Goal: Task Accomplishment & Management: Manage account settings

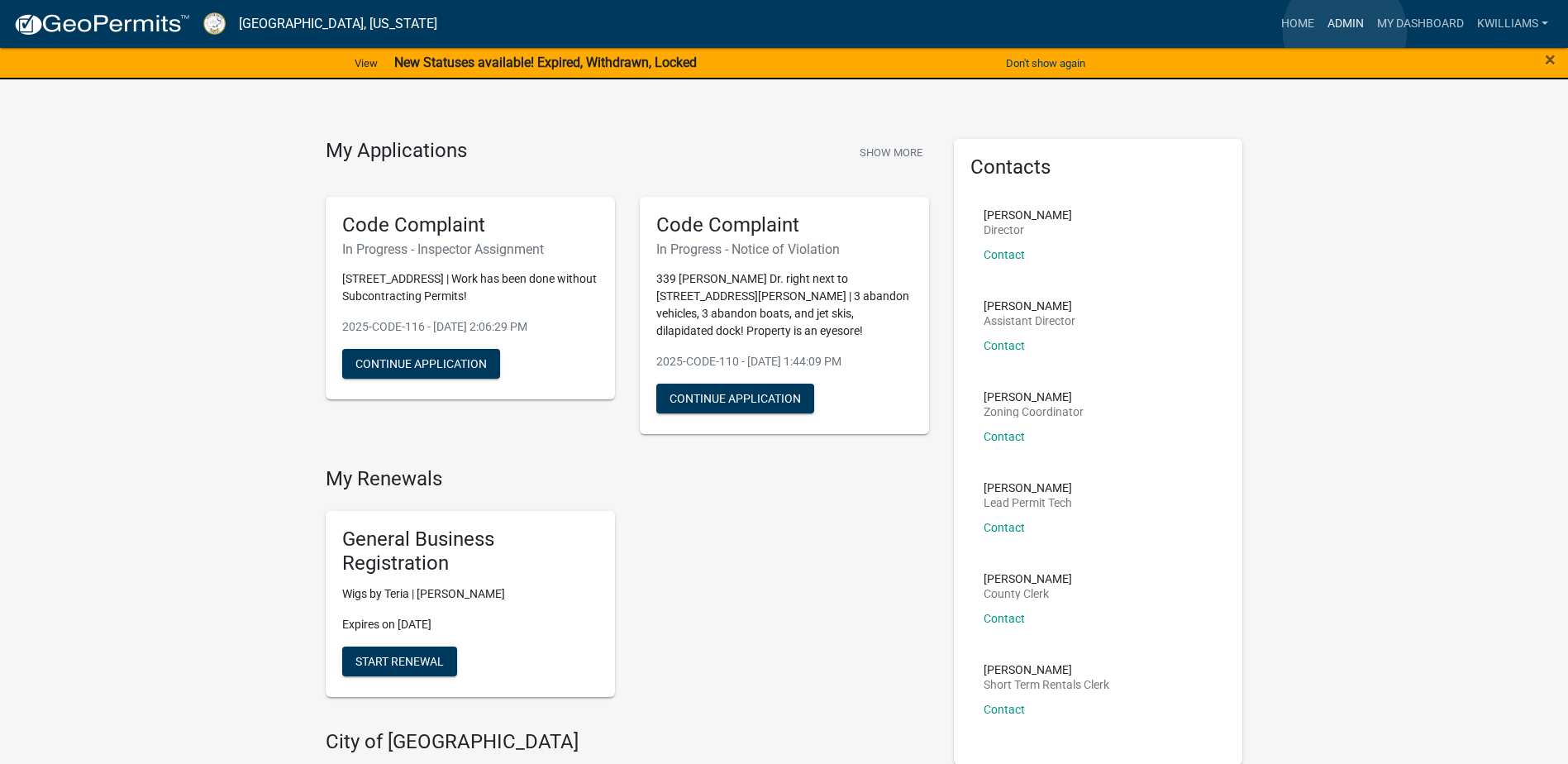
click at [1345, 31] on link "Admin" at bounding box center [1345, 24] width 50 height 31
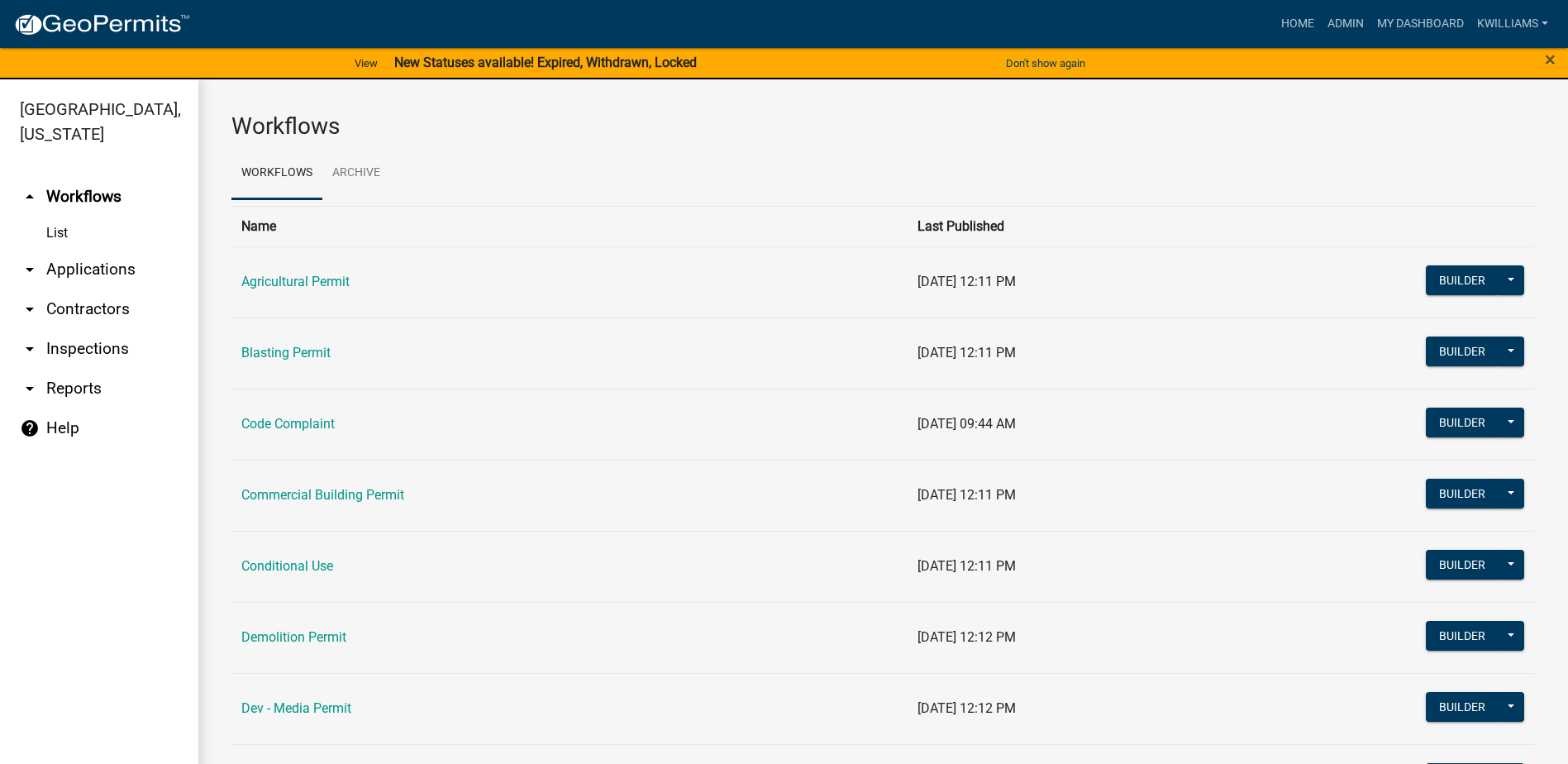
click at [73, 265] on link "arrow_drop_down Applications" at bounding box center [99, 270] width 199 height 40
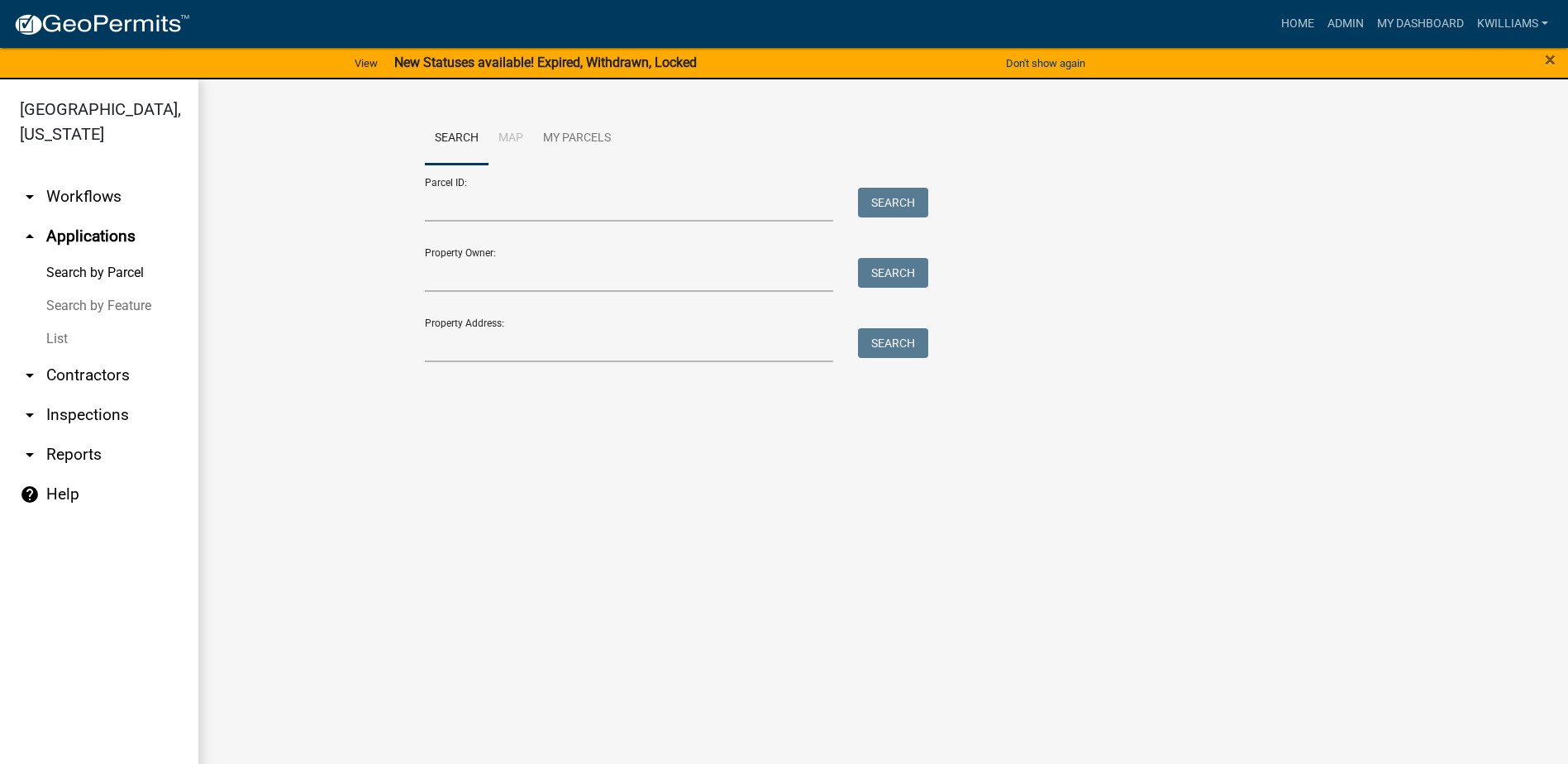
click at [40, 338] on link "List" at bounding box center [99, 339] width 199 height 33
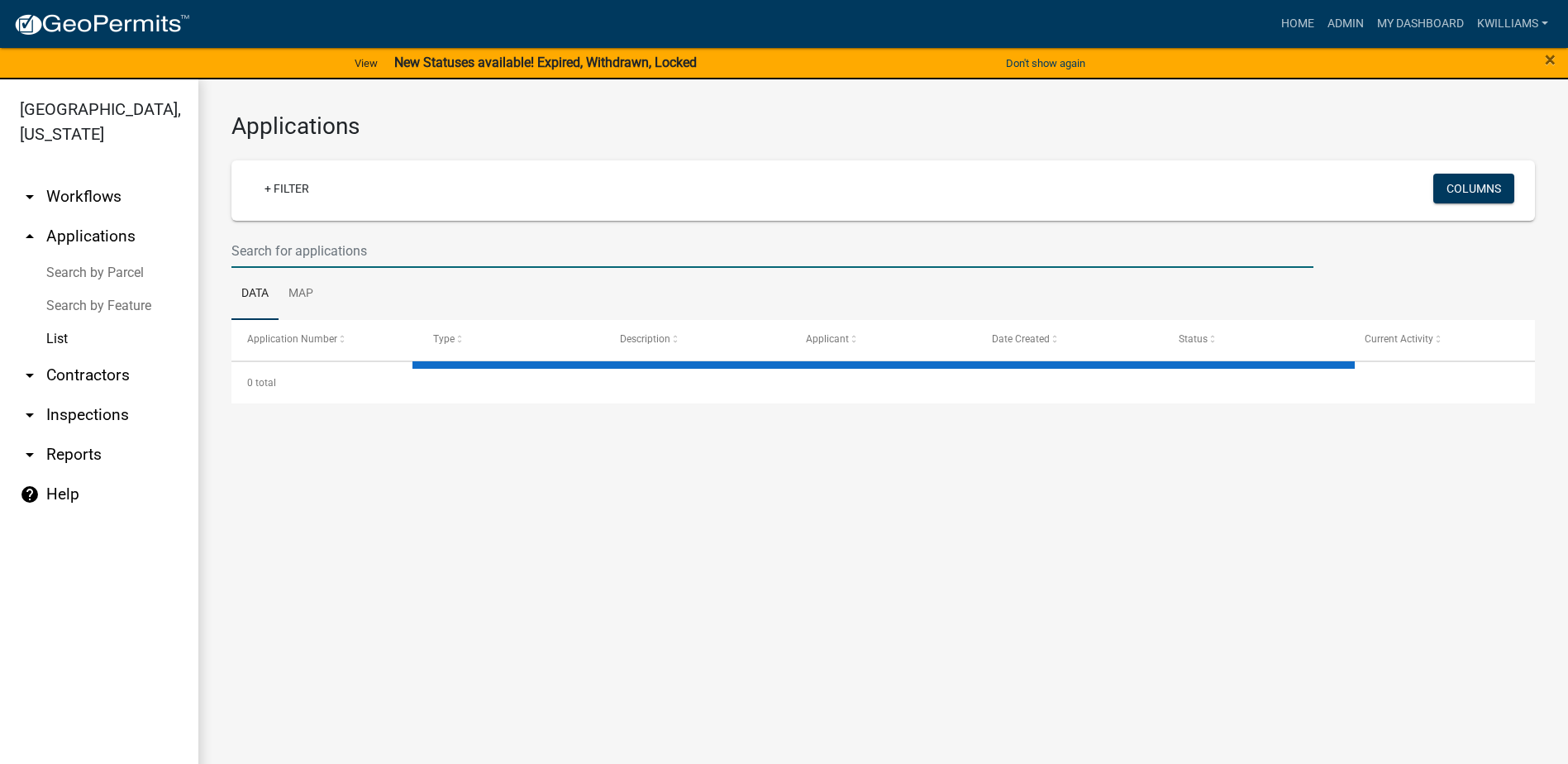
click at [288, 255] on input "text" at bounding box center [773, 251] width 1082 height 34
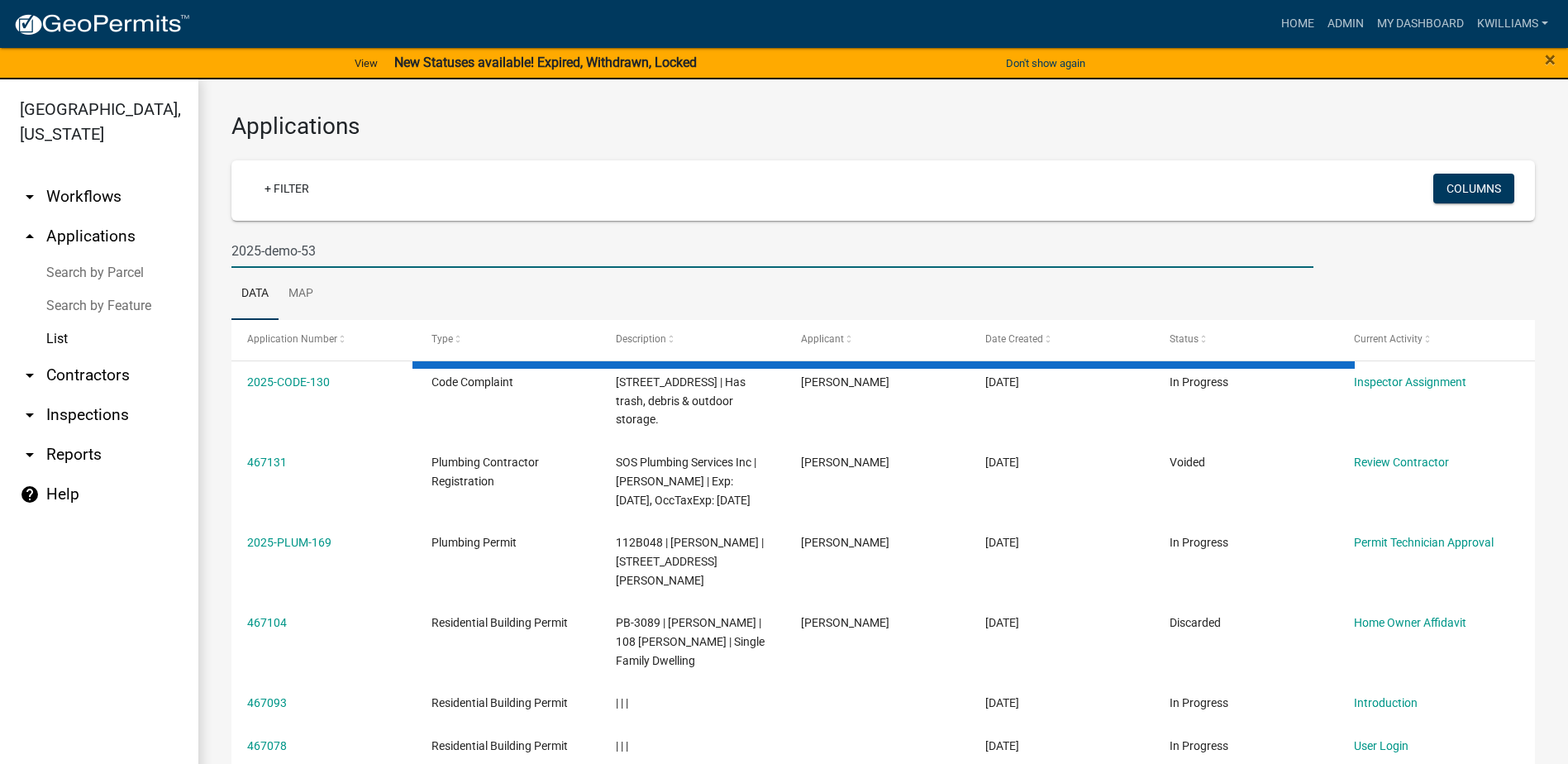
type input "2025-demo-53"
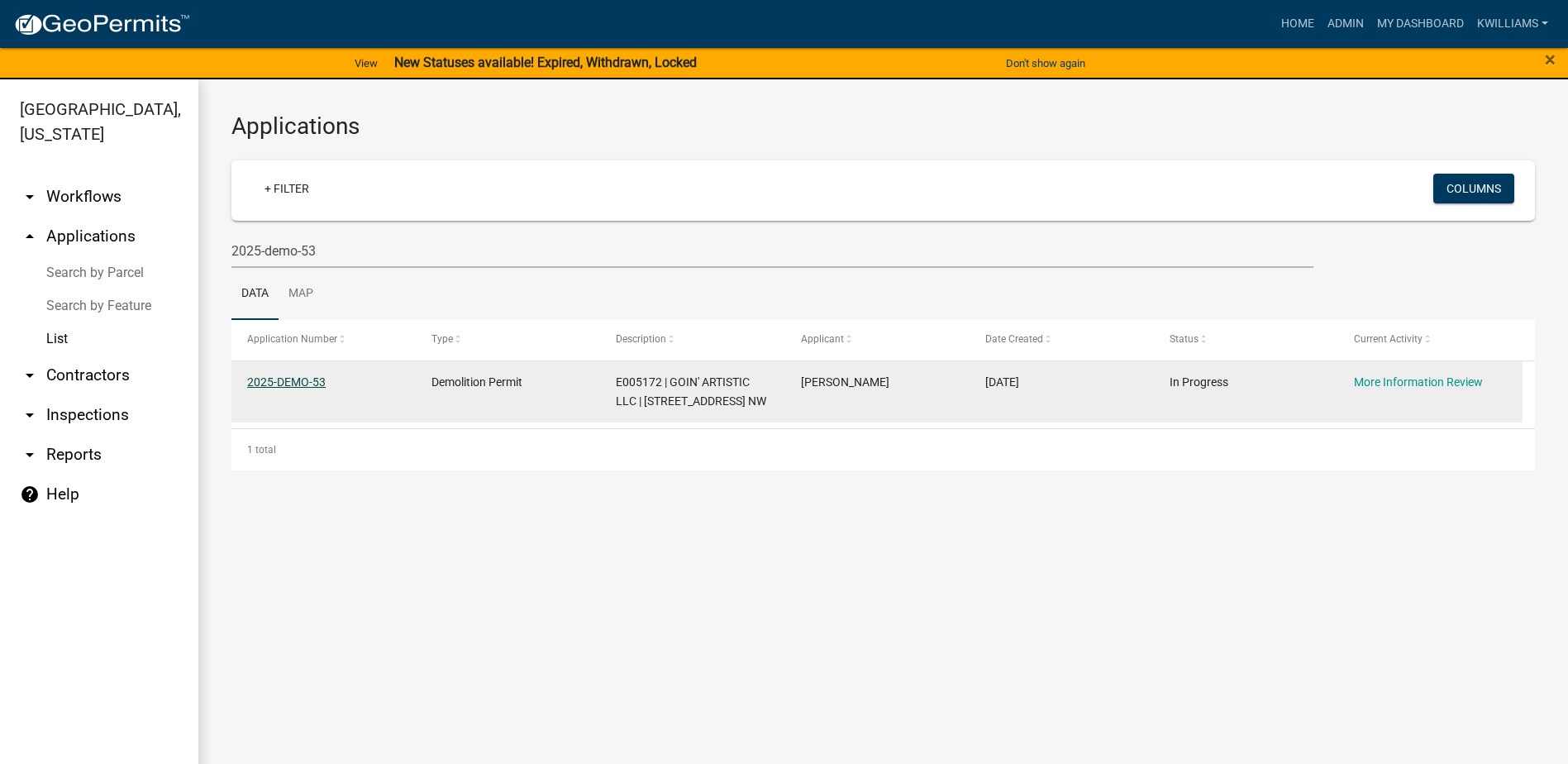
click at [310, 382] on link "2025-DEMO-53" at bounding box center [287, 382] width 78 height 13
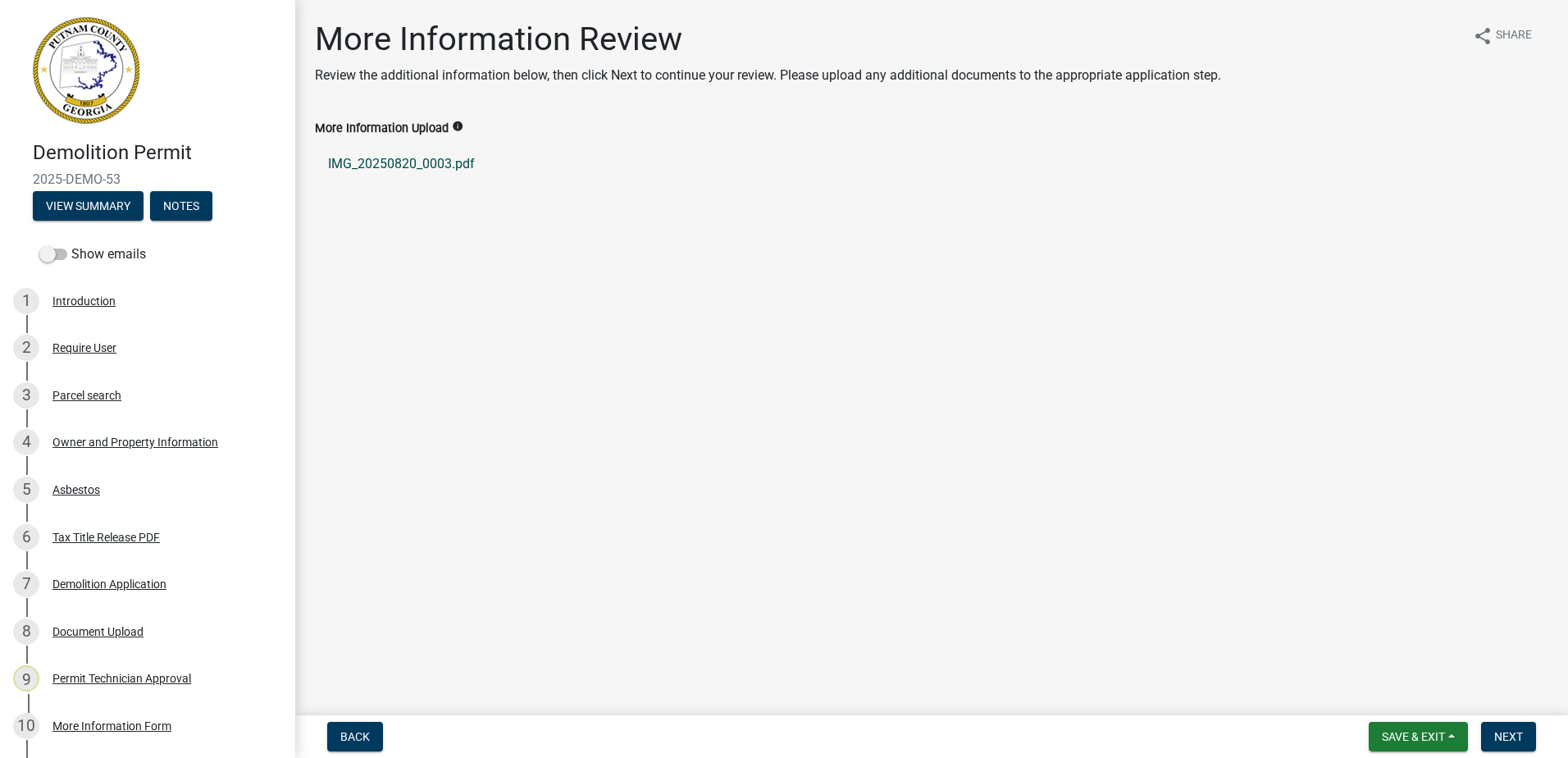
click at [391, 175] on link "IMG_20250820_0003.pdf" at bounding box center [931, 164] width 1233 height 40
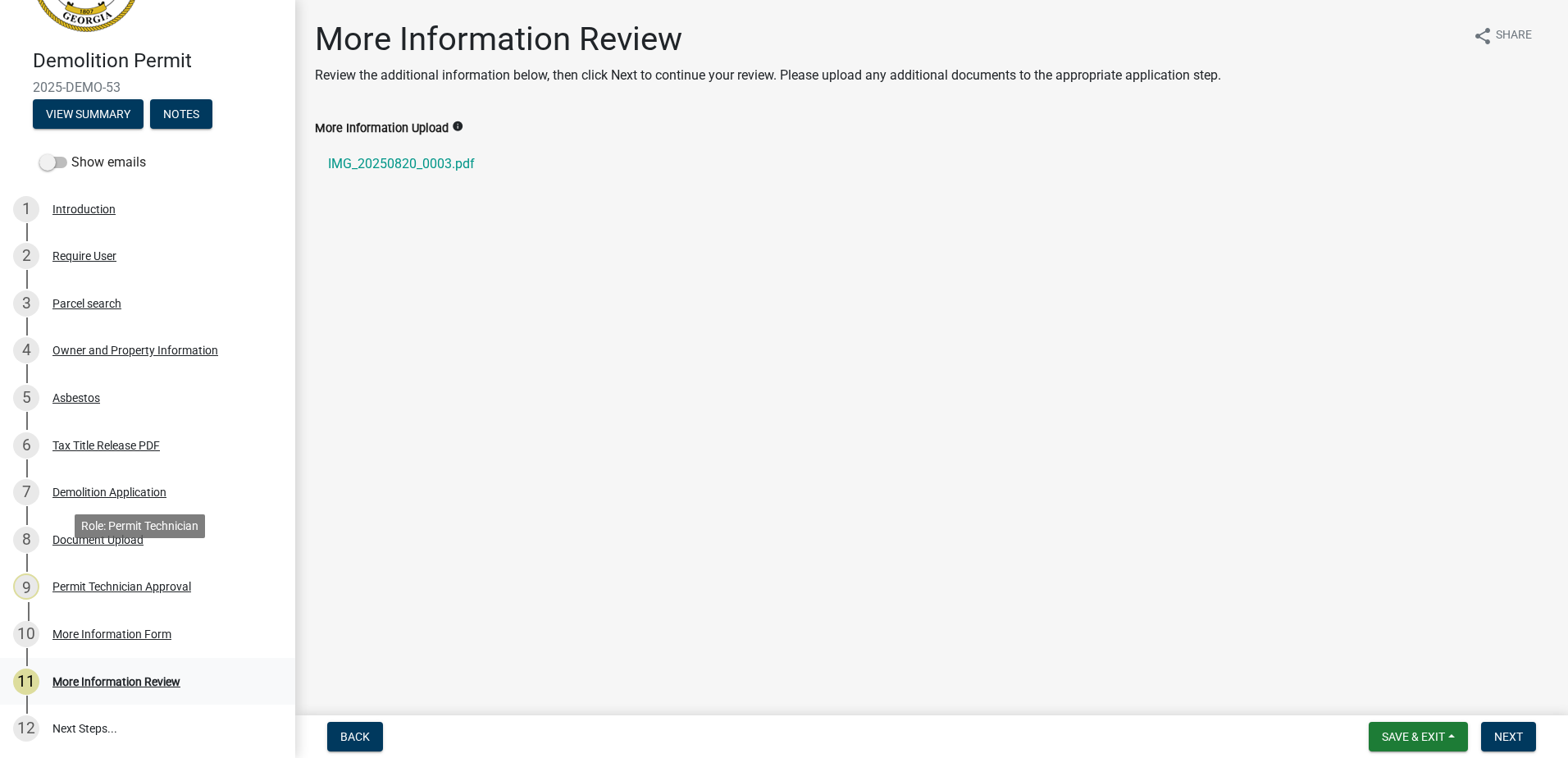
scroll to position [201, 0]
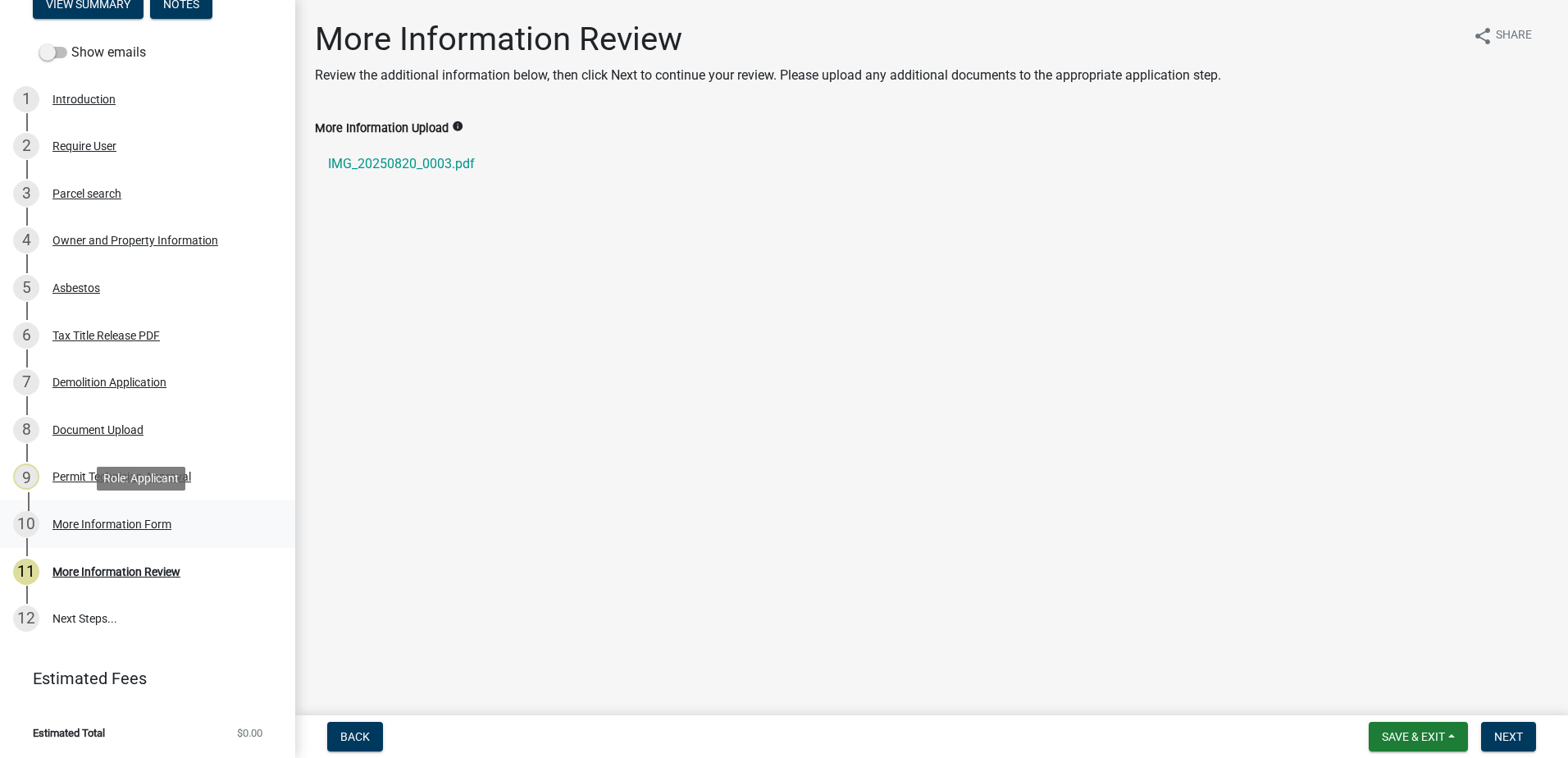
click at [143, 521] on div "More Information Form" at bounding box center [112, 524] width 119 height 11
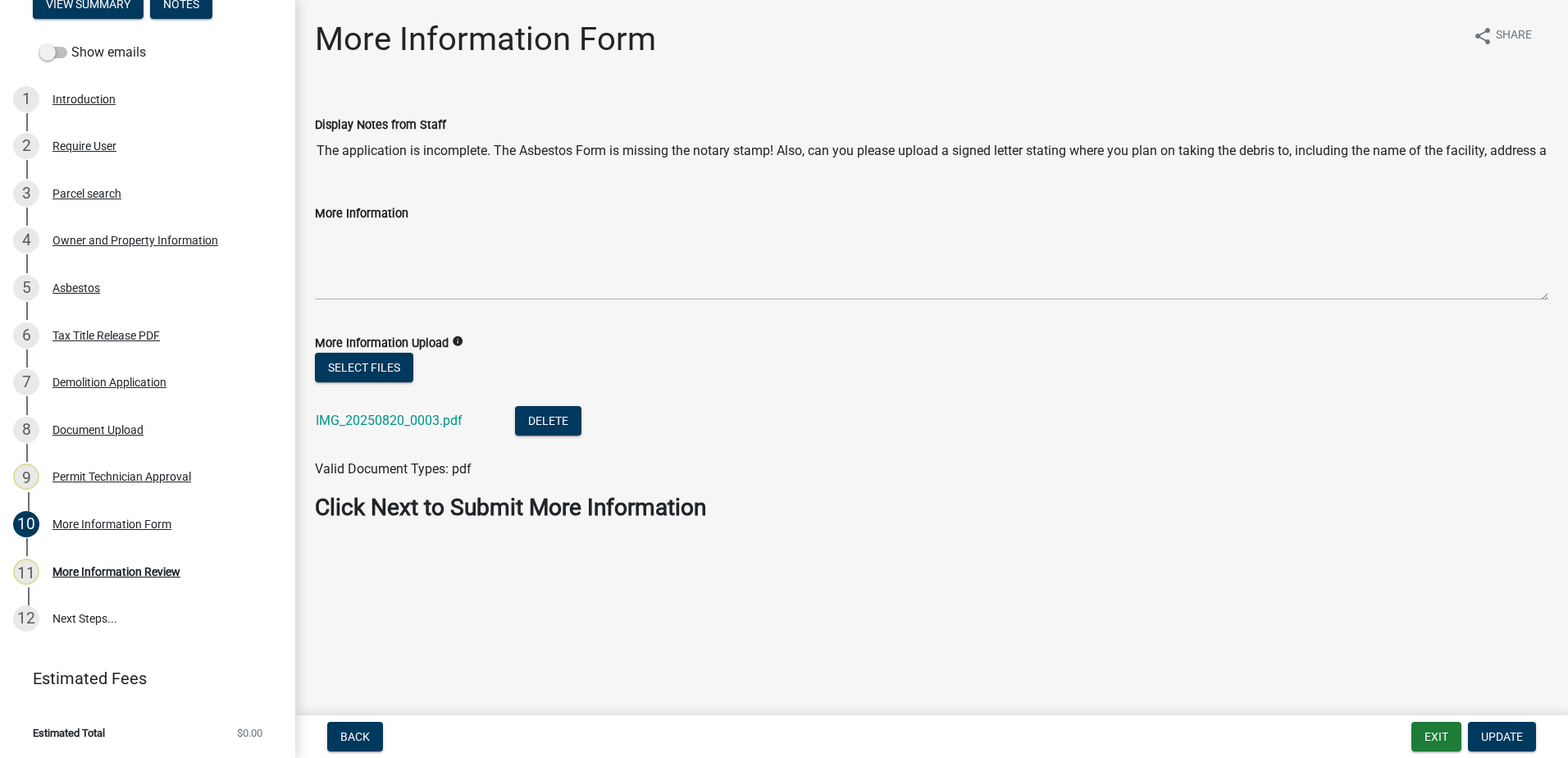
click at [394, 411] on div "IMG_20250820_0003.pdf" at bounding box center [402, 423] width 173 height 34
click at [392, 412] on link "IMG_20250820_0003.pdf" at bounding box center [389, 420] width 147 height 16
click at [456, 411] on div "IMG_20250820_0003.pdf" at bounding box center [402, 423] width 173 height 34
click at [448, 421] on link "IMG_20250820_0003.pdf" at bounding box center [389, 420] width 147 height 16
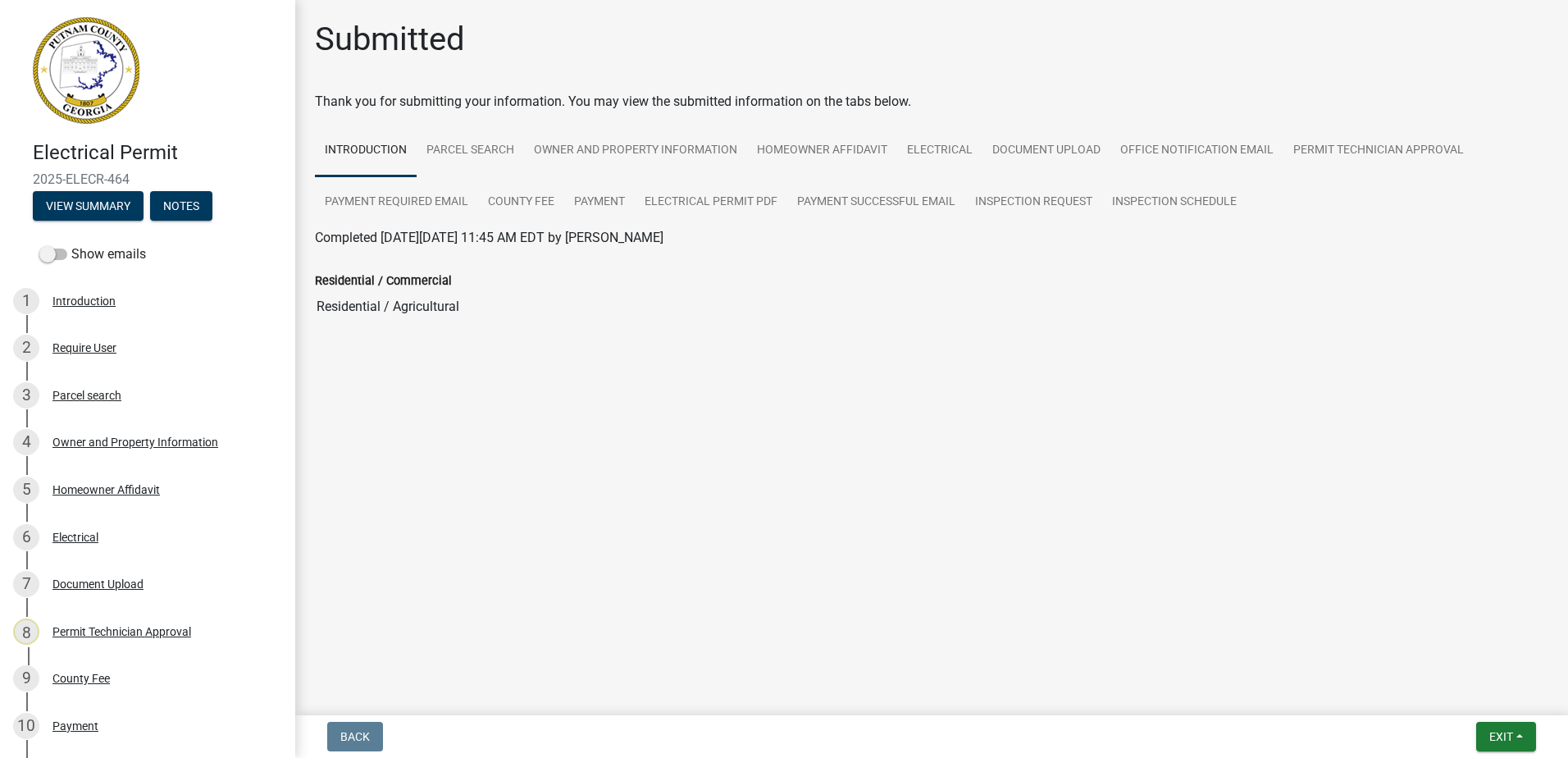
scroll to position [328, 0]
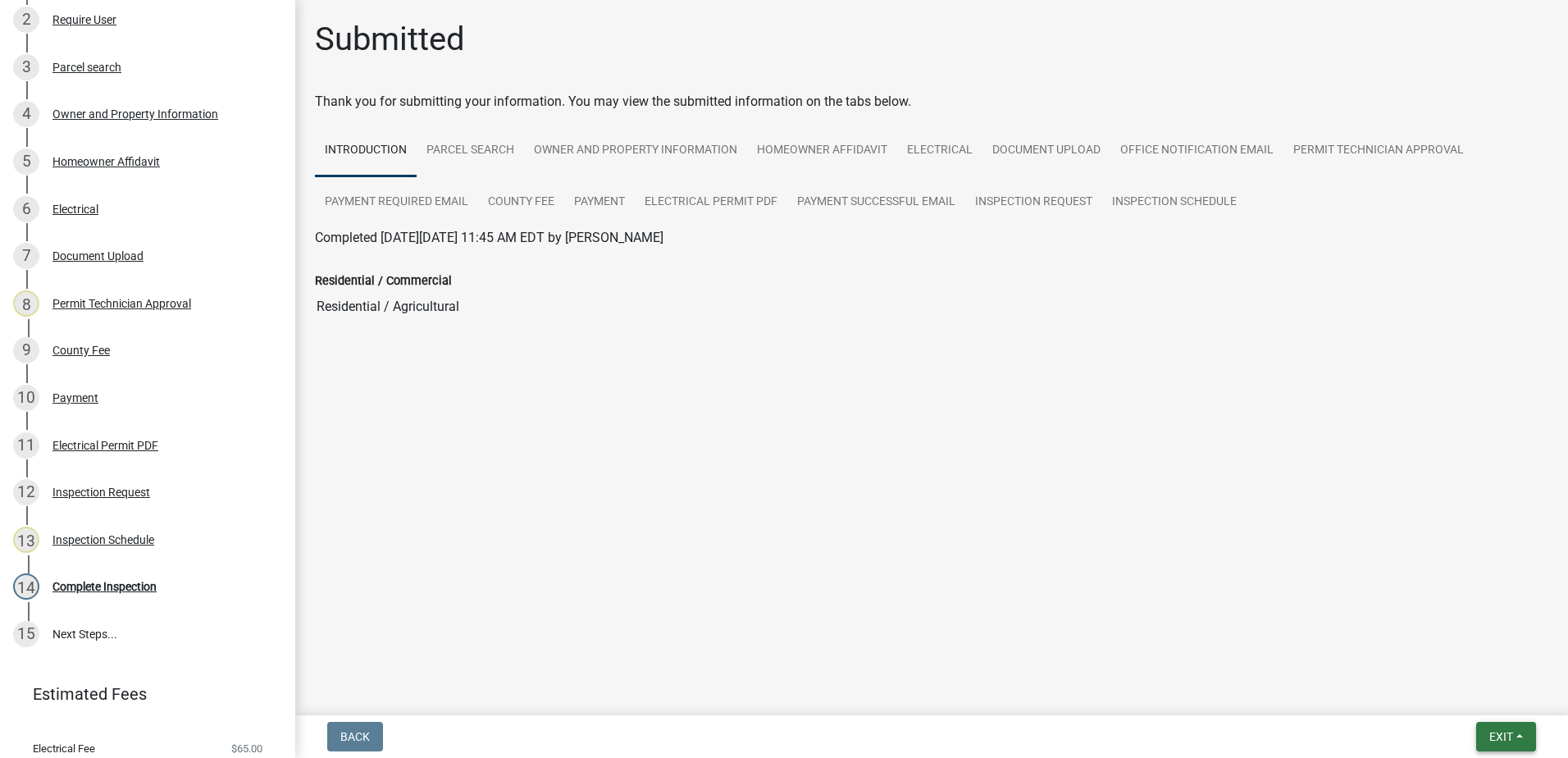
click at [1476, 742] on button "Exit" at bounding box center [1506, 736] width 60 height 29
drag, startPoint x: 1102, startPoint y: 571, endPoint x: 803, endPoint y: 535, distance: 301.2
click at [1098, 570] on main "Submitted Thank you for submitting your information. You may view the submitted…" at bounding box center [932, 354] width 1273 height 709
click at [112, 546] on div "13 Inspection Schedule" at bounding box center [141, 539] width 256 height 26
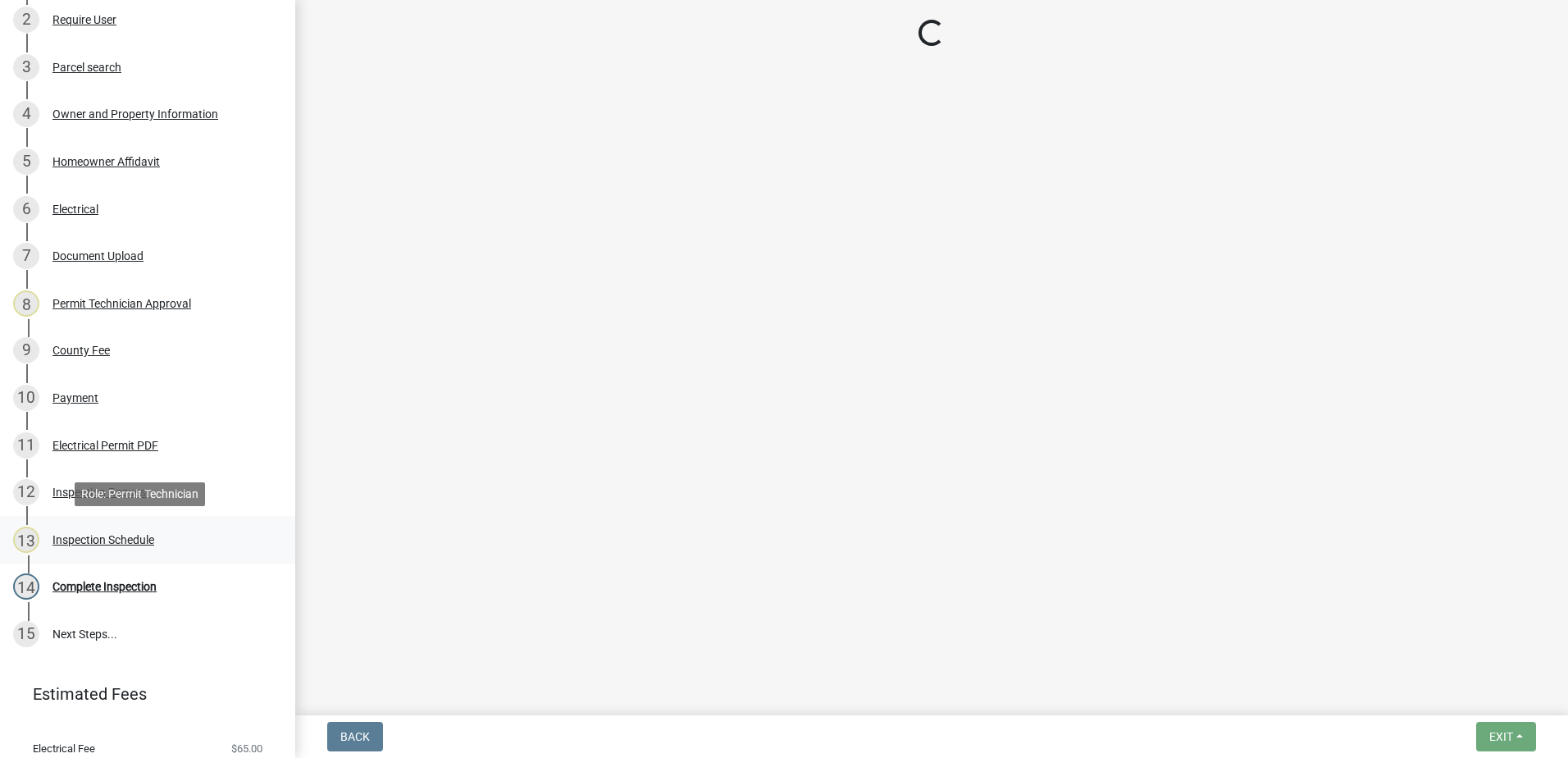
select select "a0ea4169-8540-4a2c-b9f4-cf4c1ffdeb95"
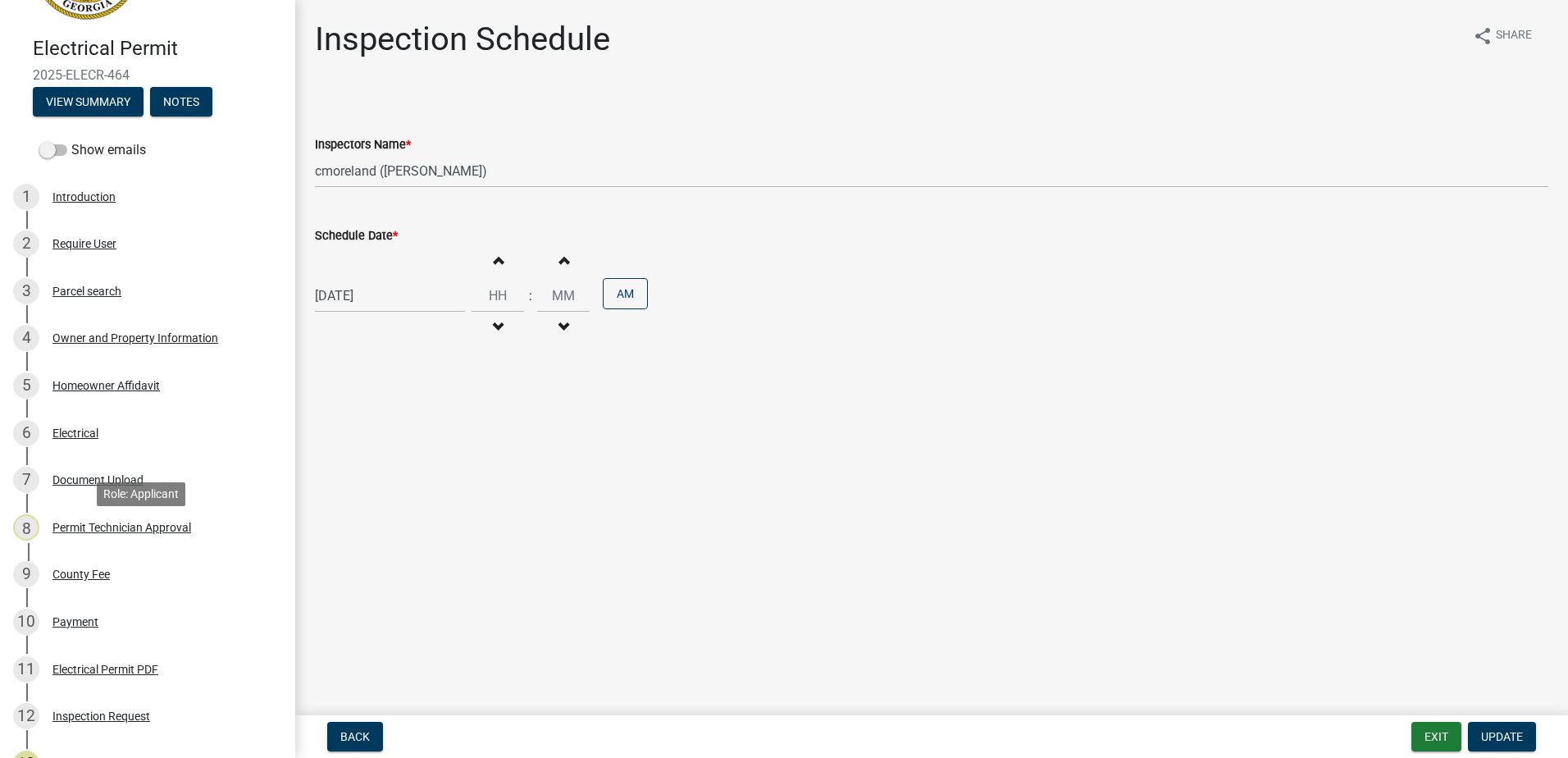
scroll to position [82, 0]
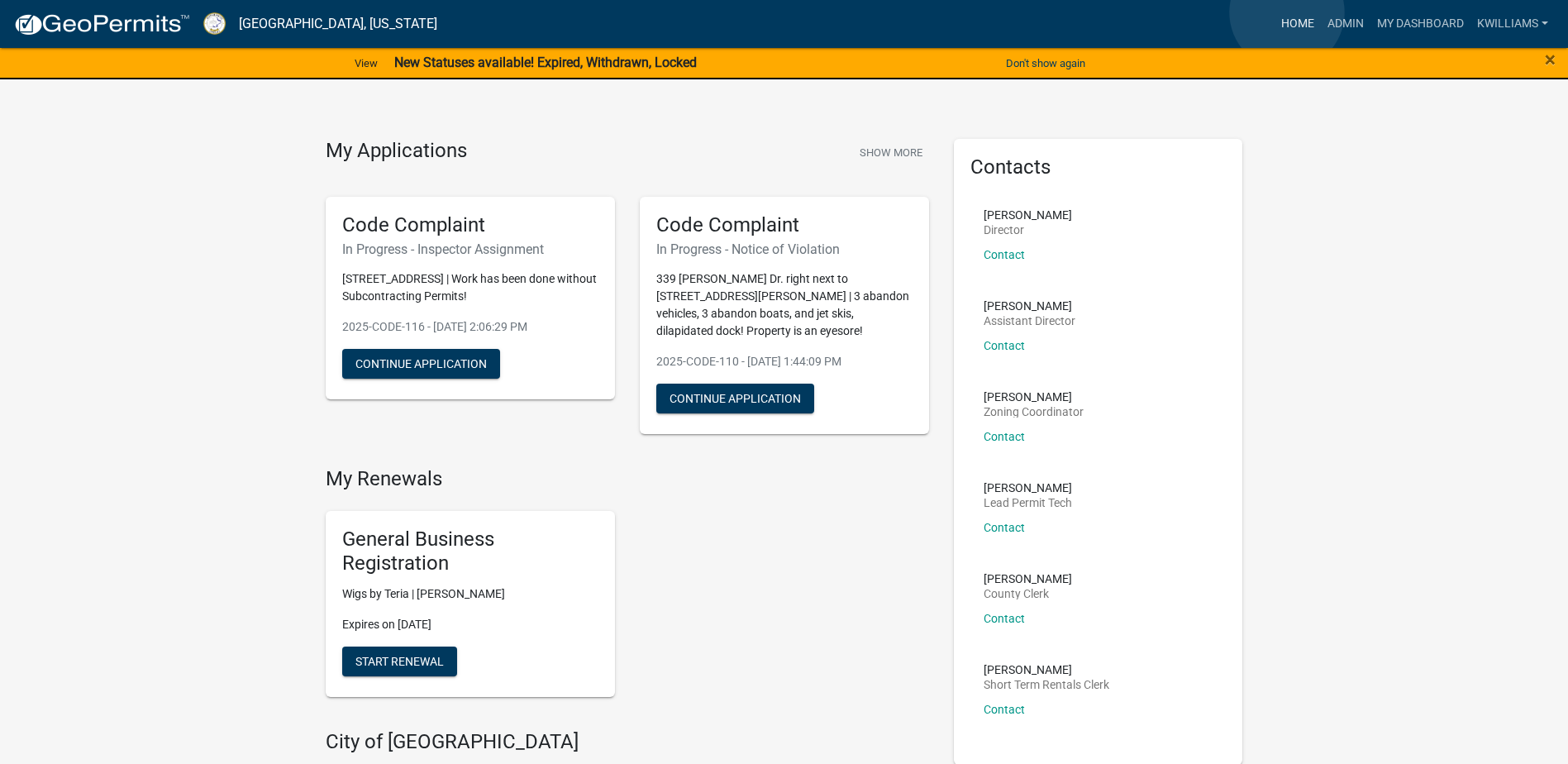
click at [1287, 10] on link "Home" at bounding box center [1297, 24] width 46 height 31
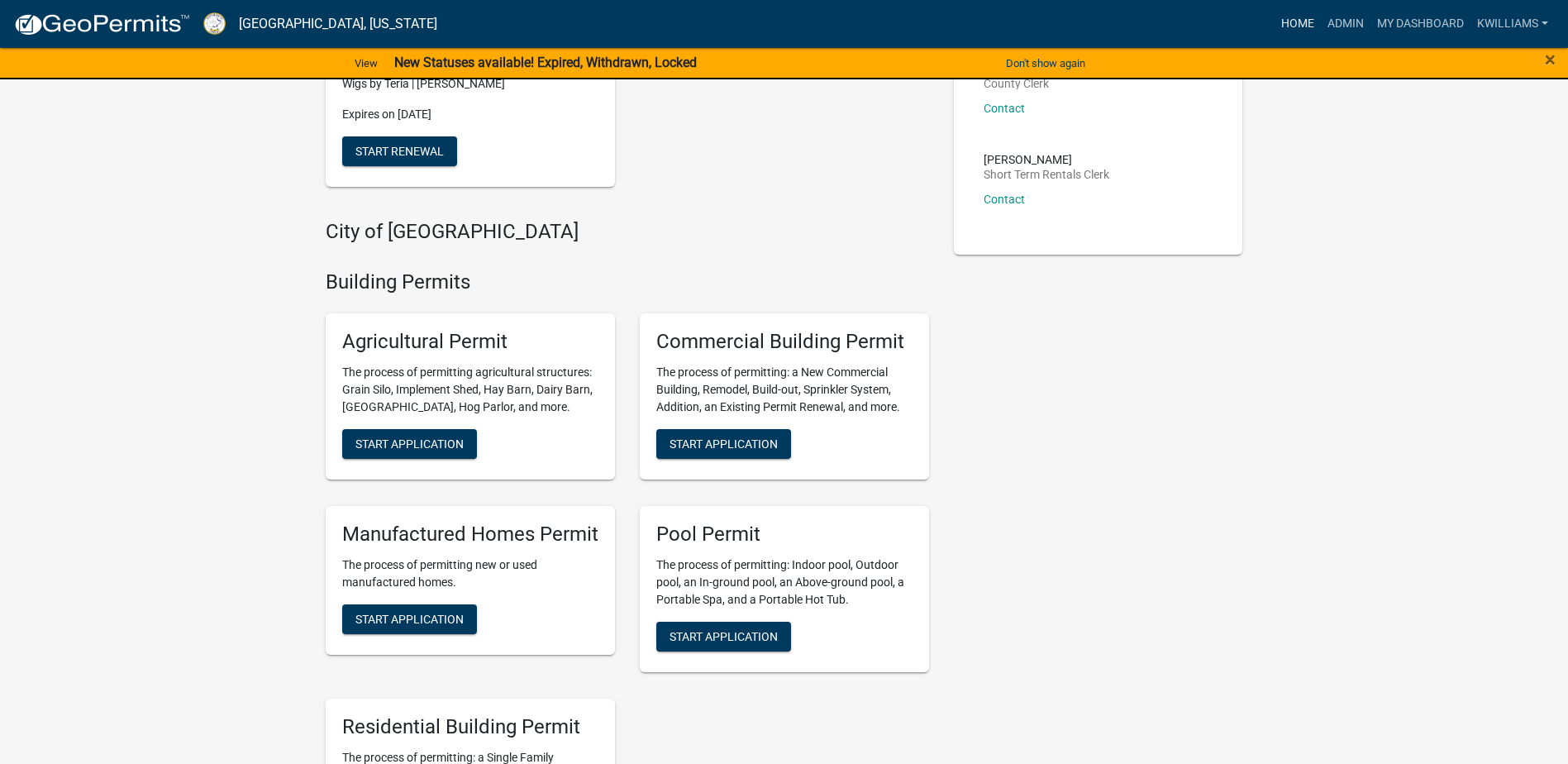
scroll to position [166, 0]
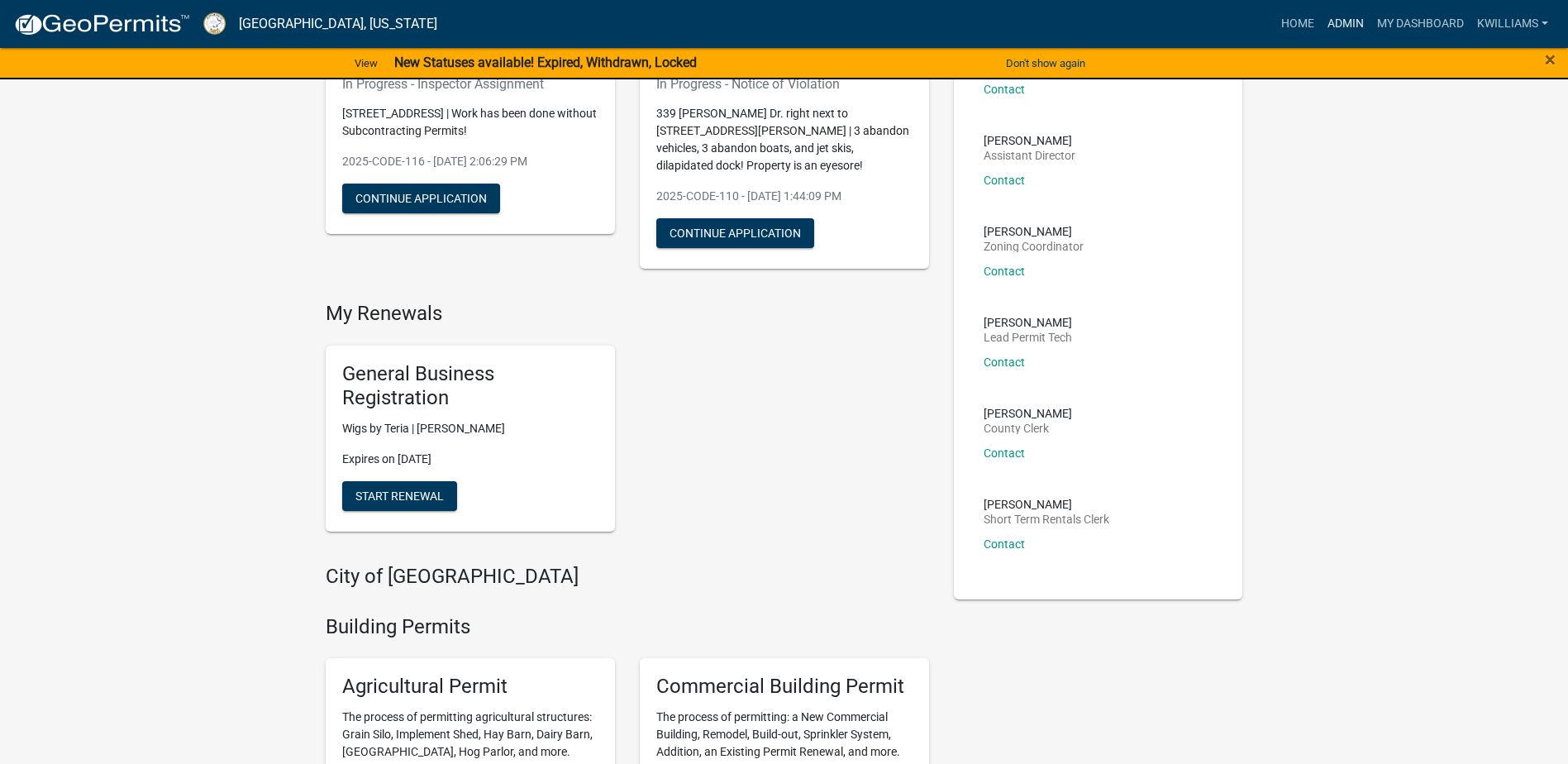
click at [1354, 22] on link "Admin" at bounding box center [1345, 24] width 50 height 31
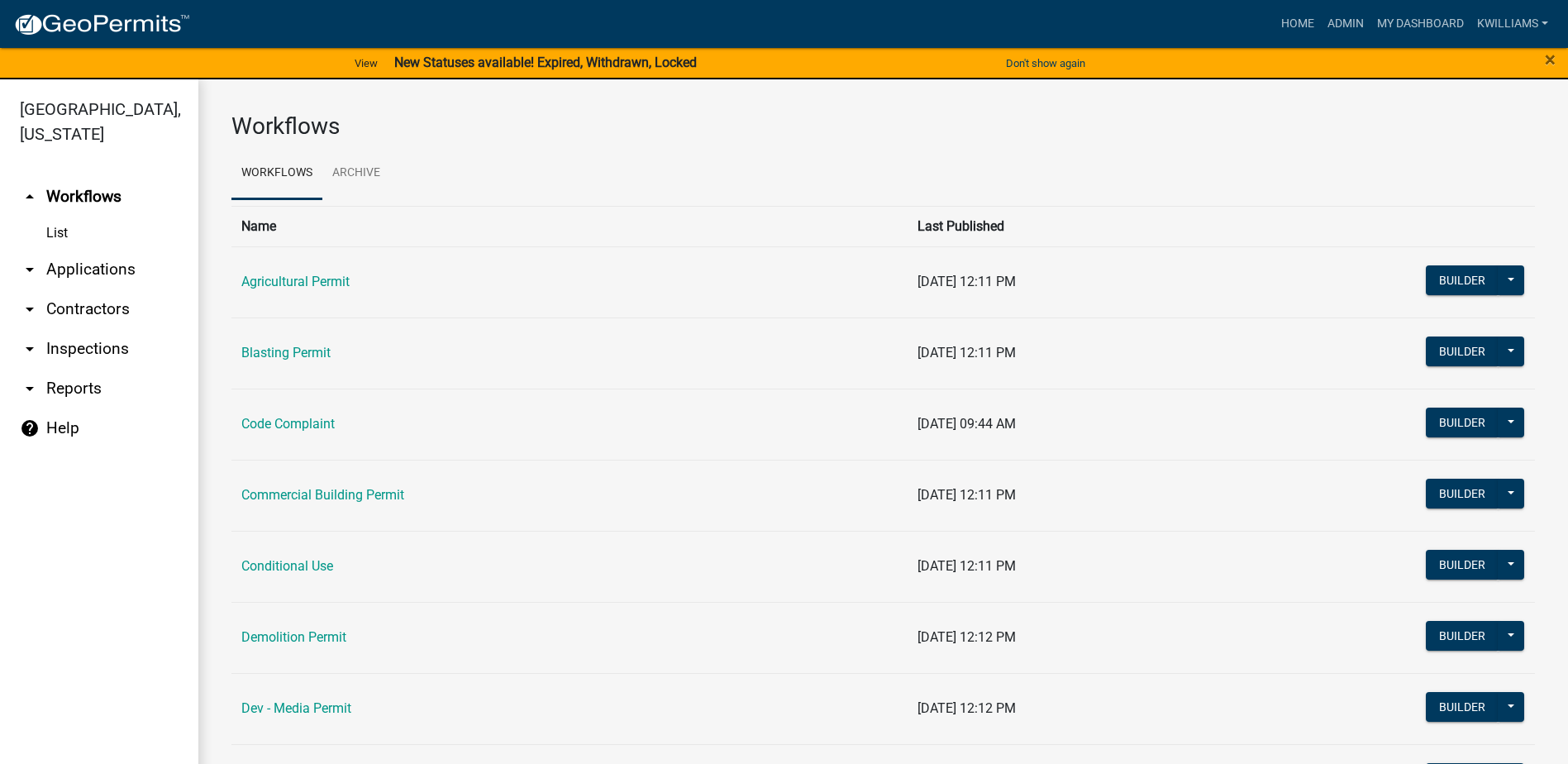
click at [89, 266] on link "arrow_drop_down Applications" at bounding box center [99, 270] width 199 height 40
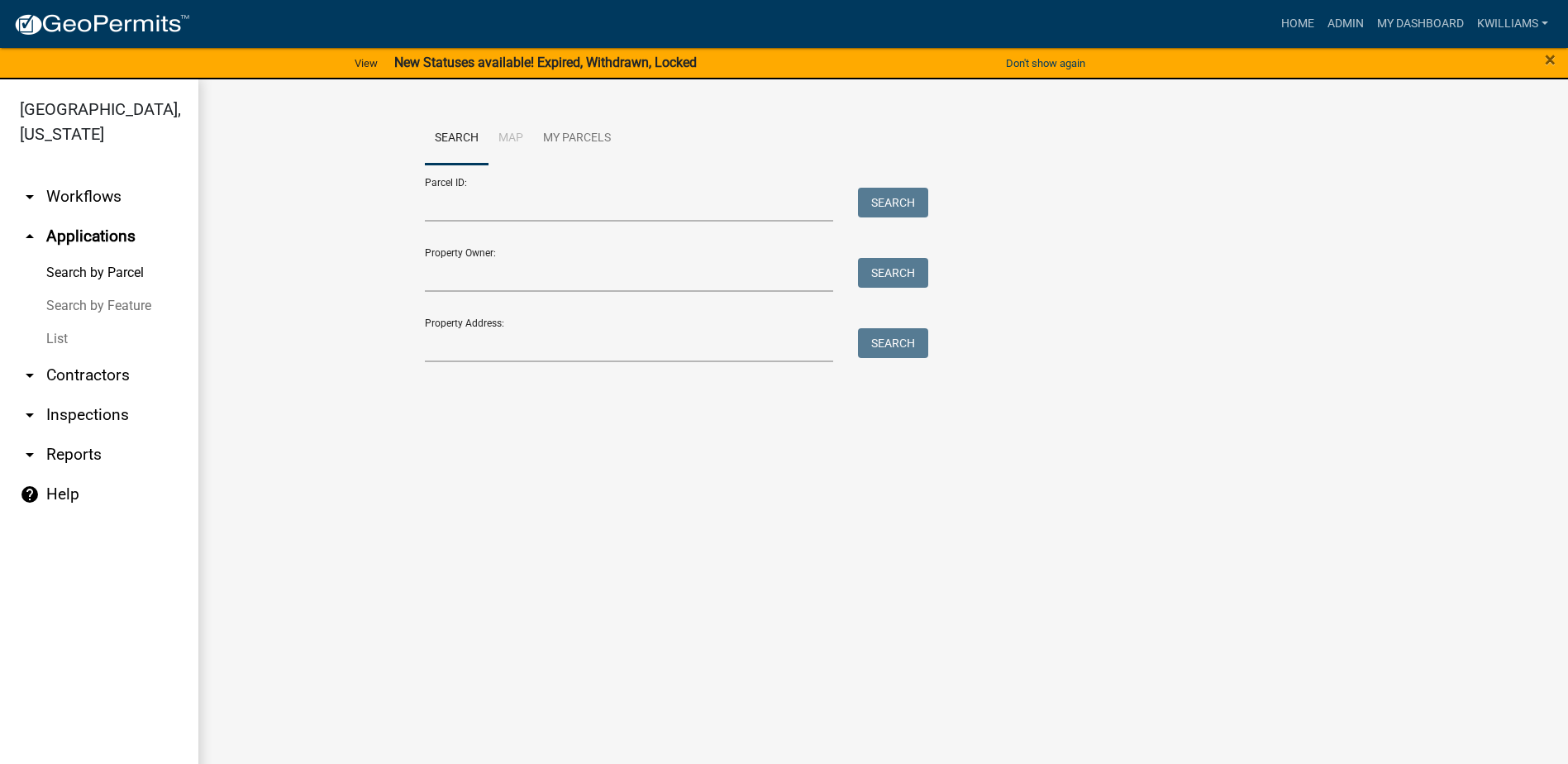
click at [41, 341] on link "List" at bounding box center [99, 339] width 199 height 33
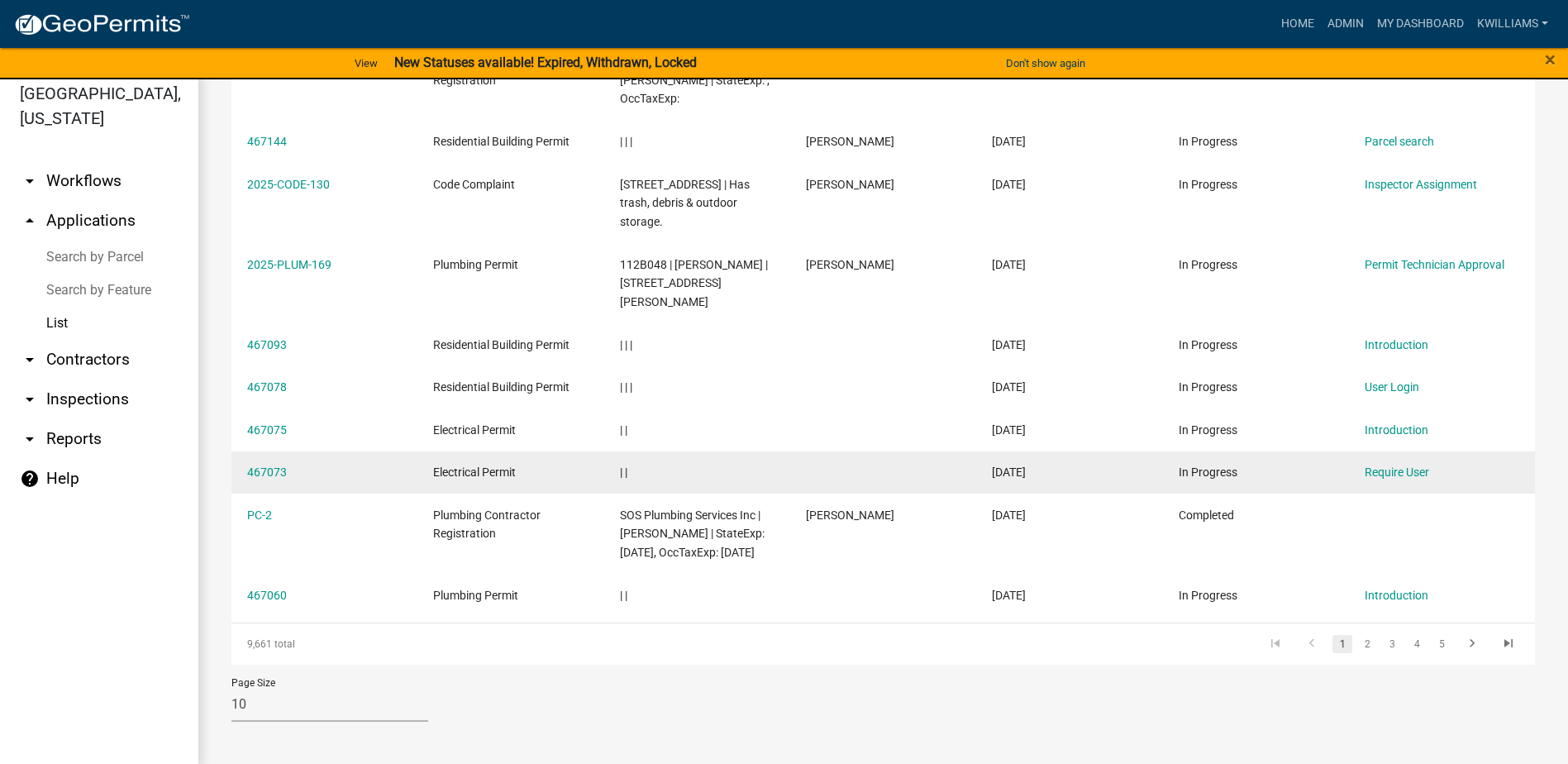
scroll to position [20, 0]
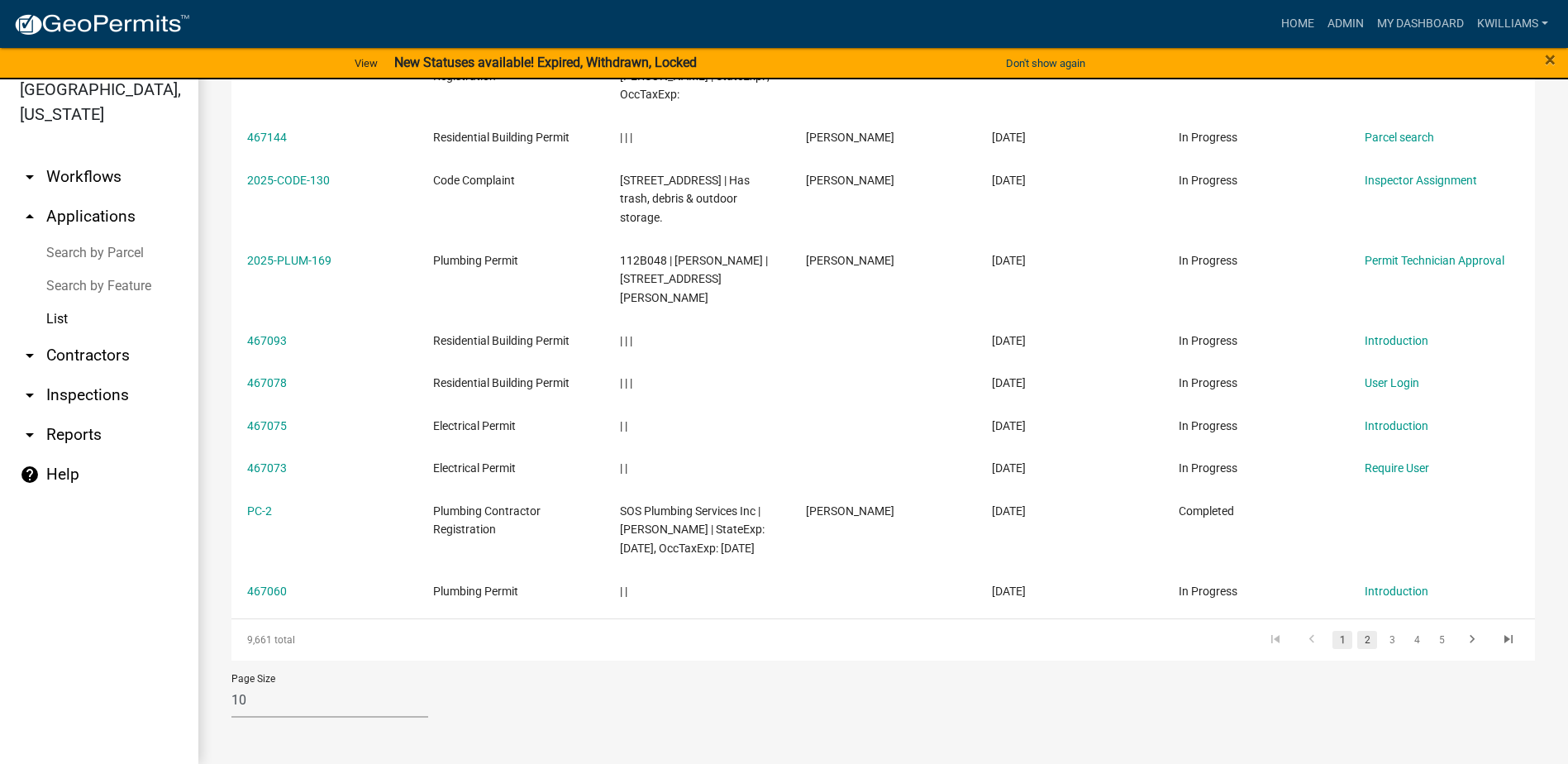
click at [1357, 638] on link "2" at bounding box center [1367, 639] width 20 height 18
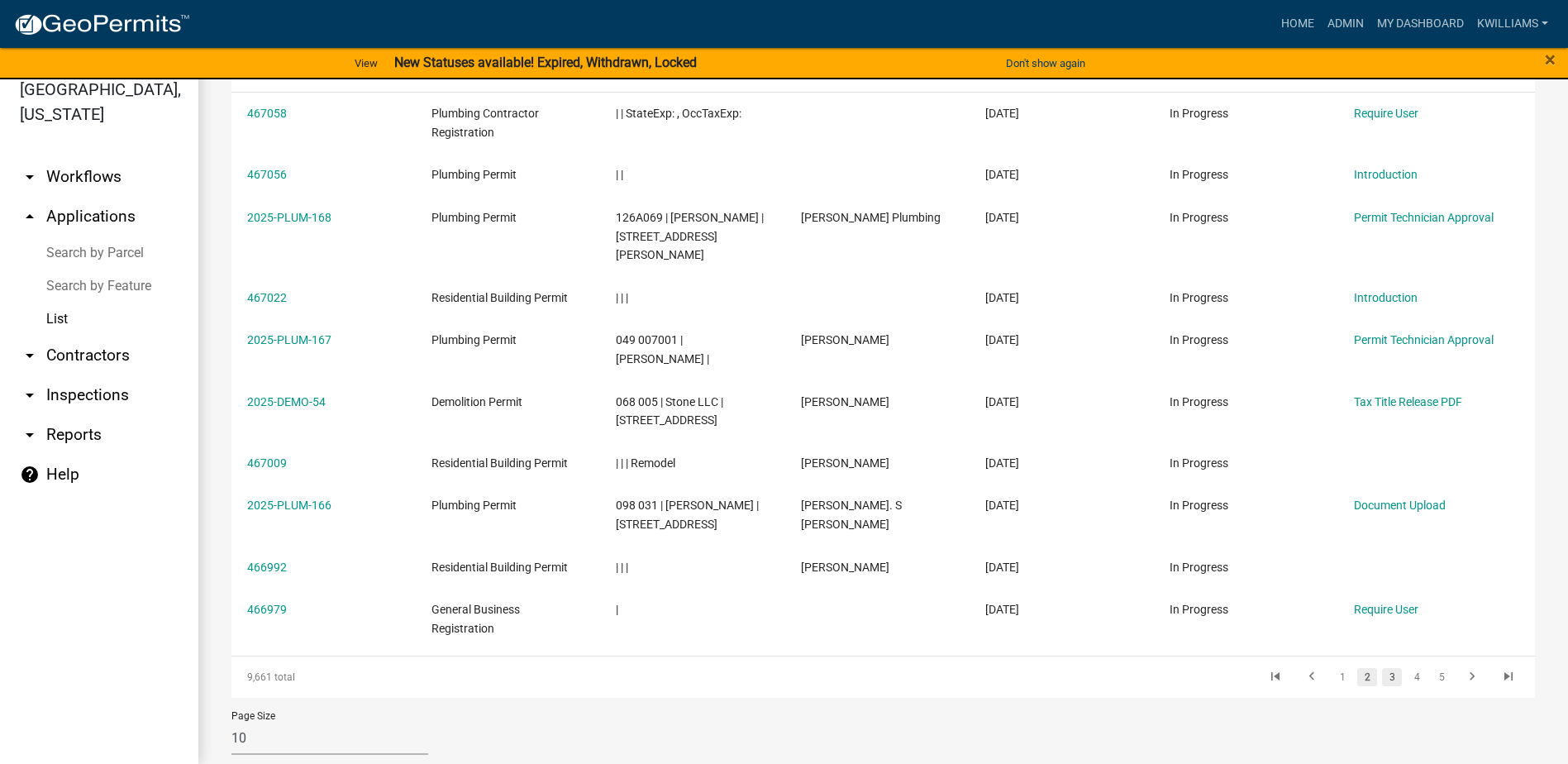
click at [1383, 668] on link "3" at bounding box center [1391, 677] width 20 height 18
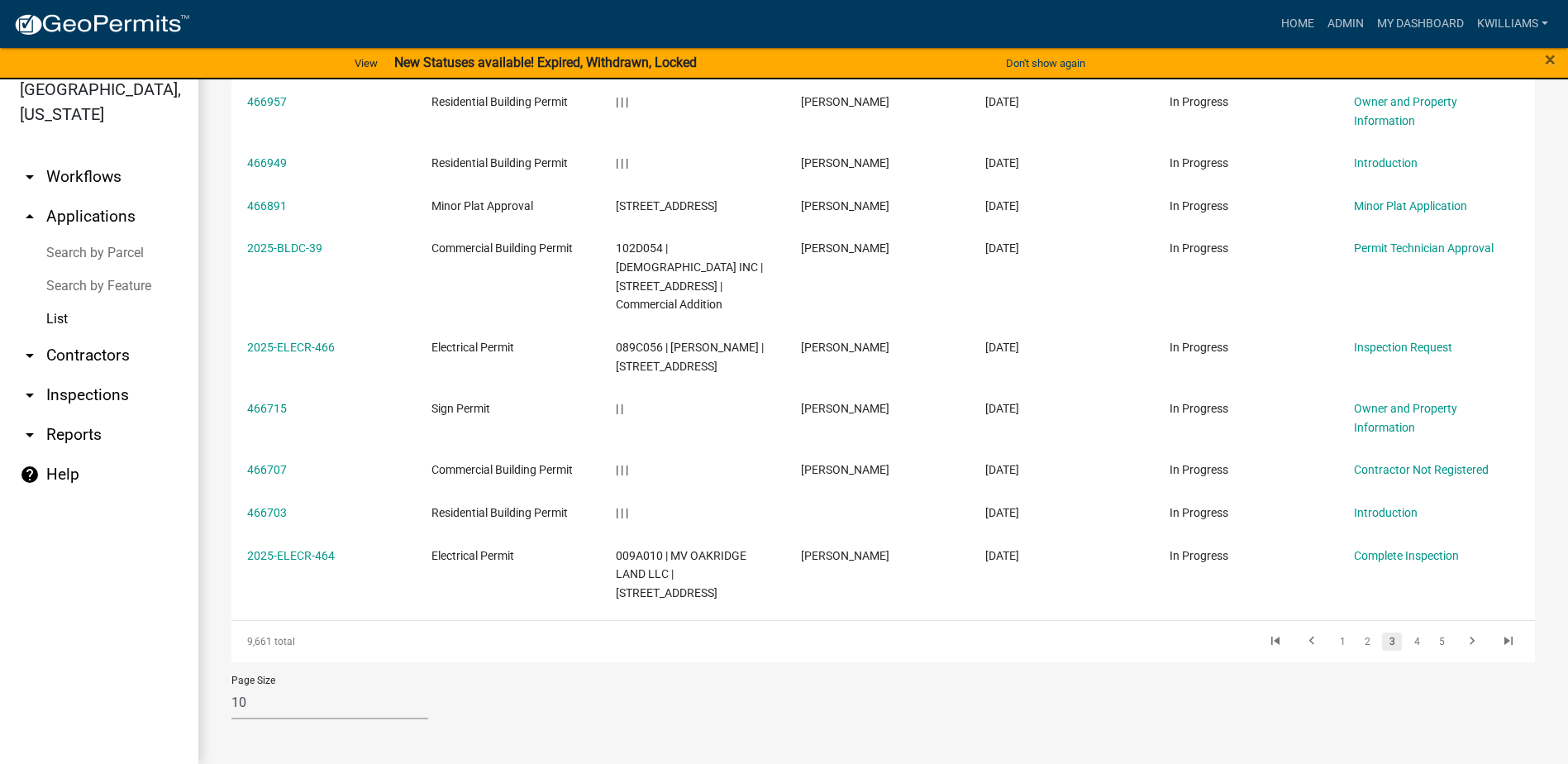
scroll to position [362, 0]
click at [1407, 640] on link "4" at bounding box center [1416, 639] width 20 height 18
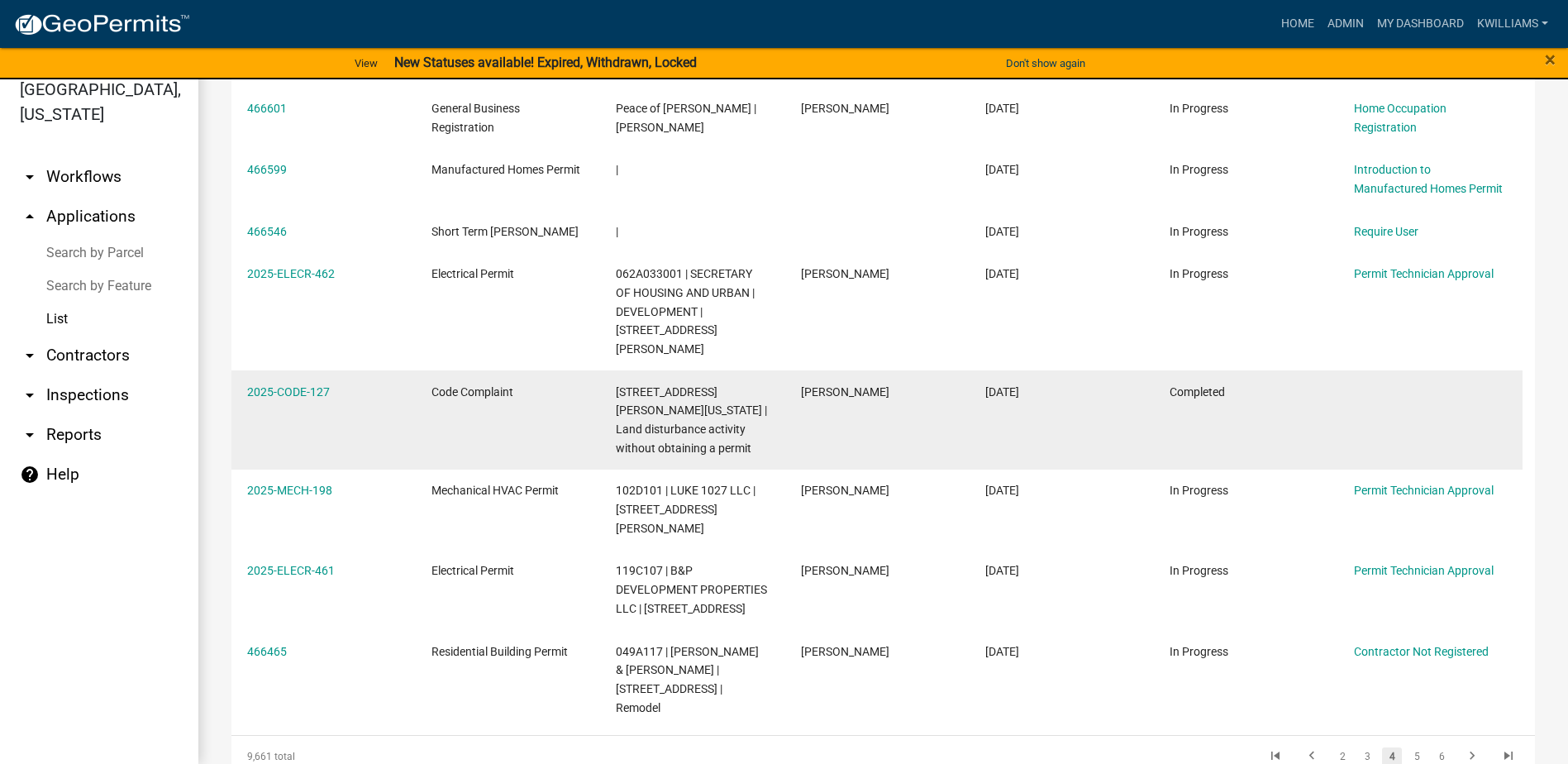
scroll to position [492, 0]
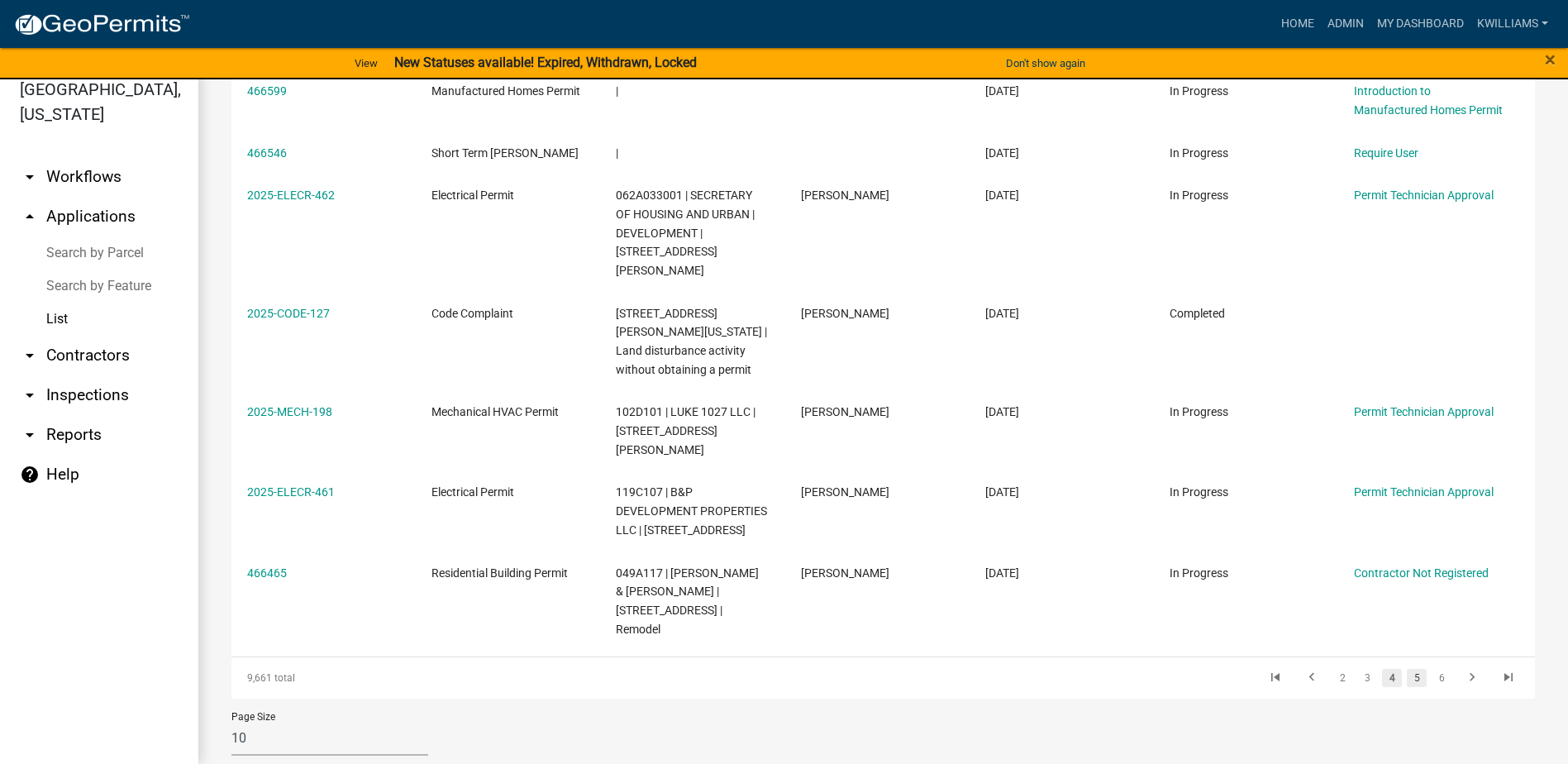
click at [1407, 669] on link "5" at bounding box center [1416, 678] width 20 height 18
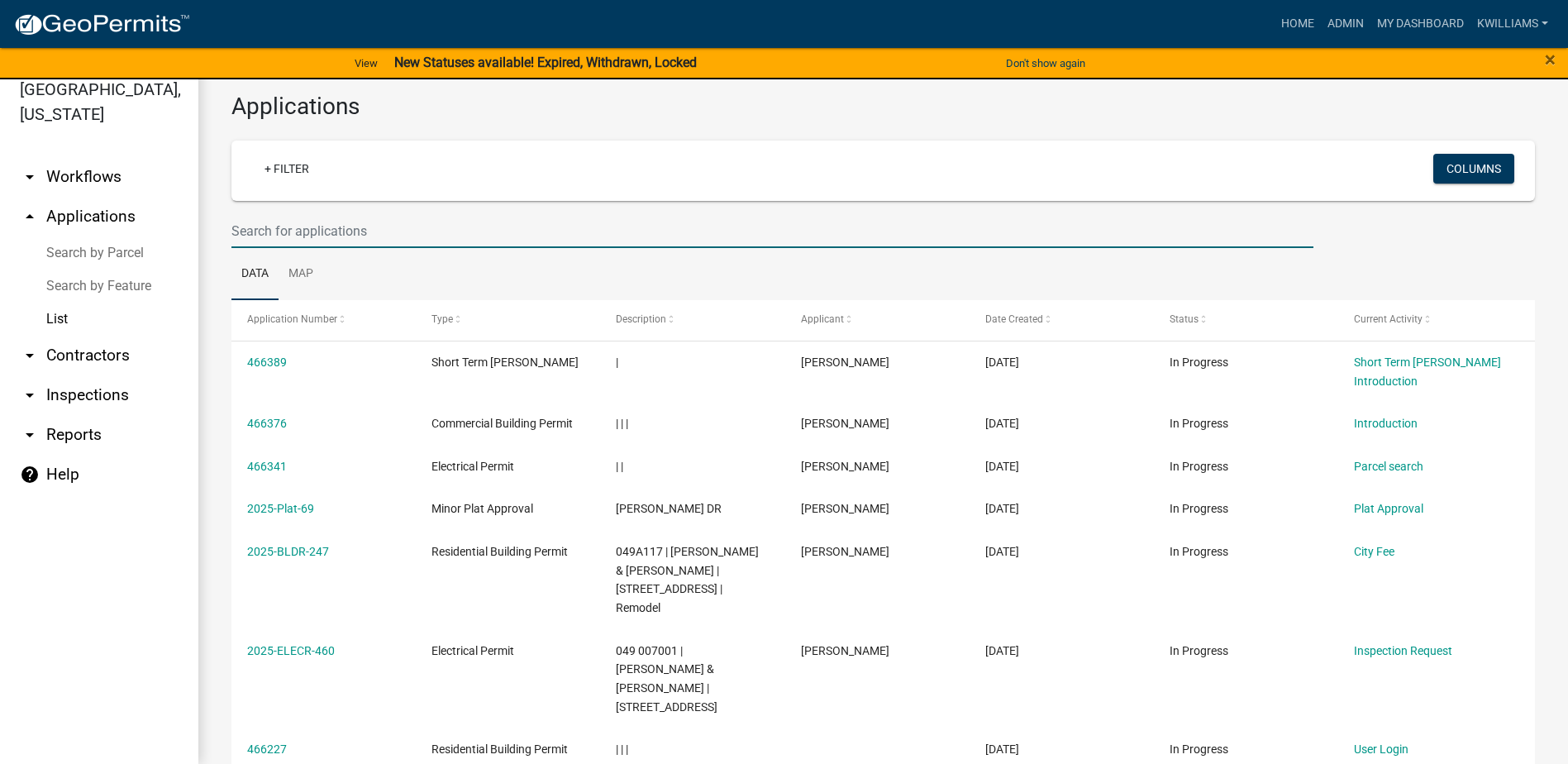
click at [377, 231] on input "text" at bounding box center [773, 231] width 1082 height 34
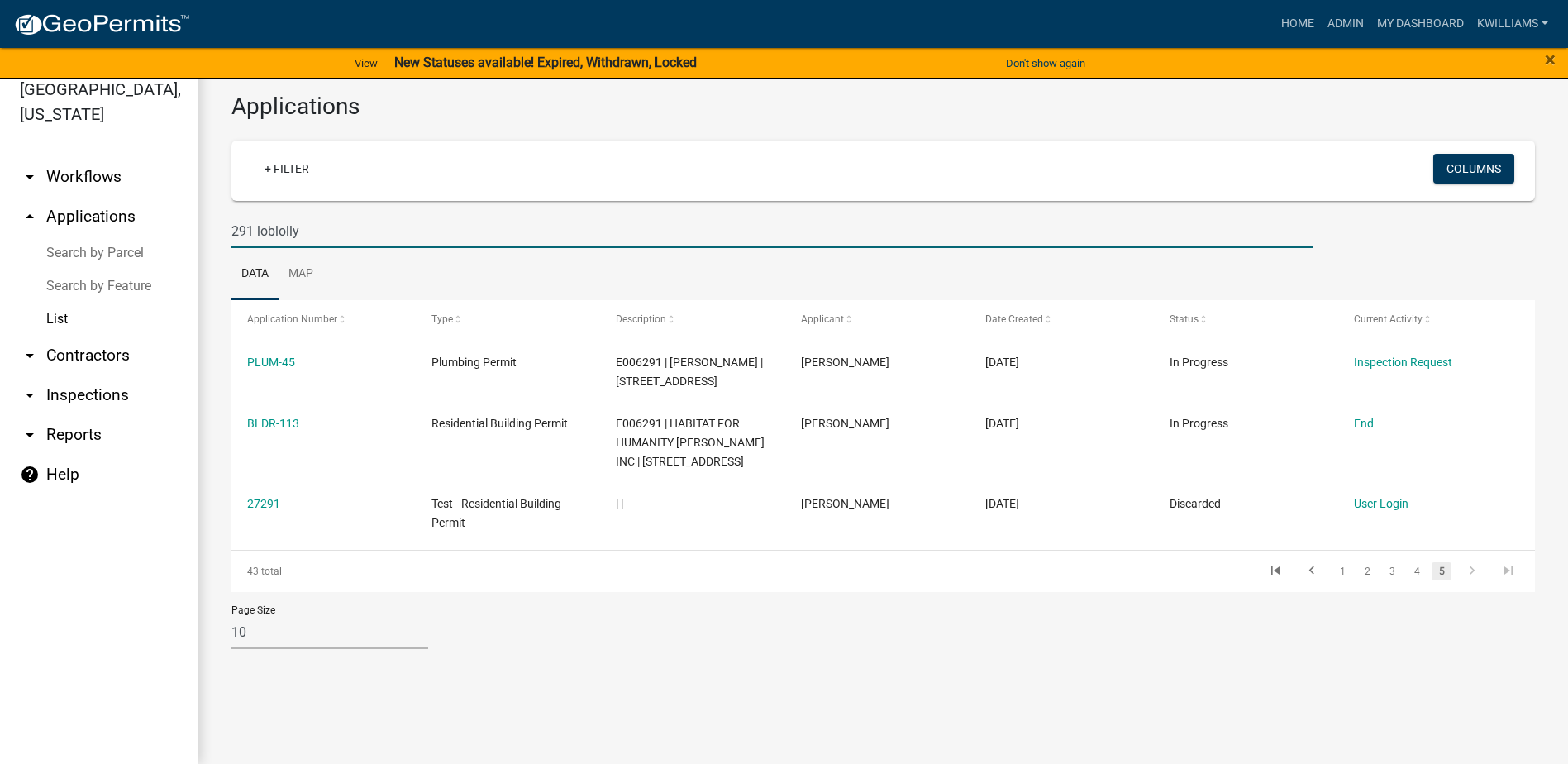
type input "291 loblolly"
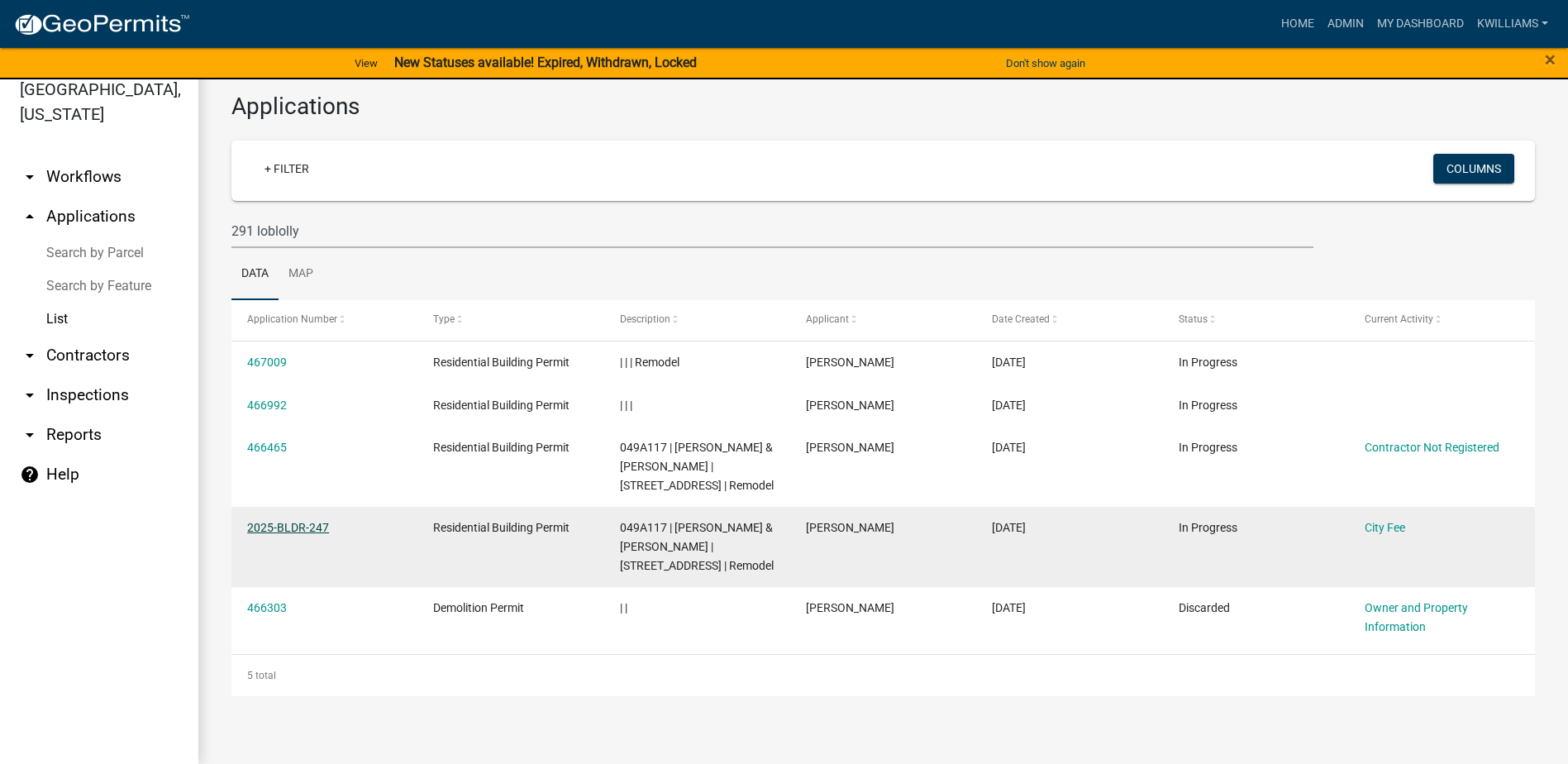
click at [261, 534] on link "2025-BLDR-247" at bounding box center [288, 527] width 82 height 13
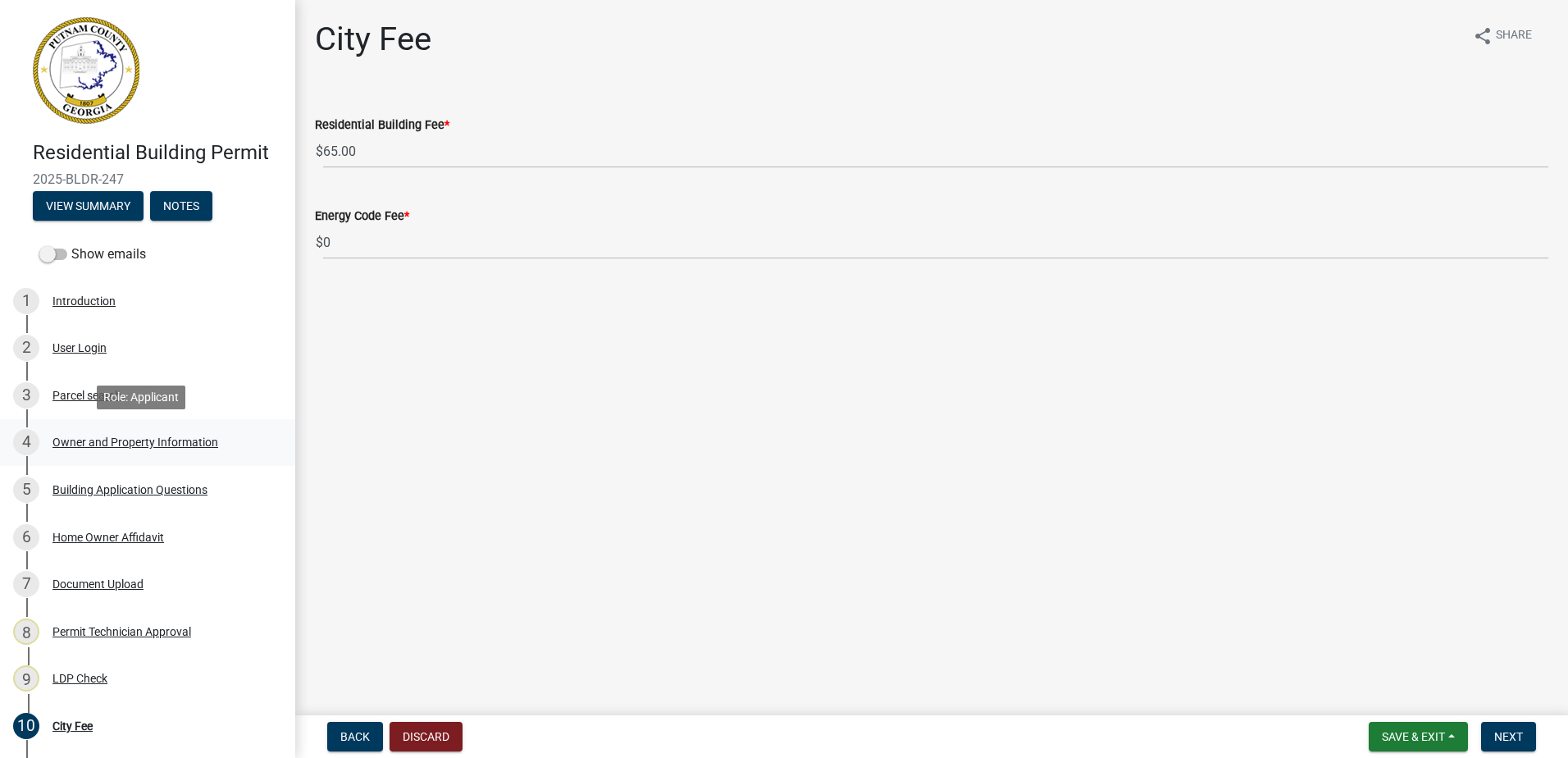
click at [102, 449] on div "4 Owner and Property Information" at bounding box center [141, 442] width 256 height 26
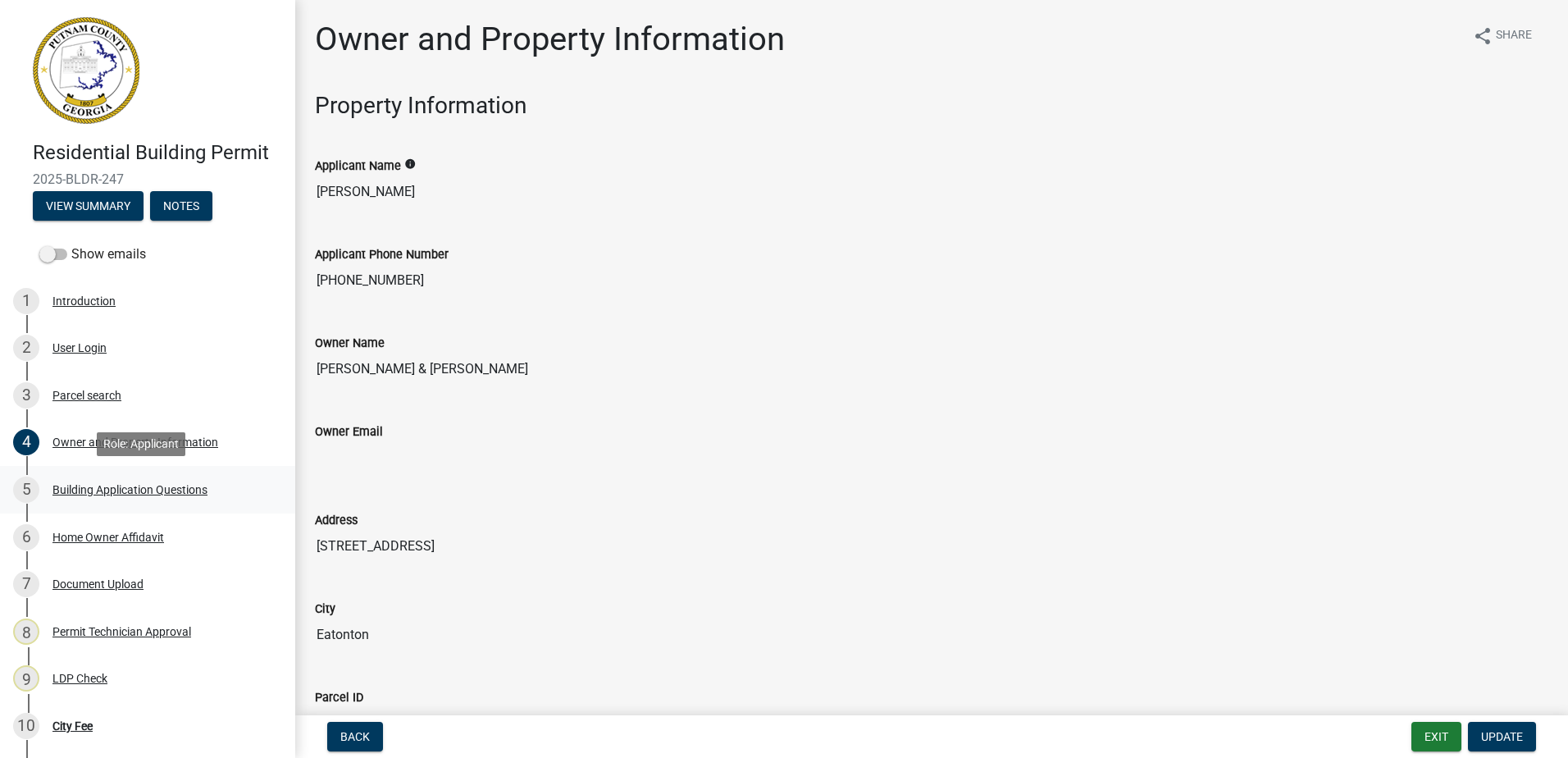
click at [104, 468] on ul "1 Introduction 2 User Login 3 Parcel search 4 Owner and Property Information 5 …" at bounding box center [148, 584] width 296 height 627
click at [105, 478] on div "5 Building Application Questions" at bounding box center [141, 489] width 256 height 26
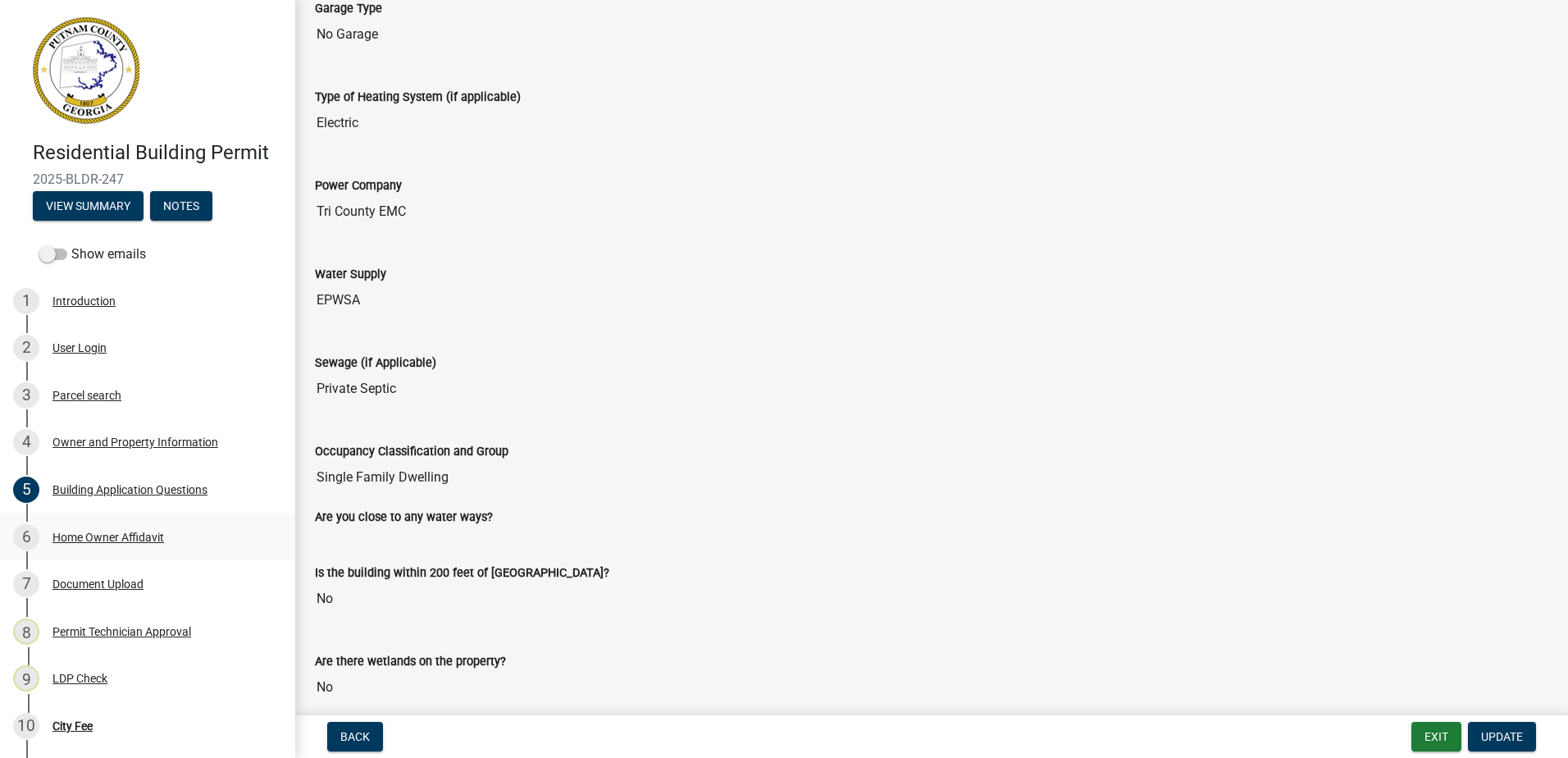
scroll to position [3691, 0]
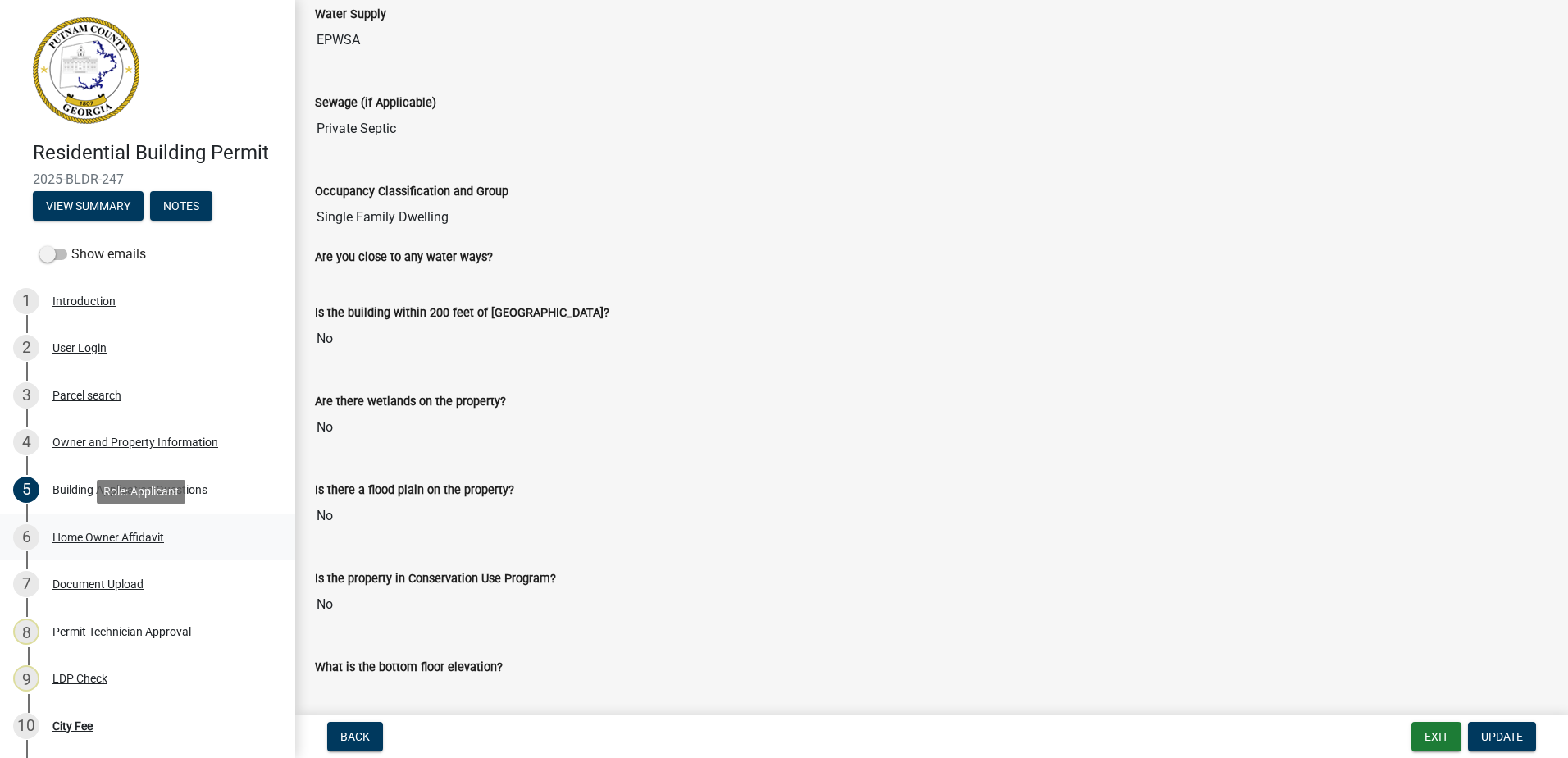
click at [72, 530] on div "6 Home Owner Affidavit" at bounding box center [141, 537] width 256 height 26
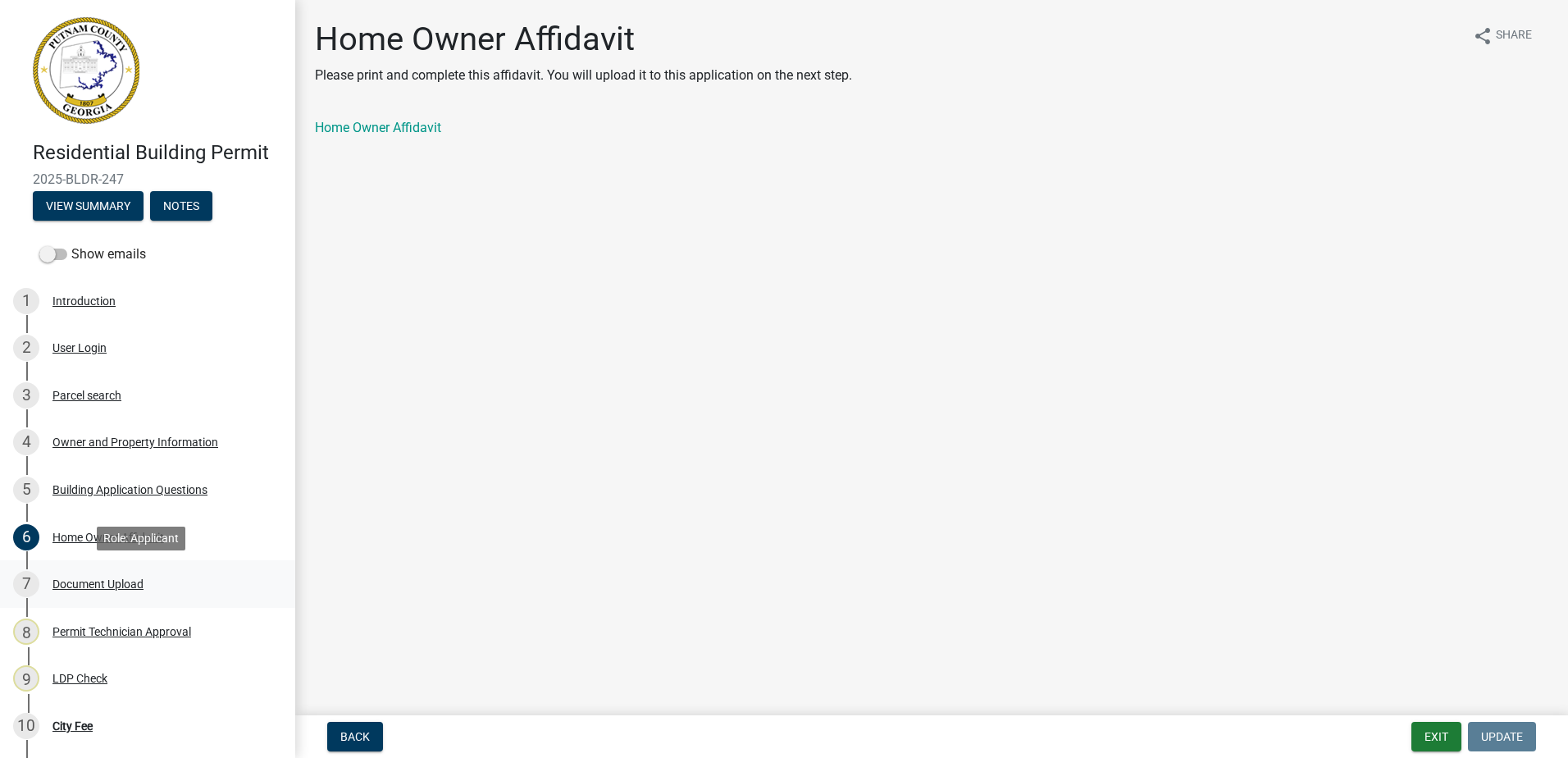
click at [73, 563] on link "7 Document Upload" at bounding box center [148, 583] width 296 height 48
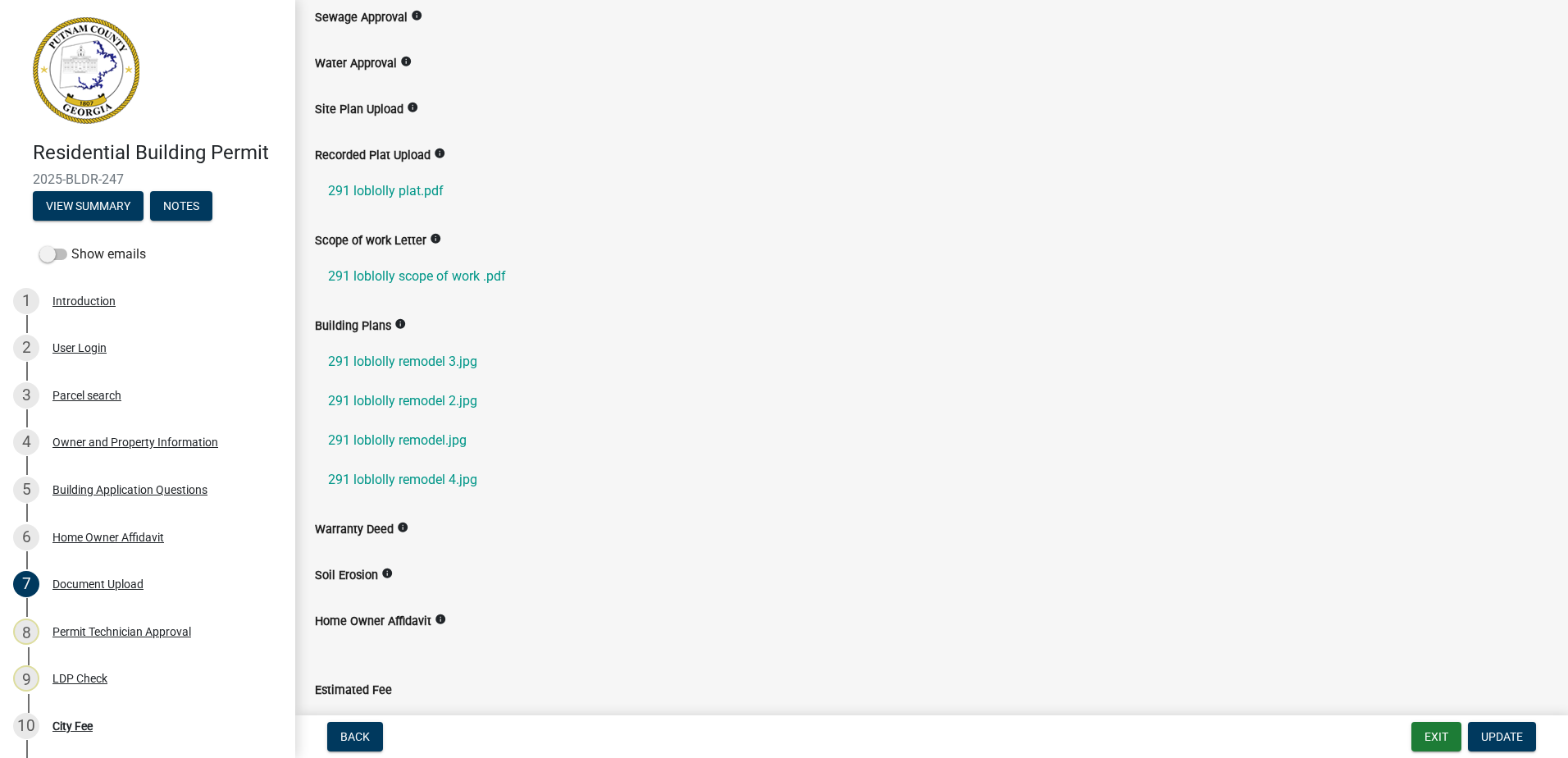
scroll to position [272, 0]
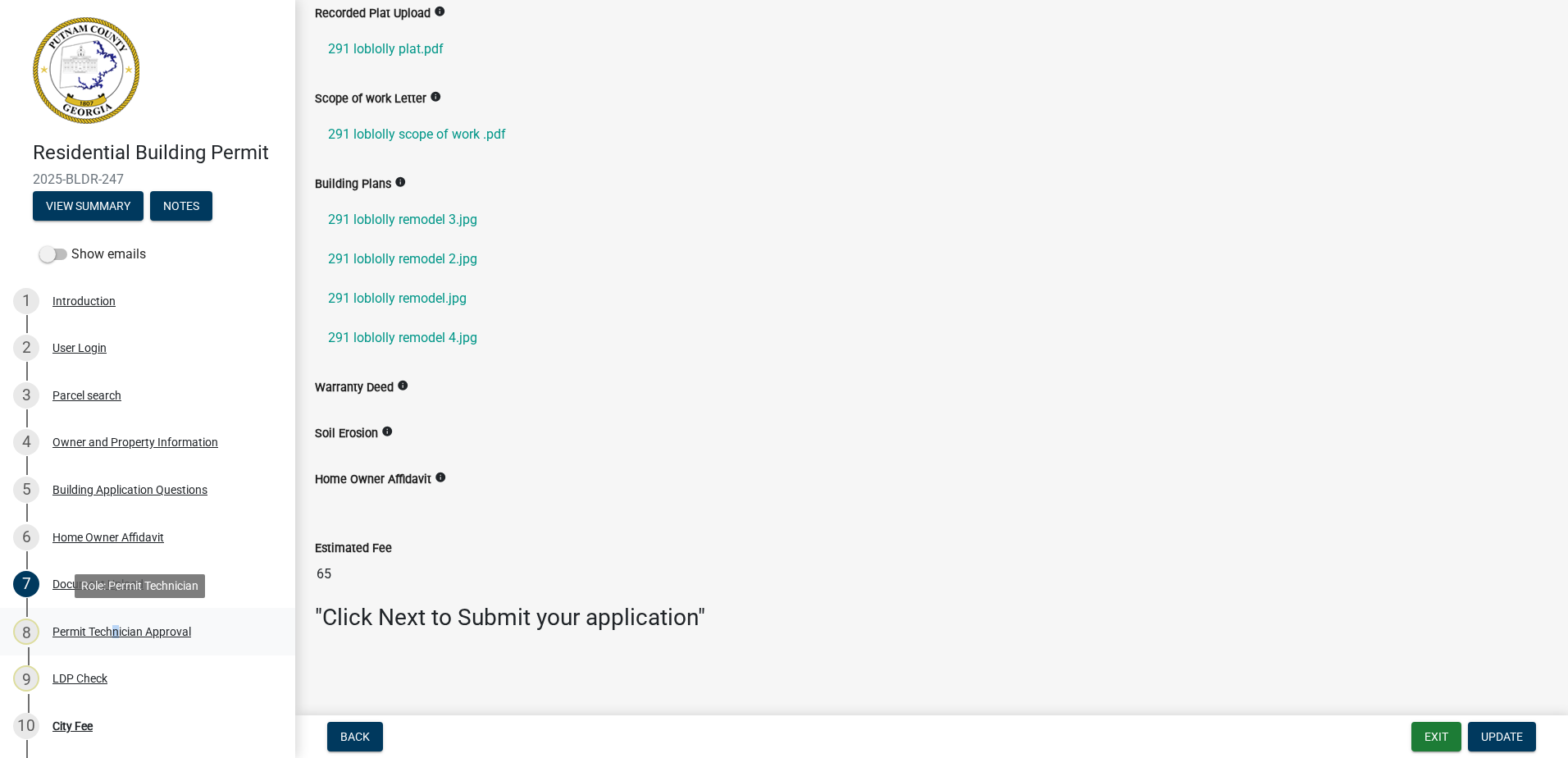
click at [111, 641] on div "8 Permit Technician Approval" at bounding box center [141, 631] width 256 height 26
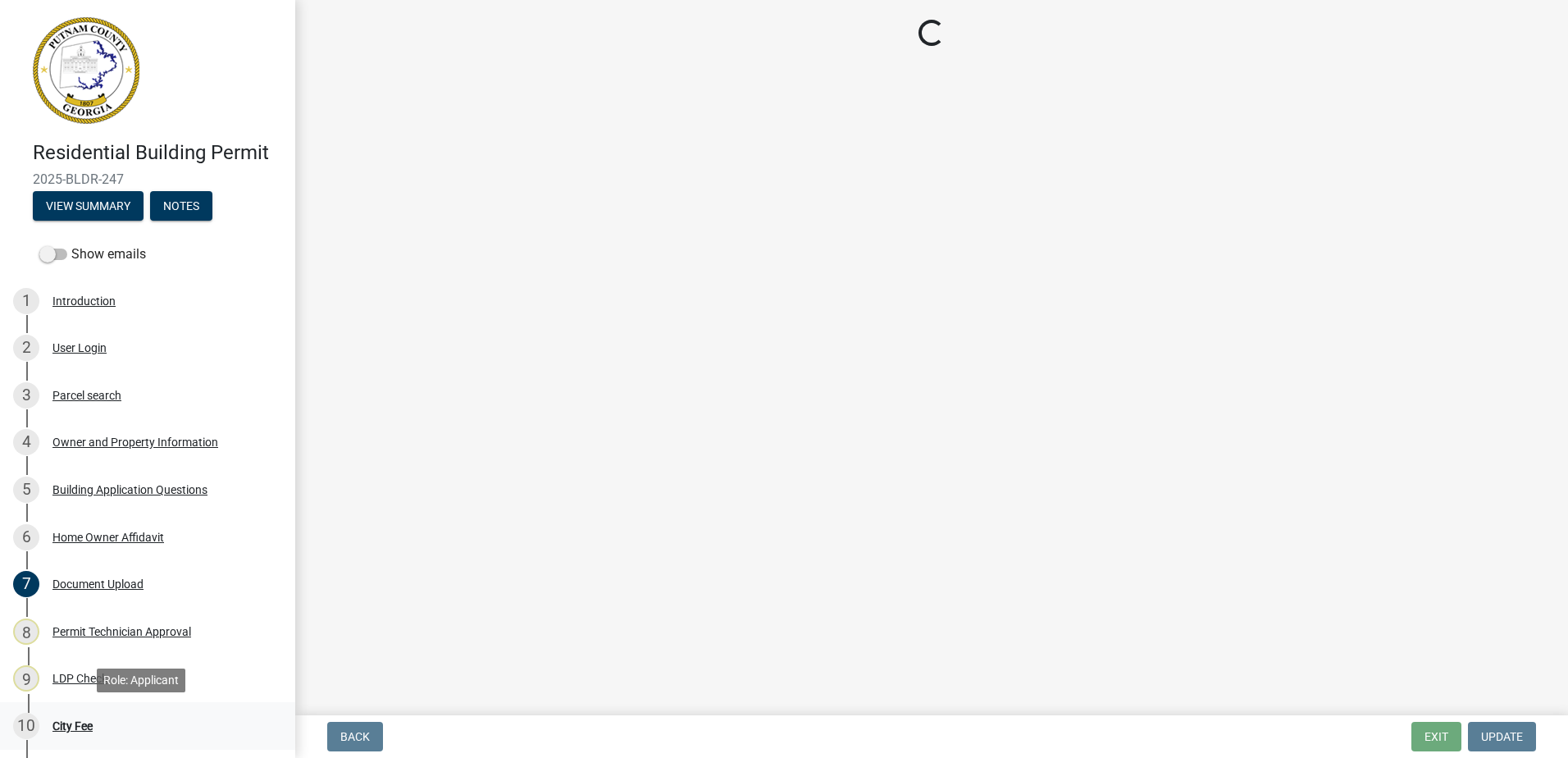
drag, startPoint x: 111, startPoint y: 641, endPoint x: 81, endPoint y: 708, distance: 73.4
click at [81, 708] on link "10 City Fee" at bounding box center [148, 725] width 296 height 48
select select "ef7a1fc2-7a7a-426d-b1f0-c9b9b6ca7ff4"
select select "7eb8553c-806a-4bdf-b4b6-2711153129c5"
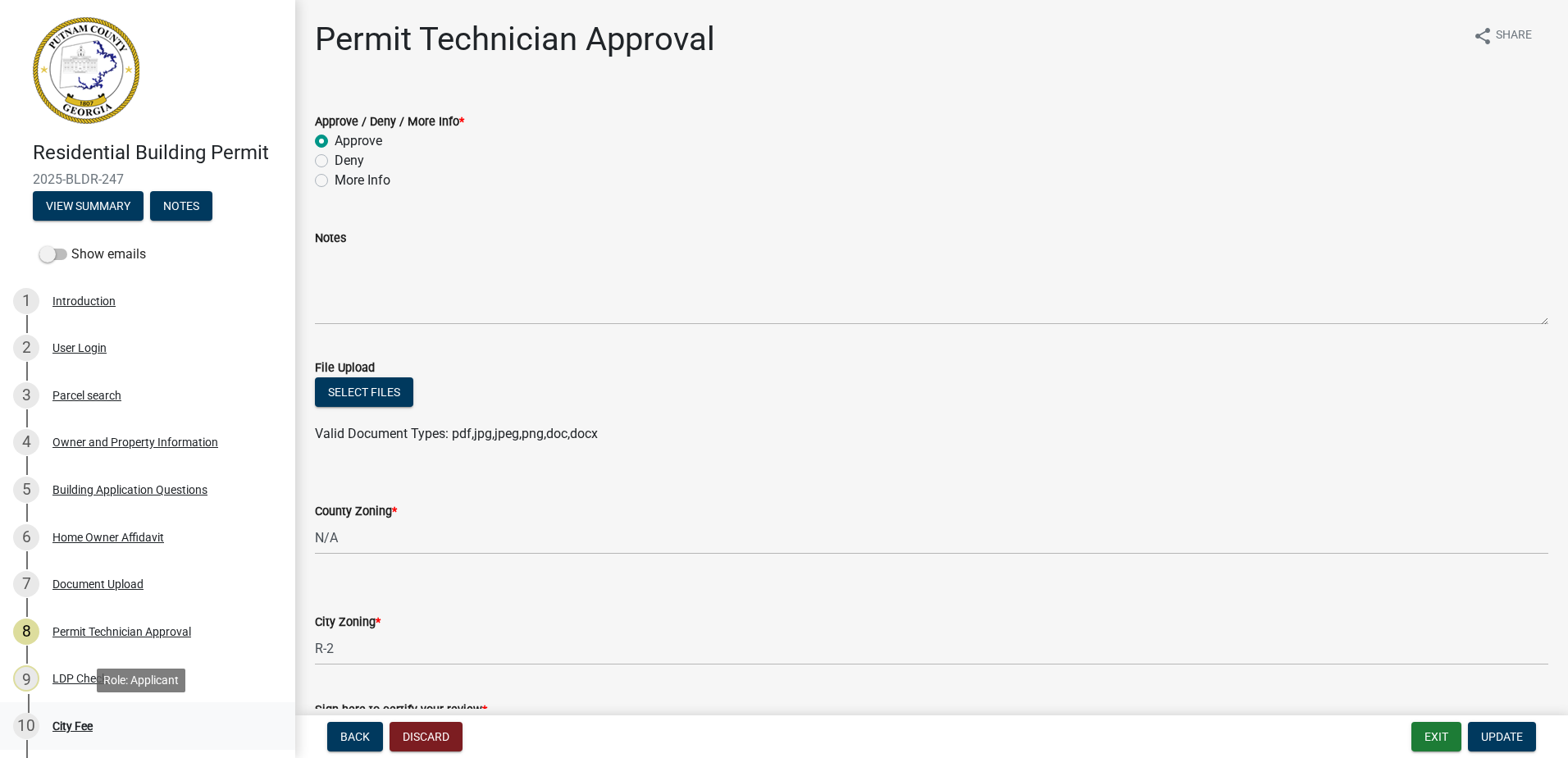
click at [88, 729] on div "City Fee" at bounding box center [73, 725] width 40 height 11
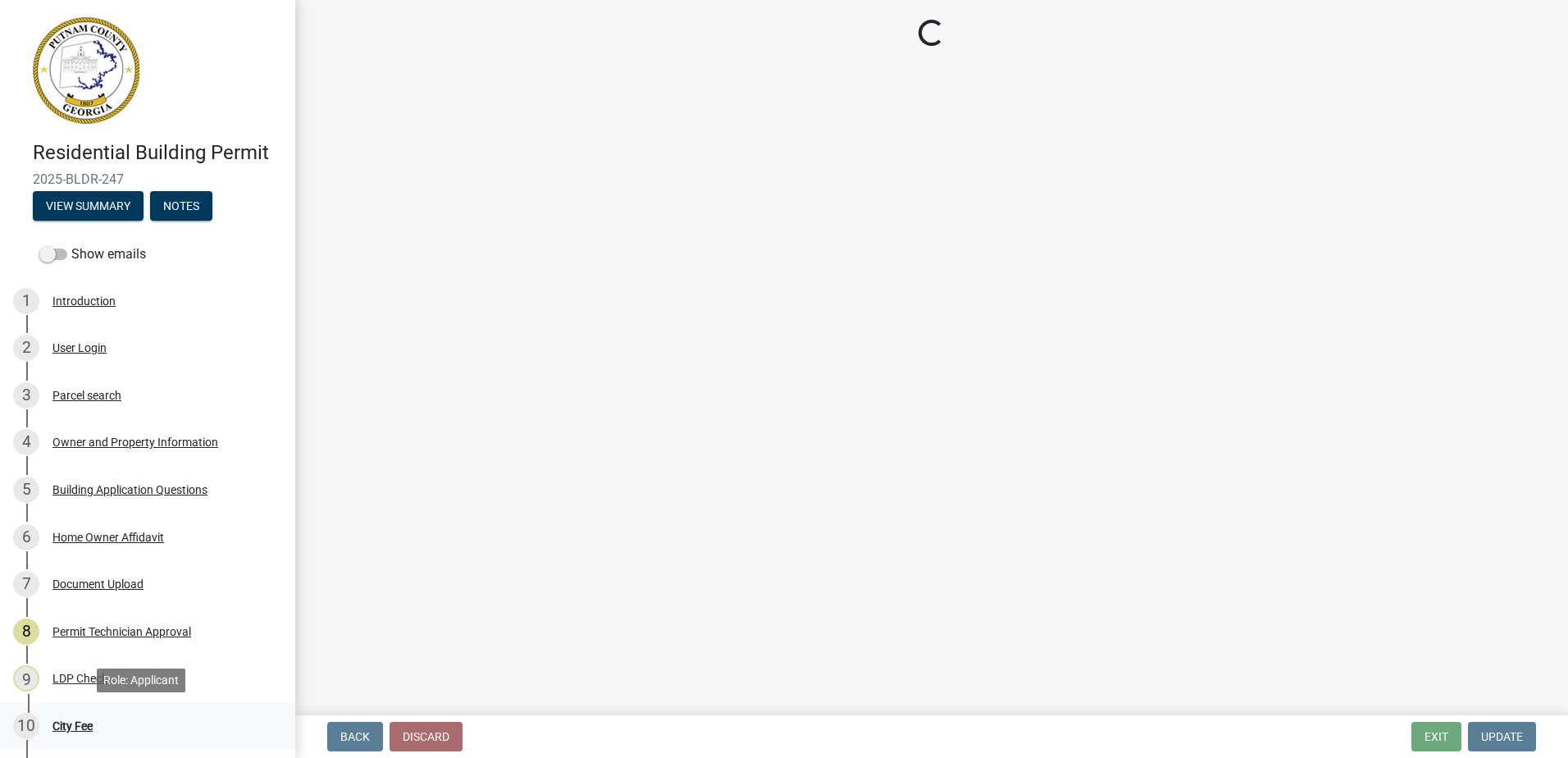
click at [74, 726] on div "City Fee" at bounding box center [73, 725] width 40 height 11
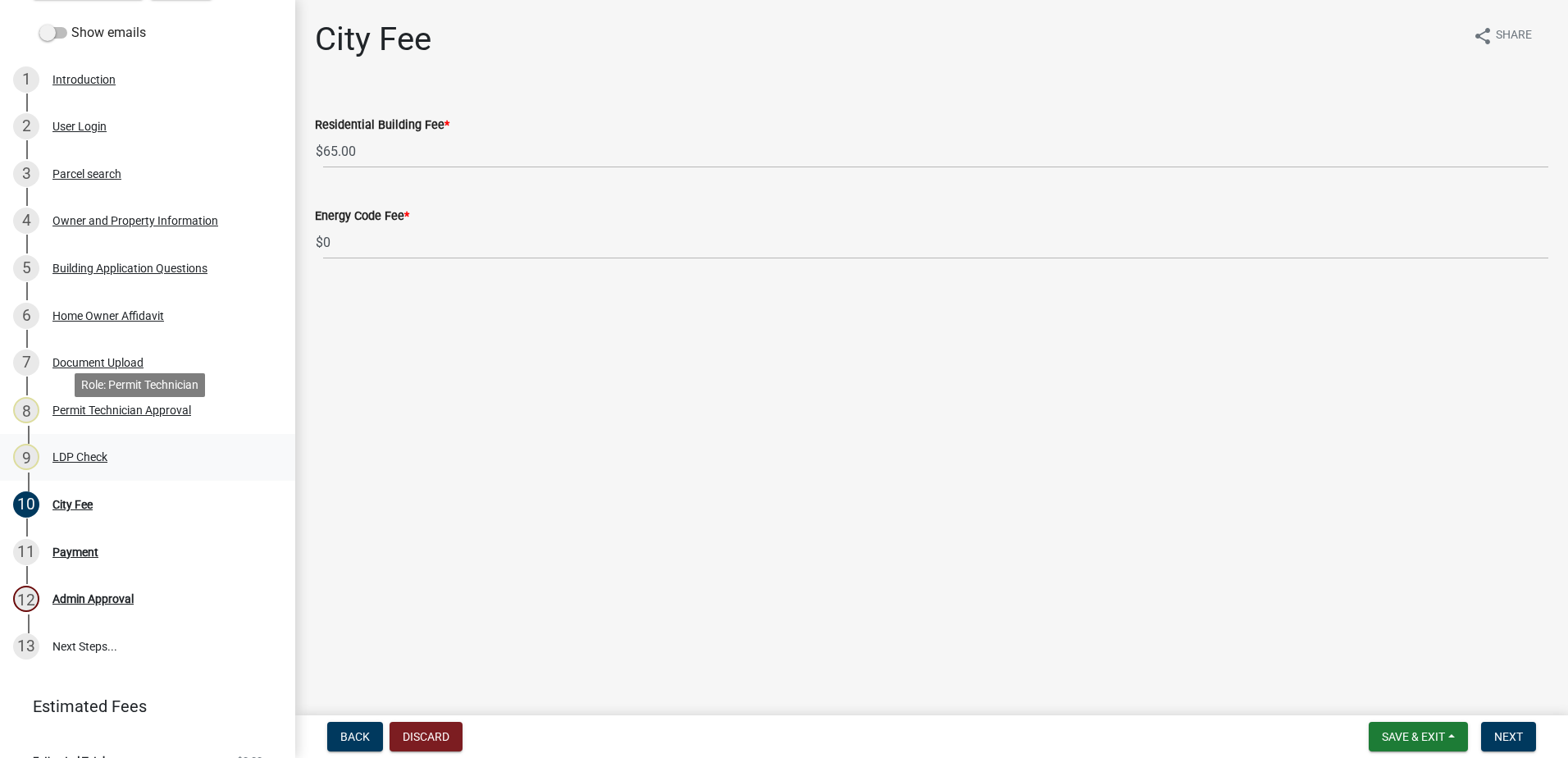
scroll to position [249, 0]
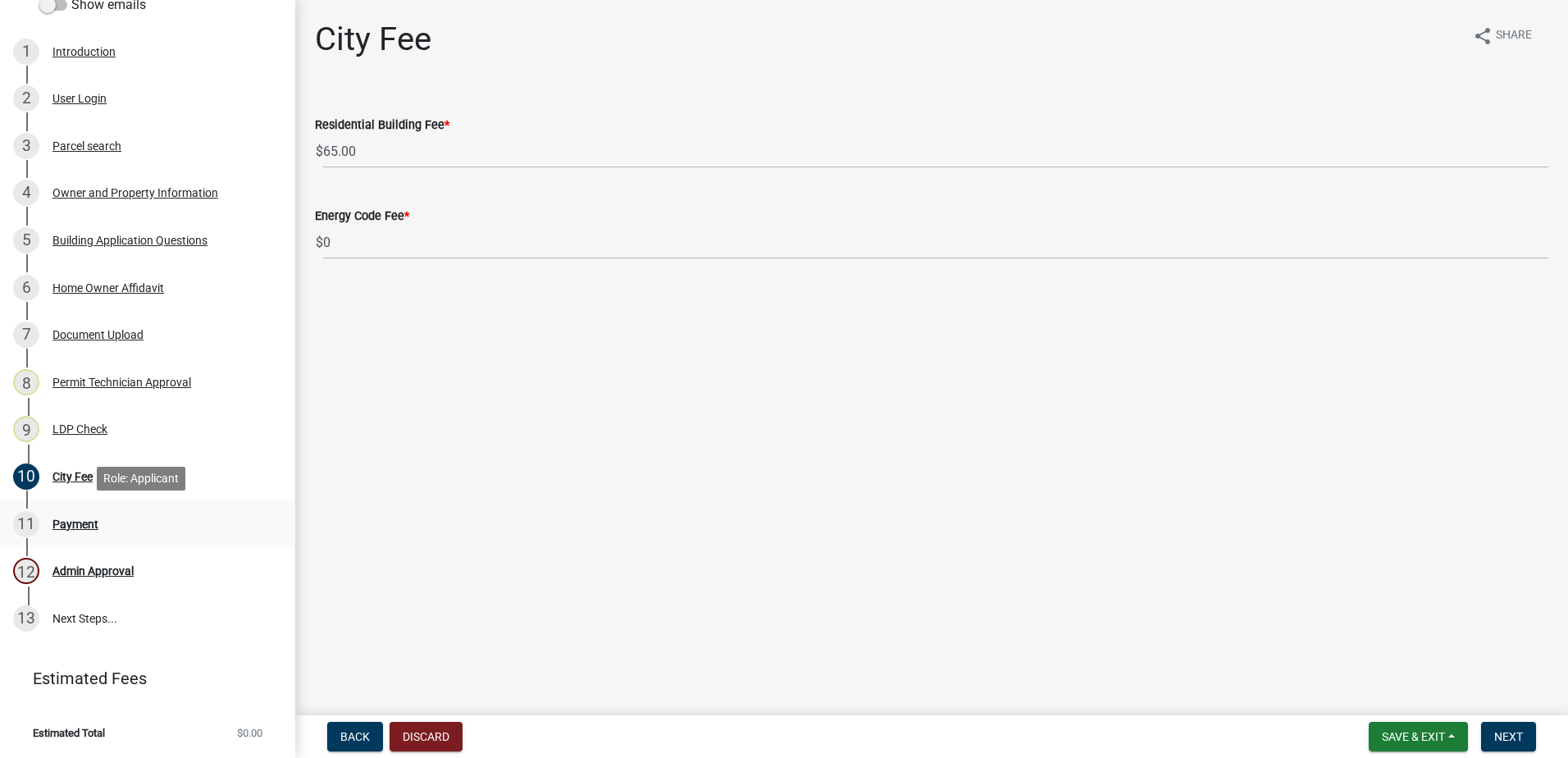
drag, startPoint x: 73, startPoint y: 519, endPoint x: 199, endPoint y: 529, distance: 126.4
drag, startPoint x: 199, startPoint y: 529, endPoint x: 218, endPoint y: 609, distance: 82.2
click at [225, 615] on link "13 Next Steps..." at bounding box center [148, 618] width 296 height 48
click at [1502, 745] on button "Next" at bounding box center [1509, 736] width 55 height 29
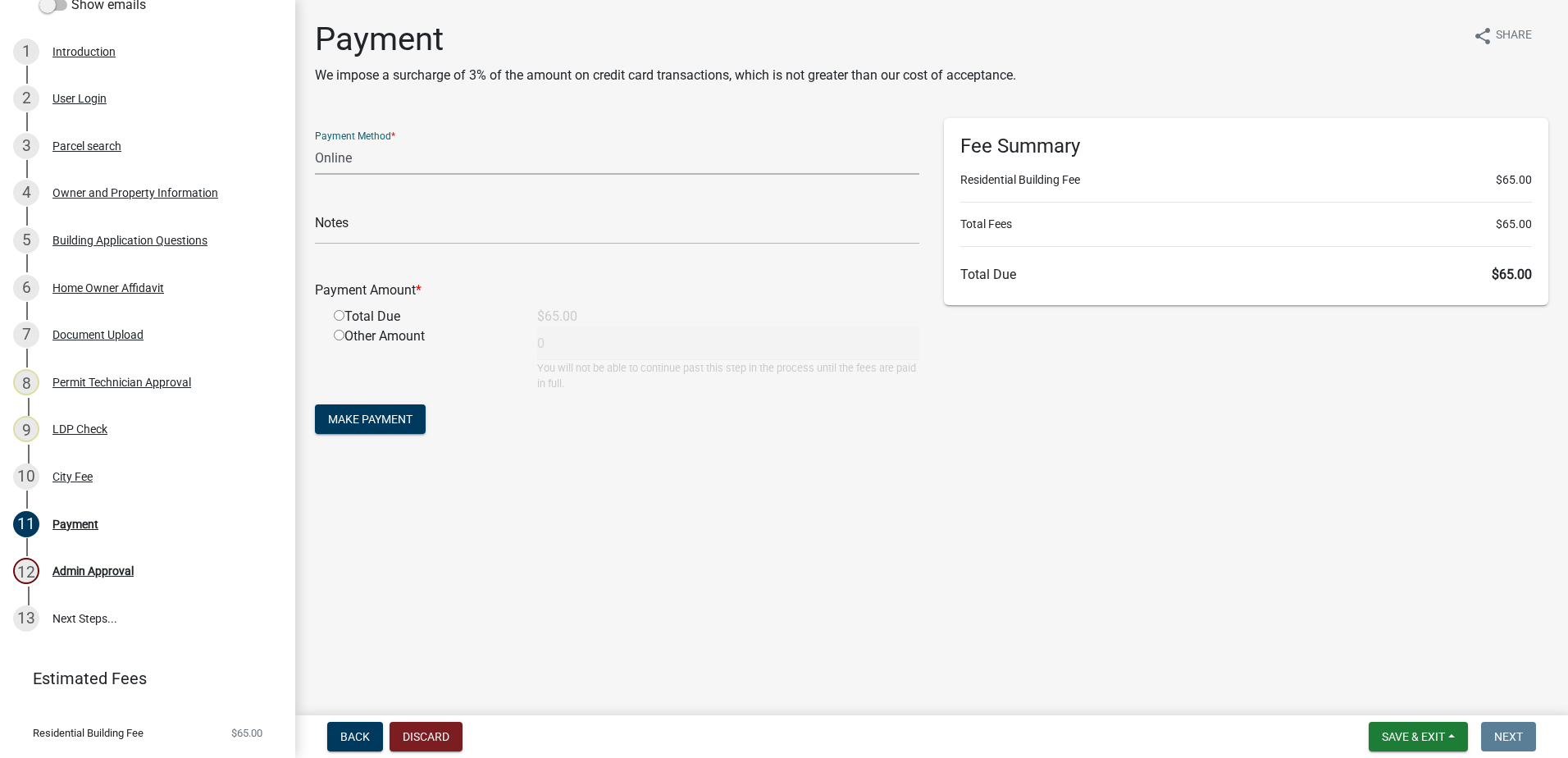
click at [407, 148] on select "Credit Card POS Check Cash Online" at bounding box center [616, 157] width 604 height 34
select select "0: 2"
click at [315, 141] on select "Credit Card POS Check Cash Online" at bounding box center [616, 157] width 604 height 34
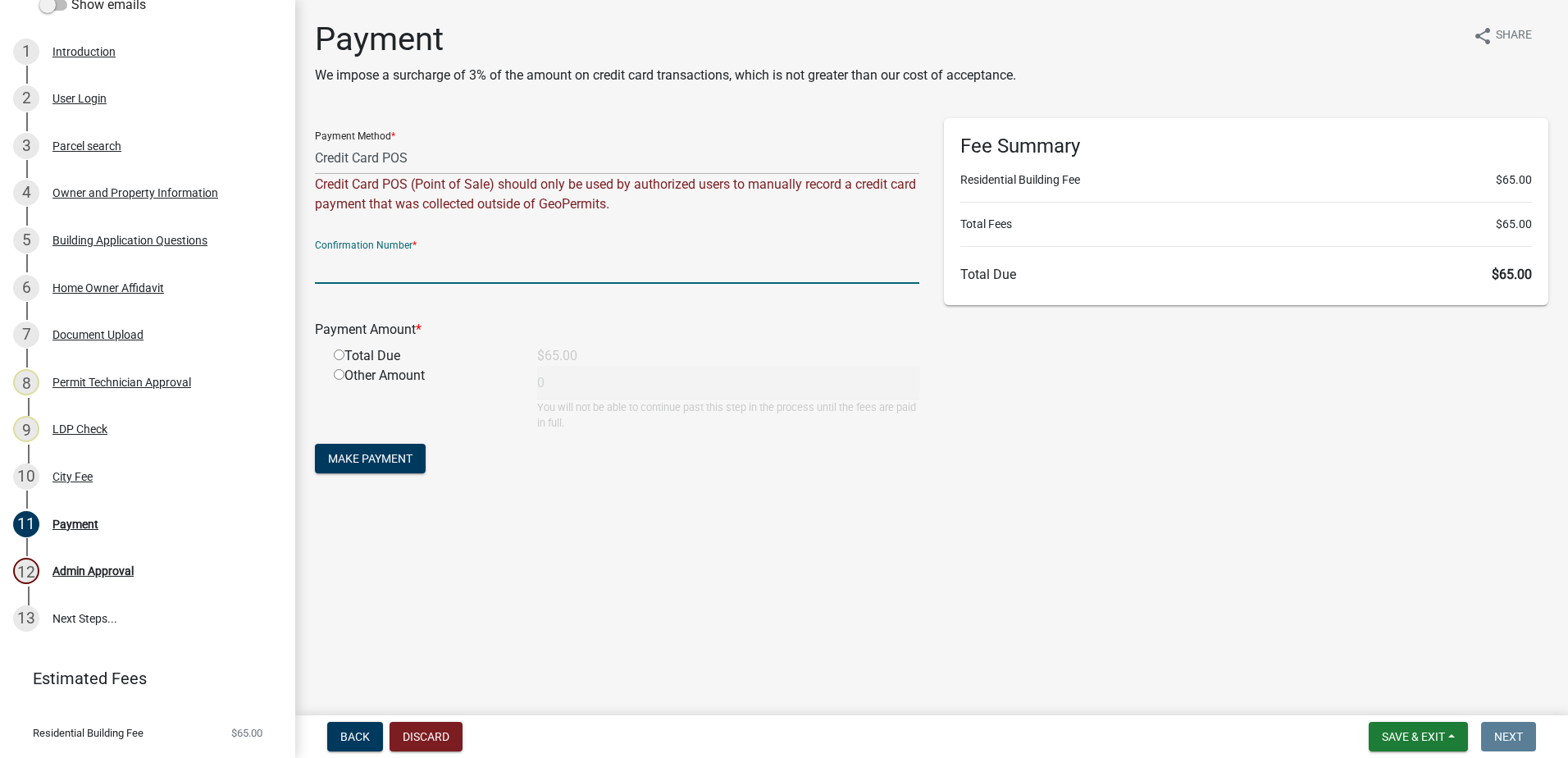
click at [360, 268] on input "text" at bounding box center [616, 266] width 604 height 34
paste input "R233381032120"
type input "R233381032120"
drag, startPoint x: 430, startPoint y: 260, endPoint x: -5, endPoint y: 283, distance: 435.6
click at [0, 283] on html "Internet Explorer does NOT work with GeoPermits. Get a new browser for more sec…" at bounding box center [784, 379] width 1568 height 758
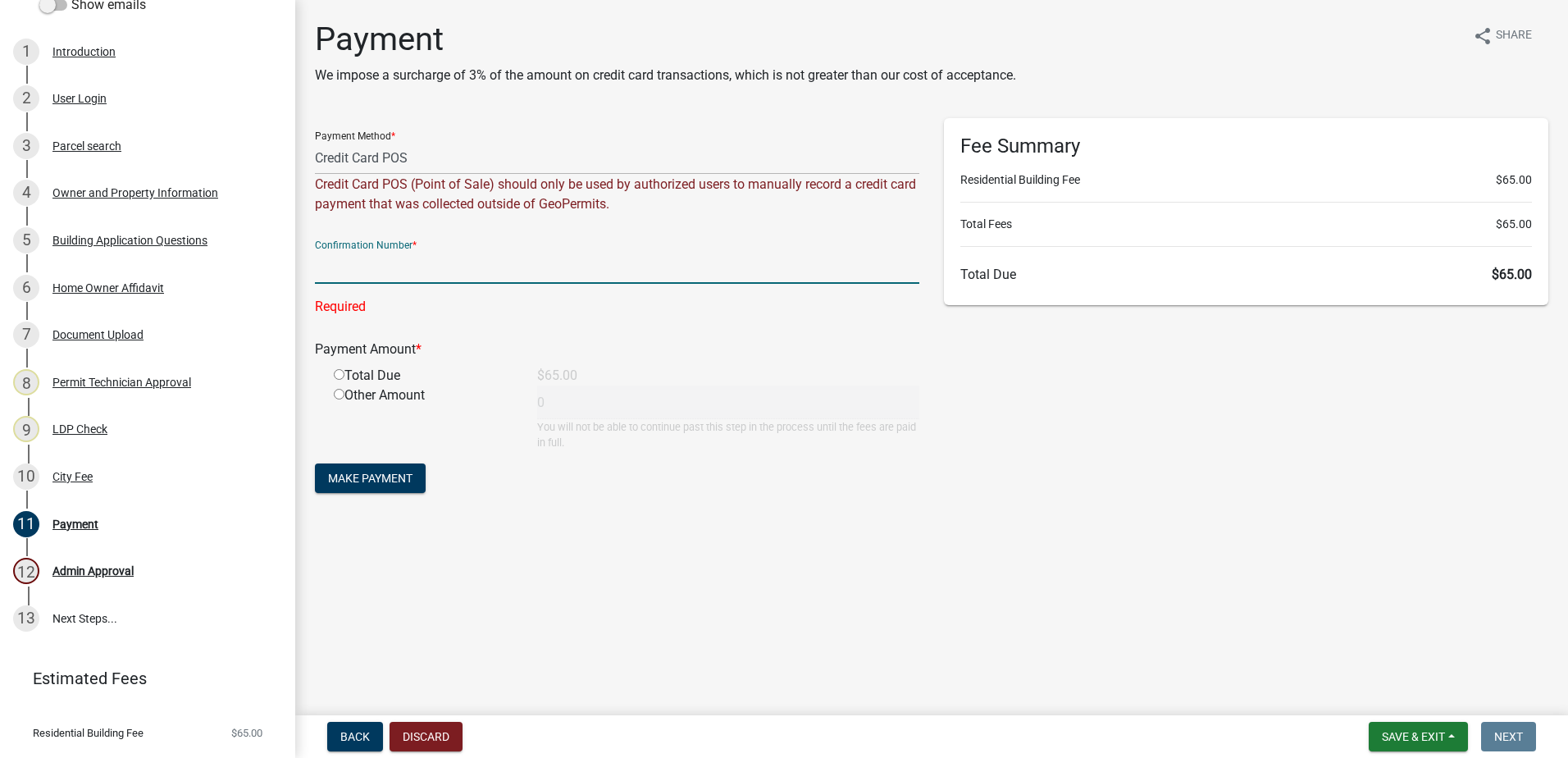
paste input "R233381032120"
type input "R233381032120"
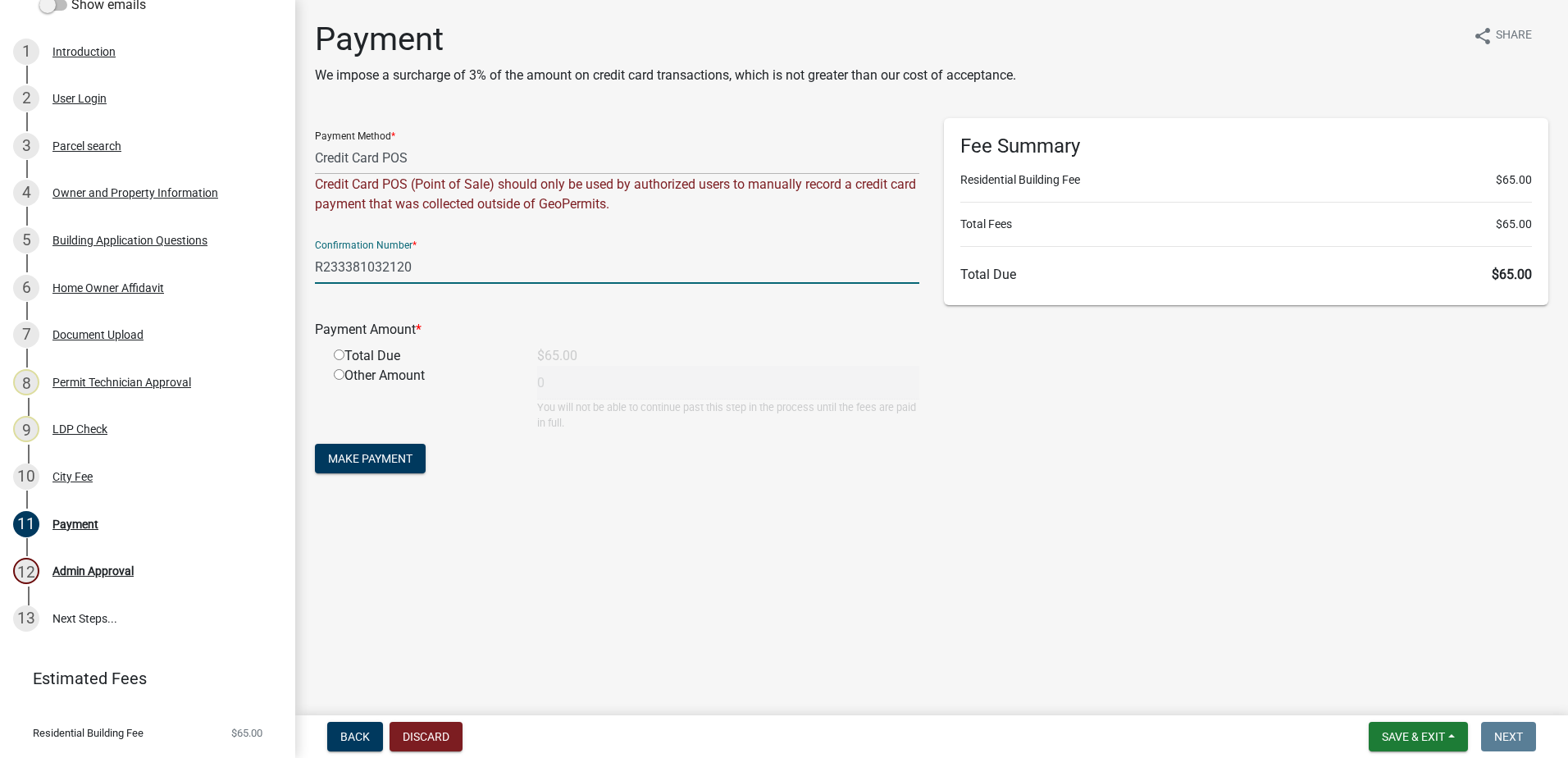
click at [334, 359] on input "radio" at bounding box center [339, 354] width 10 height 10
radio input "true"
type input "65"
click at [372, 462] on span "Make Payment" at bounding box center [371, 458] width 85 height 13
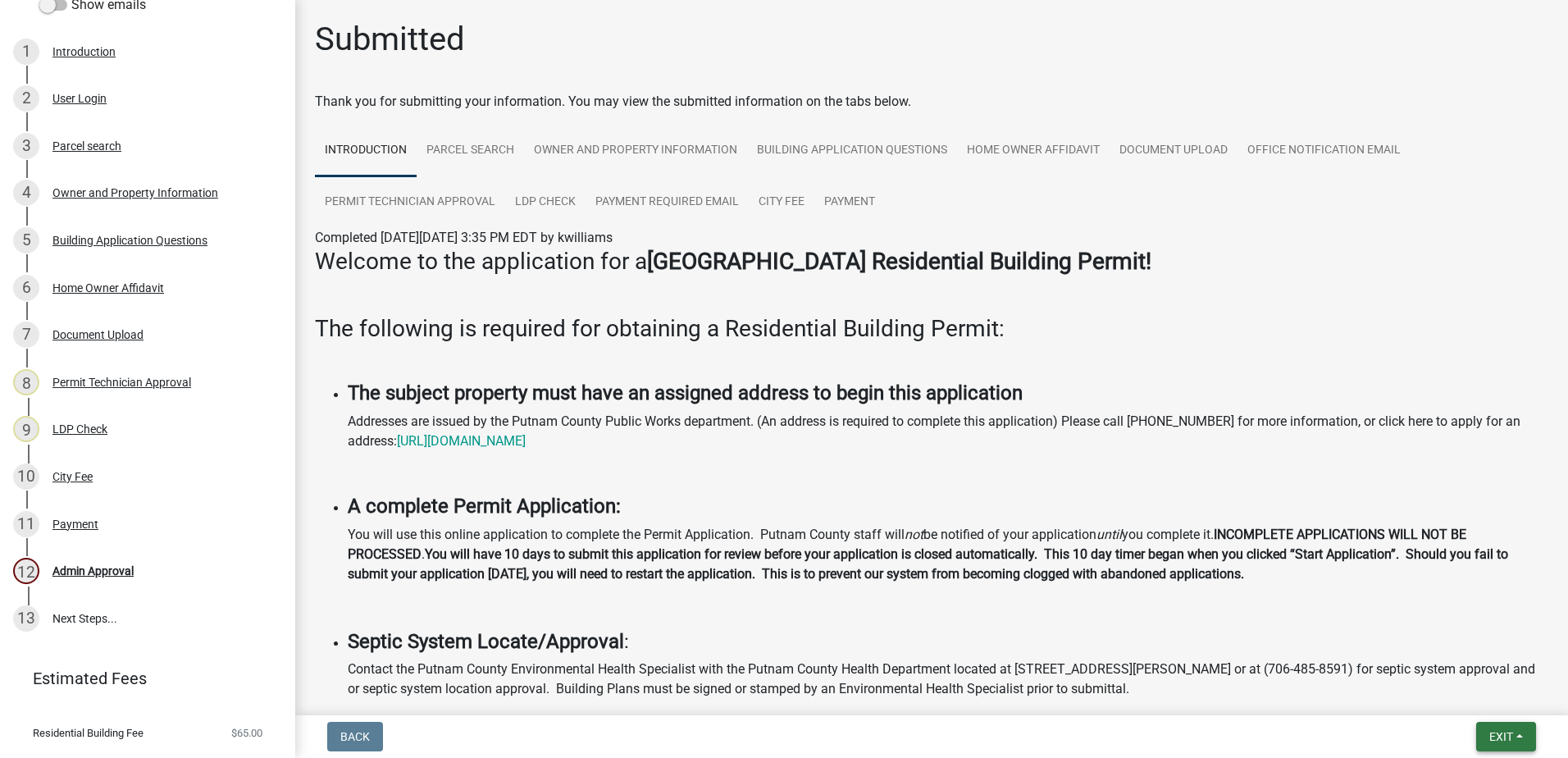
click at [1502, 733] on span "Exit" at bounding box center [1501, 736] width 24 height 13
click at [1482, 693] on button "Save & Exit" at bounding box center [1470, 694] width 131 height 40
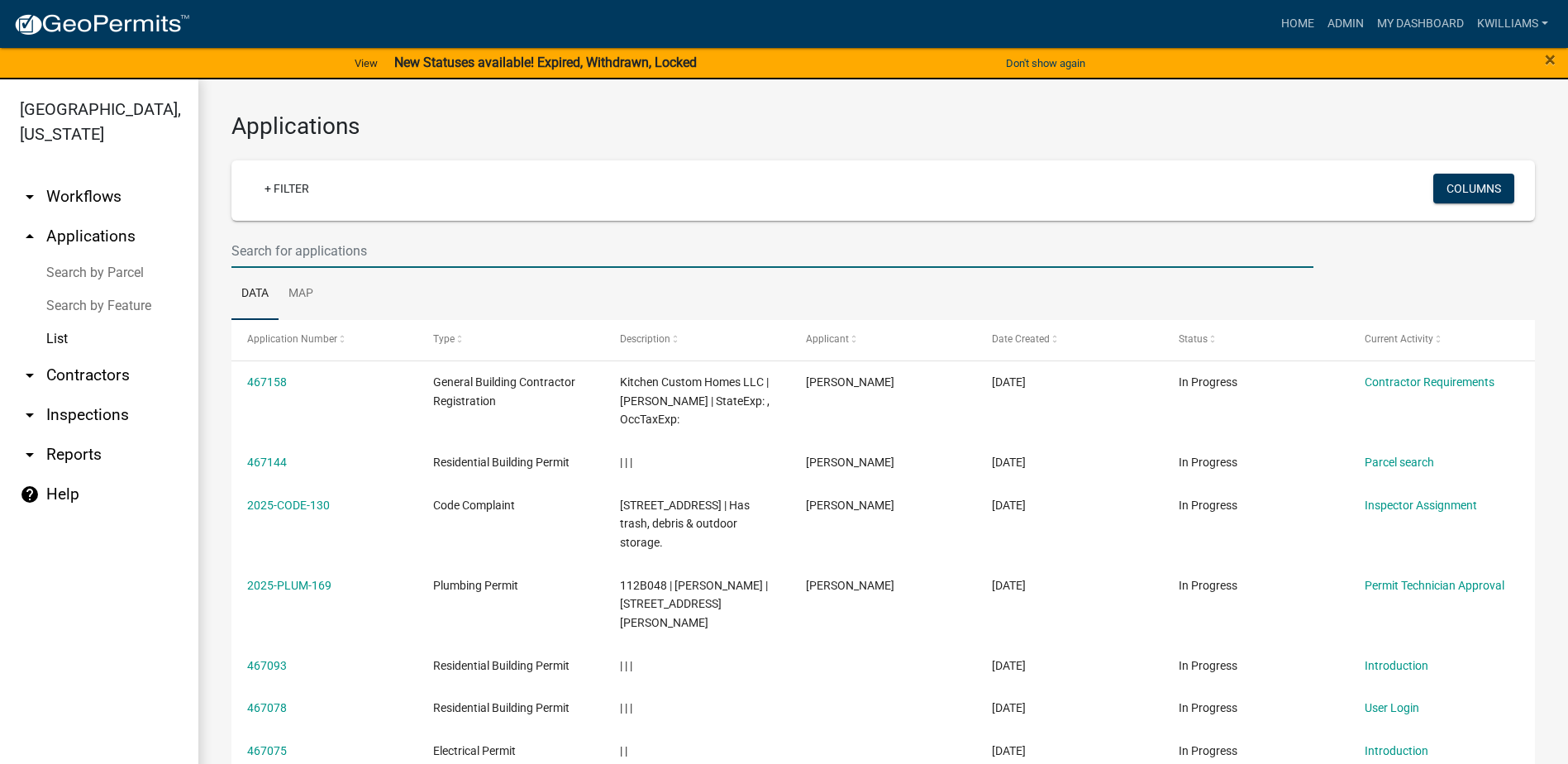
click at [274, 246] on input "text" at bounding box center [773, 251] width 1082 height 34
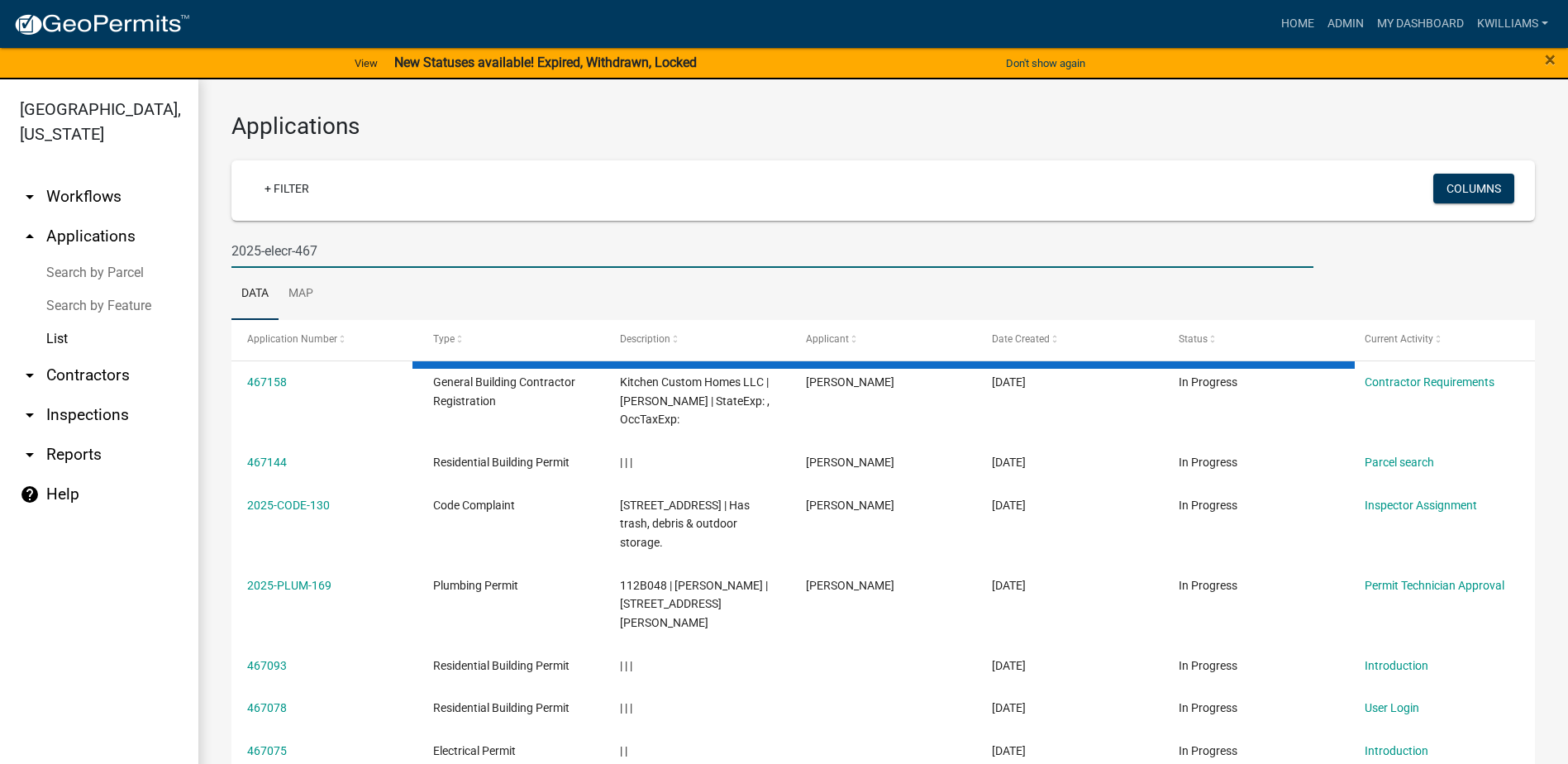
type input "2025-elecr-467"
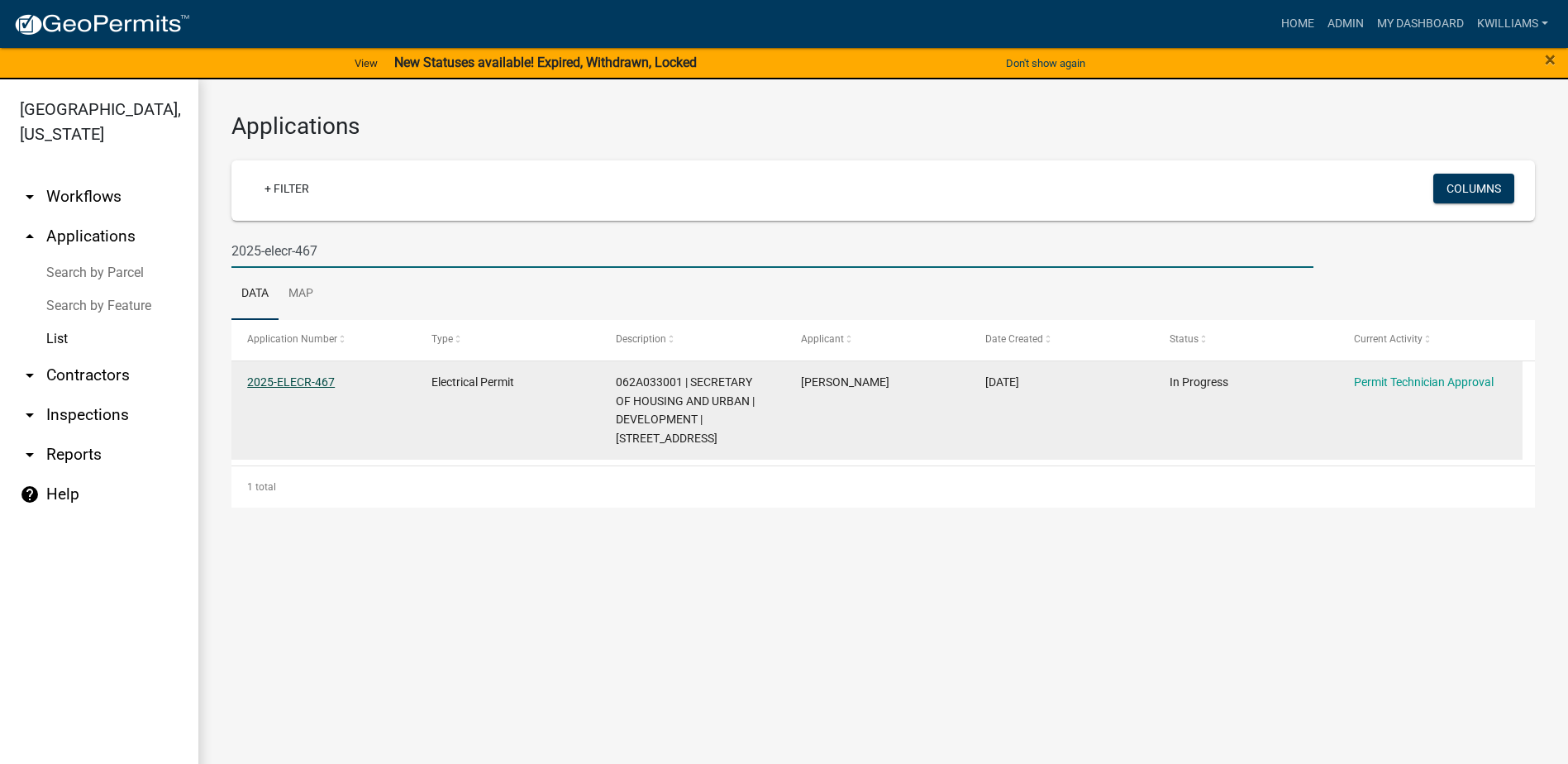
click at [308, 376] on link "2025-ELECR-467" at bounding box center [291, 382] width 88 height 13
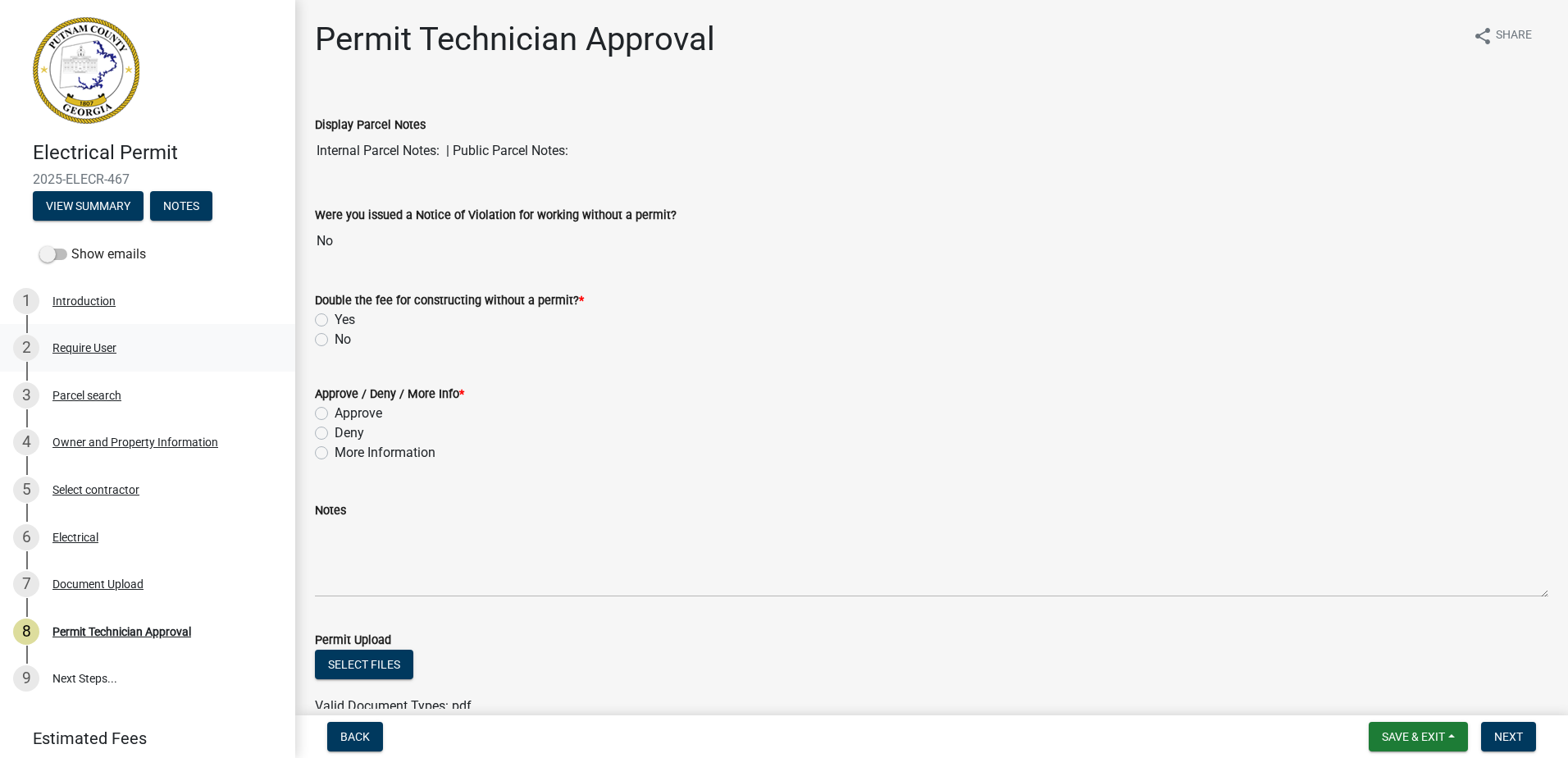
click at [115, 342] on div "Require User" at bounding box center [85, 347] width 64 height 11
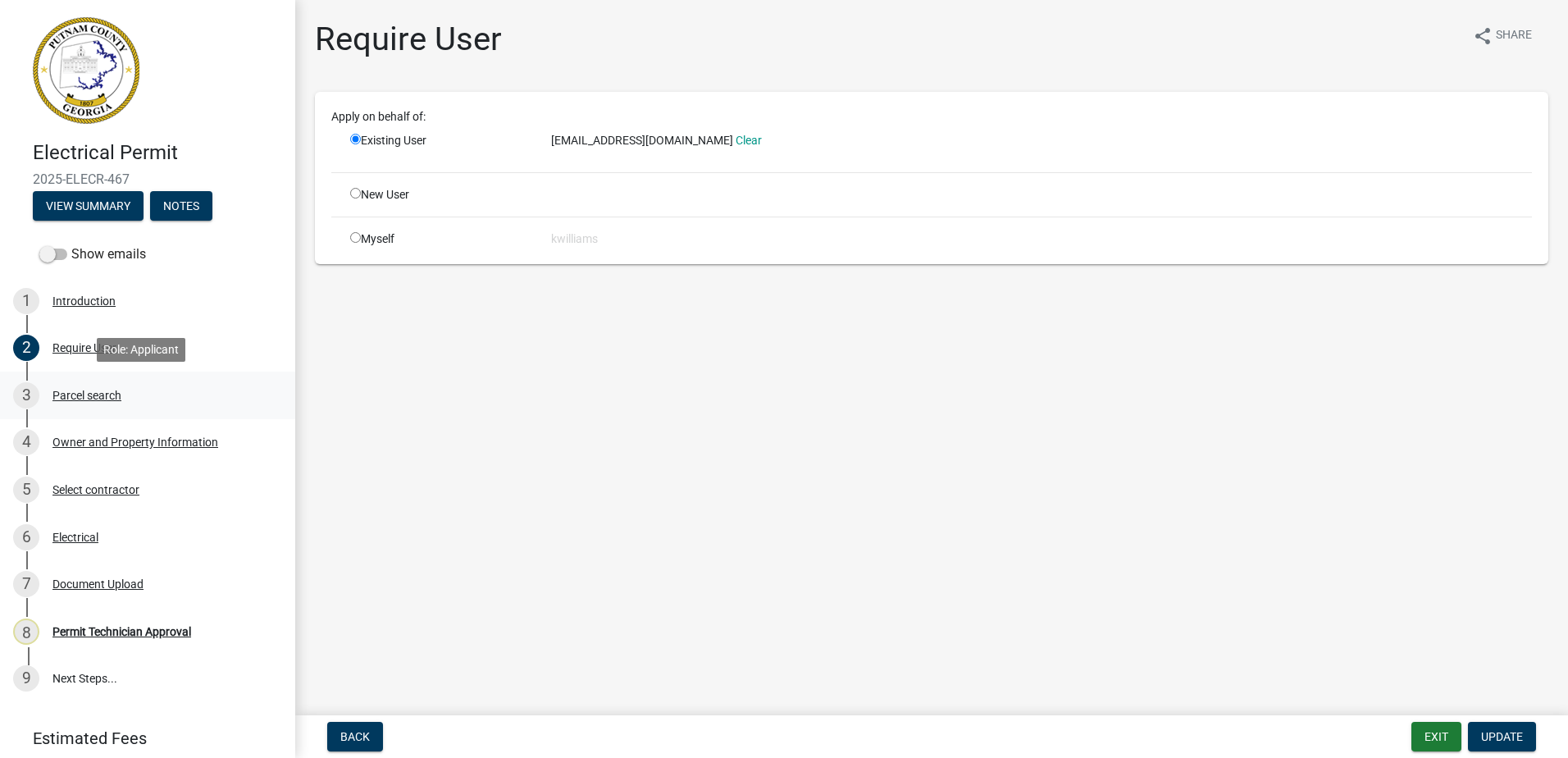
click at [78, 390] on div "Parcel search" at bounding box center [87, 395] width 69 height 11
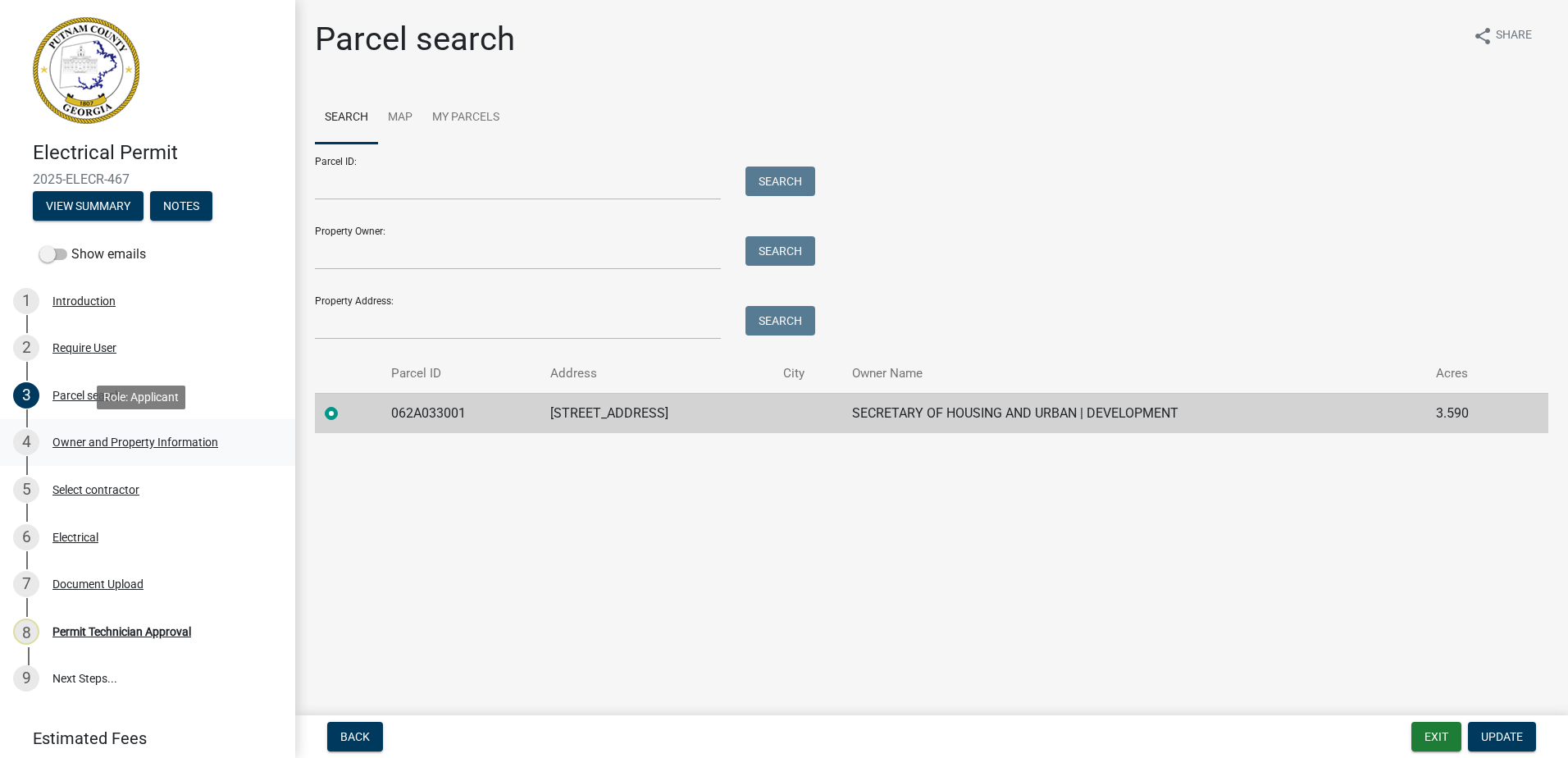
click at [110, 434] on div "4 Owner and Property Information" at bounding box center [141, 442] width 256 height 26
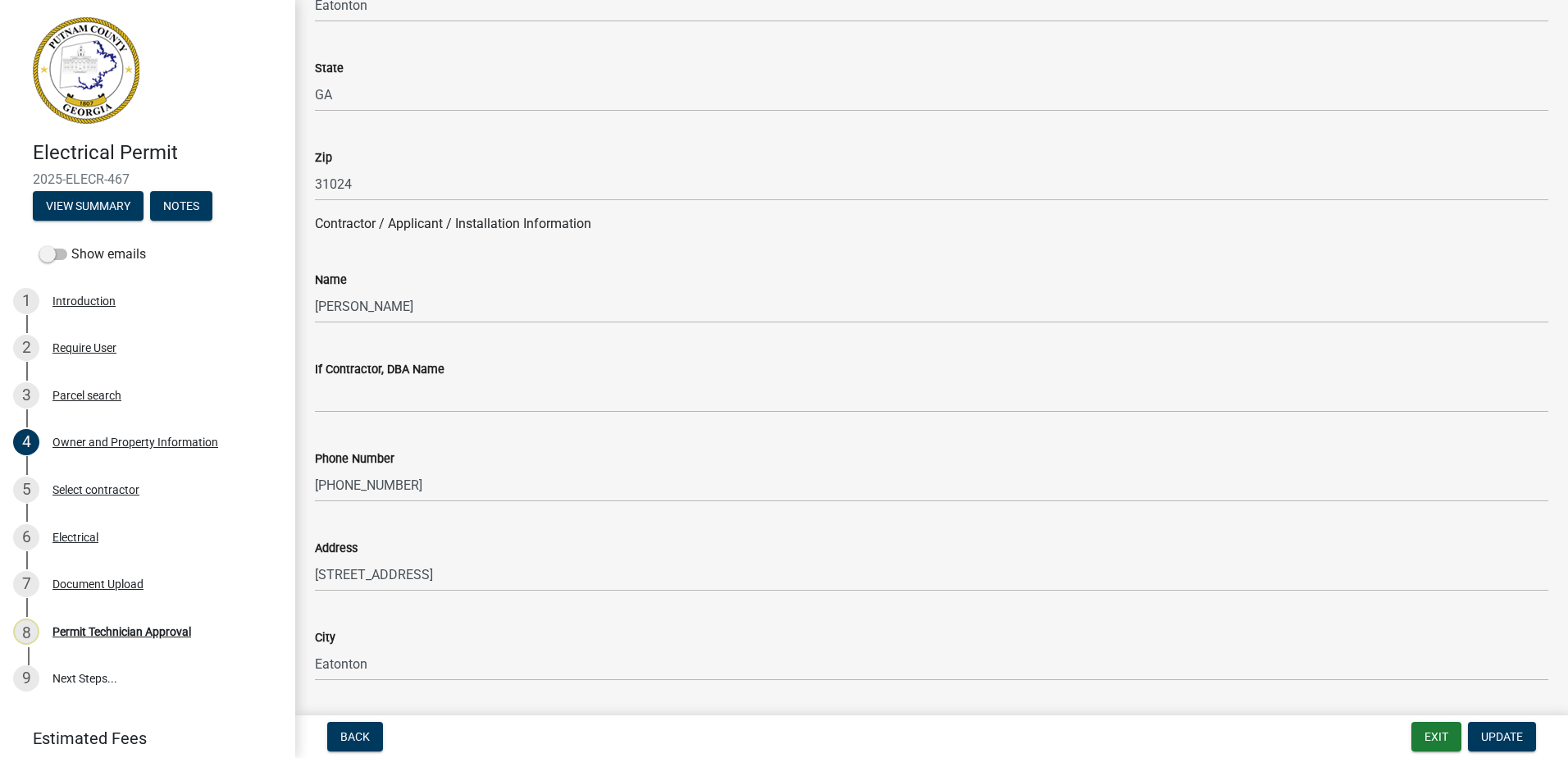
scroll to position [1230, 0]
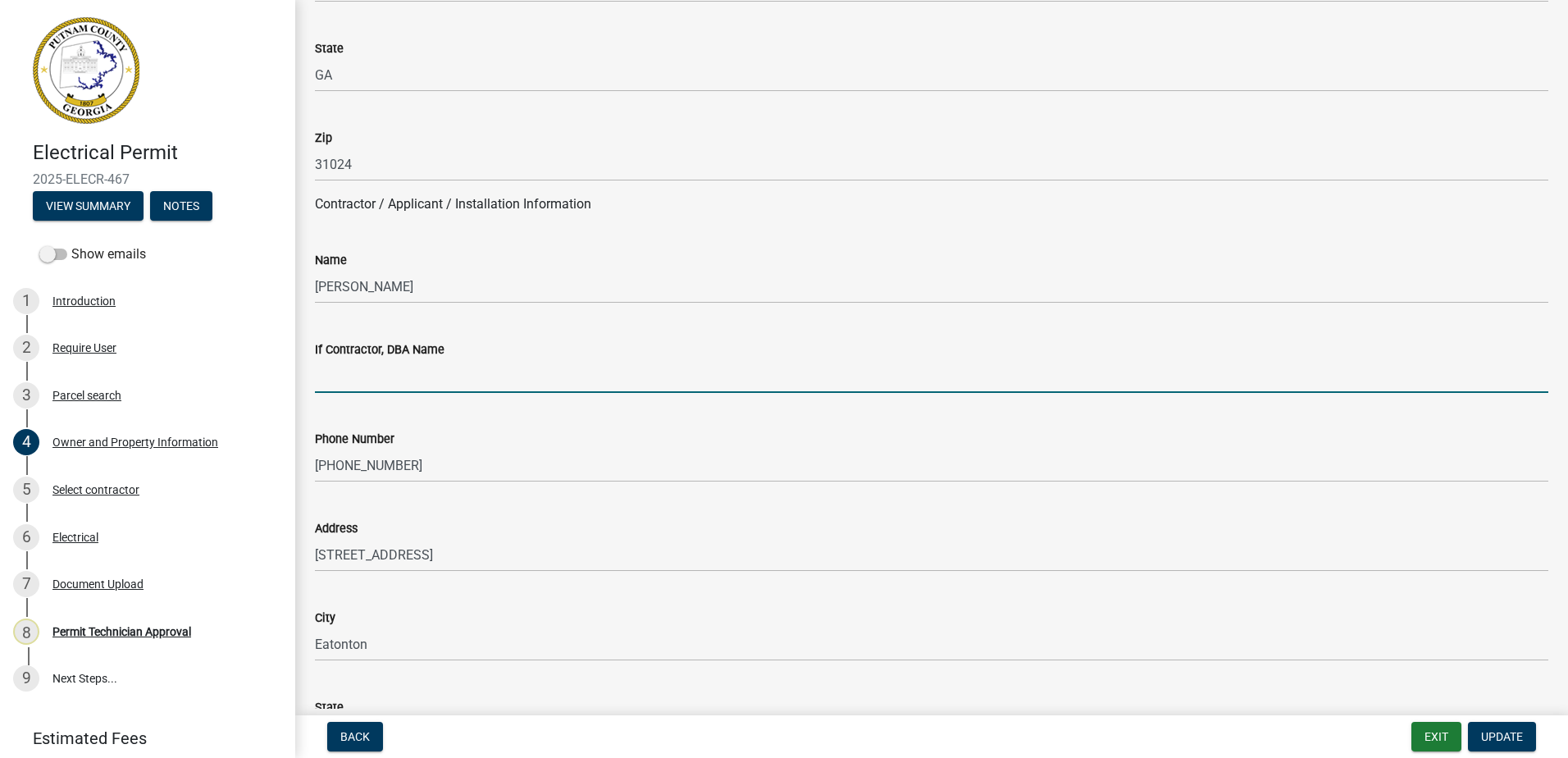
click at [382, 371] on input "If Contractor, DBA Name" at bounding box center [931, 376] width 1233 height 34
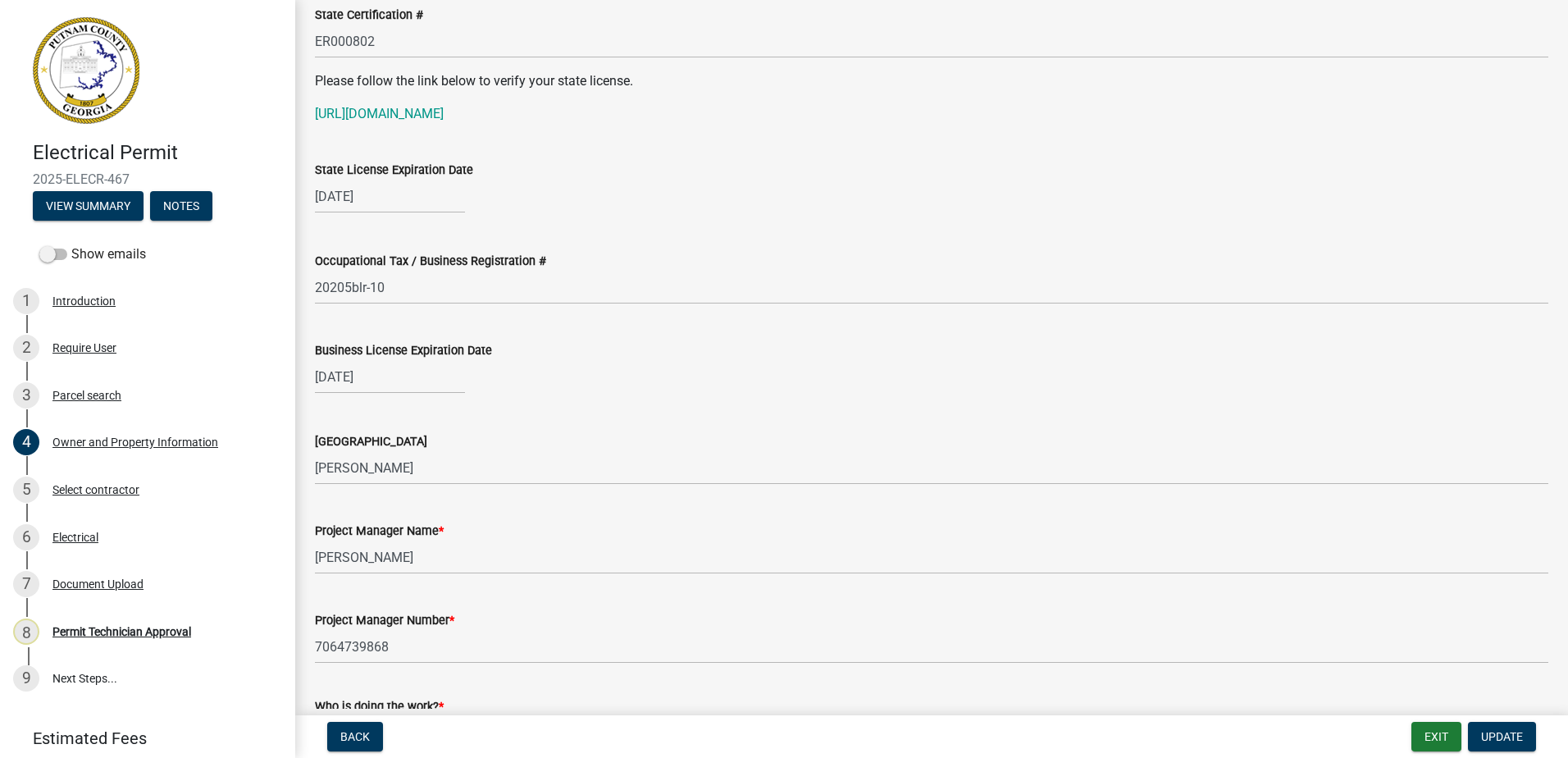
scroll to position [2214, 0]
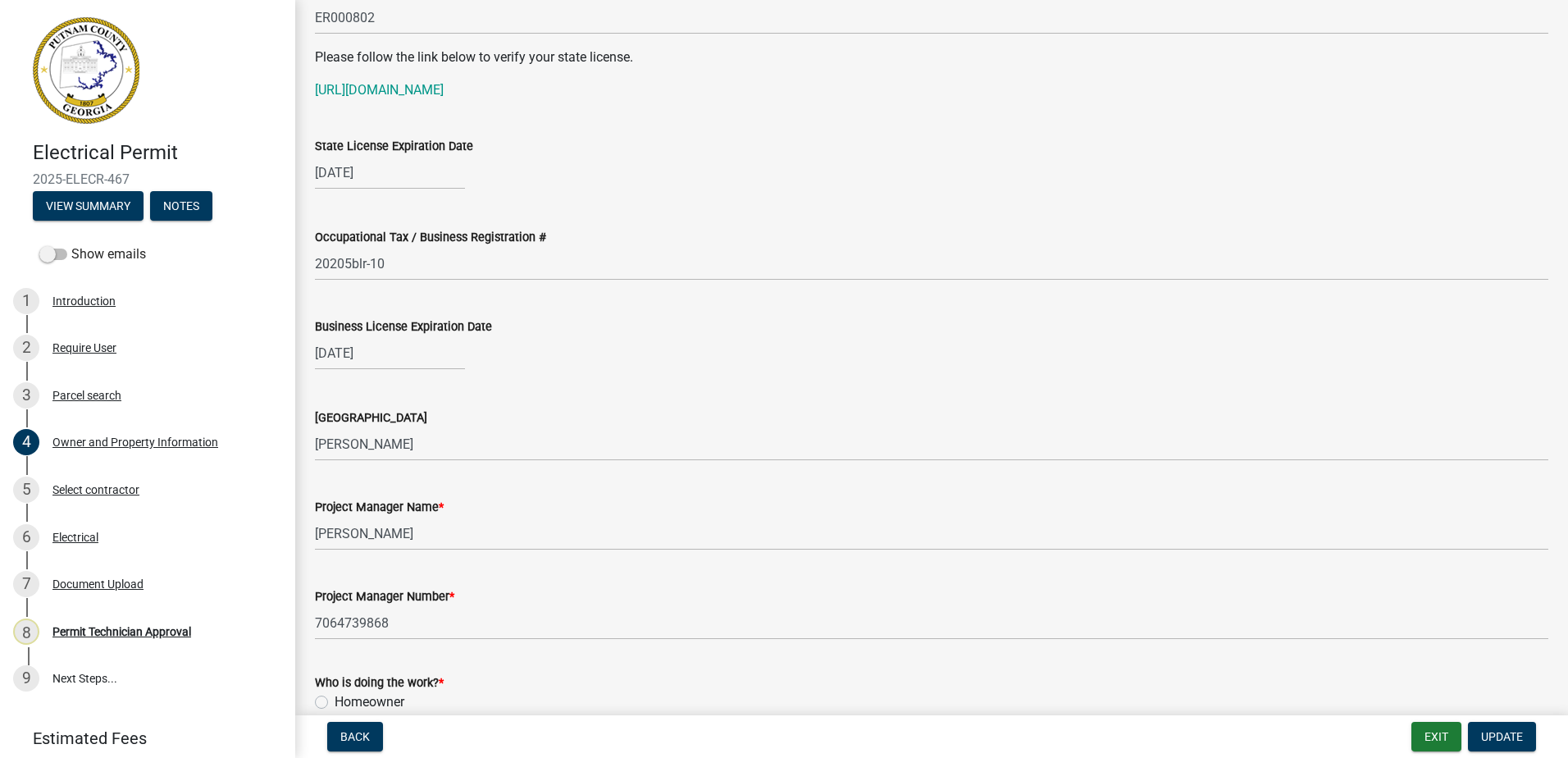
type input "[PERSON_NAME] Electric"
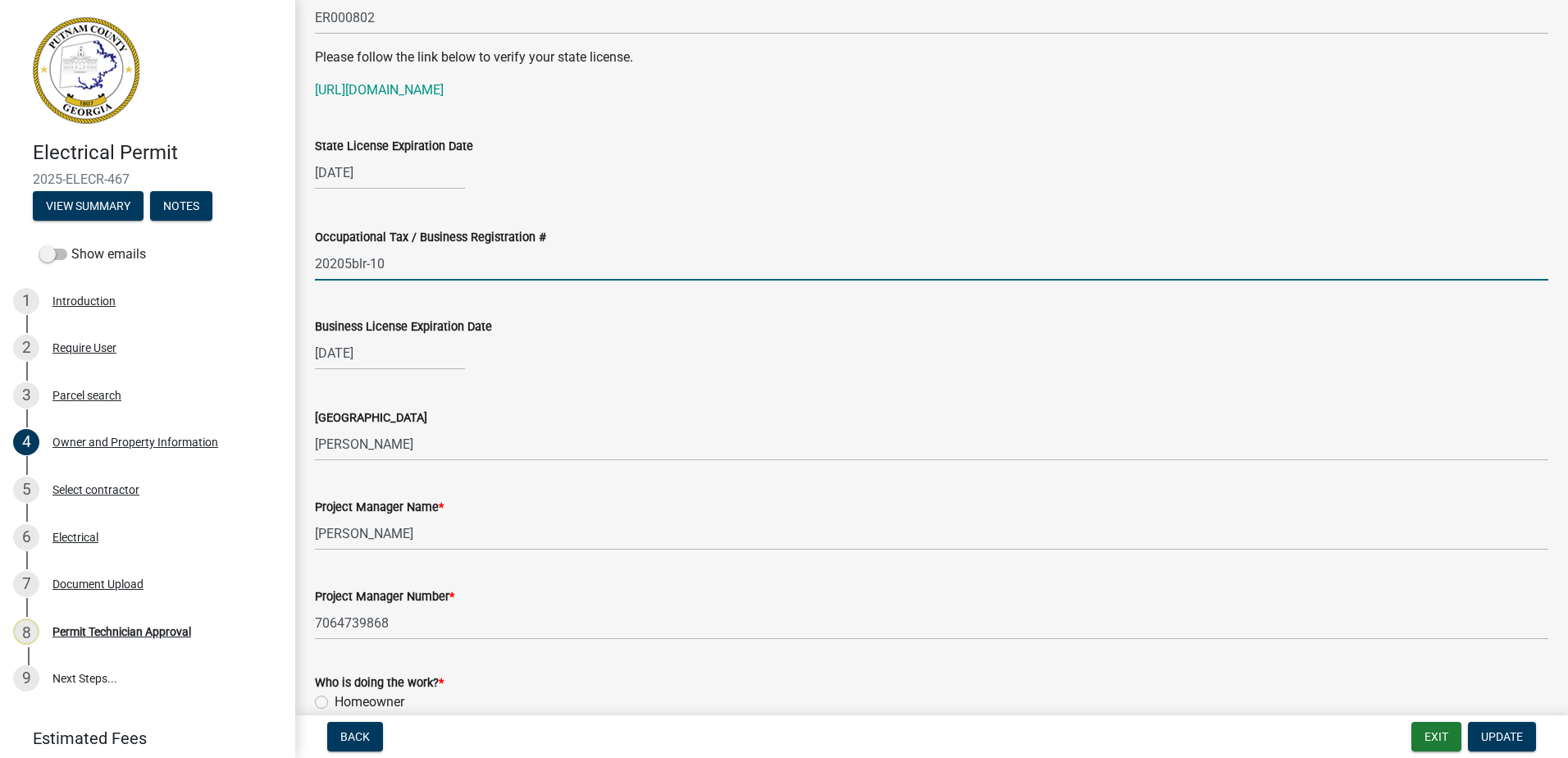
click at [337, 265] on input "20205blr-10" at bounding box center [931, 264] width 1233 height 34
click at [346, 261] on input "2025blr-10" at bounding box center [931, 264] width 1233 height 34
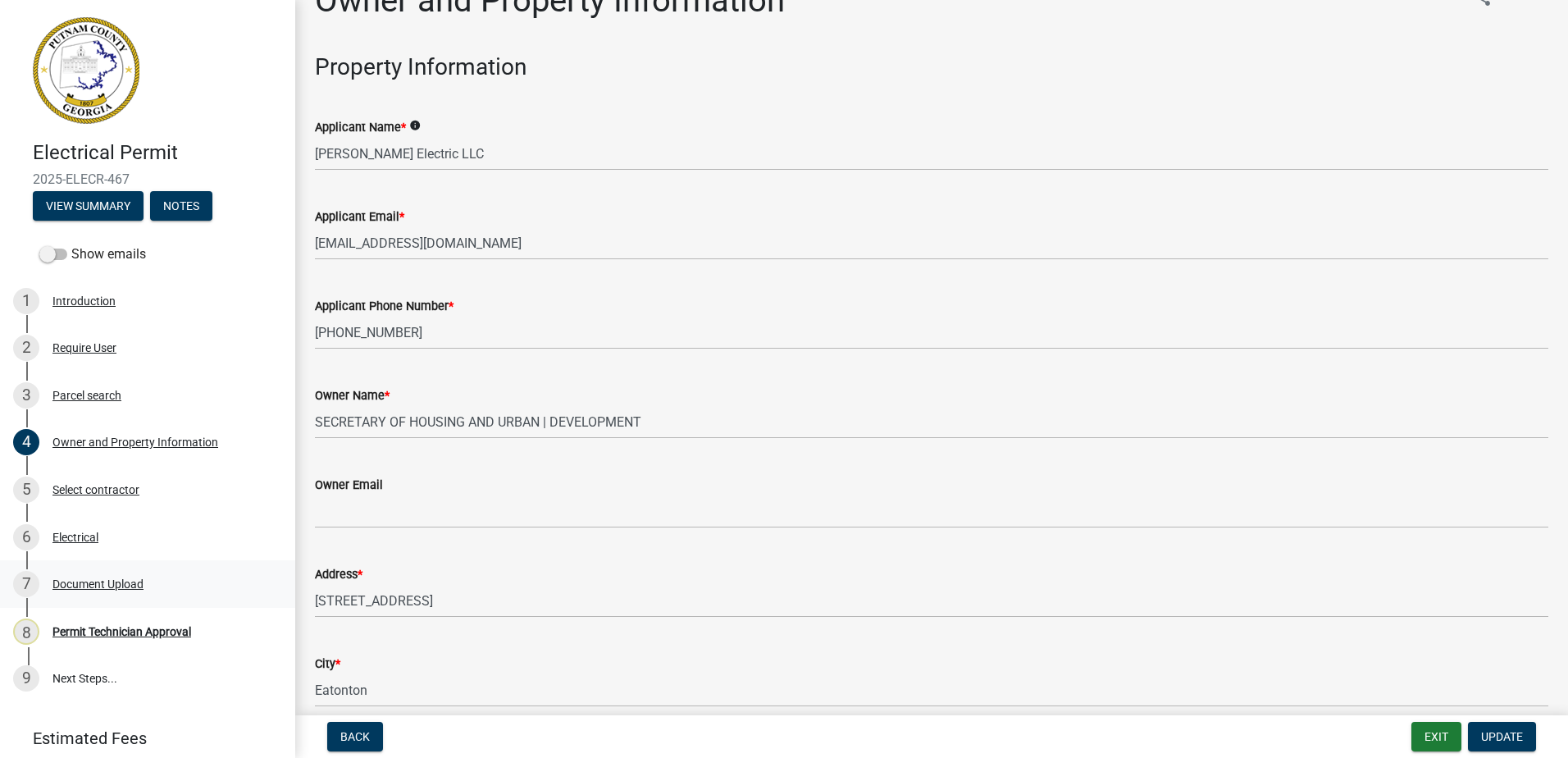
scroll to position [0, 0]
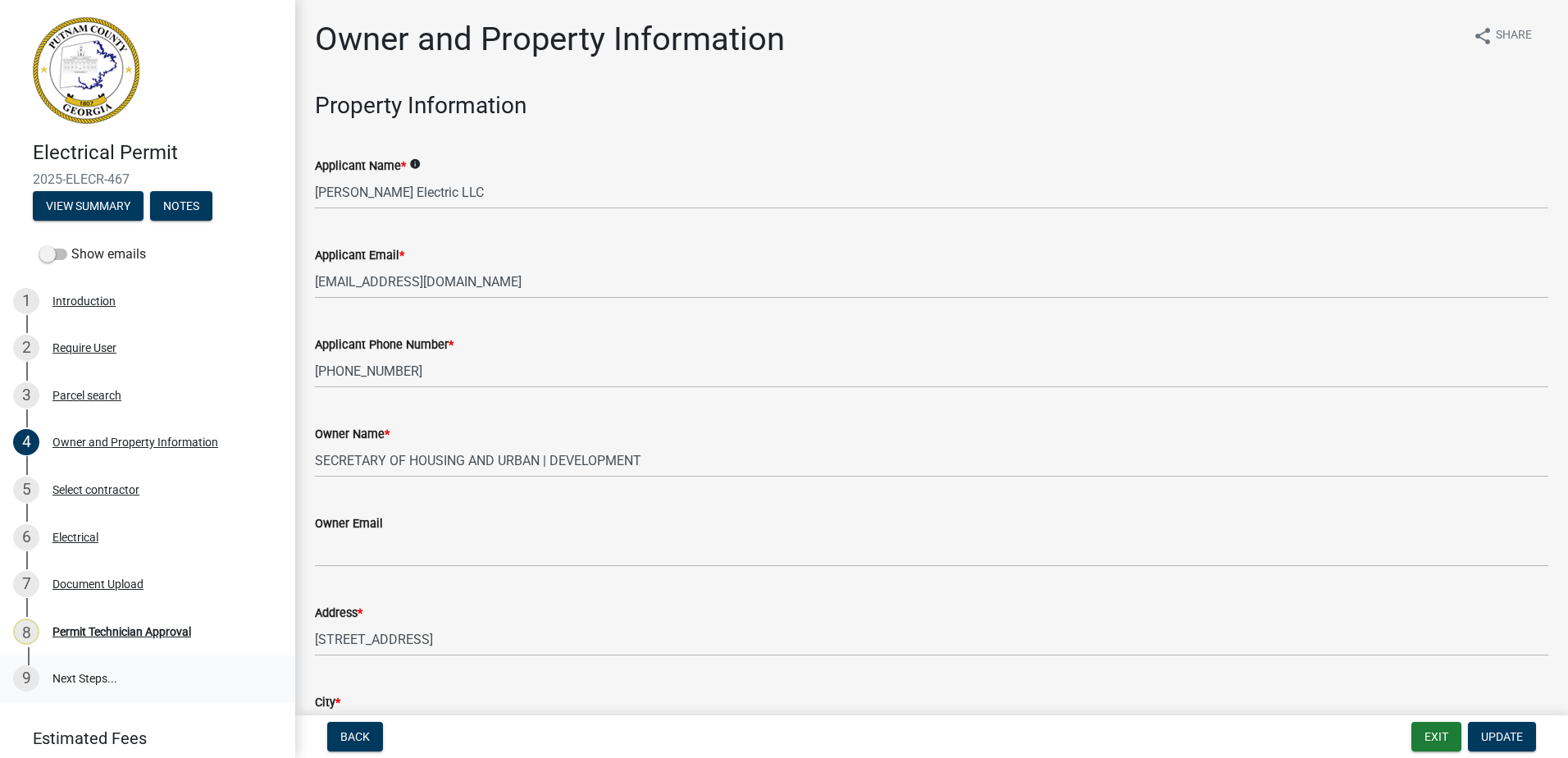
type input "2025-blr-10"
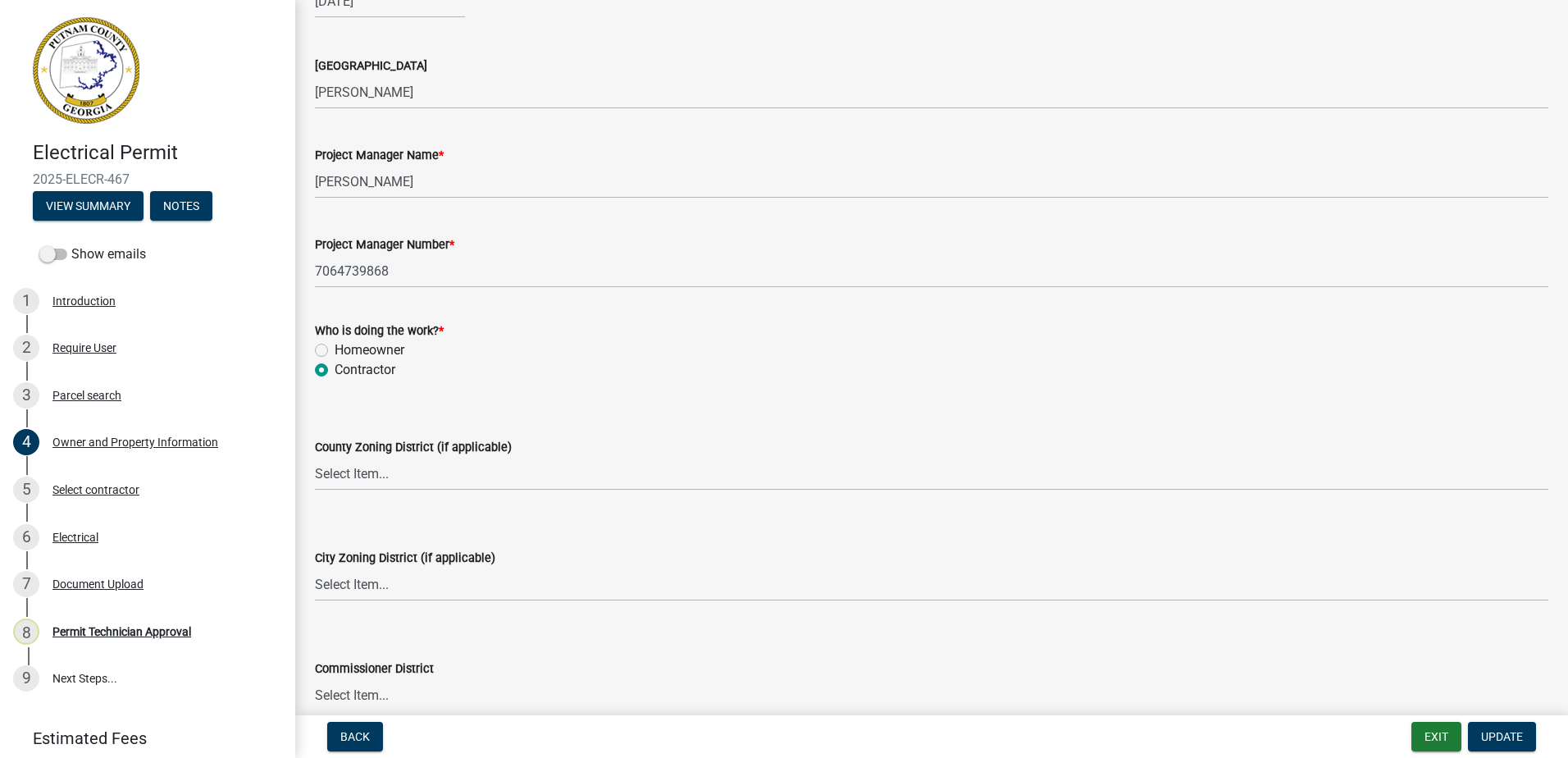
scroll to position [2788, 0]
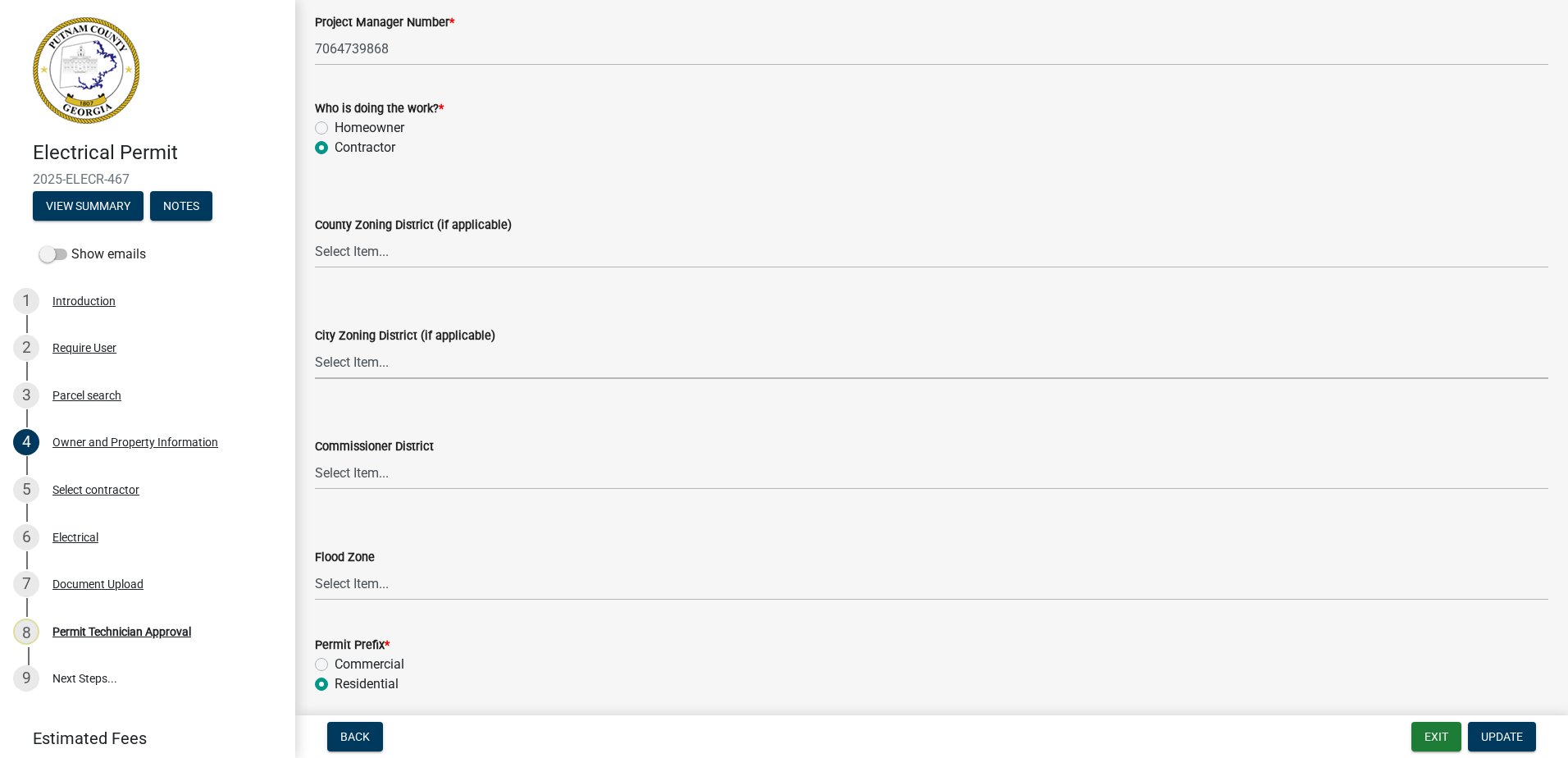
click at [361, 374] on select "Select Item... A-1 A-2 R-1 R-2 R-3 R-4 MHP C-1 C-2 I-1 I-2 DB FH H-P N/A" at bounding box center [931, 361] width 1233 height 34
click at [315, 345] on select "Select Item... A-1 A-2 R-1 R-2 R-3 R-4 MHP C-1 C-2 I-1 I-2 DB FH H-P N/A" at bounding box center [931, 361] width 1233 height 34
select select "7eb8553c-806a-4bdf-b4b6-2711153129c5"
drag, startPoint x: 354, startPoint y: 255, endPoint x: 347, endPoint y: 267, distance: 13.9
click at [354, 256] on select "Select Item... AG-1 R-1R R-1 R-2 MHP RM-1 RM-3 C-1 C-2 I-M PUD N/A" at bounding box center [931, 251] width 1233 height 34
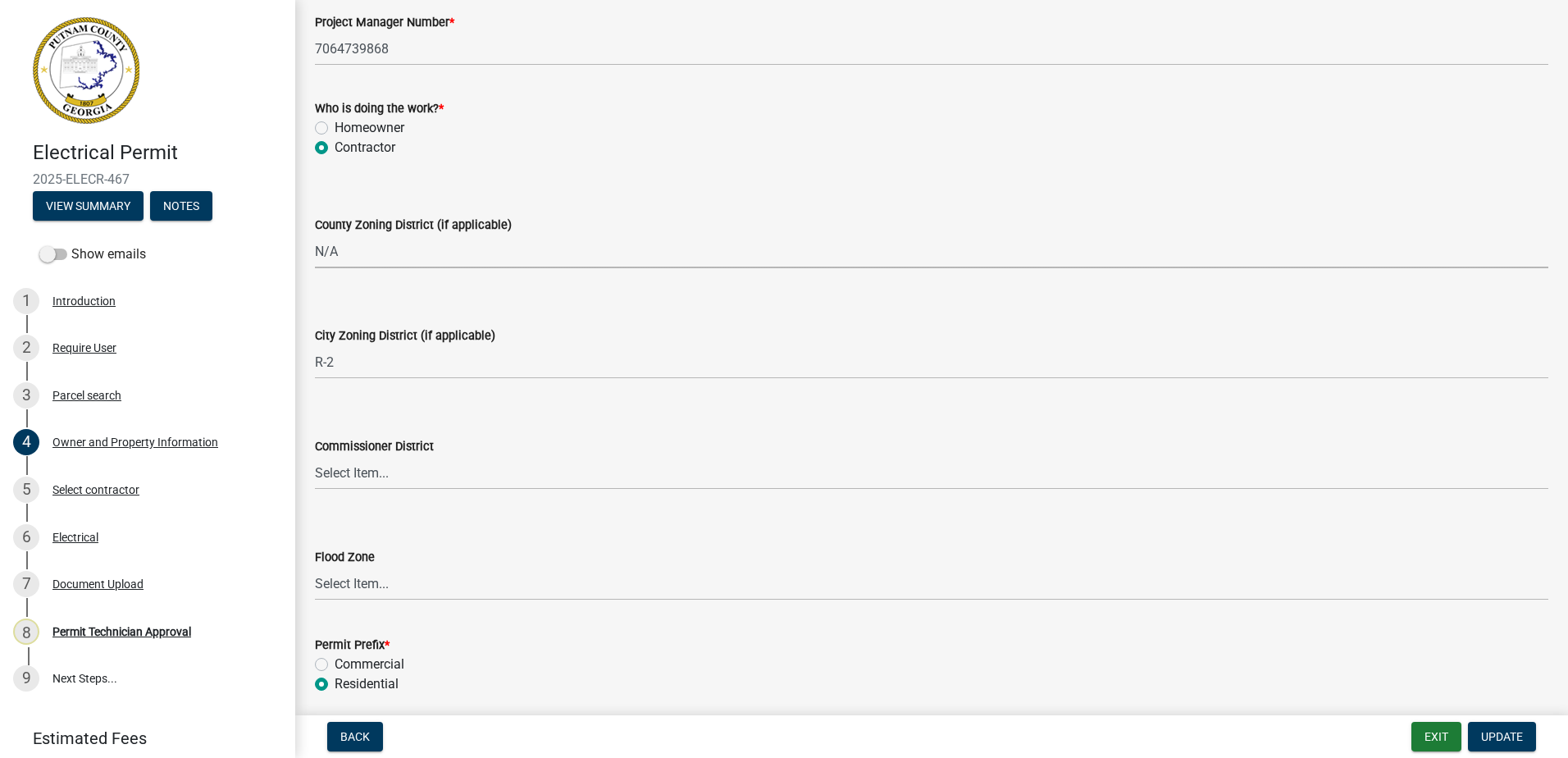
click at [315, 234] on select "Select Item... AG-1 R-1R R-1 R-2 MHP RM-1 RM-3 C-1 C-2 I-M PUD N/A" at bounding box center [931, 251] width 1233 height 34
select select "ef7a1fc2-7a7a-426d-b1f0-c9b9b6ca7ff4"
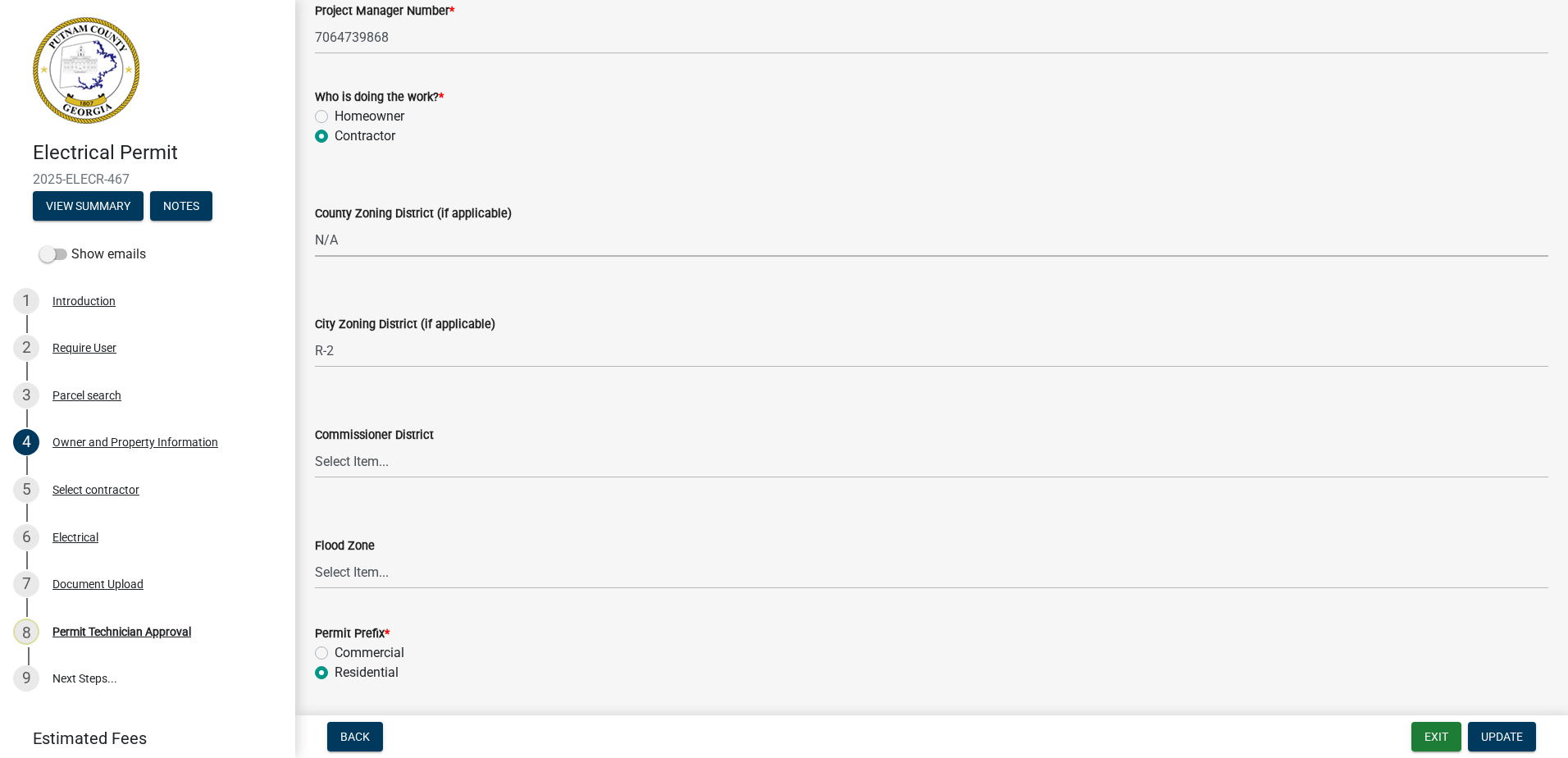
scroll to position [2770, 0]
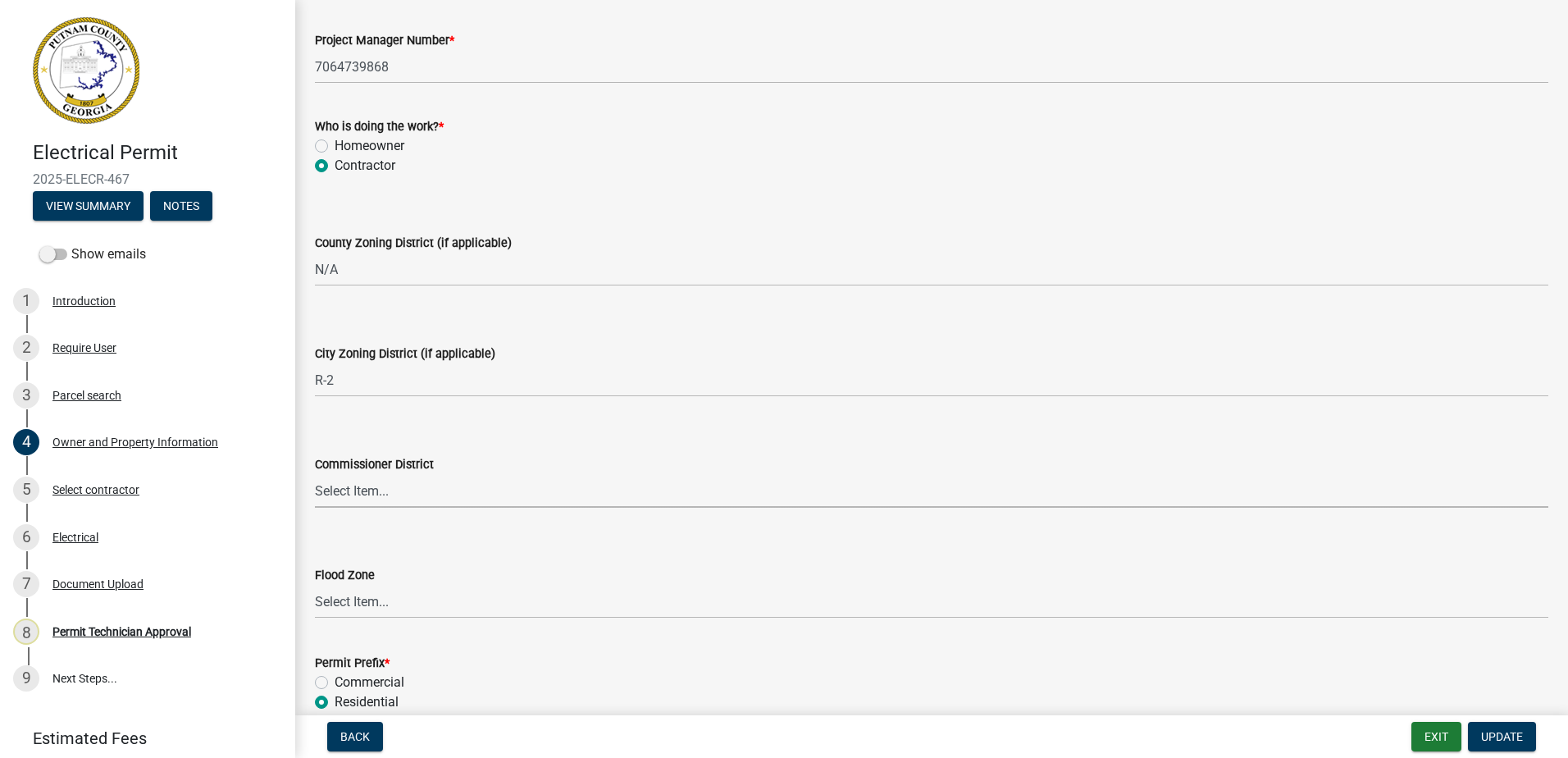
click at [348, 503] on select "Select Item... District 1 District 2 District 3 District 4" at bounding box center [931, 490] width 1233 height 34
click at [315, 474] on select "Select Item... District 1 District 2 District 3 District 4" at bounding box center [931, 490] width 1233 height 34
select select "95c2f08d-bd21-40ac-acc0-bf0ad2ba7c20"
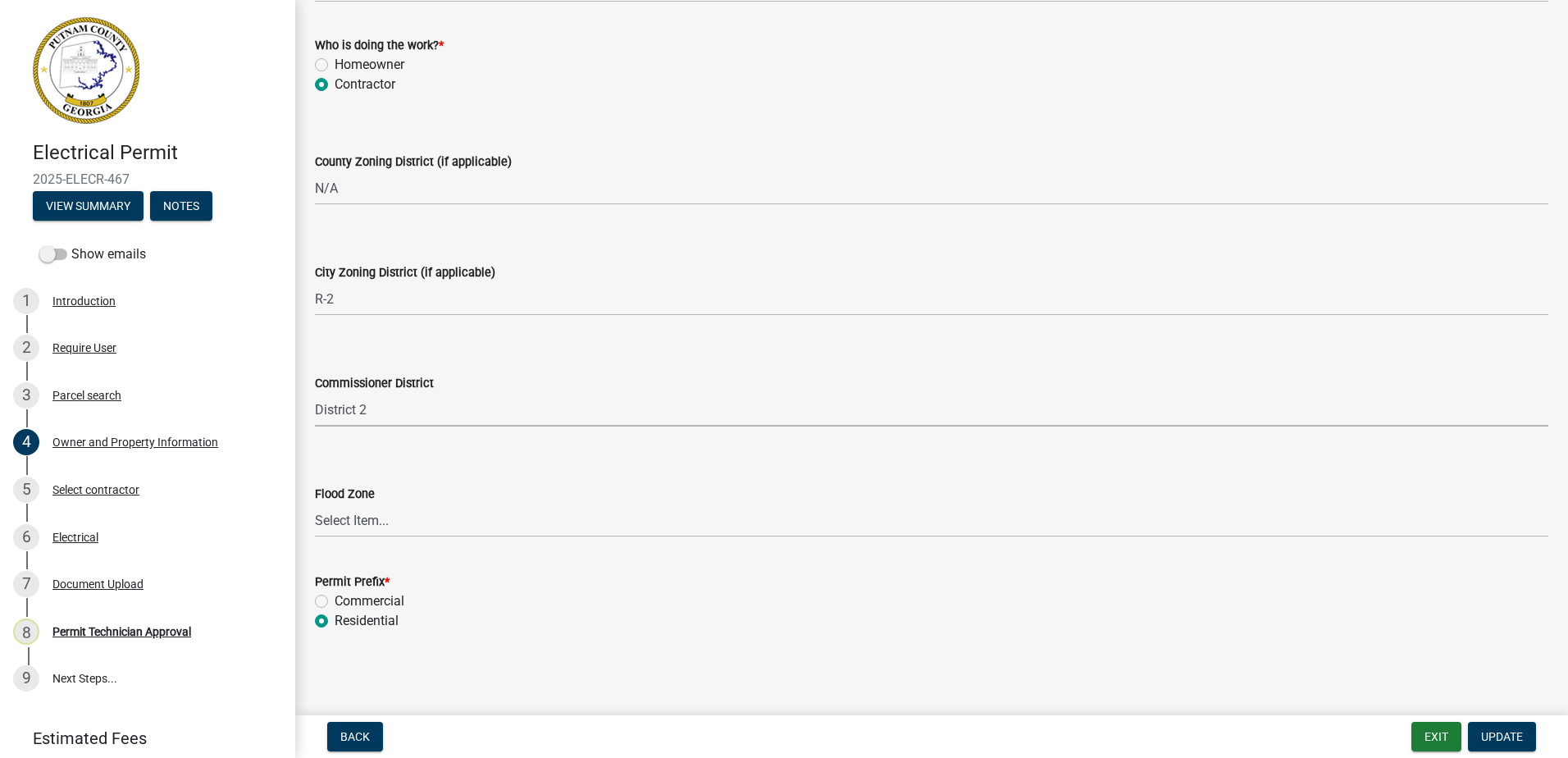
scroll to position [2852, 0]
click at [1507, 736] on span "Update" at bounding box center [1502, 736] width 41 height 13
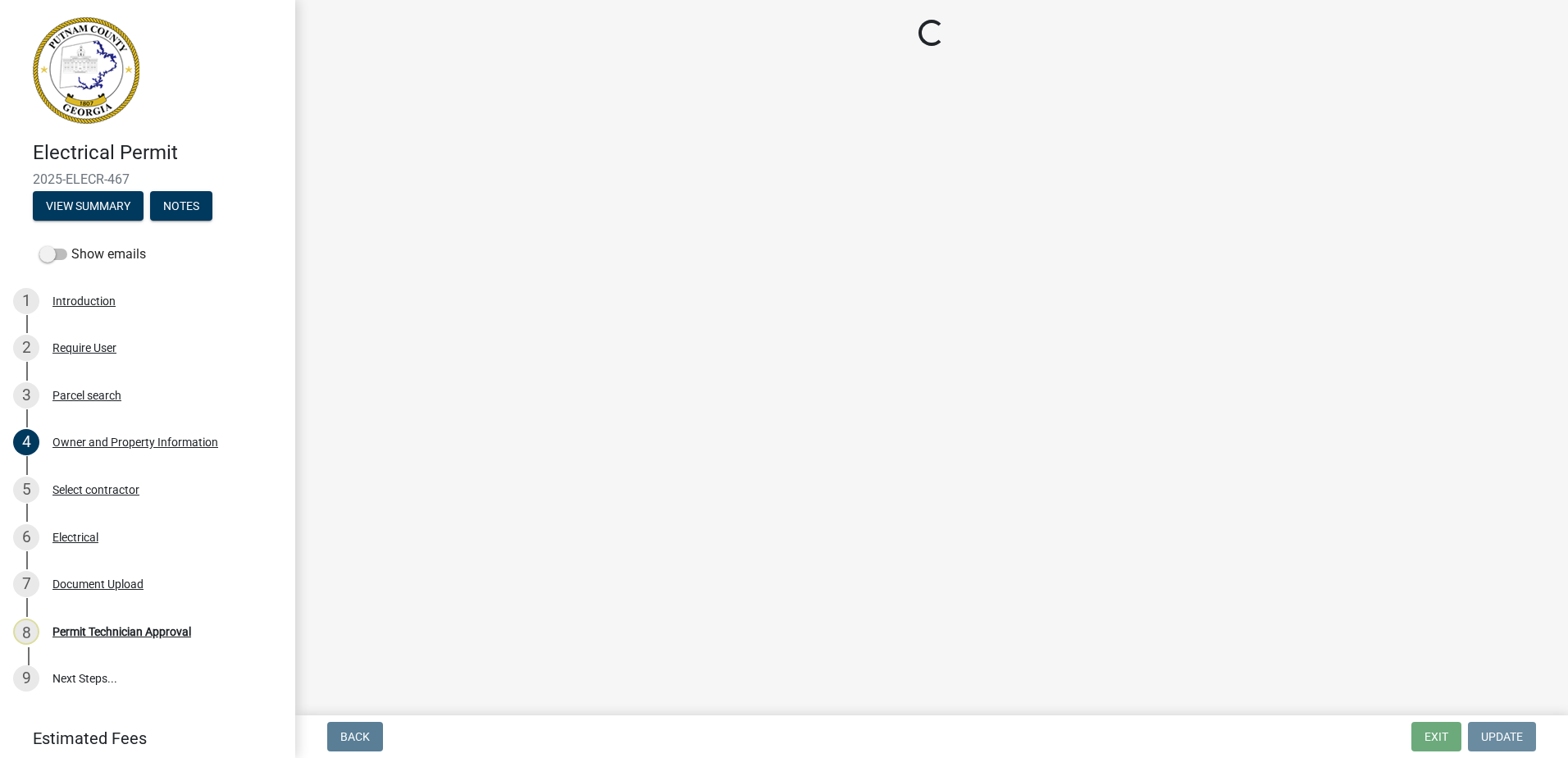
scroll to position [0, 0]
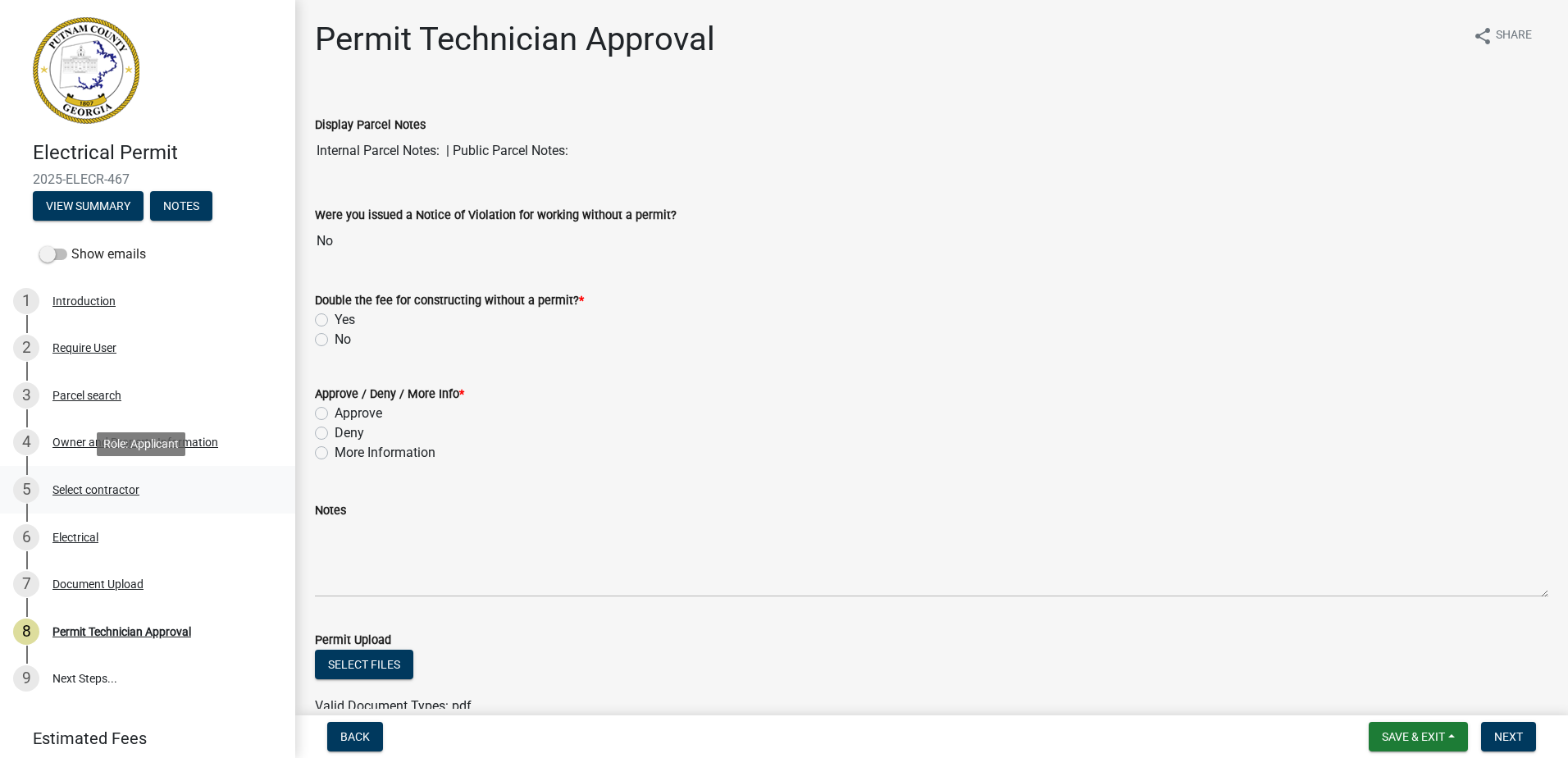
click at [80, 487] on div "Select contractor" at bounding box center [96, 489] width 87 height 11
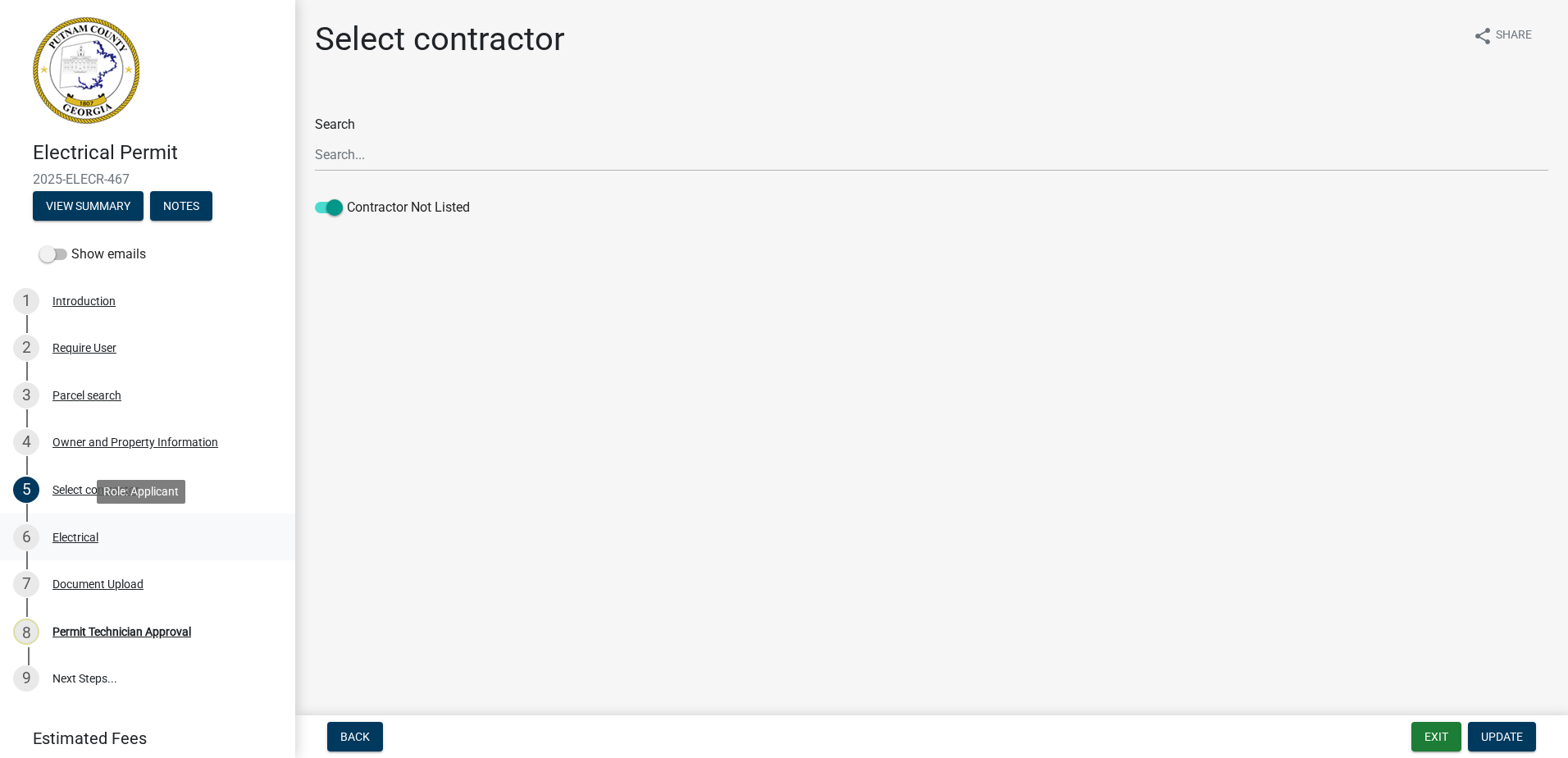
click at [56, 532] on div "Electrical" at bounding box center [75, 537] width 46 height 11
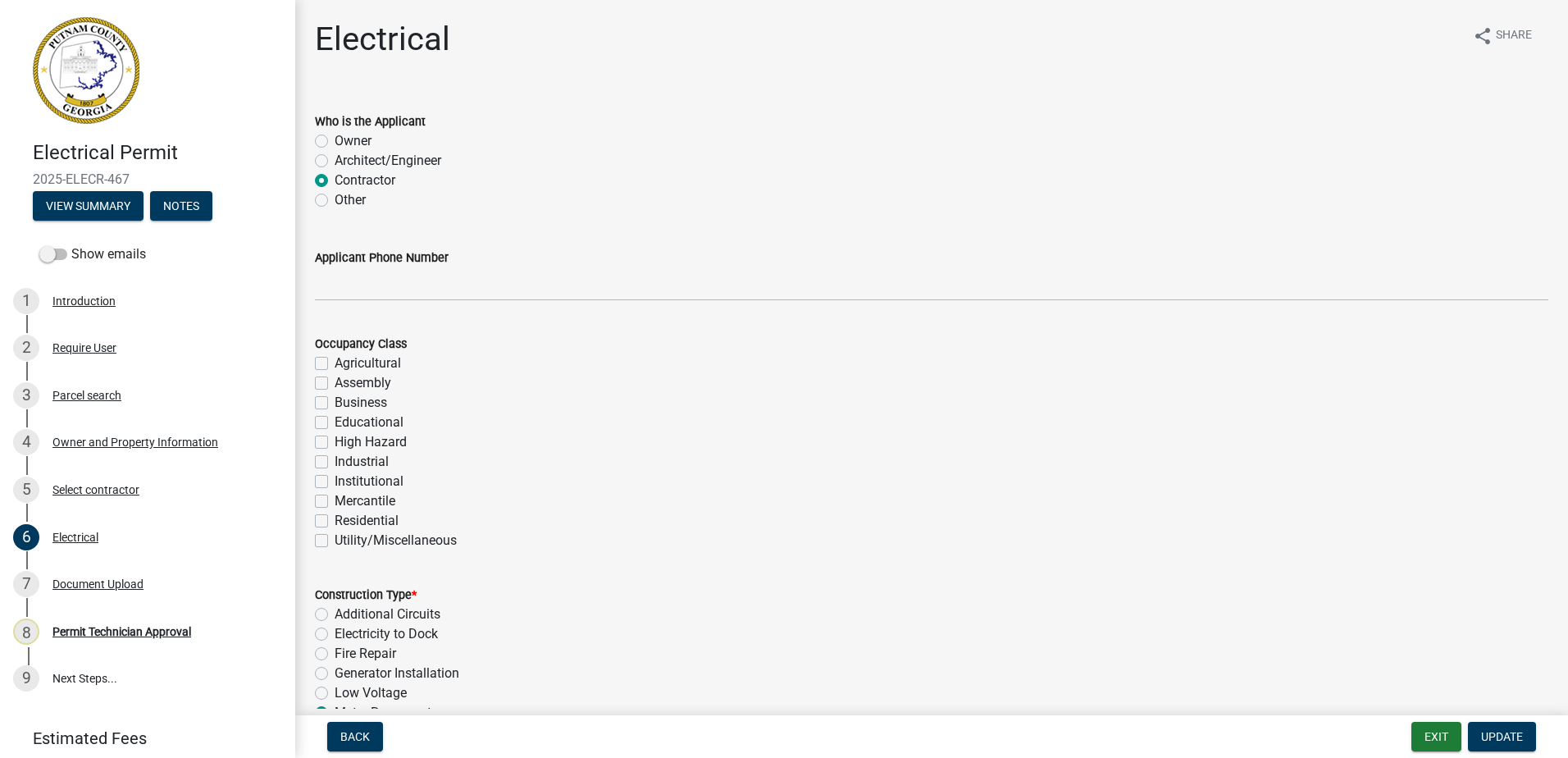
click at [335, 524] on label "Residential" at bounding box center [367, 520] width 64 height 20
click at [335, 521] on input "Residential" at bounding box center [340, 516] width 10 height 10
checkbox input "true"
checkbox input "false"
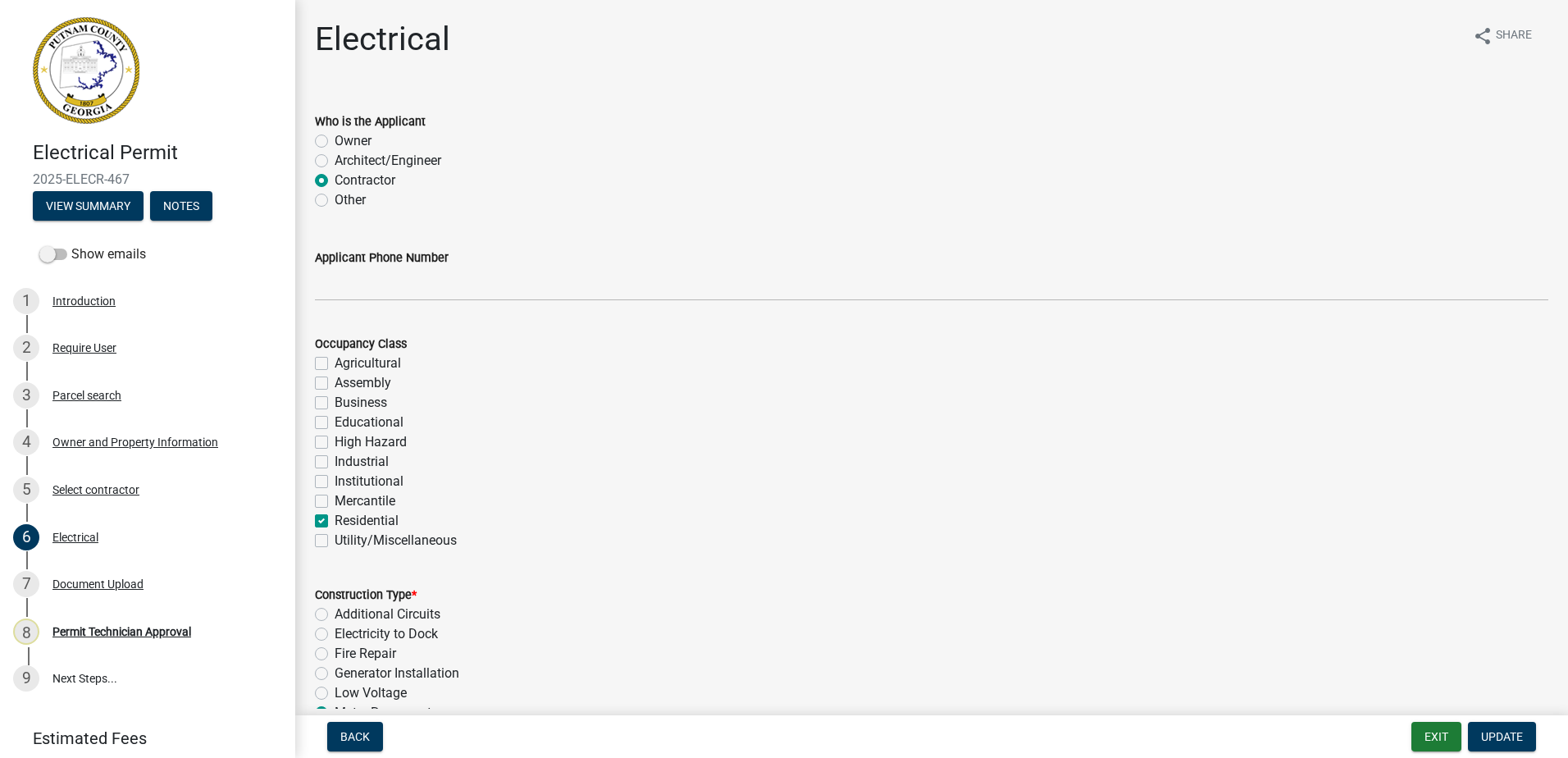
checkbox input "false"
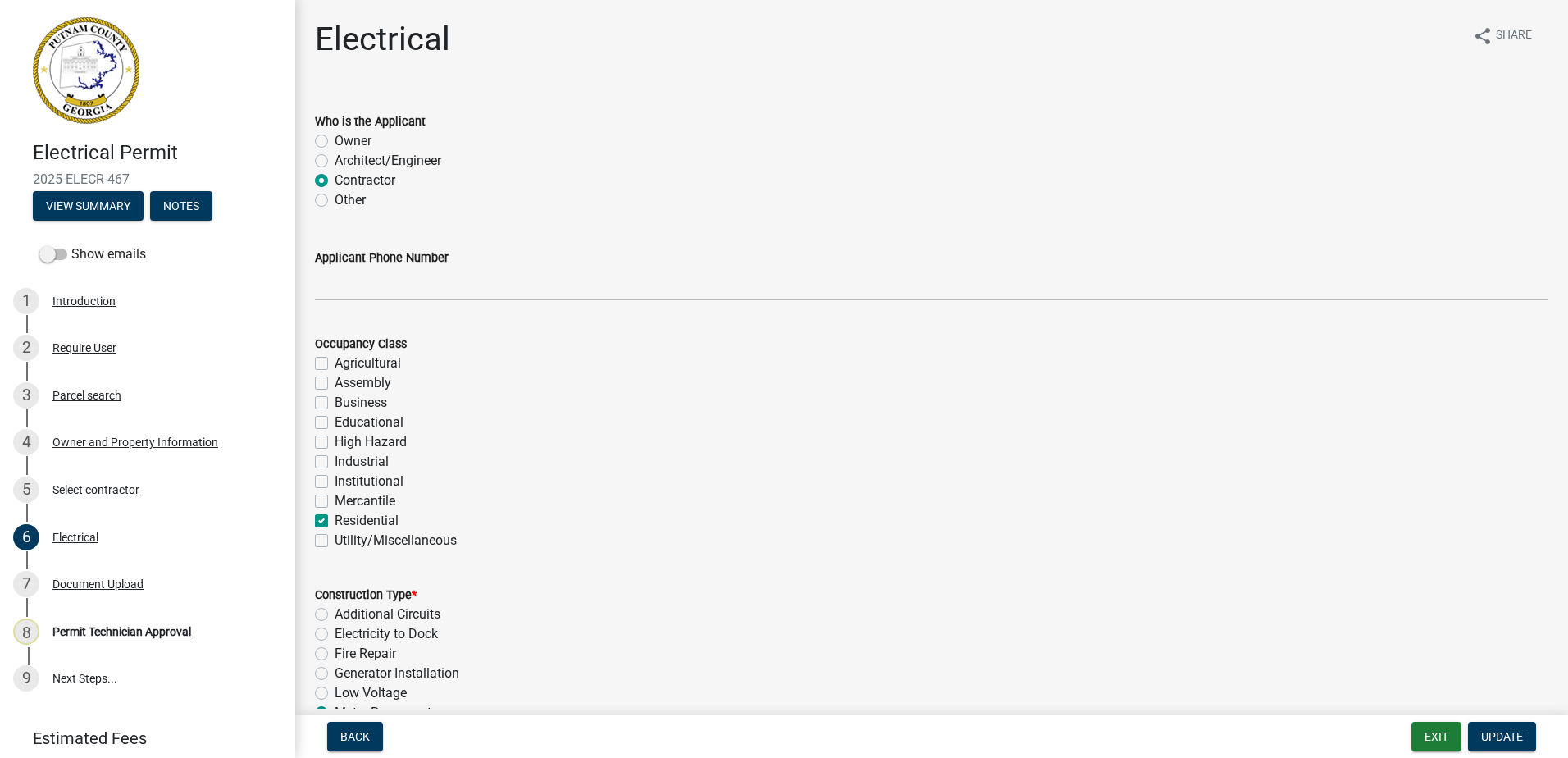
checkbox input "false"
checkbox input "true"
checkbox input "false"
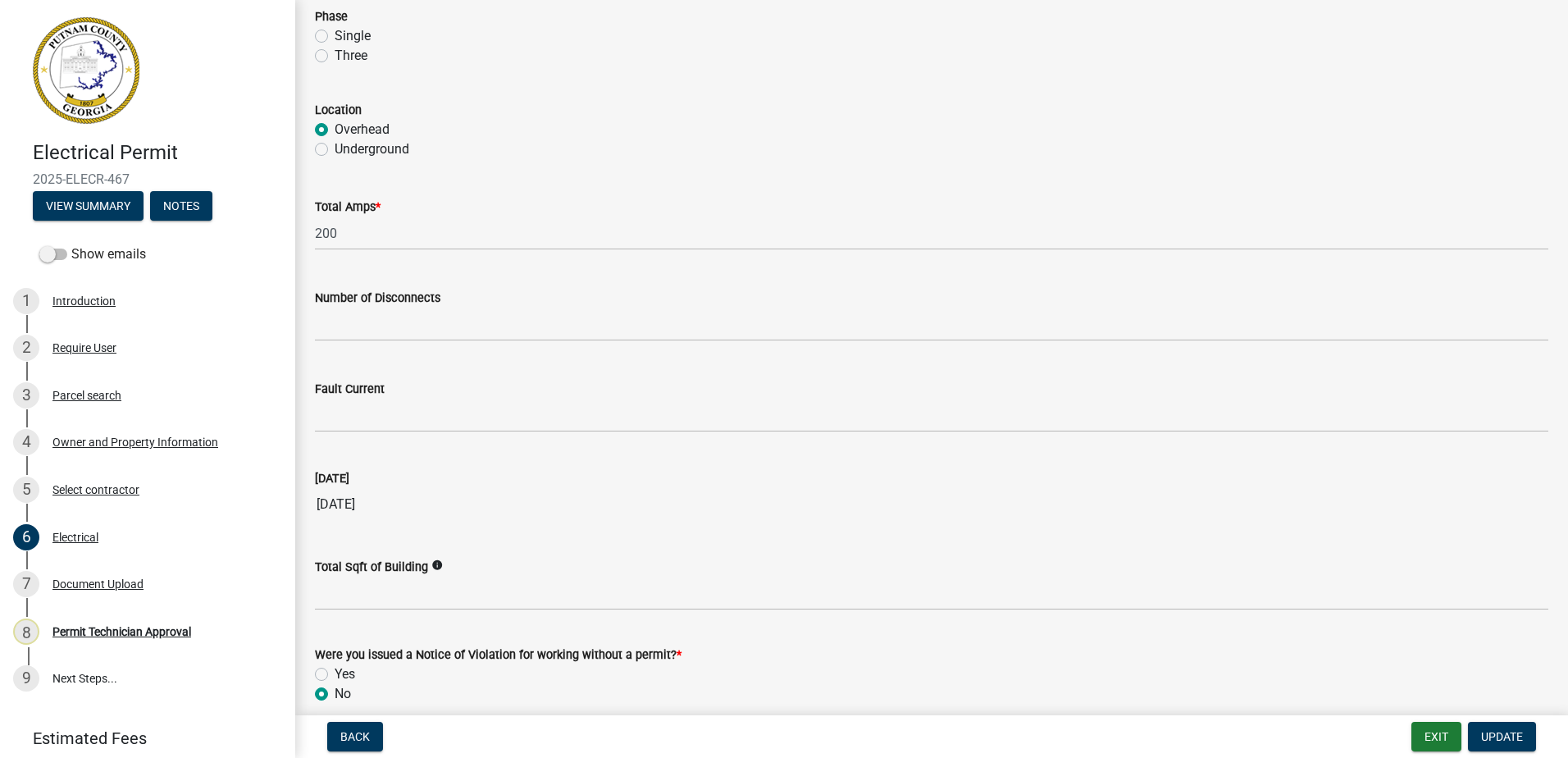
scroll to position [1550, 0]
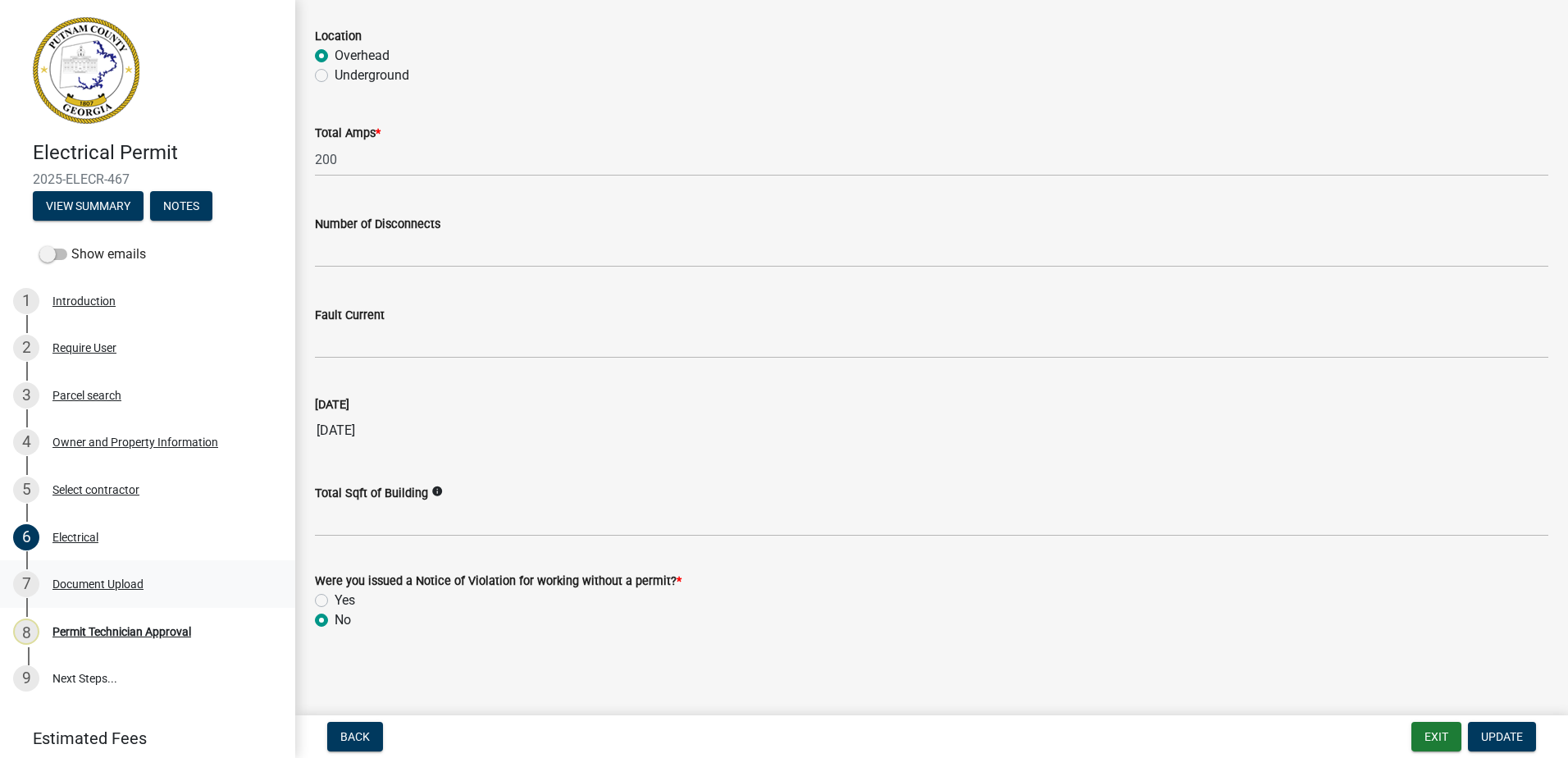
click at [109, 580] on div "Document Upload" at bounding box center [98, 583] width 91 height 11
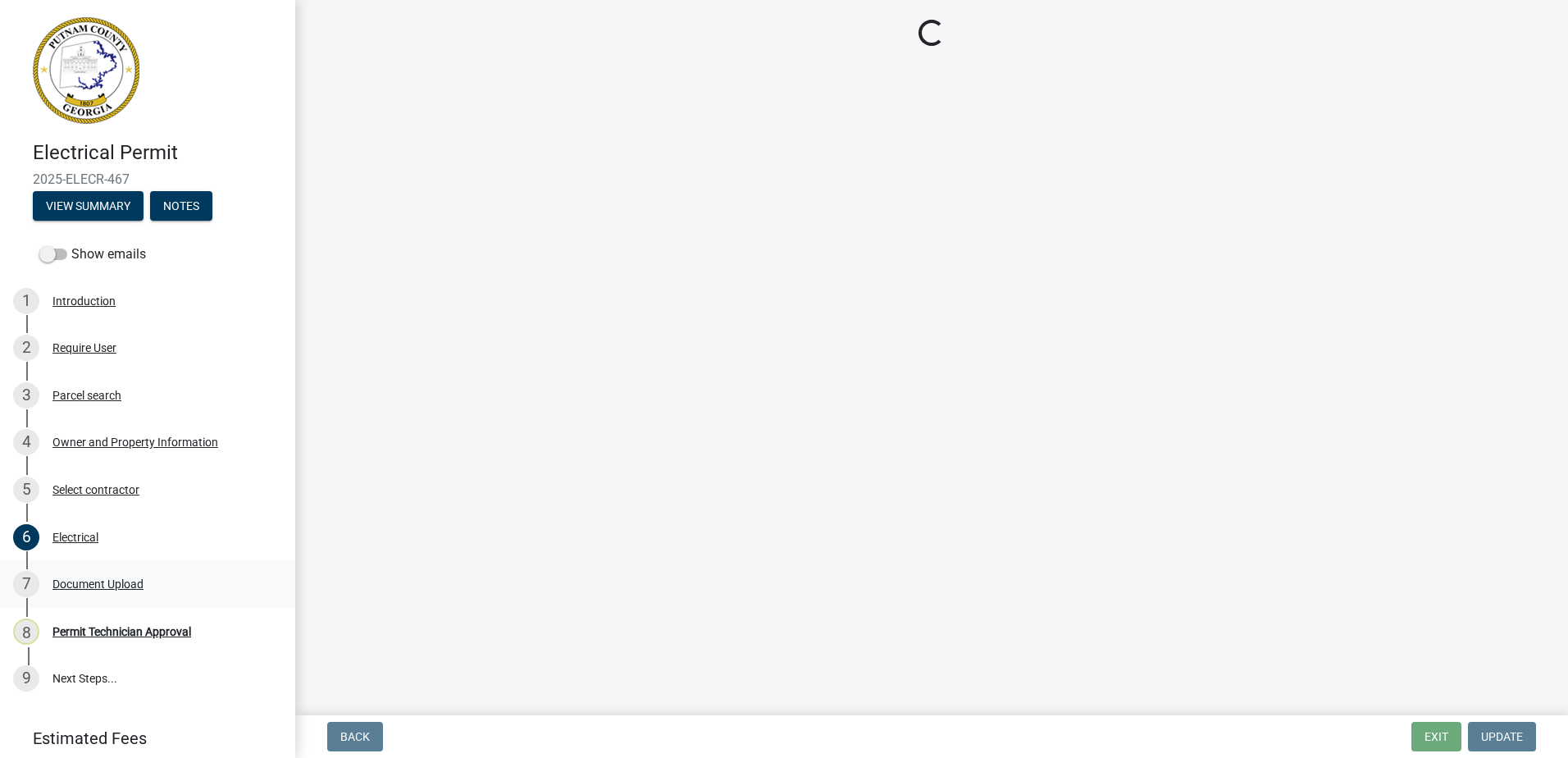
scroll to position [0, 0]
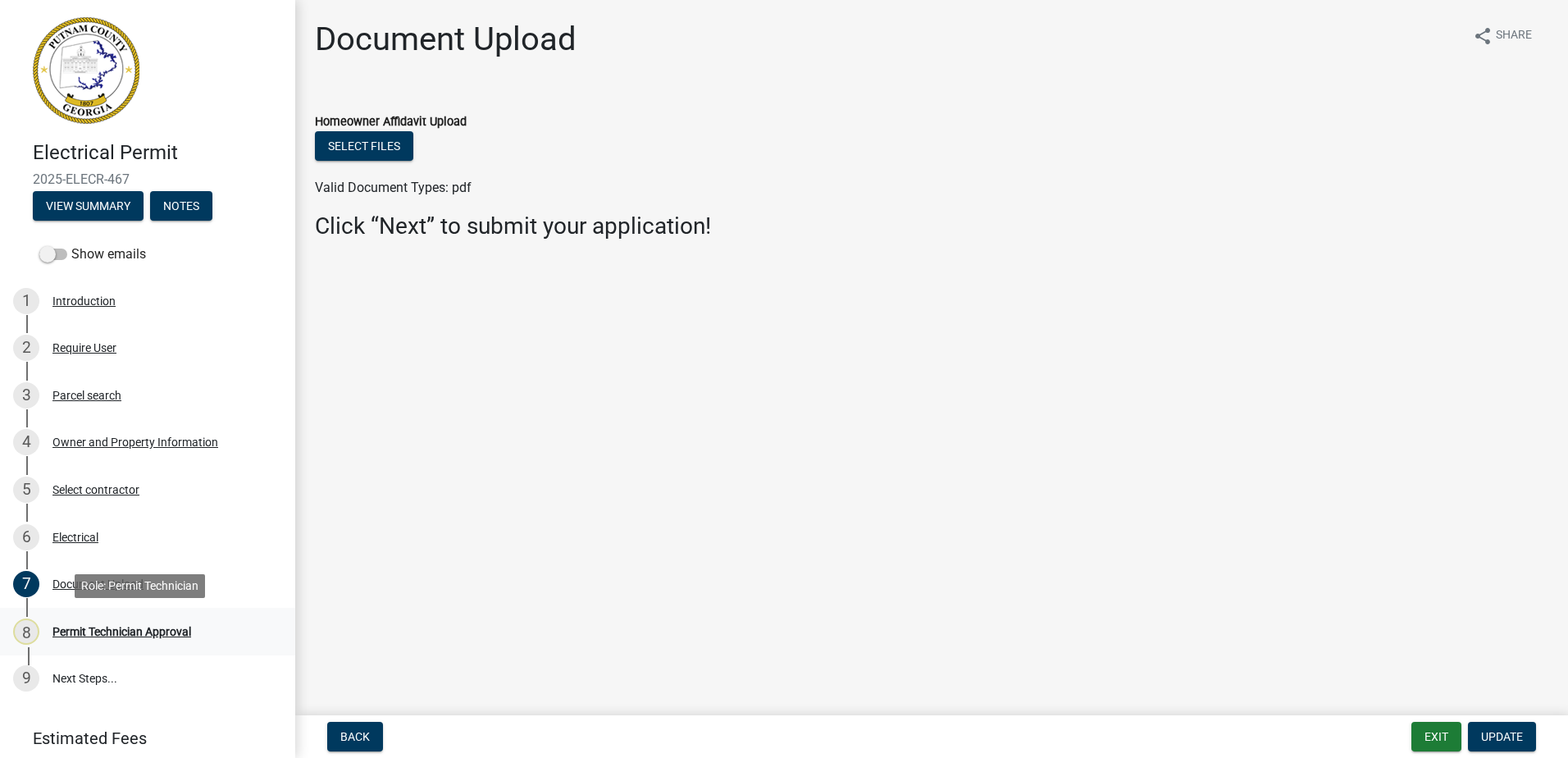
click at [136, 629] on div "Permit Technician Approval" at bounding box center [122, 631] width 138 height 11
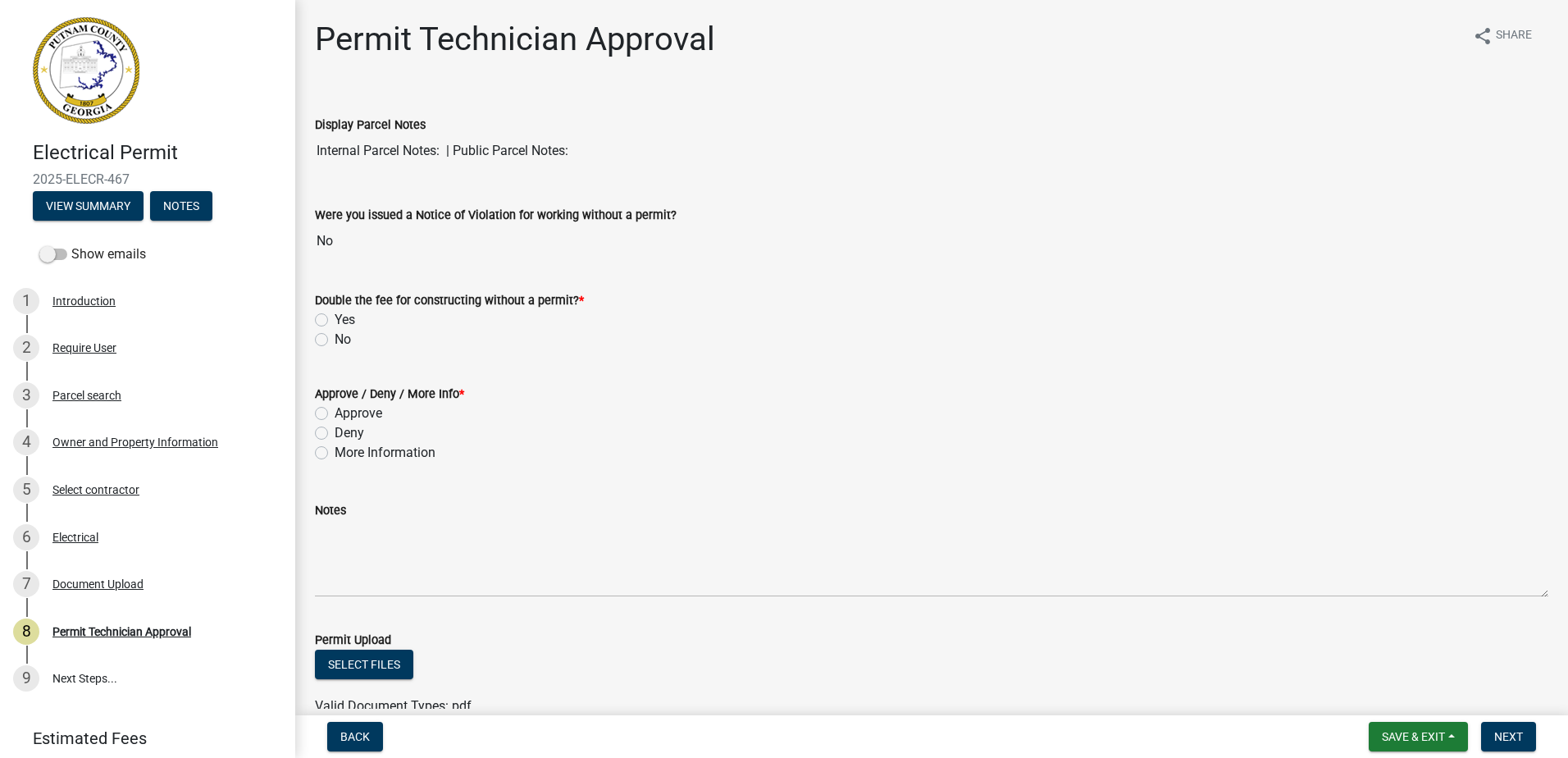
click at [335, 417] on label "Approve" at bounding box center [358, 413] width 48 height 20
click at [335, 414] on input "Approve" at bounding box center [340, 409] width 10 height 10
radio input "true"
click at [324, 347] on div "No" at bounding box center [931, 339] width 1233 height 20
click at [314, 334] on div "Double the fee for constructing without a permit? * Yes No" at bounding box center [931, 309] width 1258 height 79
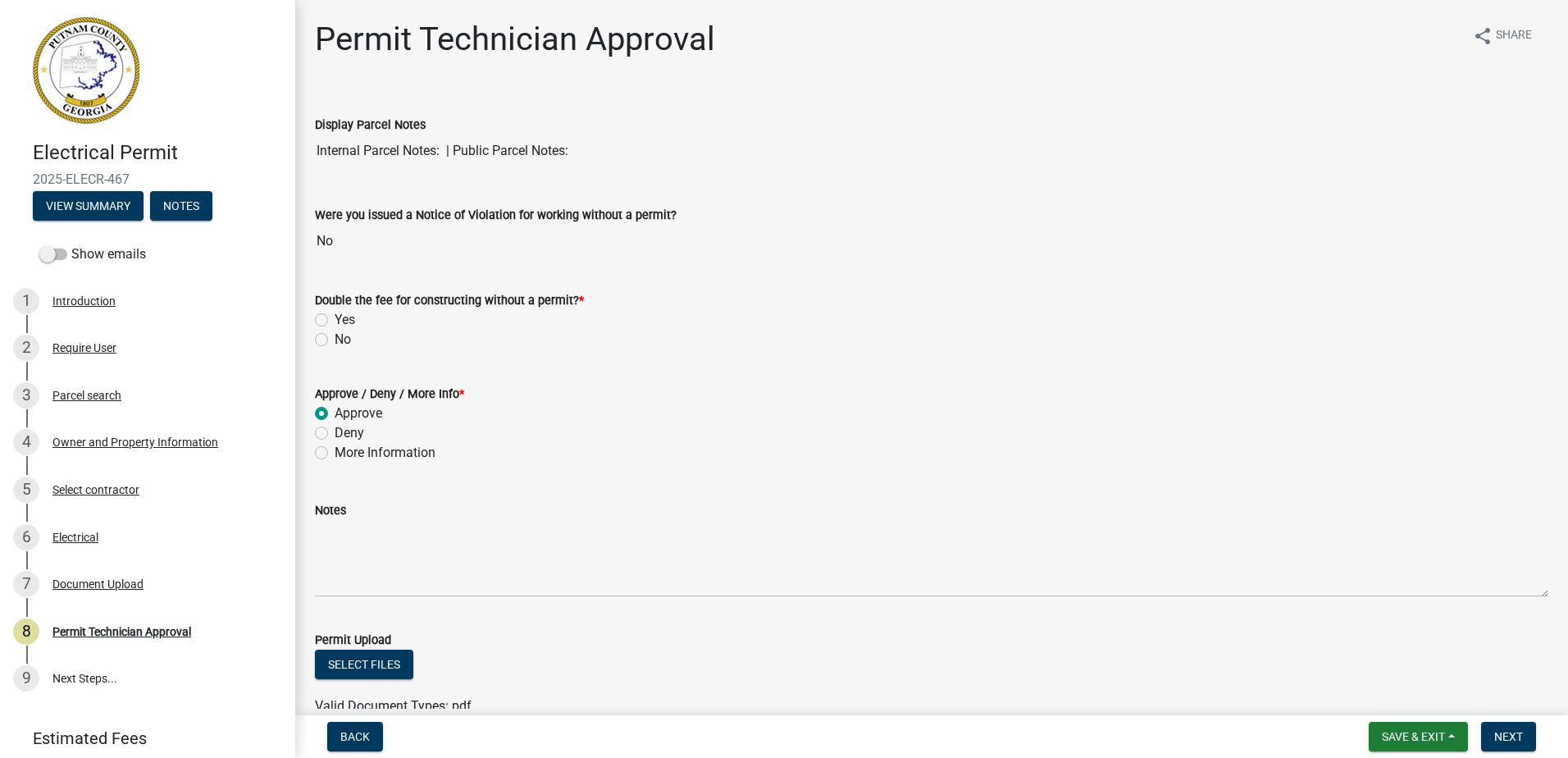
click at [335, 339] on label "No" at bounding box center [342, 339] width 16 height 20
click at [335, 339] on input "No" at bounding box center [340, 334] width 10 height 10
radio input "true"
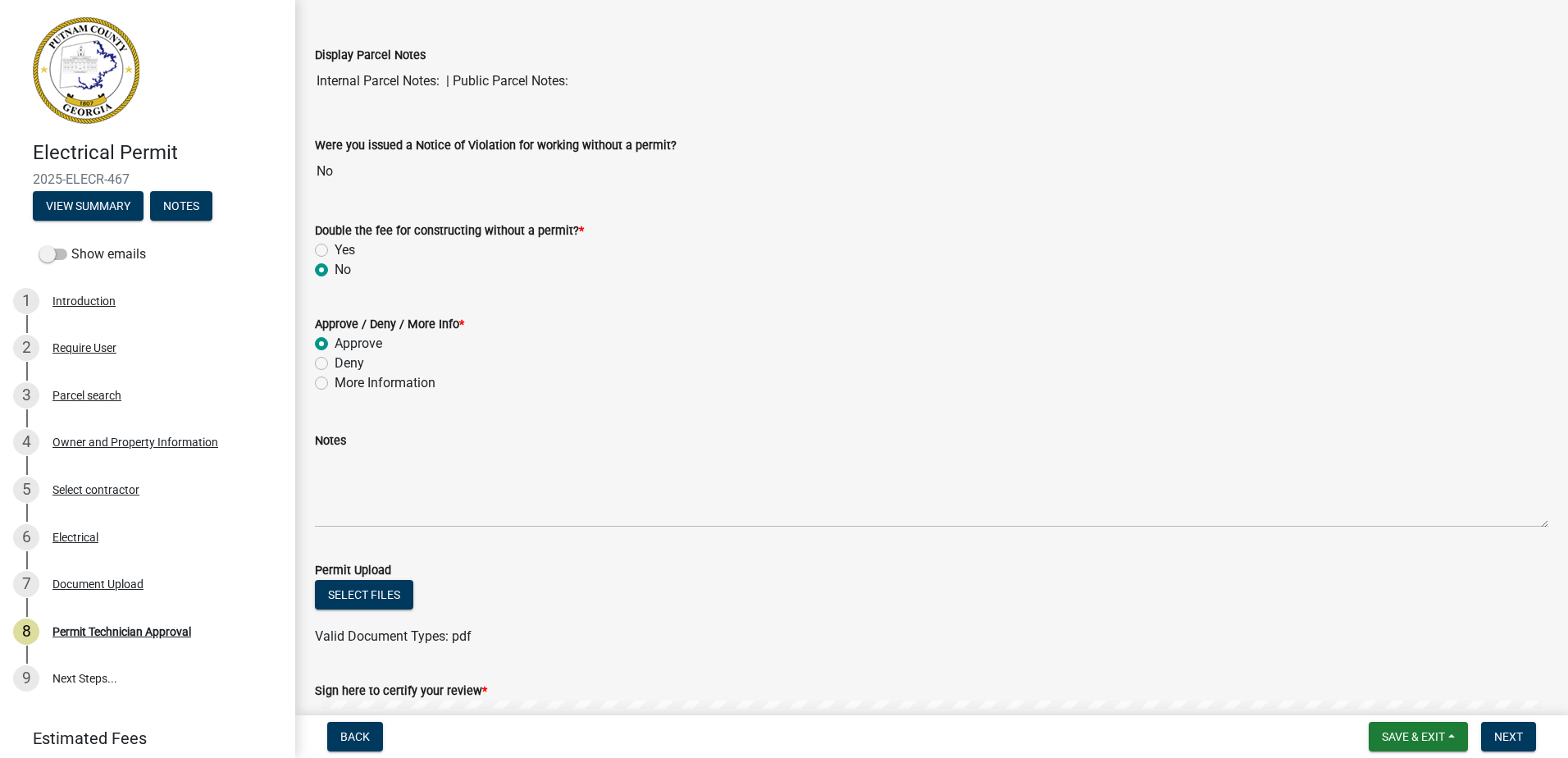
scroll to position [296, 0]
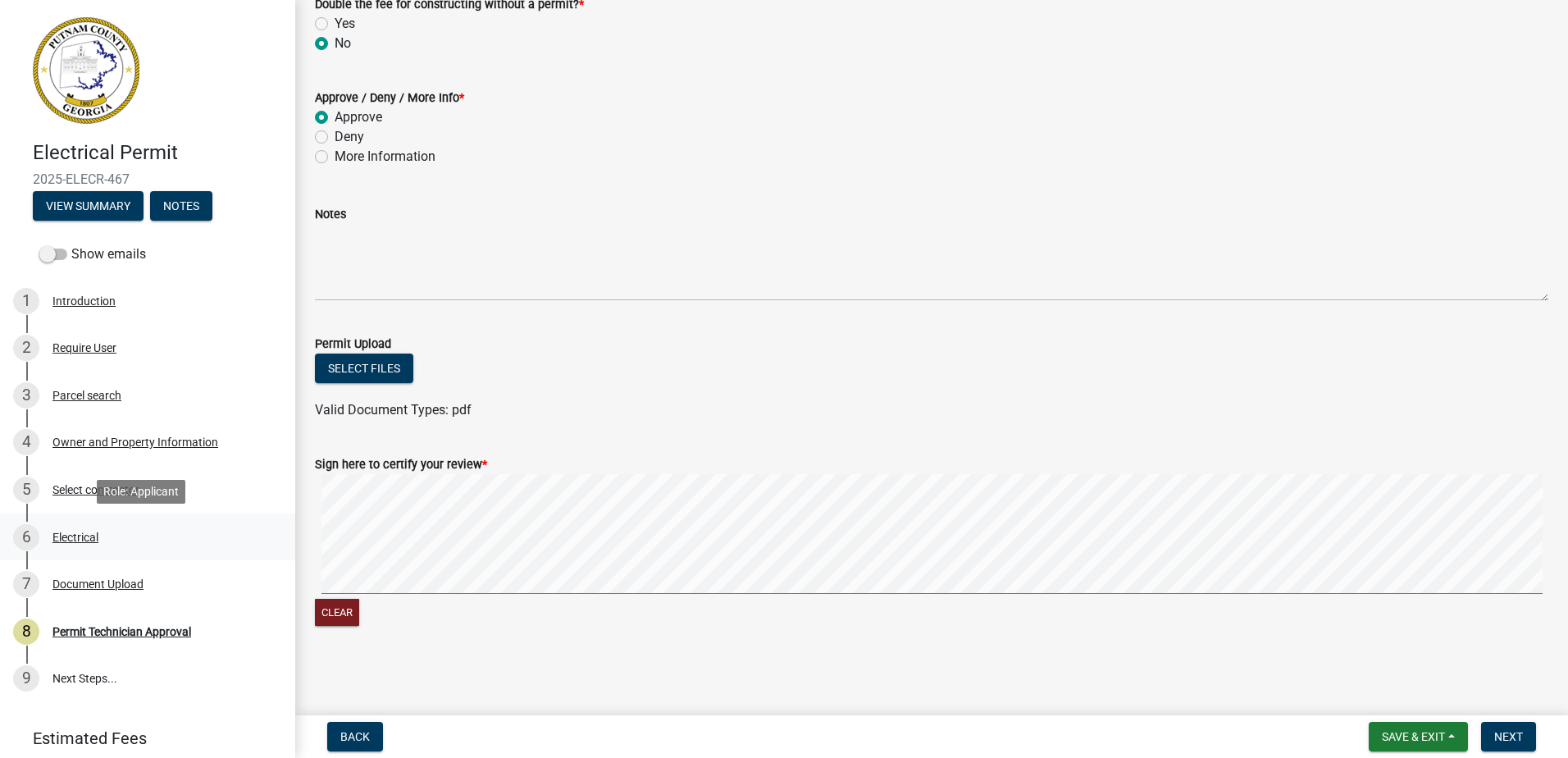
click at [68, 545] on div "6 Electrical" at bounding box center [141, 537] width 256 height 26
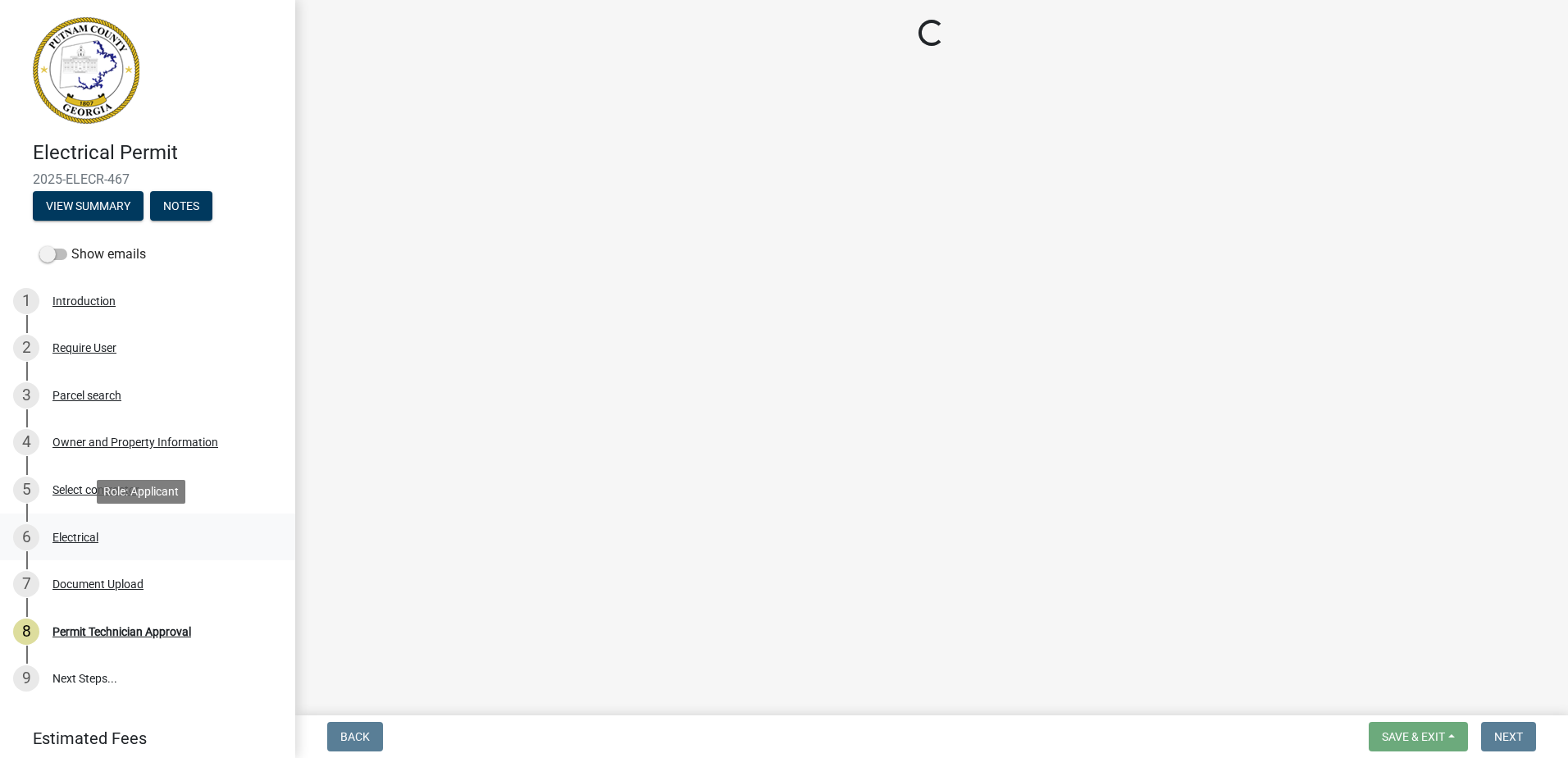
scroll to position [0, 0]
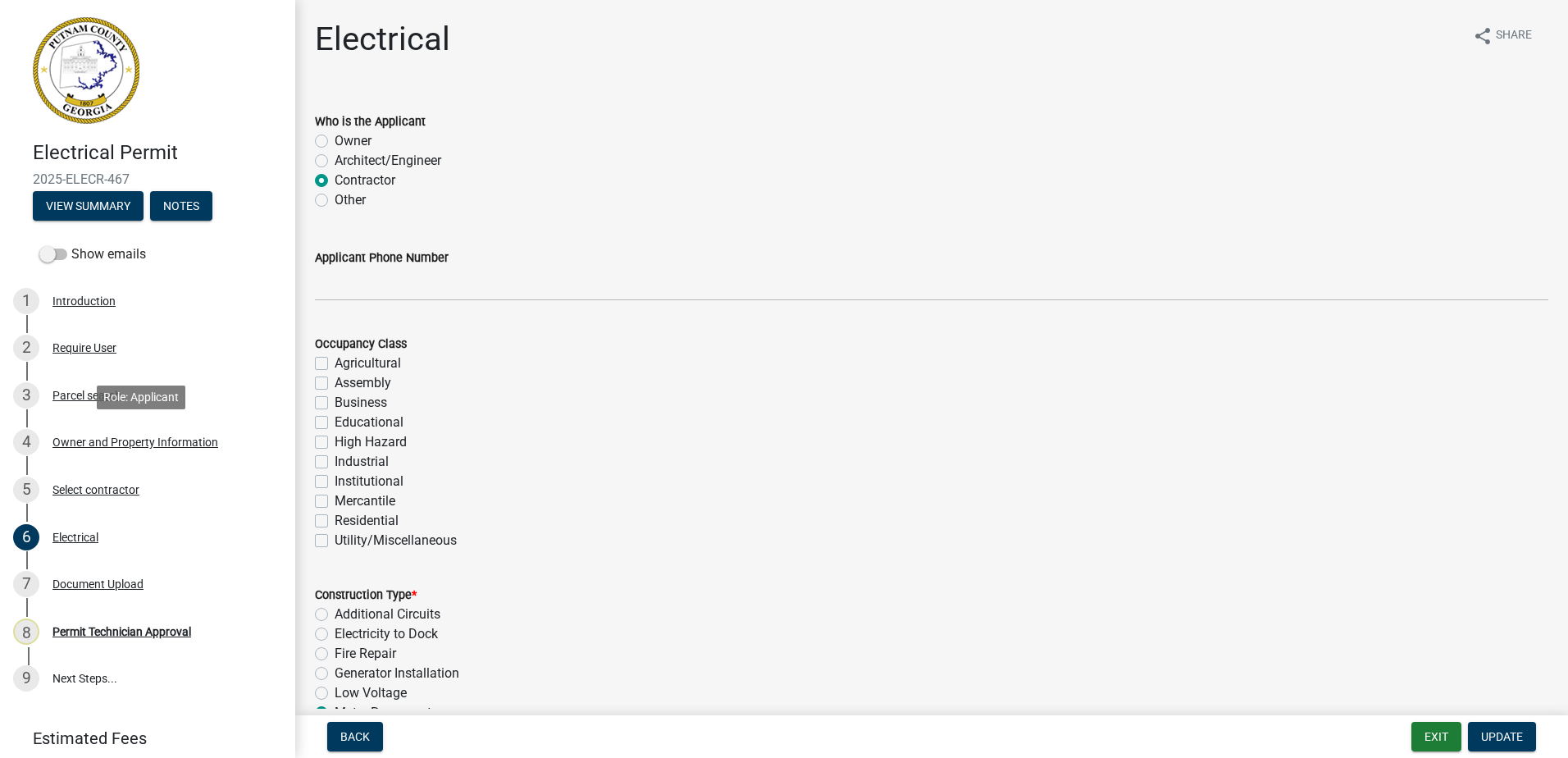
click at [99, 439] on div "Owner and Property Information" at bounding box center [136, 442] width 166 height 11
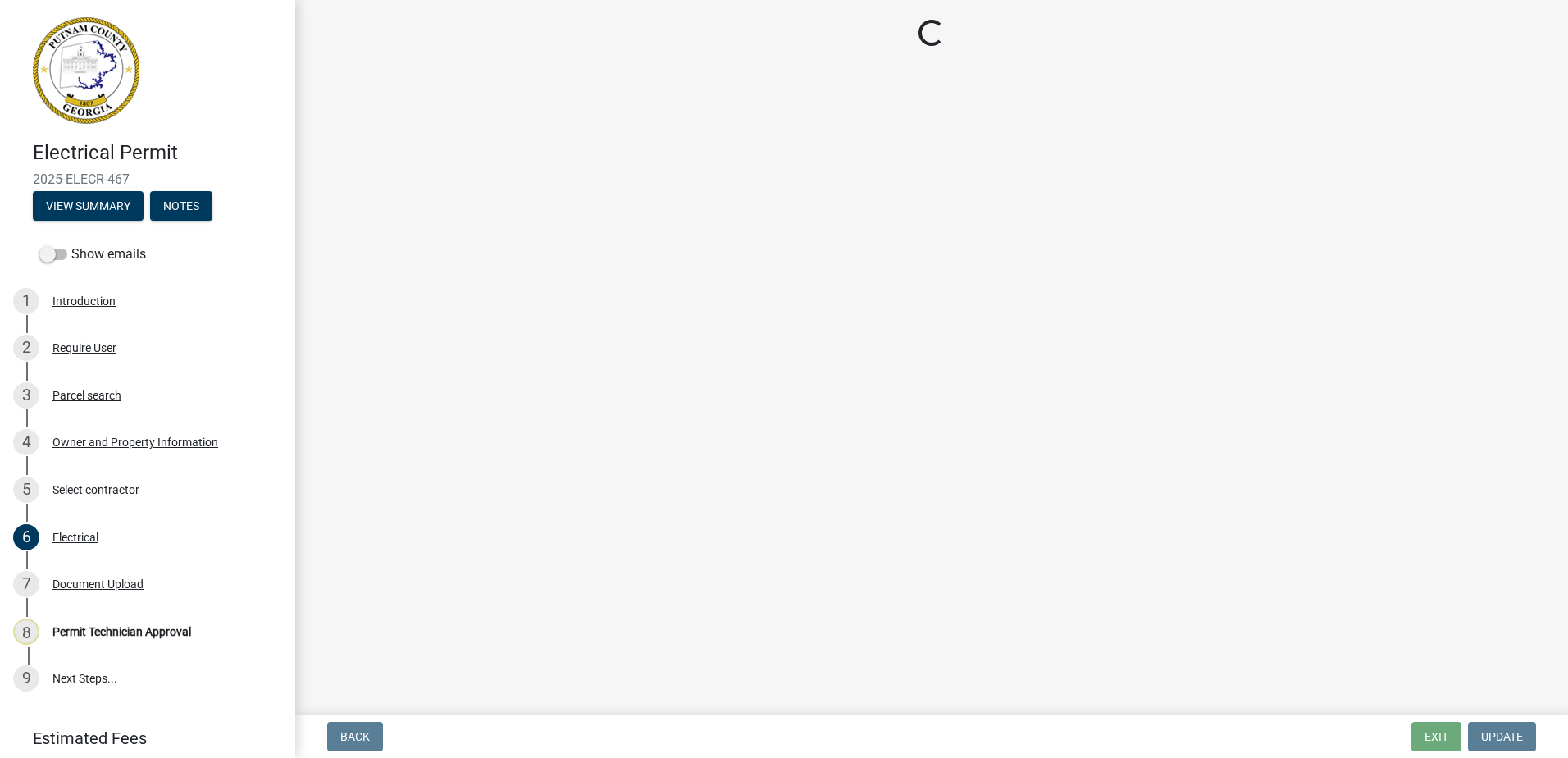
select select "ef7a1fc2-7a7a-426d-b1f0-c9b9b6ca7ff4"
select select "7eb8553c-806a-4bdf-b4b6-2711153129c5"
select select "95c2f08d-bd21-40ac-acc0-bf0ad2ba7c20"
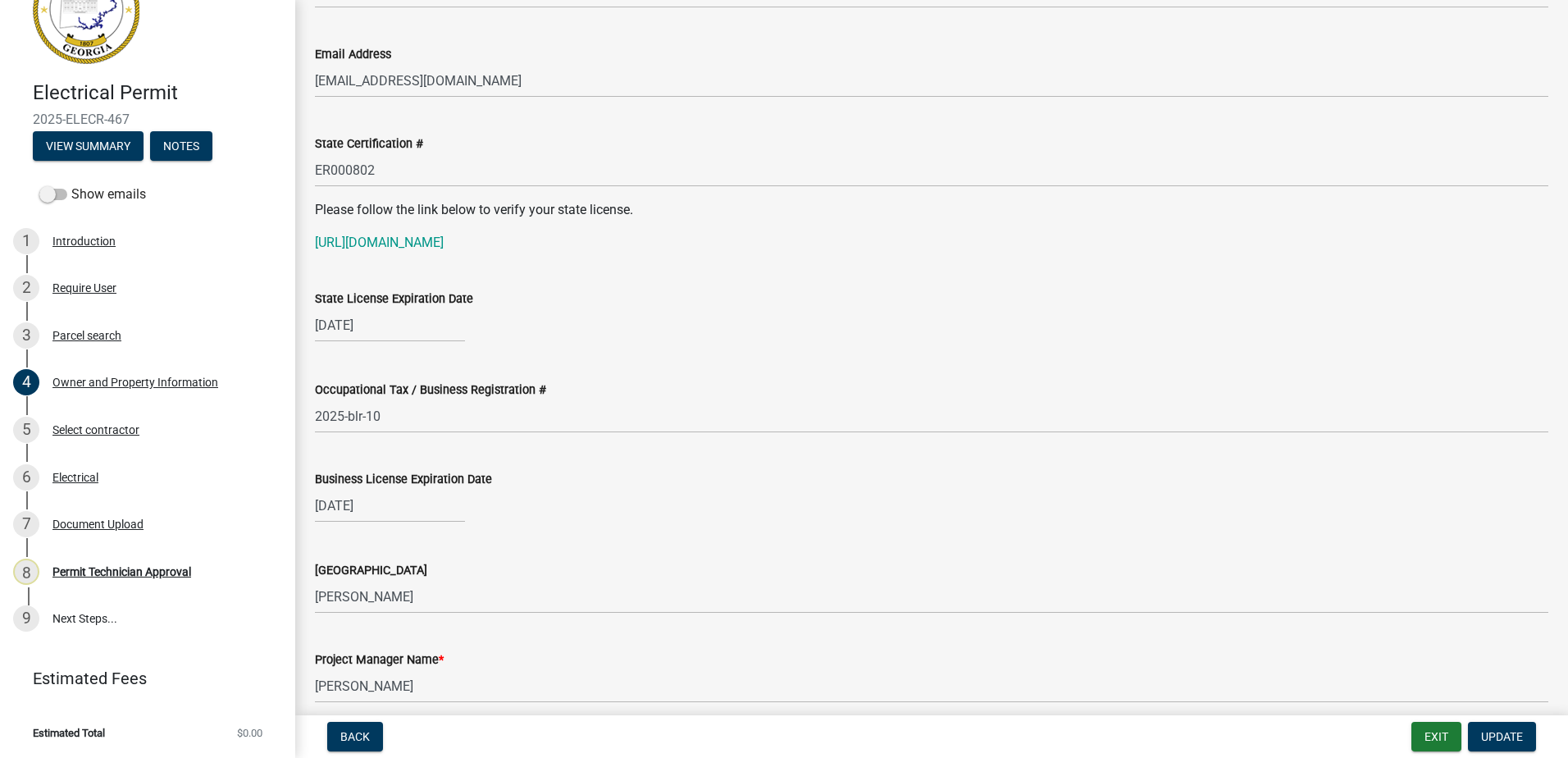
scroll to position [1804, 0]
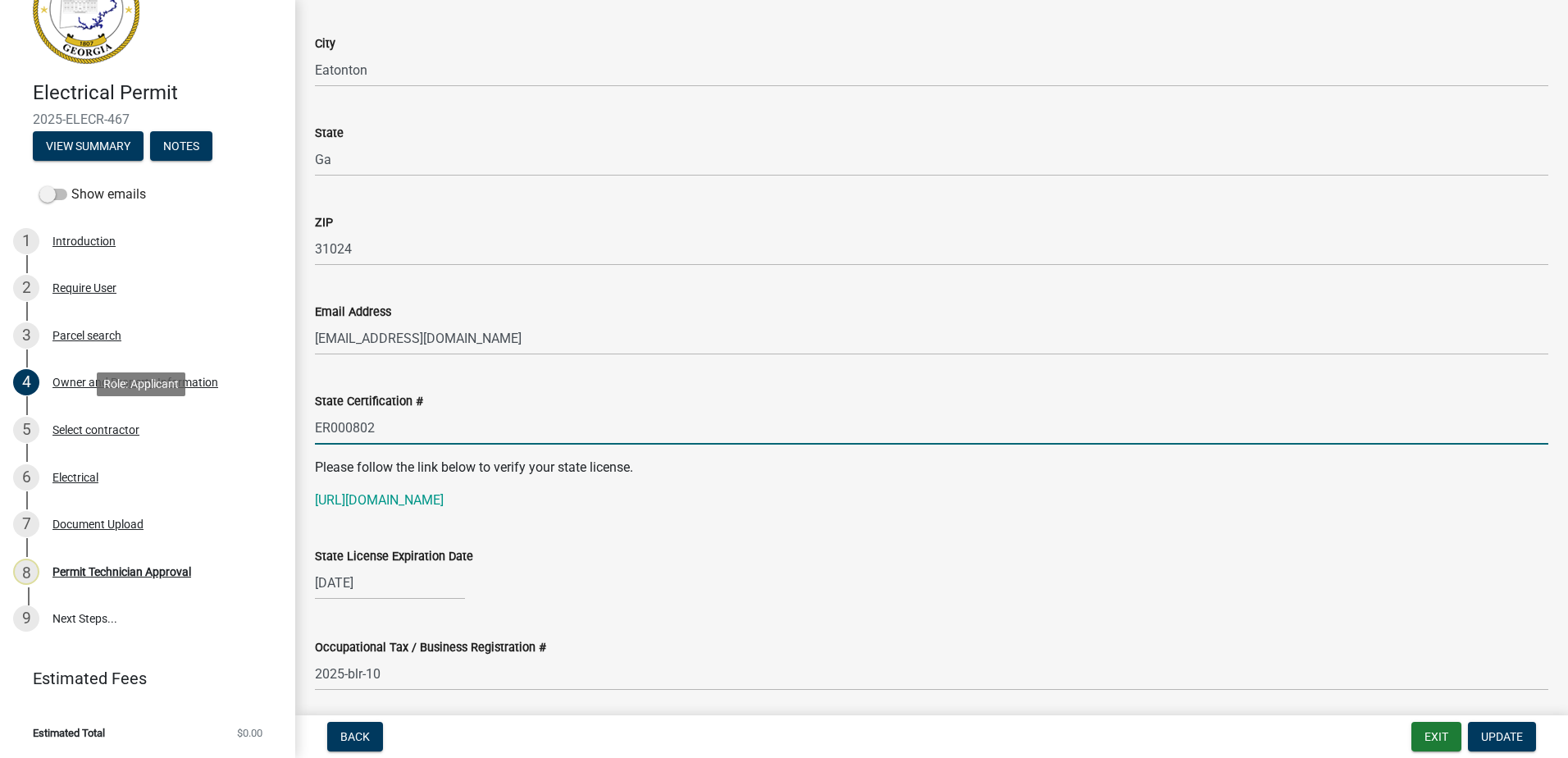
click at [286, 436] on div "Electrical Permit 2025-ELECR-467 View Summary Notes Show emails 1 Introduction …" at bounding box center [784, 379] width 1568 height 758
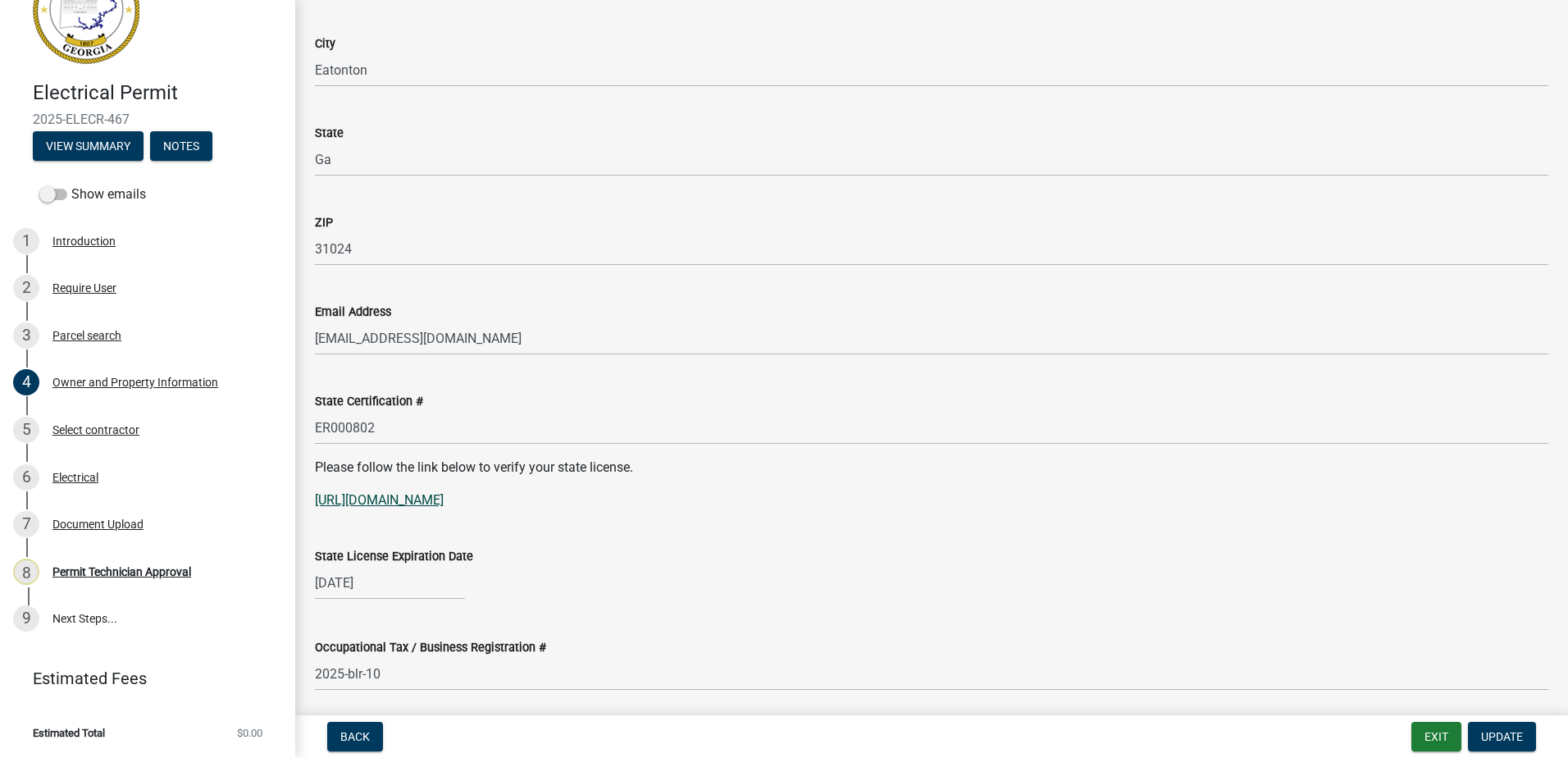
click at [392, 503] on link "[URL][DOMAIN_NAME]" at bounding box center [379, 500] width 129 height 16
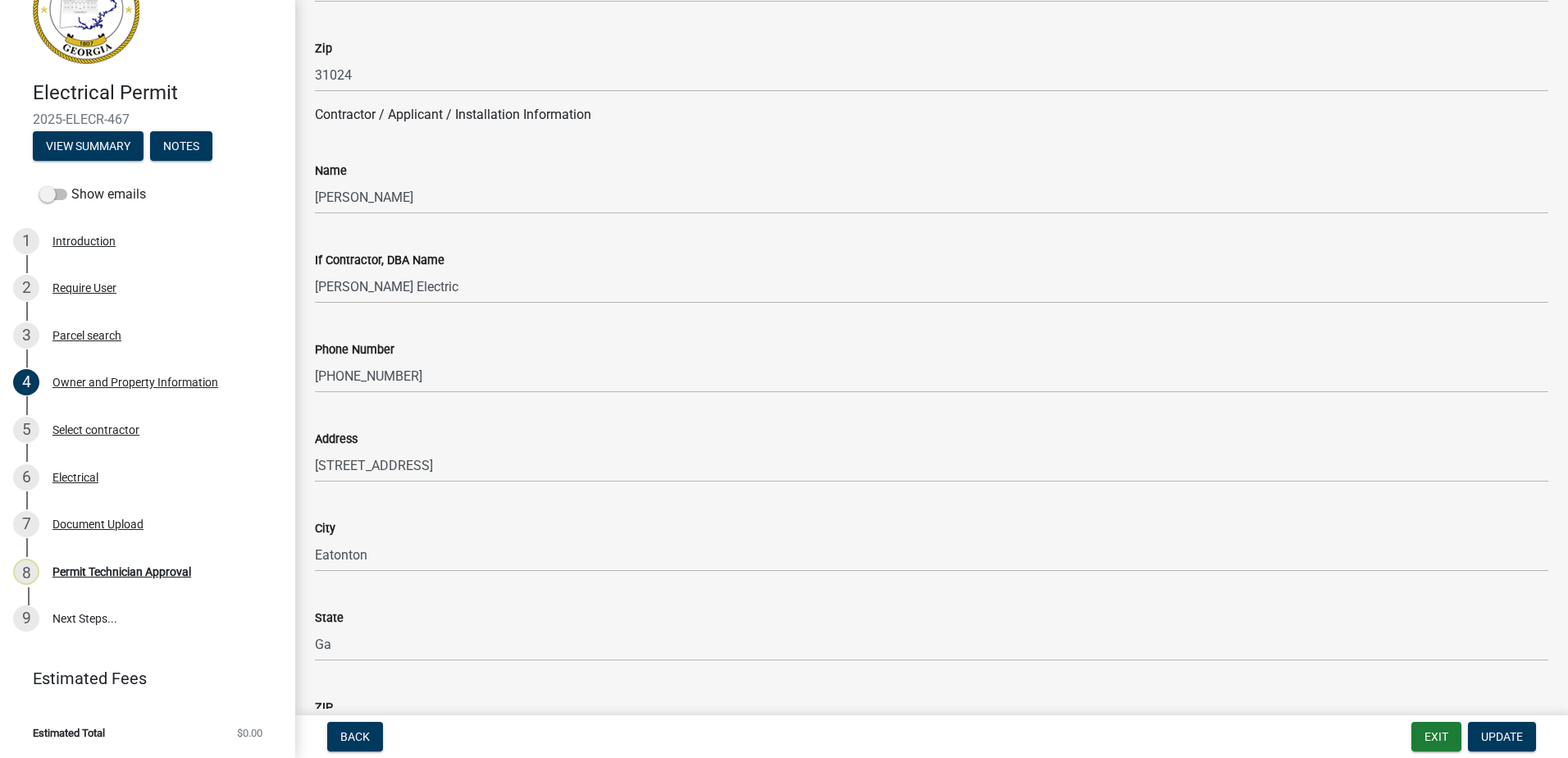
scroll to position [1066, 0]
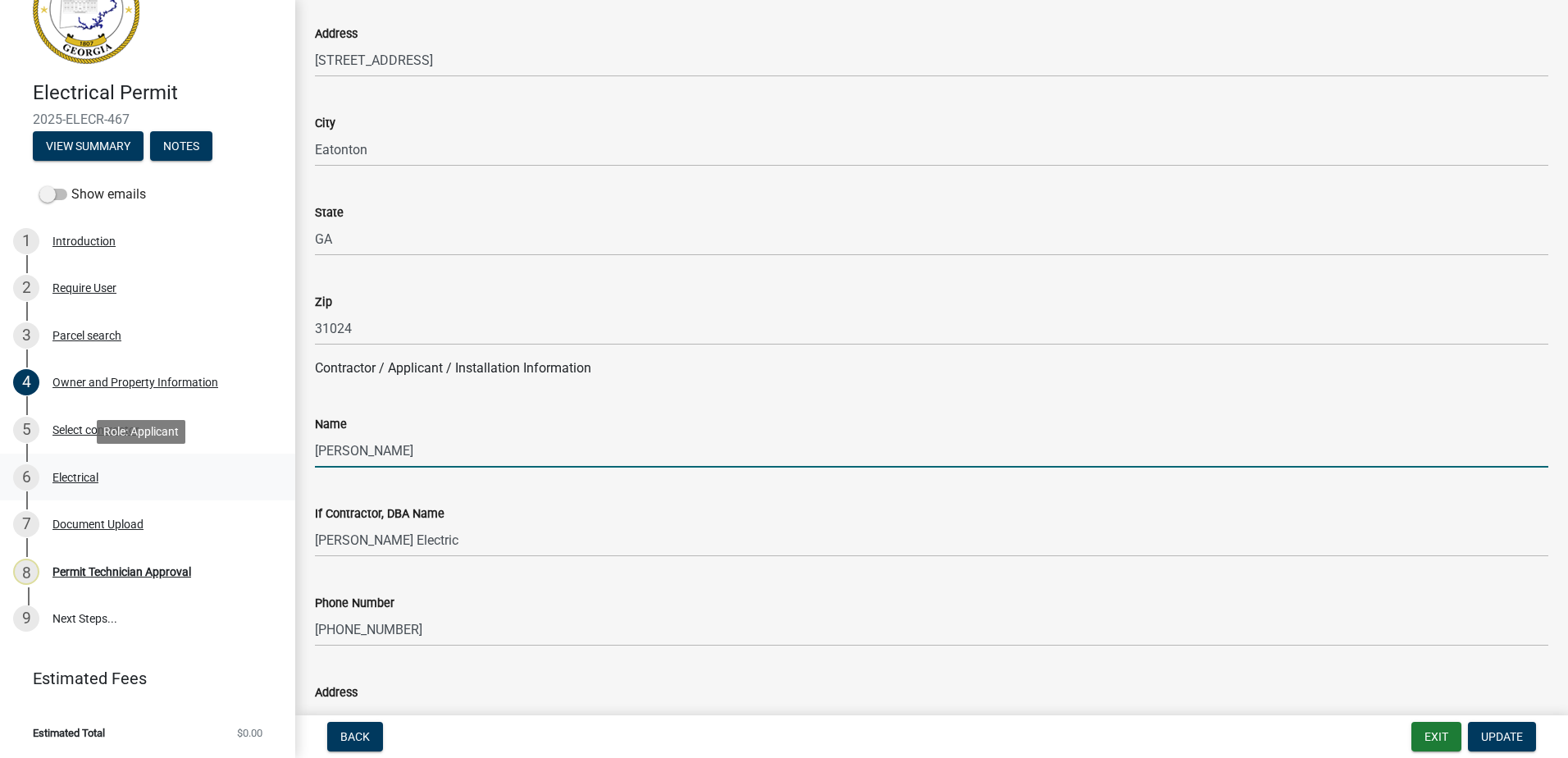
drag, startPoint x: 410, startPoint y: 457, endPoint x: 104, endPoint y: 490, distance: 307.8
click at [106, 484] on div "Electrical Permit 2025-ELECR-467 View Summary Notes Show emails 1 Introduction …" at bounding box center [784, 379] width 1568 height 758
paste input "[PERSON_NAME]"
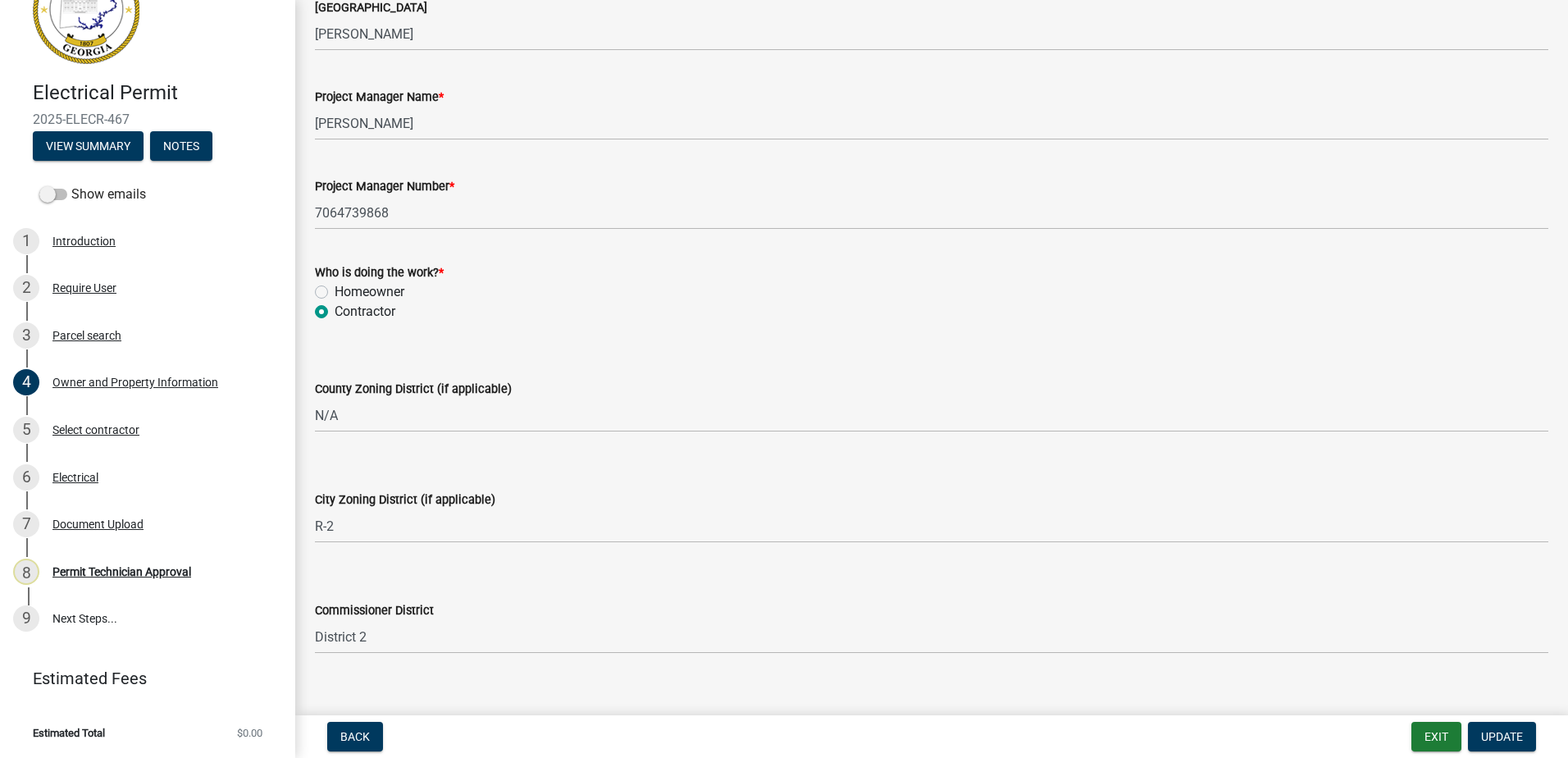
scroll to position [2852, 0]
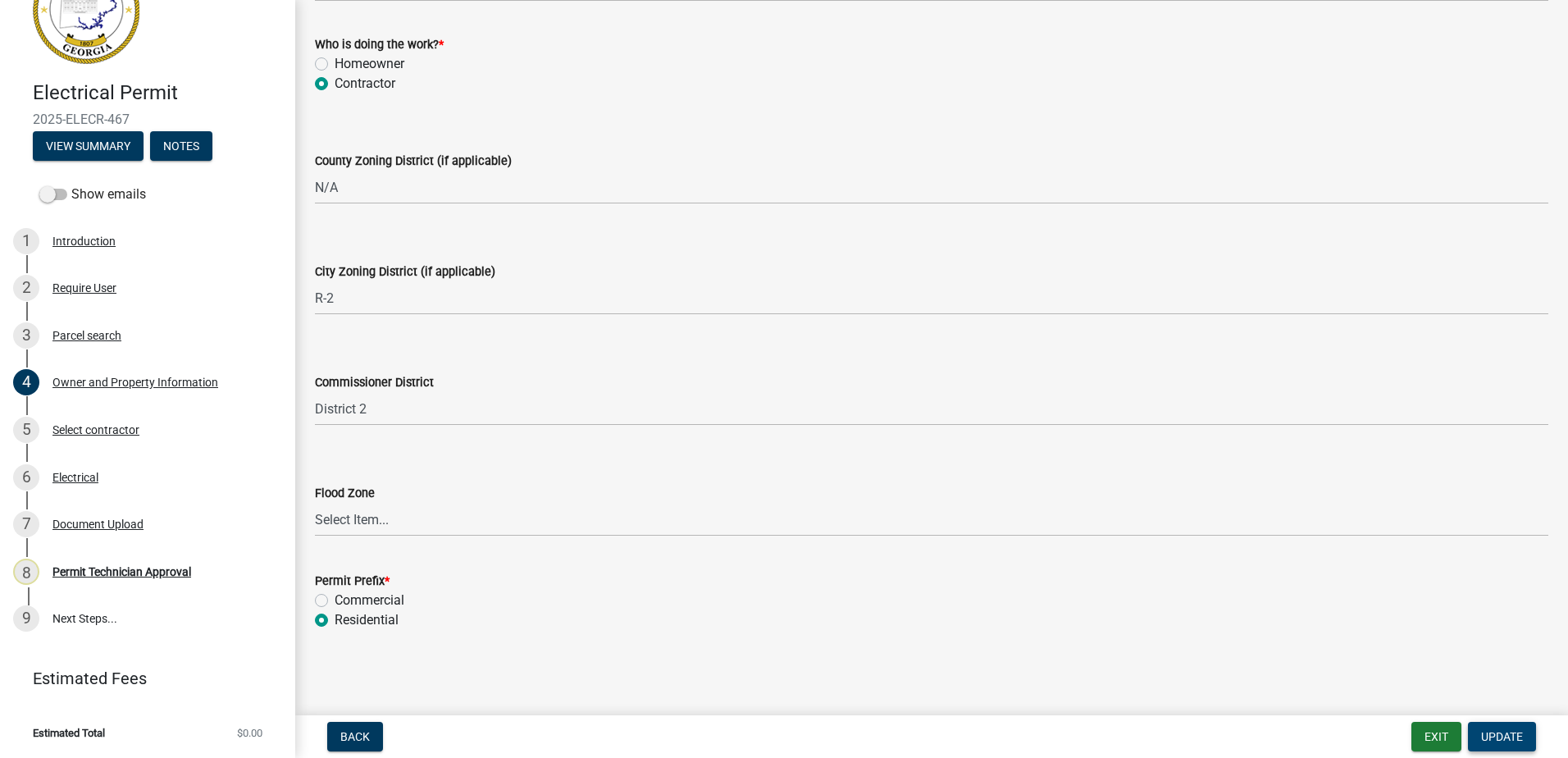
type input "[PERSON_NAME]"
click at [1503, 726] on button "Update" at bounding box center [1501, 736] width 68 height 29
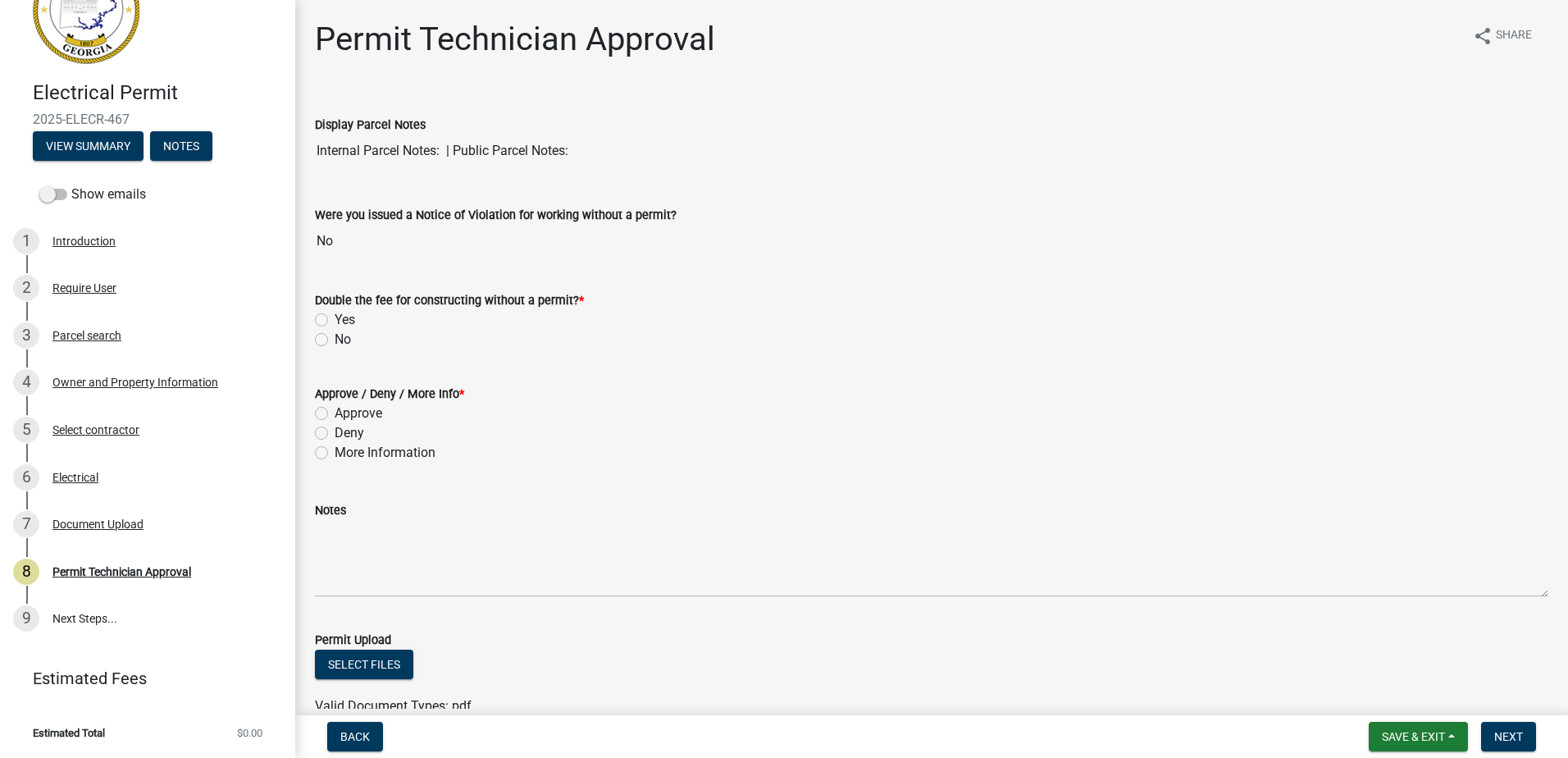
click at [335, 340] on label "No" at bounding box center [342, 339] width 16 height 20
click at [335, 340] on input "No" at bounding box center [340, 334] width 10 height 10
radio input "true"
click at [49, 468] on div "6 Electrical" at bounding box center [141, 477] width 256 height 26
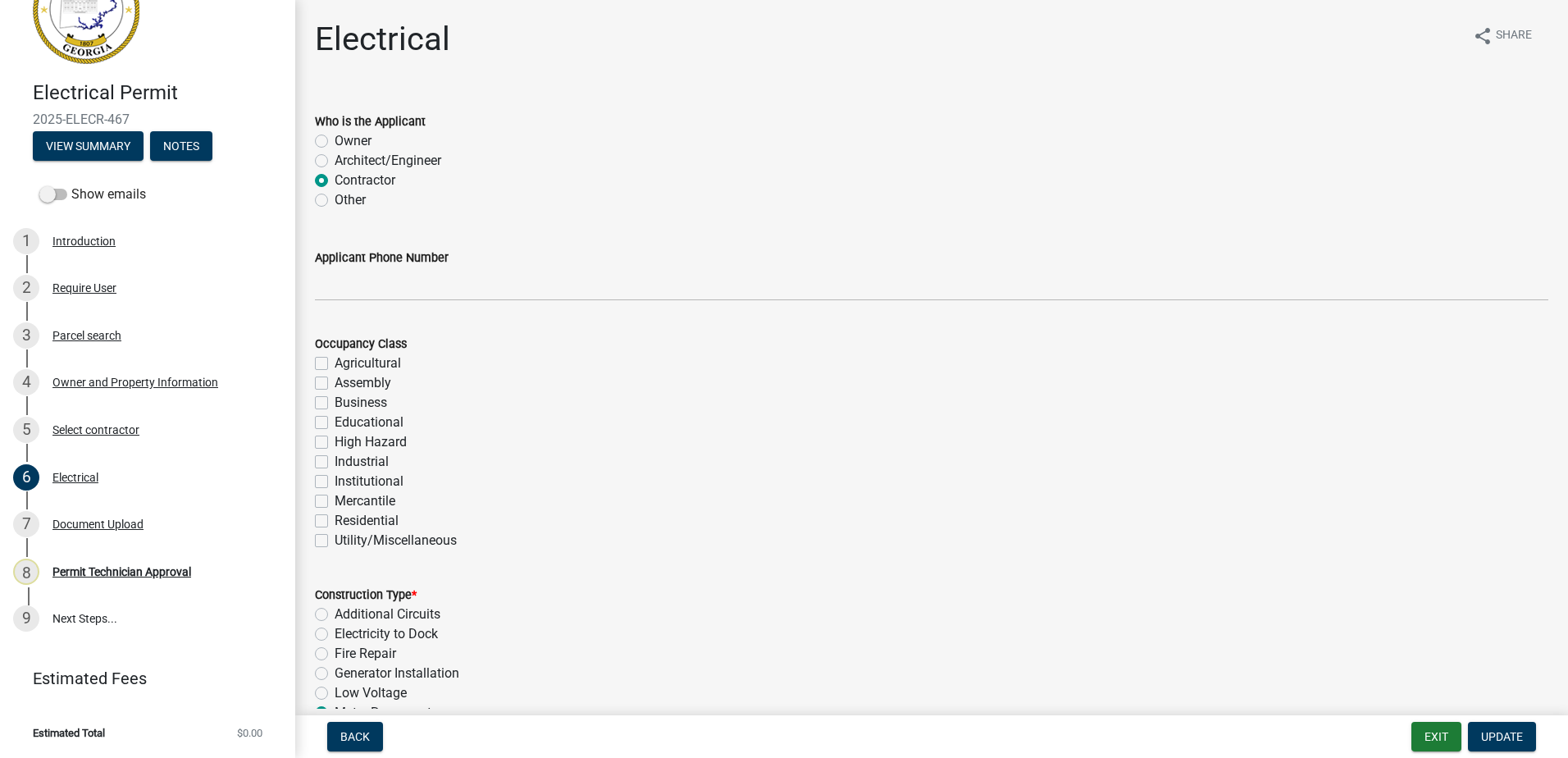
drag, startPoint x: 319, startPoint y: 518, endPoint x: 438, endPoint y: 505, distance: 119.7
click at [335, 517] on label "Residential" at bounding box center [367, 520] width 64 height 20
click at [335, 517] on input "Residential" at bounding box center [340, 516] width 10 height 10
checkbox input "true"
checkbox input "false"
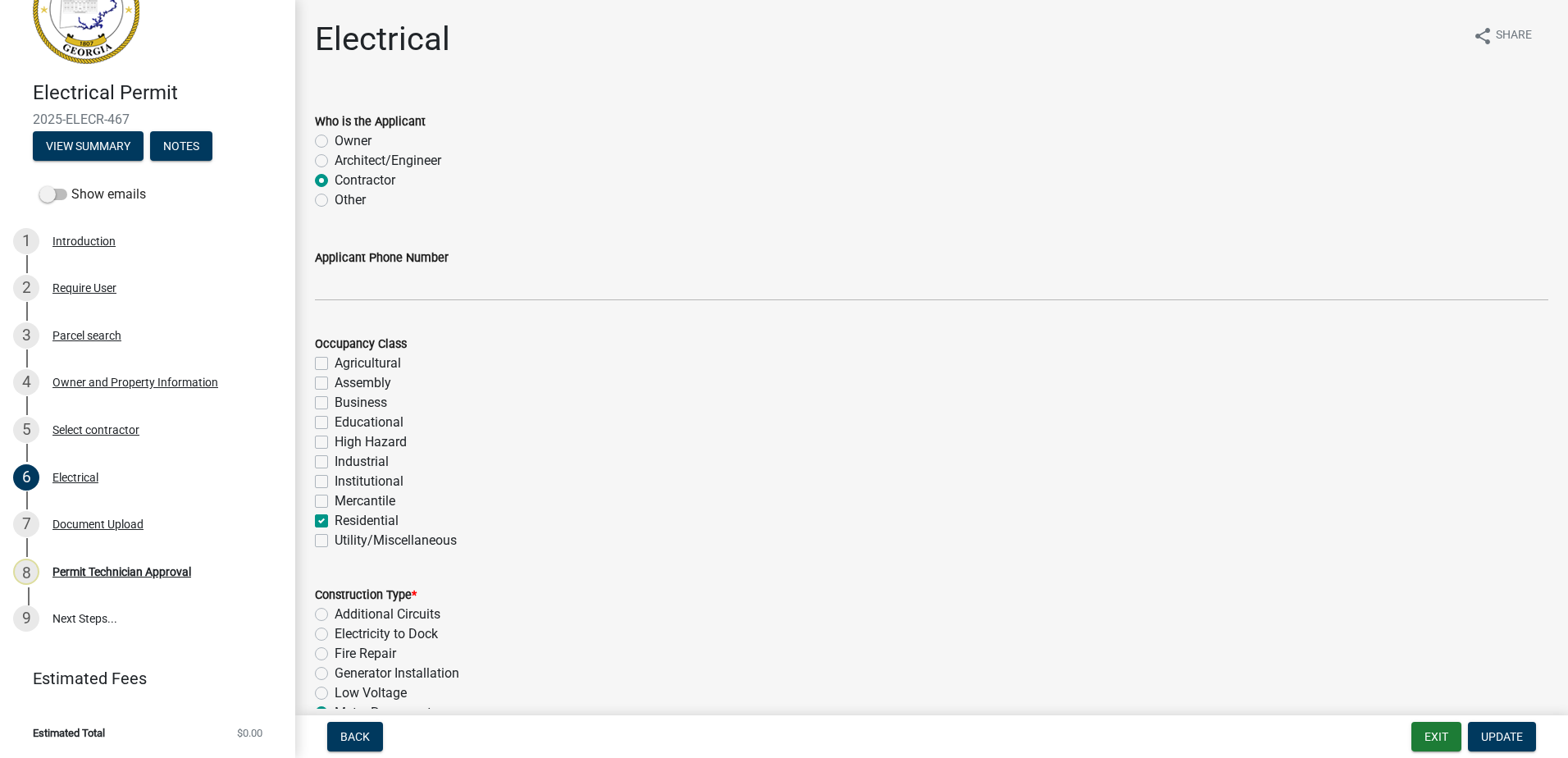
checkbox input "false"
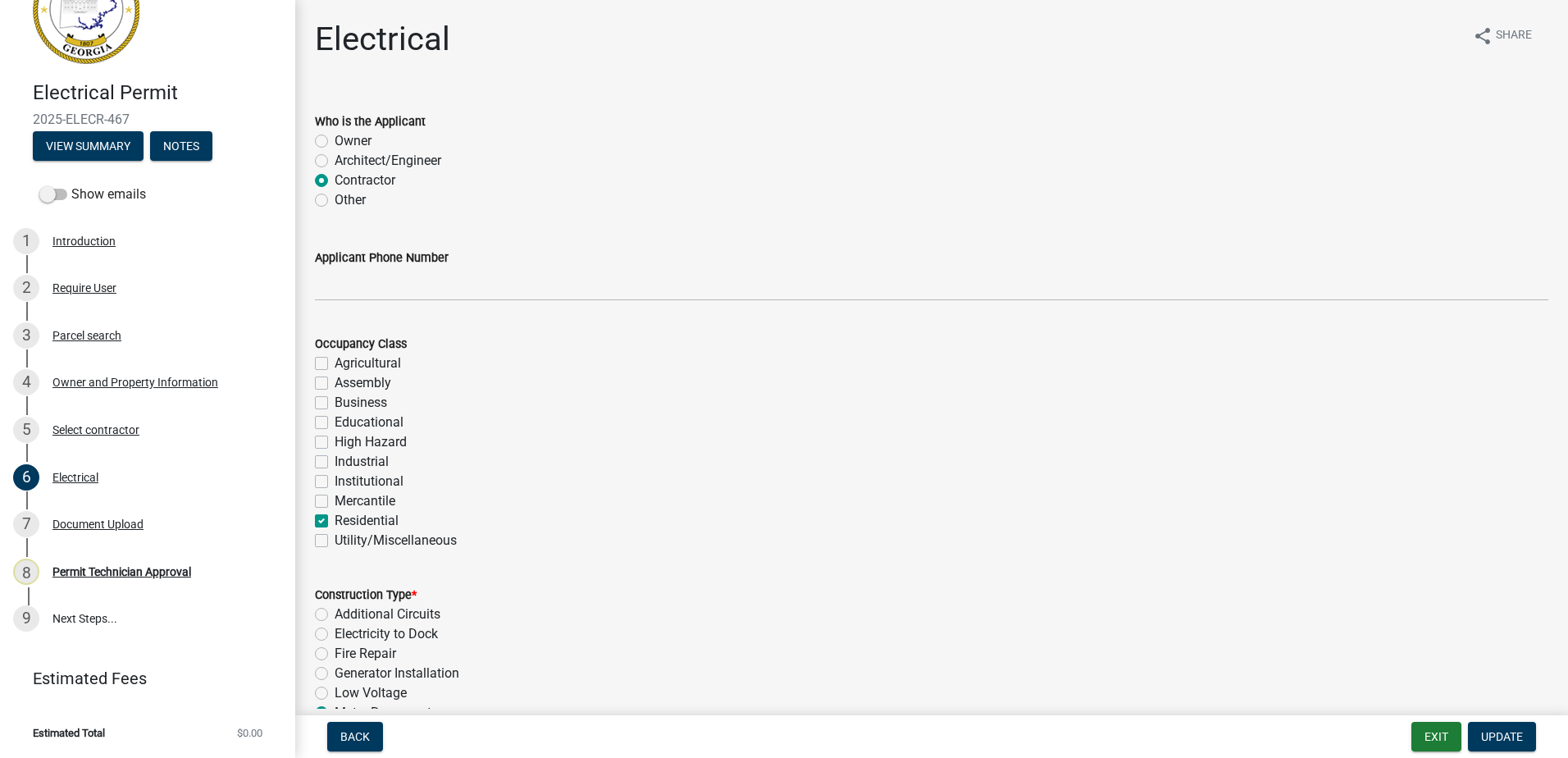
checkbox input "false"
checkbox input "true"
checkbox input "false"
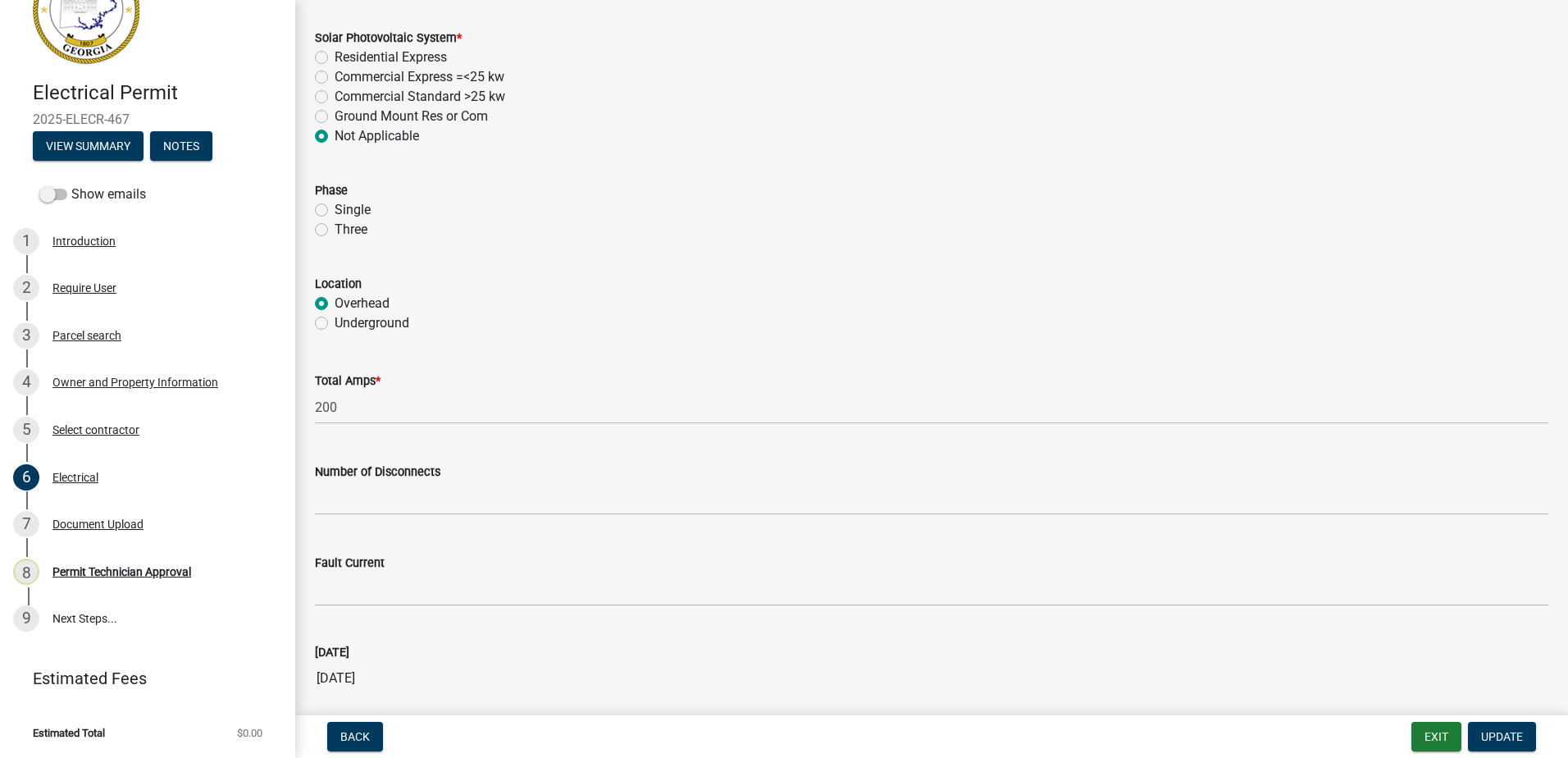
scroll to position [1550, 0]
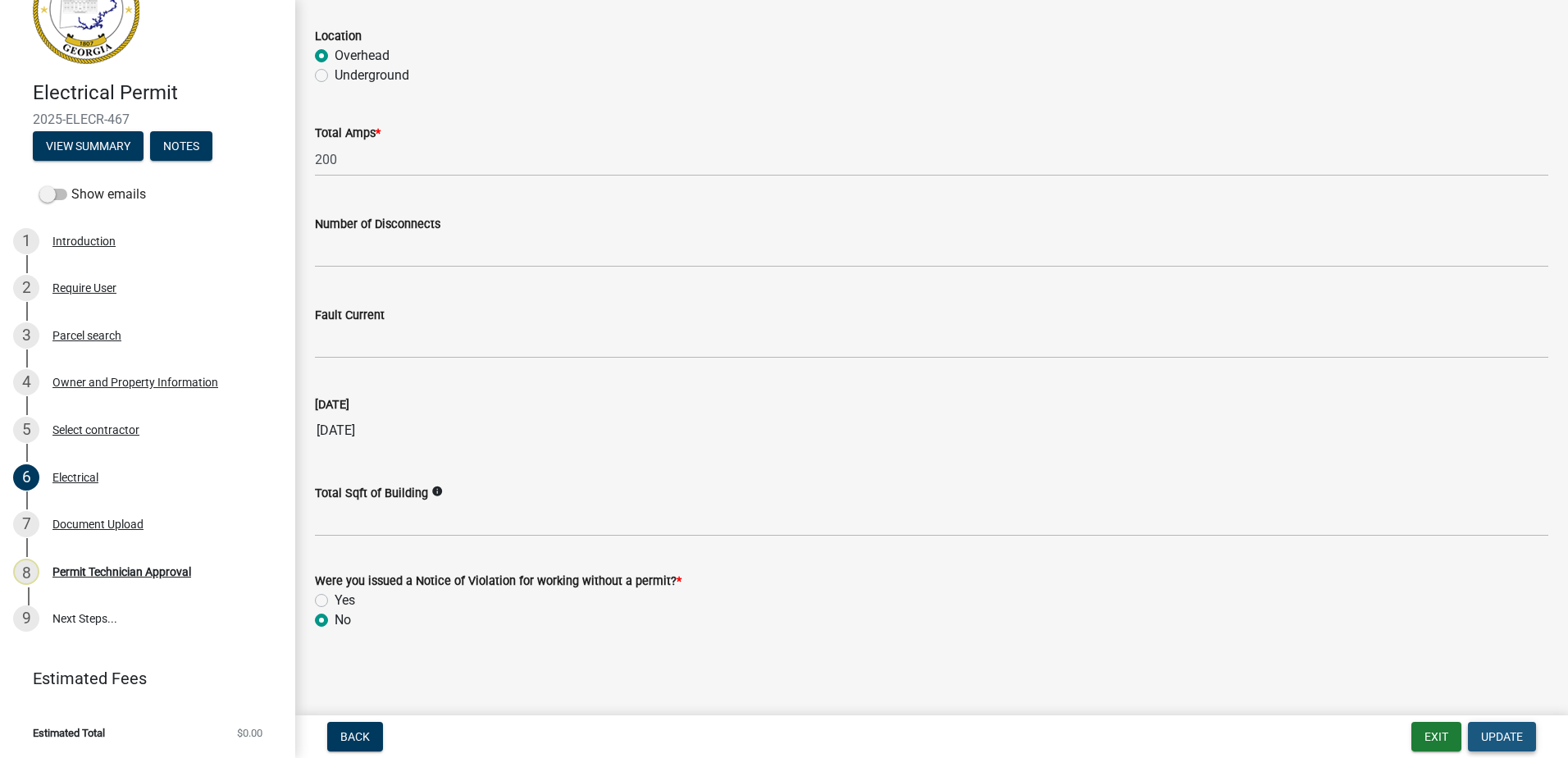
click at [1501, 726] on button "Update" at bounding box center [1501, 736] width 68 height 29
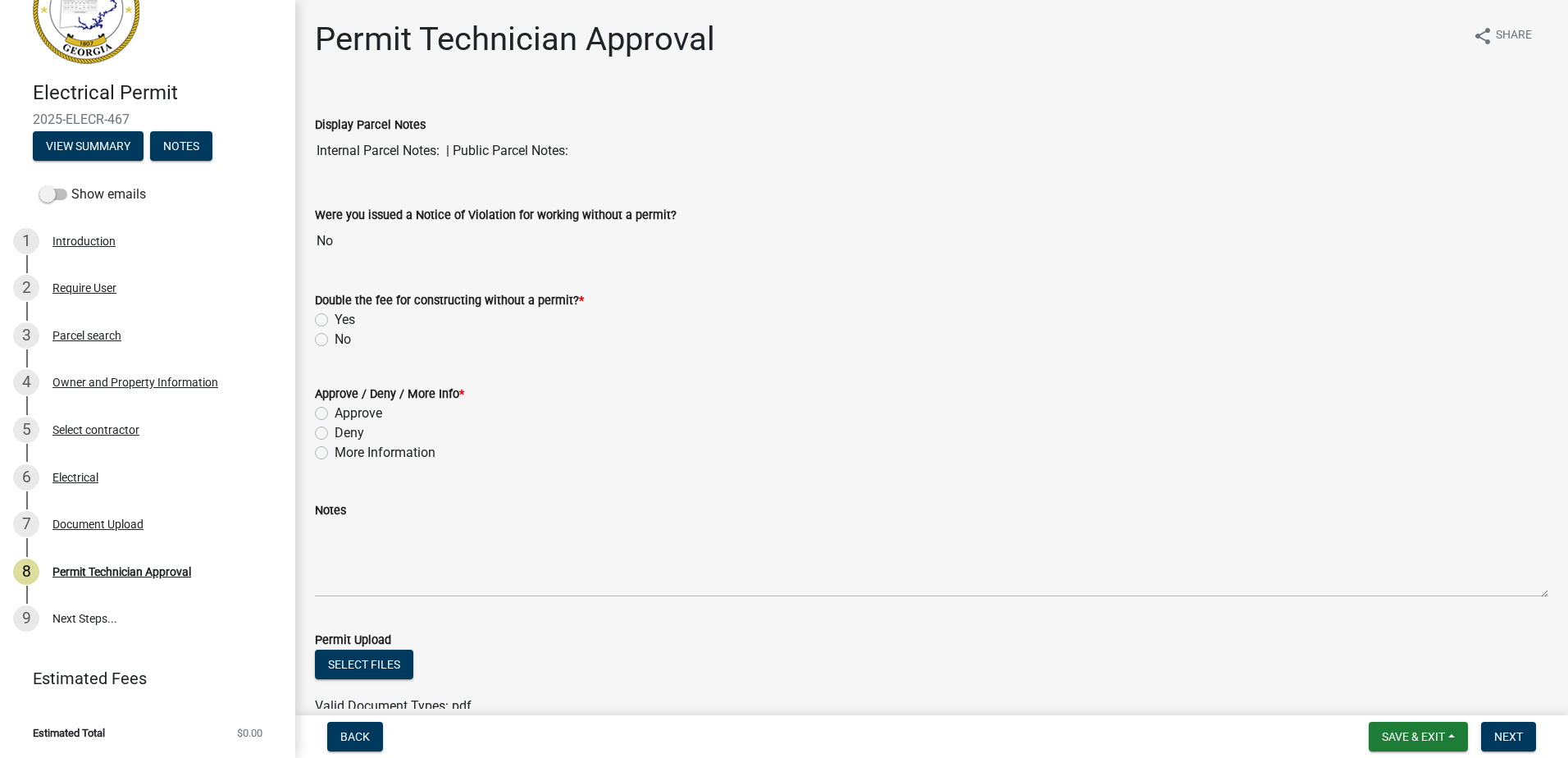
click at [335, 341] on label "No" at bounding box center [342, 339] width 16 height 20
click at [335, 341] on input "No" at bounding box center [340, 334] width 10 height 10
radio input "true"
click at [335, 410] on label "Approve" at bounding box center [358, 413] width 48 height 20
click at [335, 410] on input "Approve" at bounding box center [340, 409] width 10 height 10
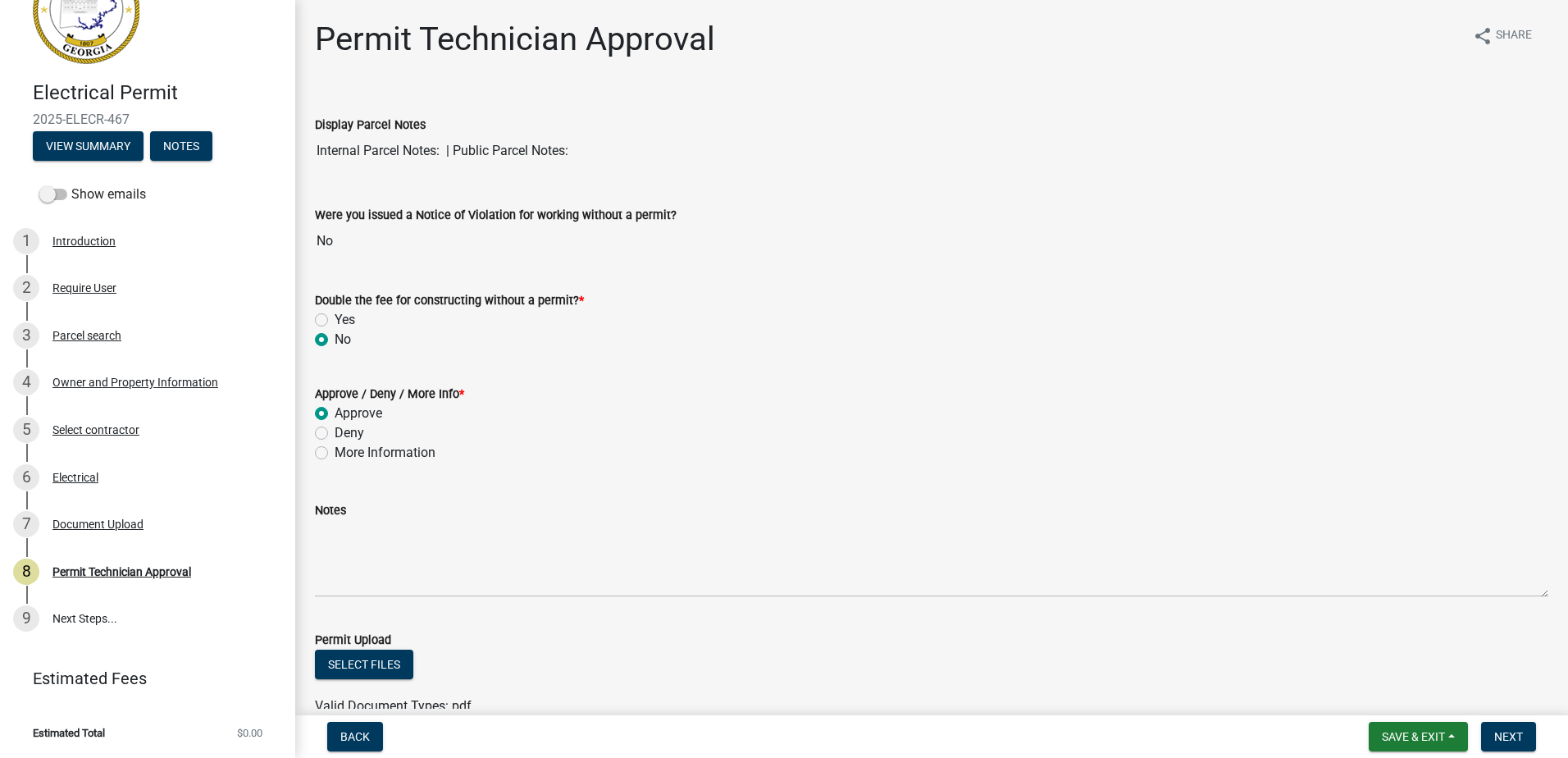
radio input "true"
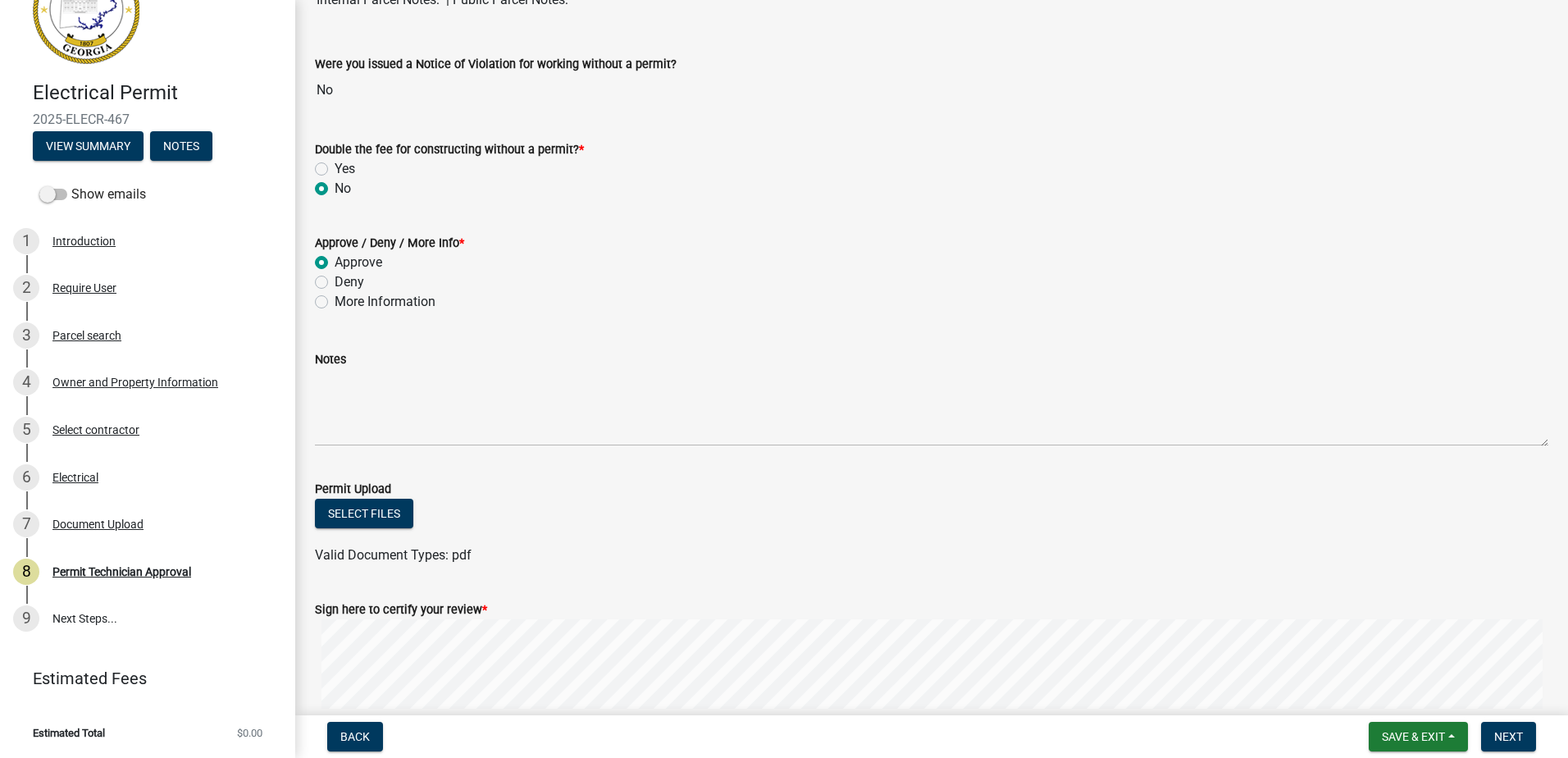
scroll to position [296, 0]
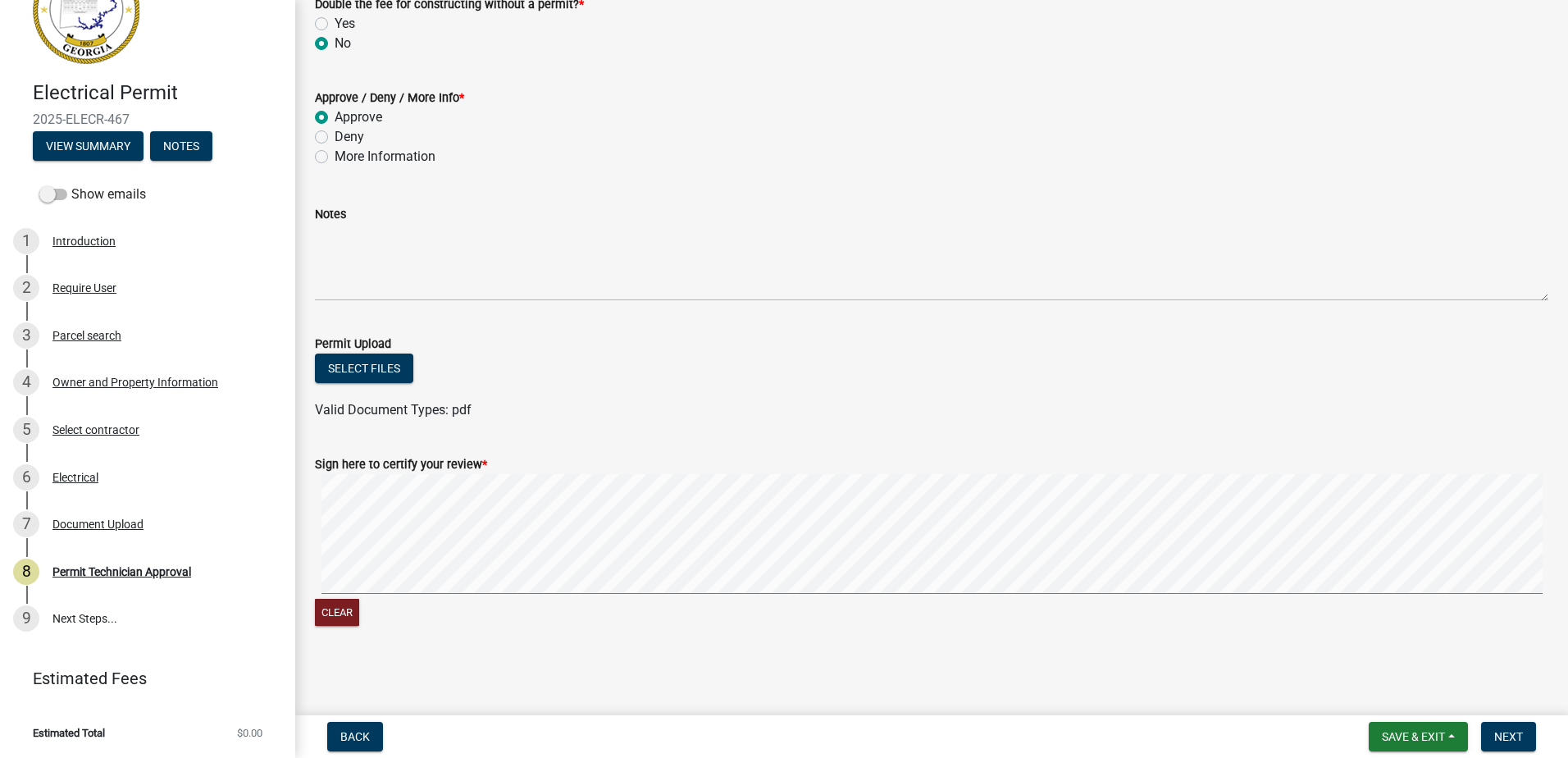
click at [392, 596] on signature-pad at bounding box center [931, 536] width 1233 height 124
click at [857, 398] on wm-data-entity-input-list "Display Parcel Notes Internal Parcel Notes: | Public Parcel Notes: Were you iss…" at bounding box center [931, 220] width 1233 height 849
click at [1496, 727] on button "Next" at bounding box center [1509, 736] width 55 height 29
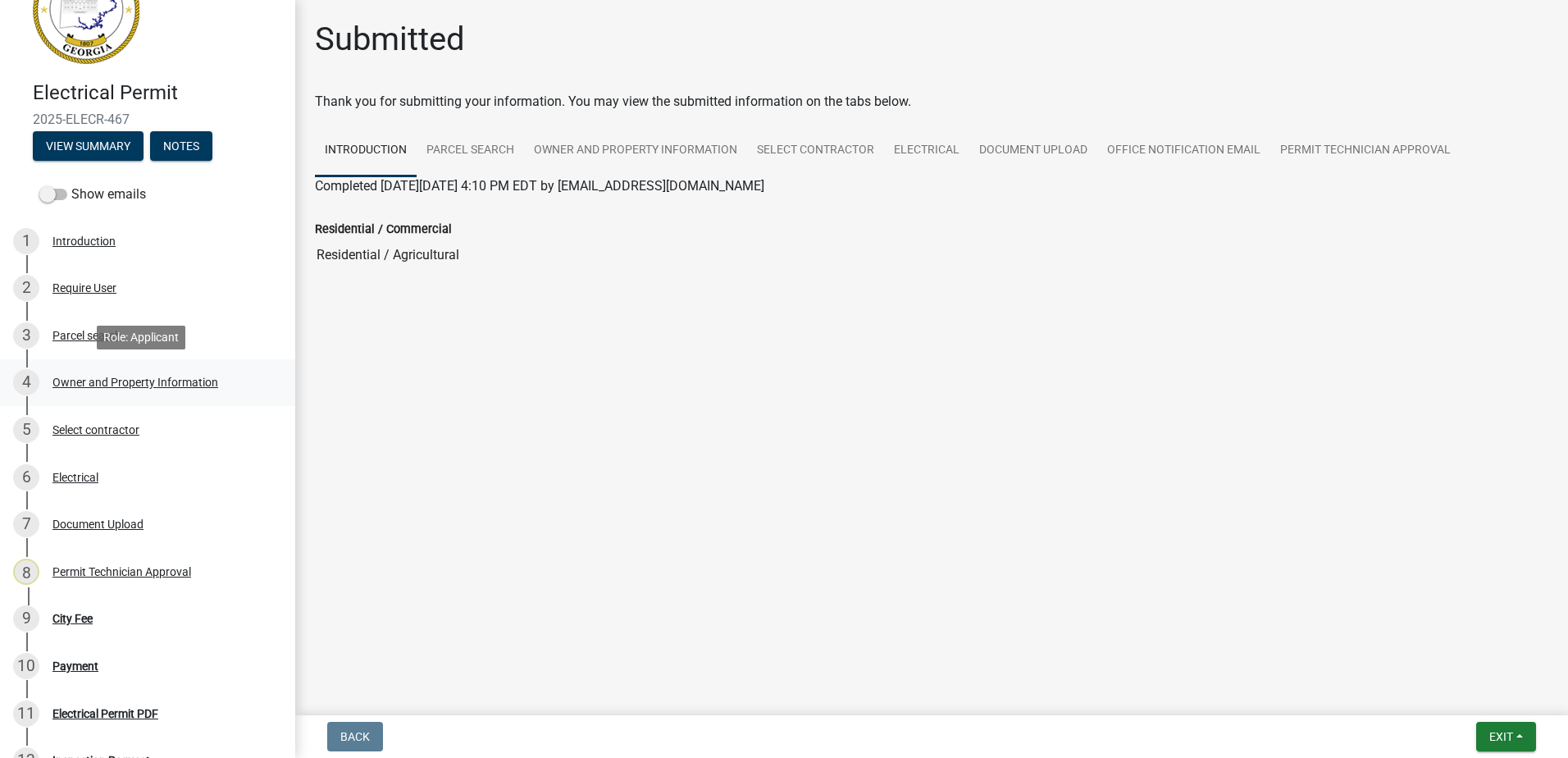
click at [72, 377] on div "Owner and Property Information" at bounding box center [136, 381] width 166 height 11
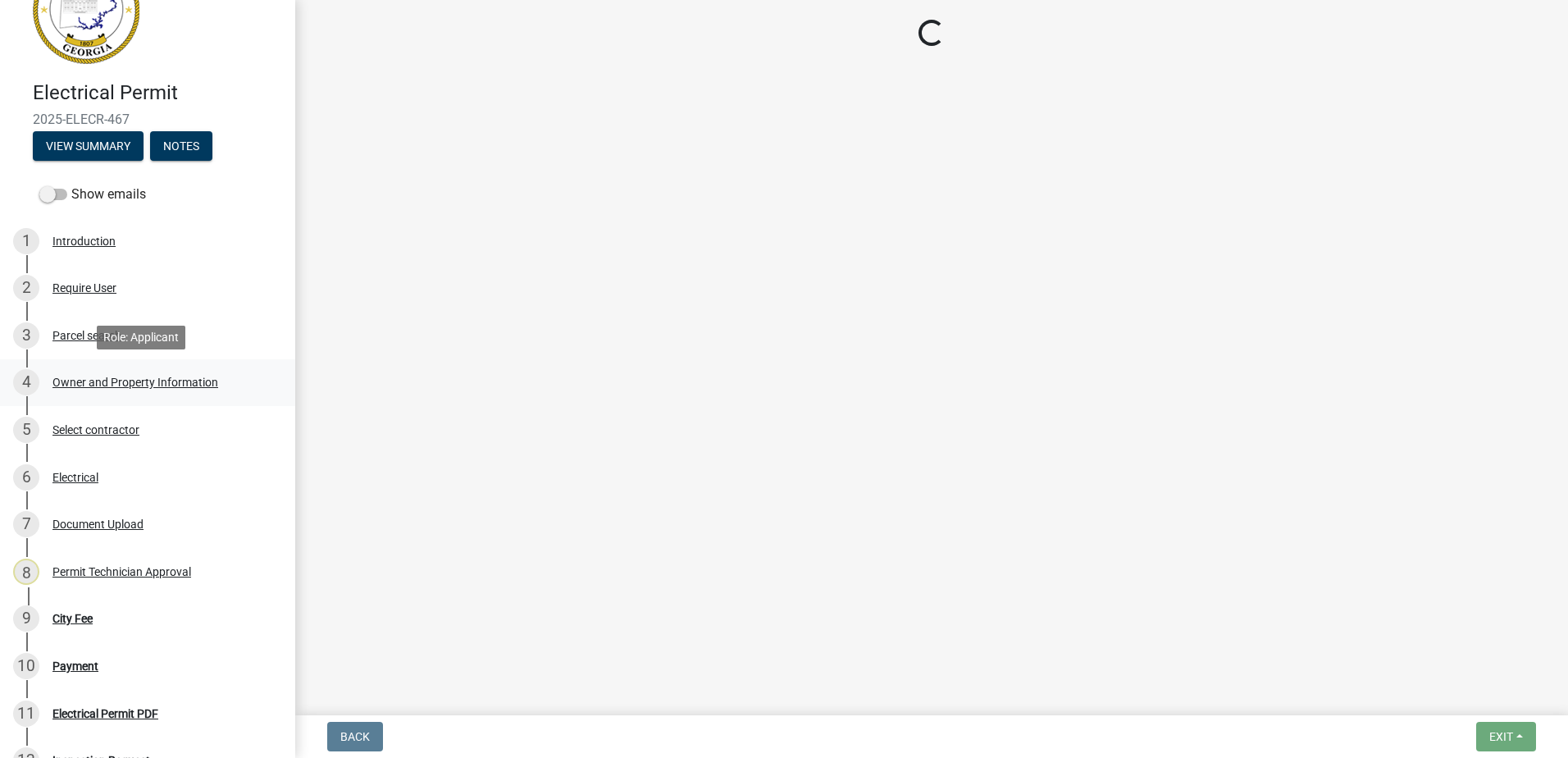
select select "ef7a1fc2-7a7a-426d-b1f0-c9b9b6ca7ff4"
select select "7eb8553c-806a-4bdf-b4b6-2711153129c5"
select select "95c2f08d-bd21-40ac-acc0-bf0ad2ba7c20"
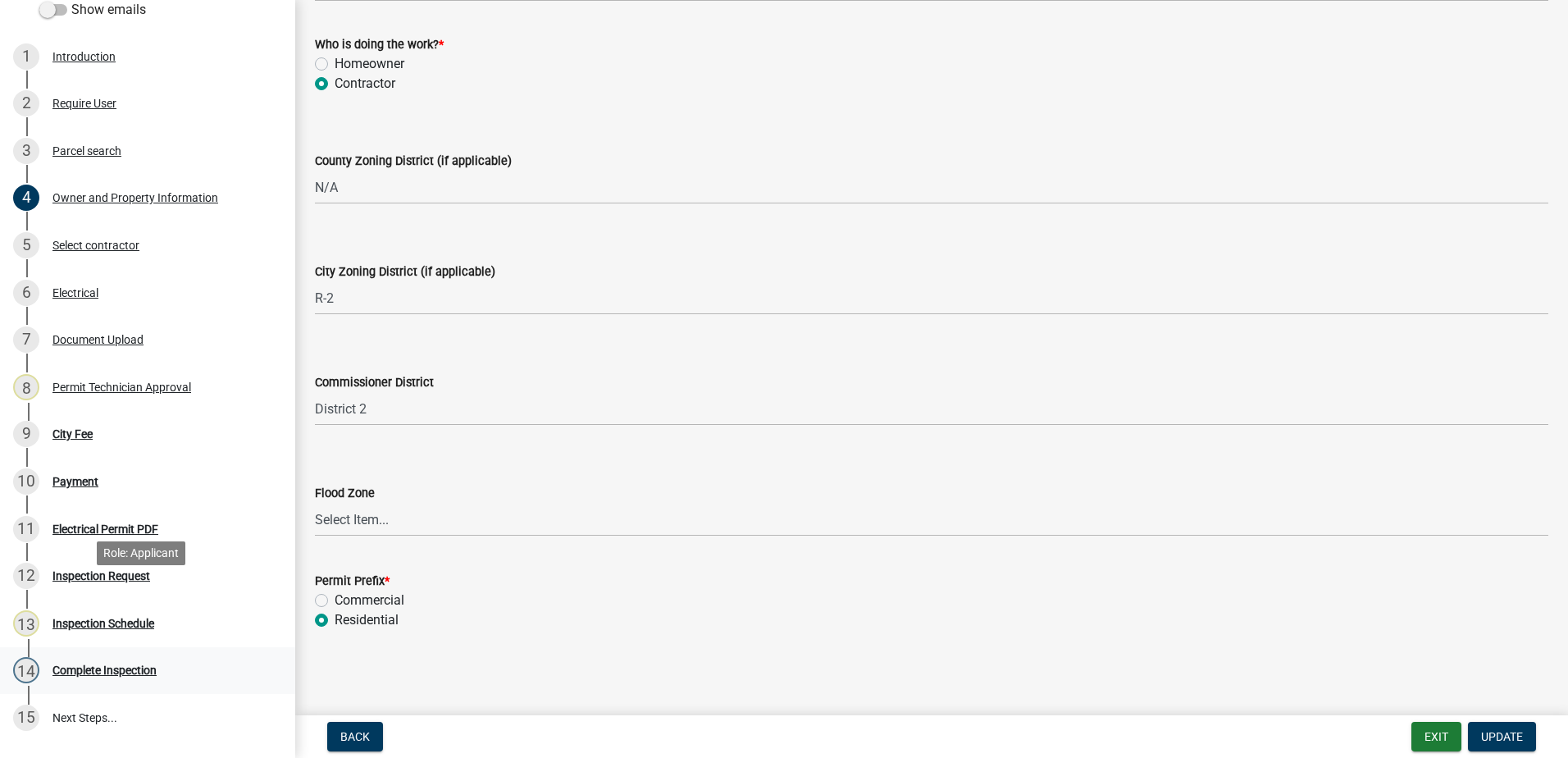
scroll to position [306, 0]
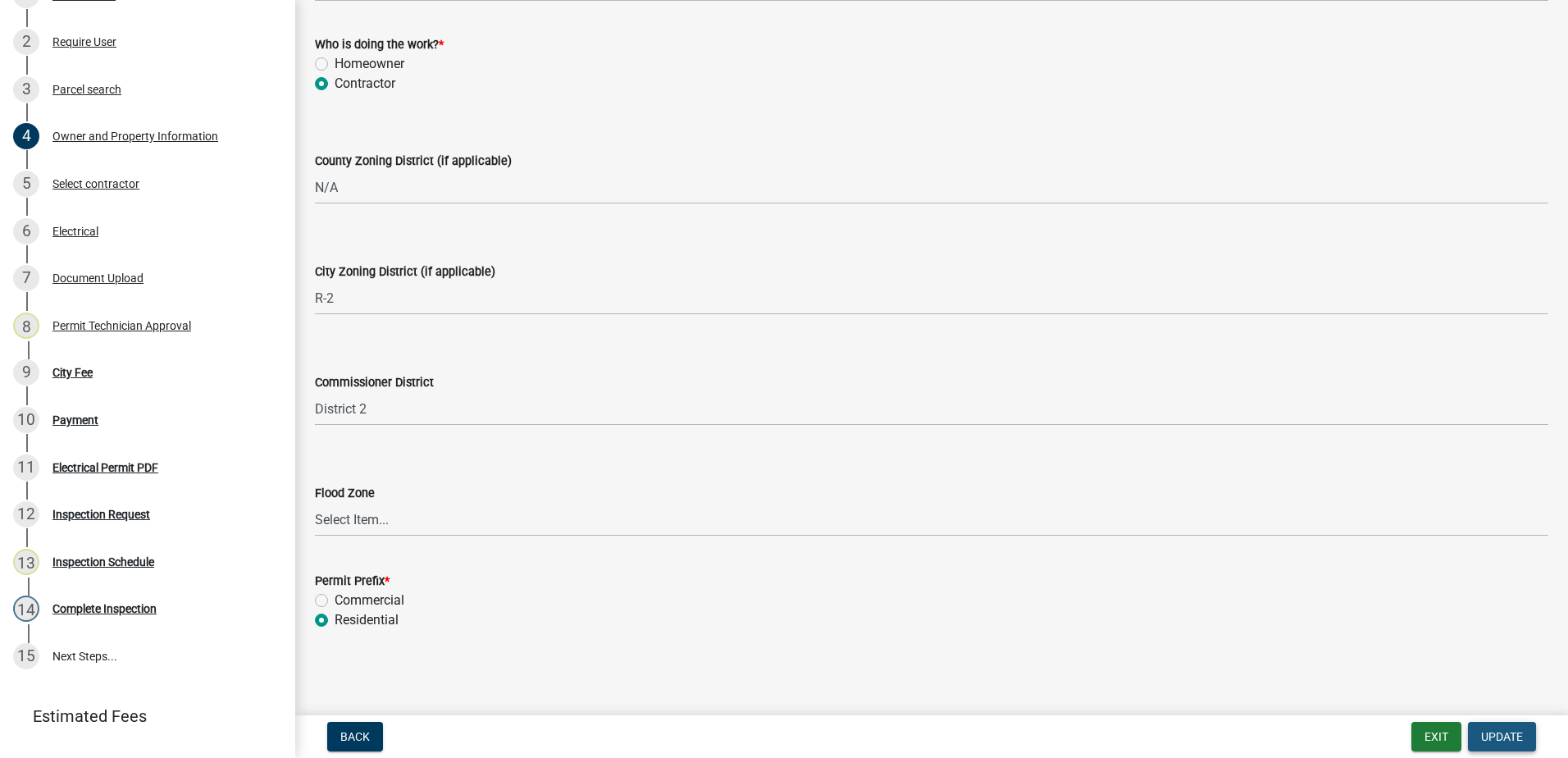
click at [1488, 742] on span "Update" at bounding box center [1502, 736] width 41 height 13
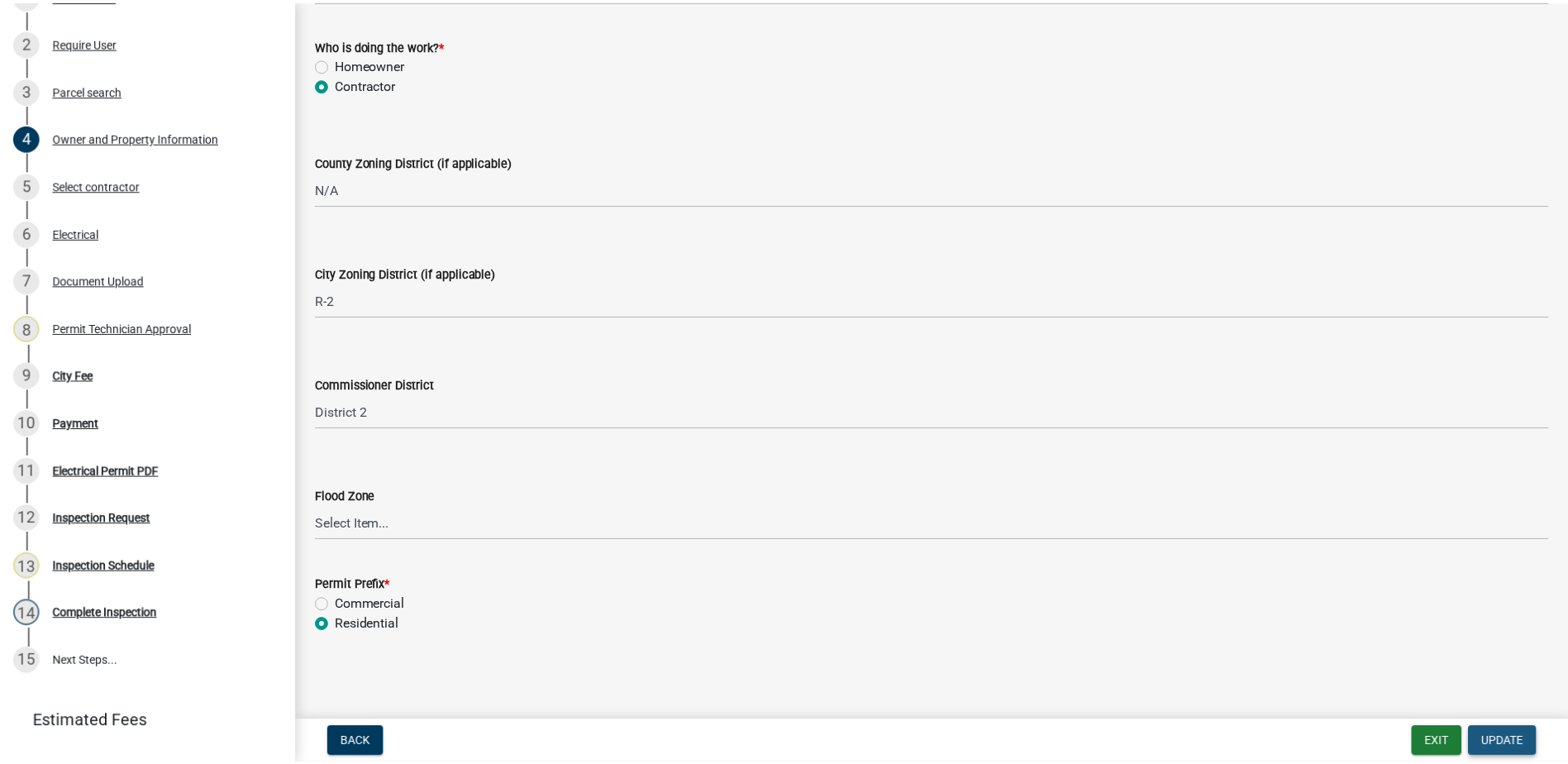
scroll to position [0, 0]
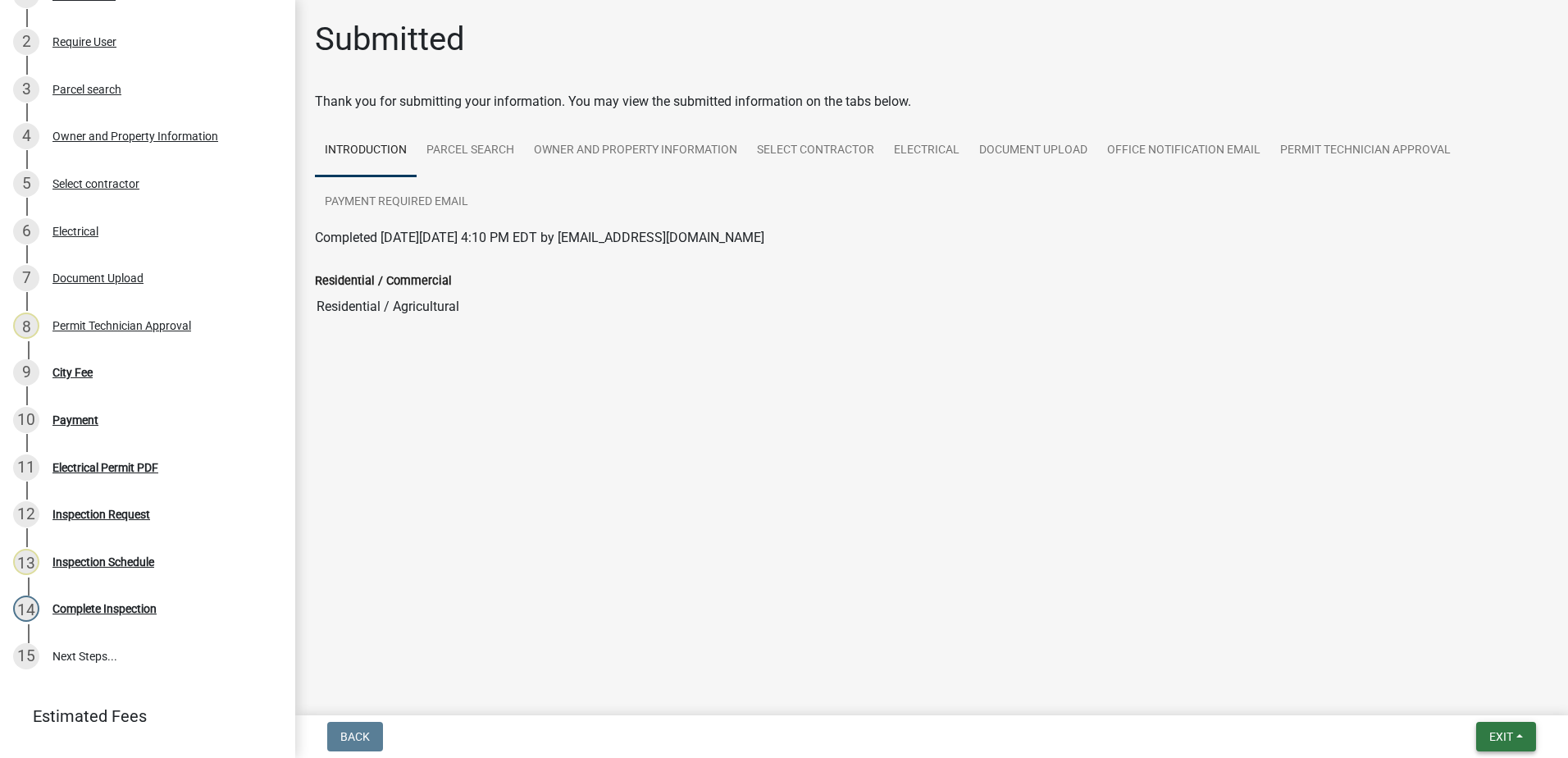
click at [1489, 726] on button "Exit" at bounding box center [1506, 736] width 60 height 29
click at [1465, 683] on button "Save & Exit" at bounding box center [1470, 694] width 131 height 40
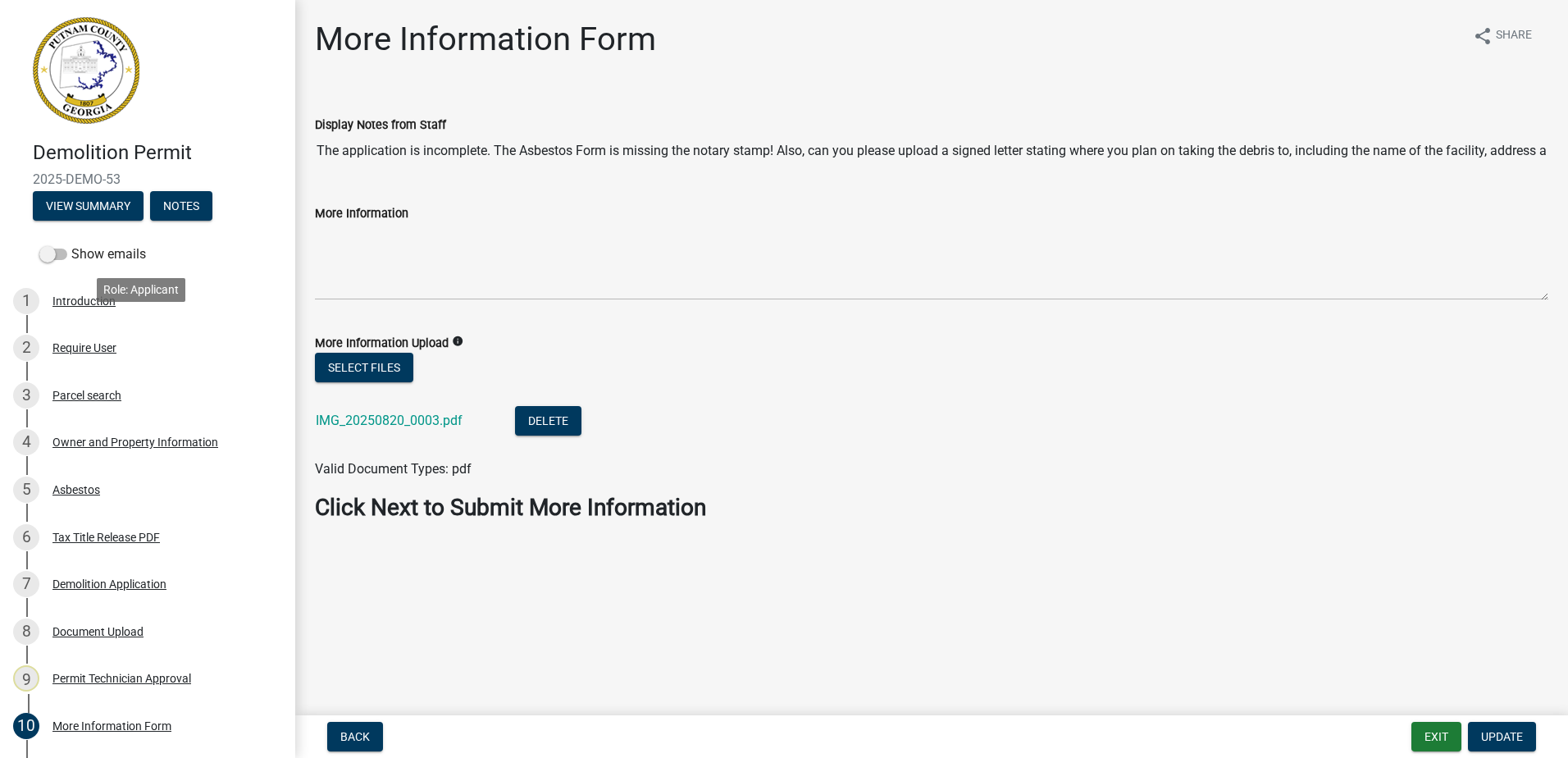
scroll to position [201, 0]
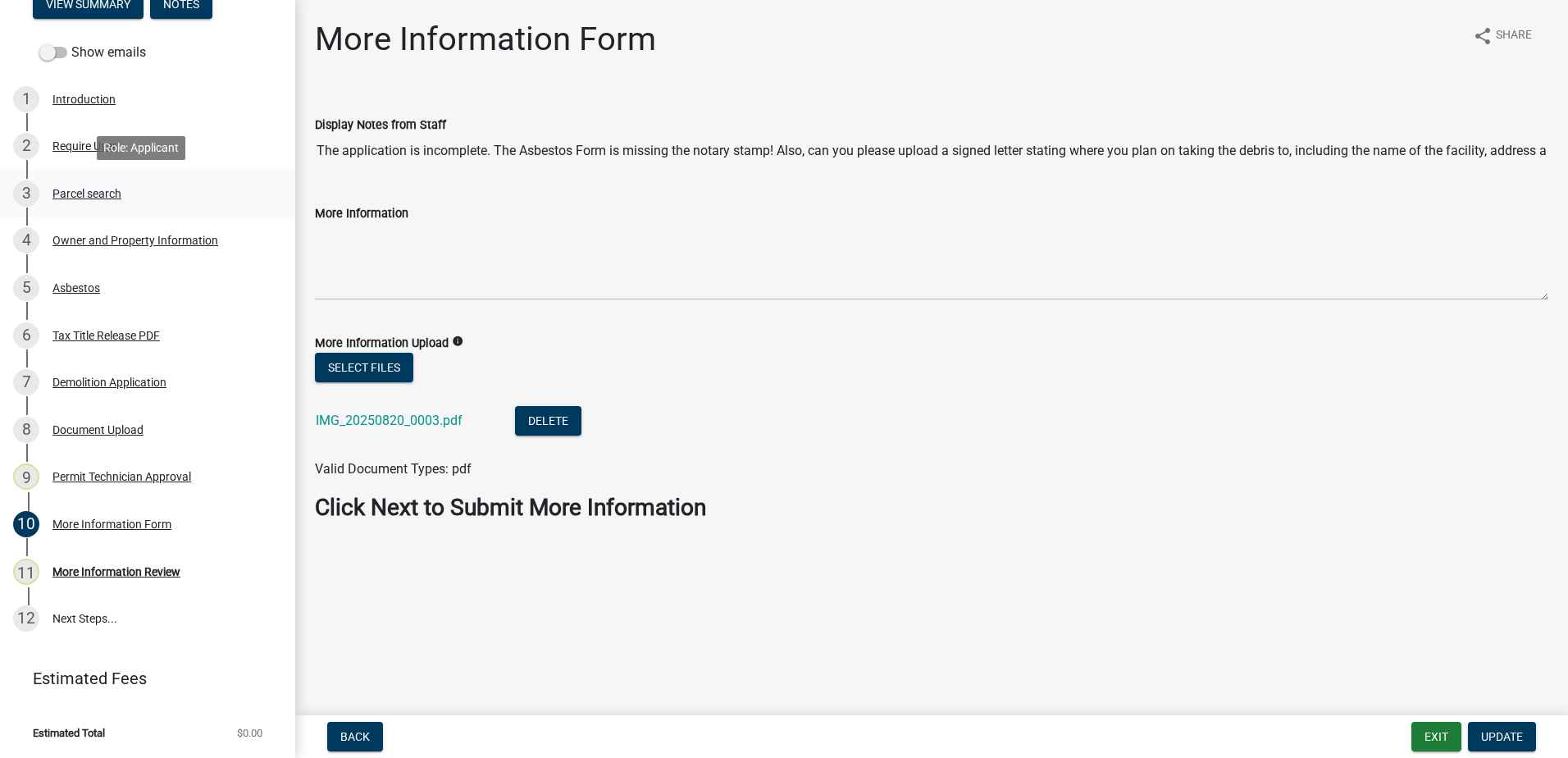
click at [81, 194] on div "Parcel search" at bounding box center [87, 193] width 69 height 11
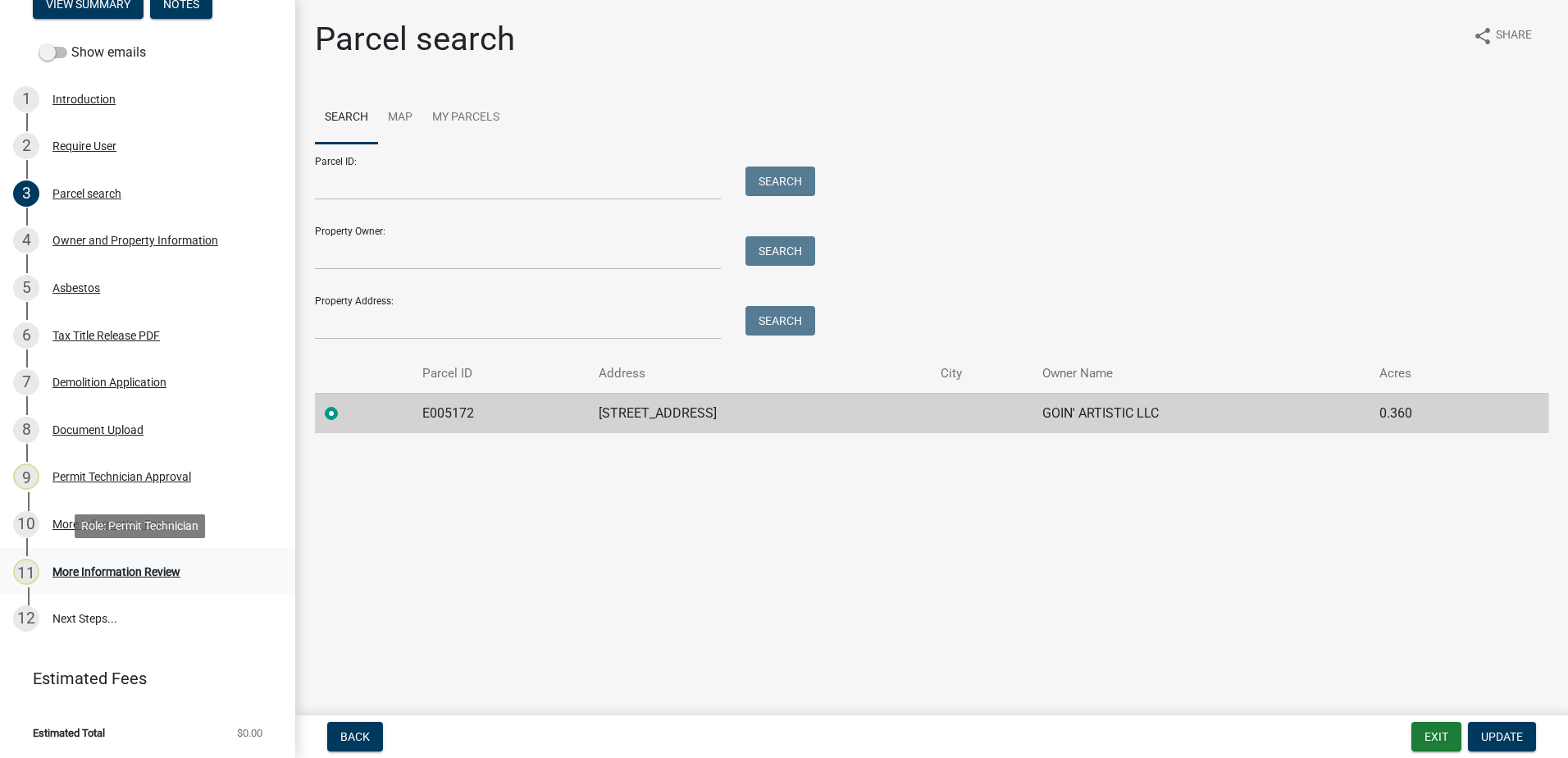
click at [109, 575] on div "More Information Review" at bounding box center [117, 571] width 128 height 11
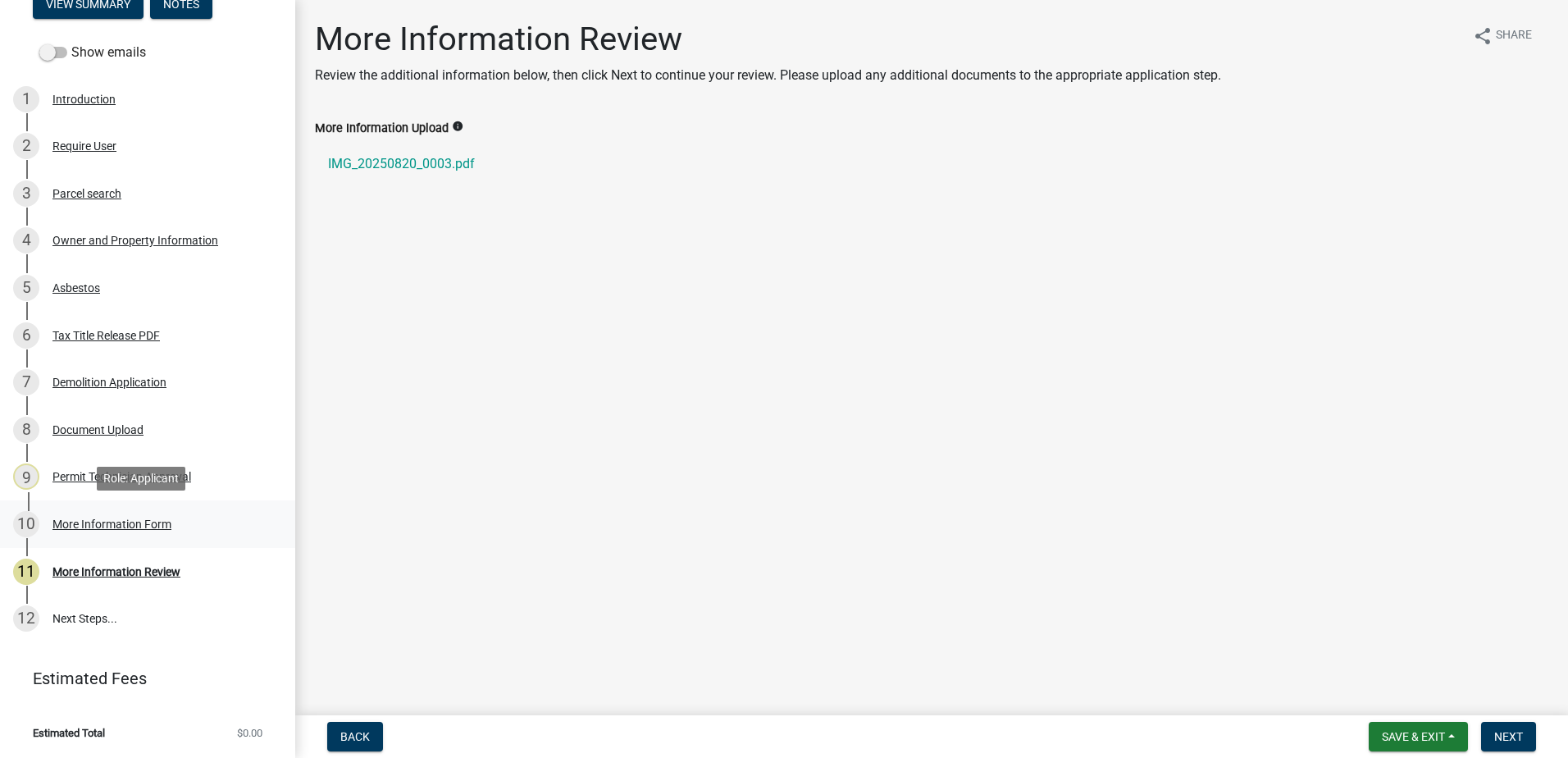
click at [134, 509] on link "10 More Information Form" at bounding box center [148, 524] width 296 height 48
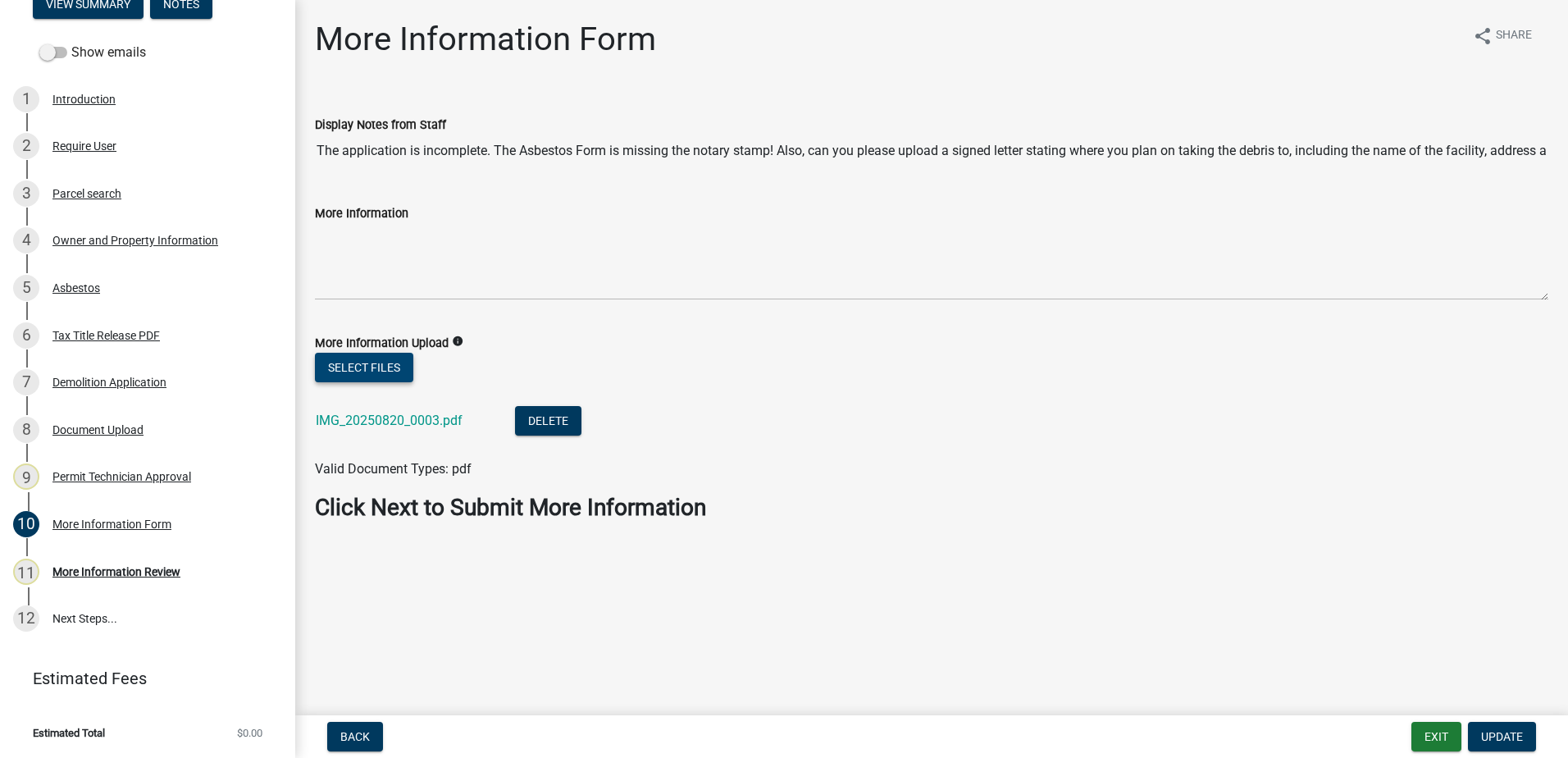
click at [358, 361] on button "Select files" at bounding box center [364, 367] width 99 height 29
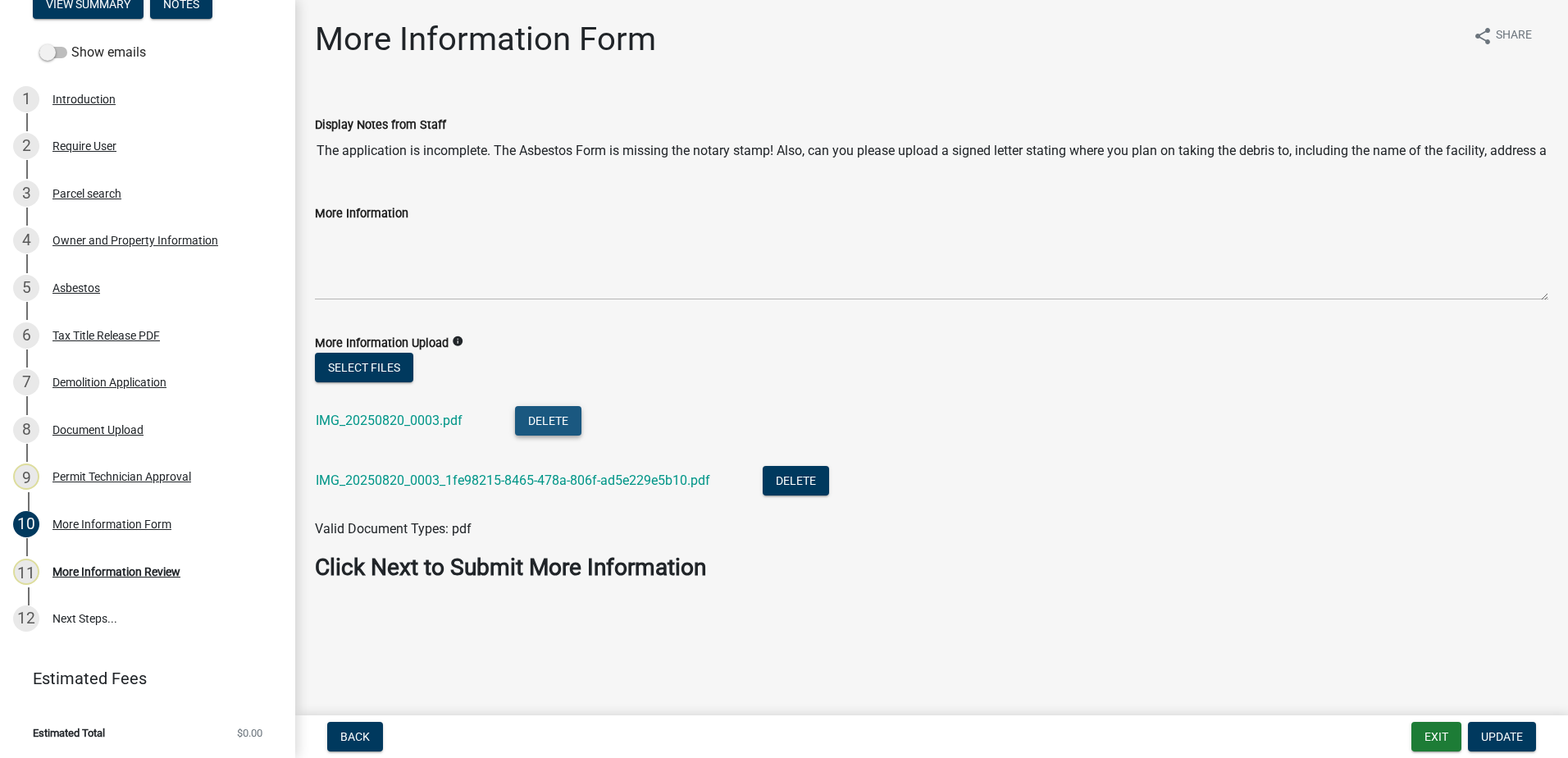
click at [556, 423] on button "Delete" at bounding box center [548, 421] width 67 height 29
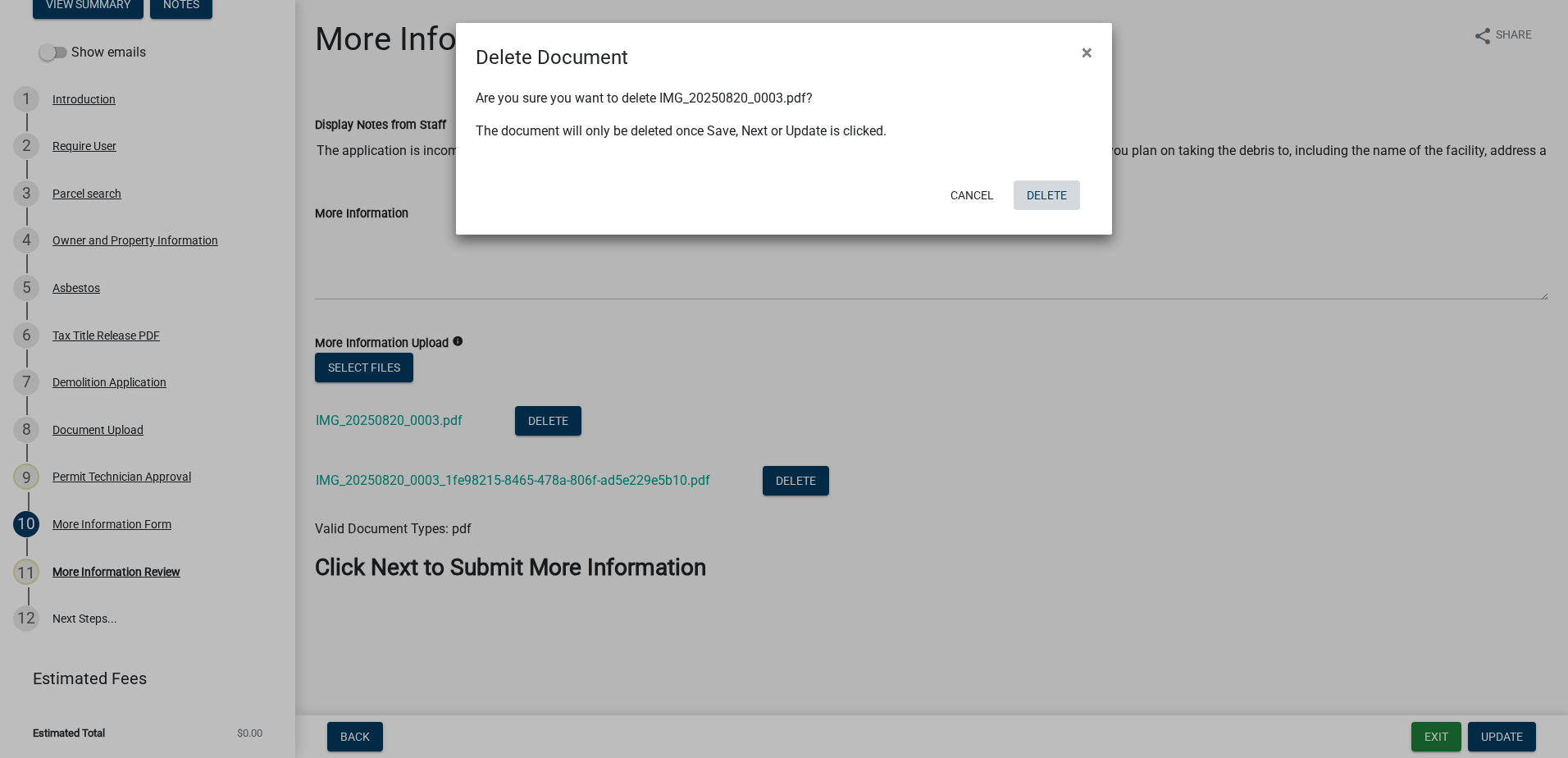
click at [1053, 199] on button "Delete" at bounding box center [1047, 195] width 67 height 29
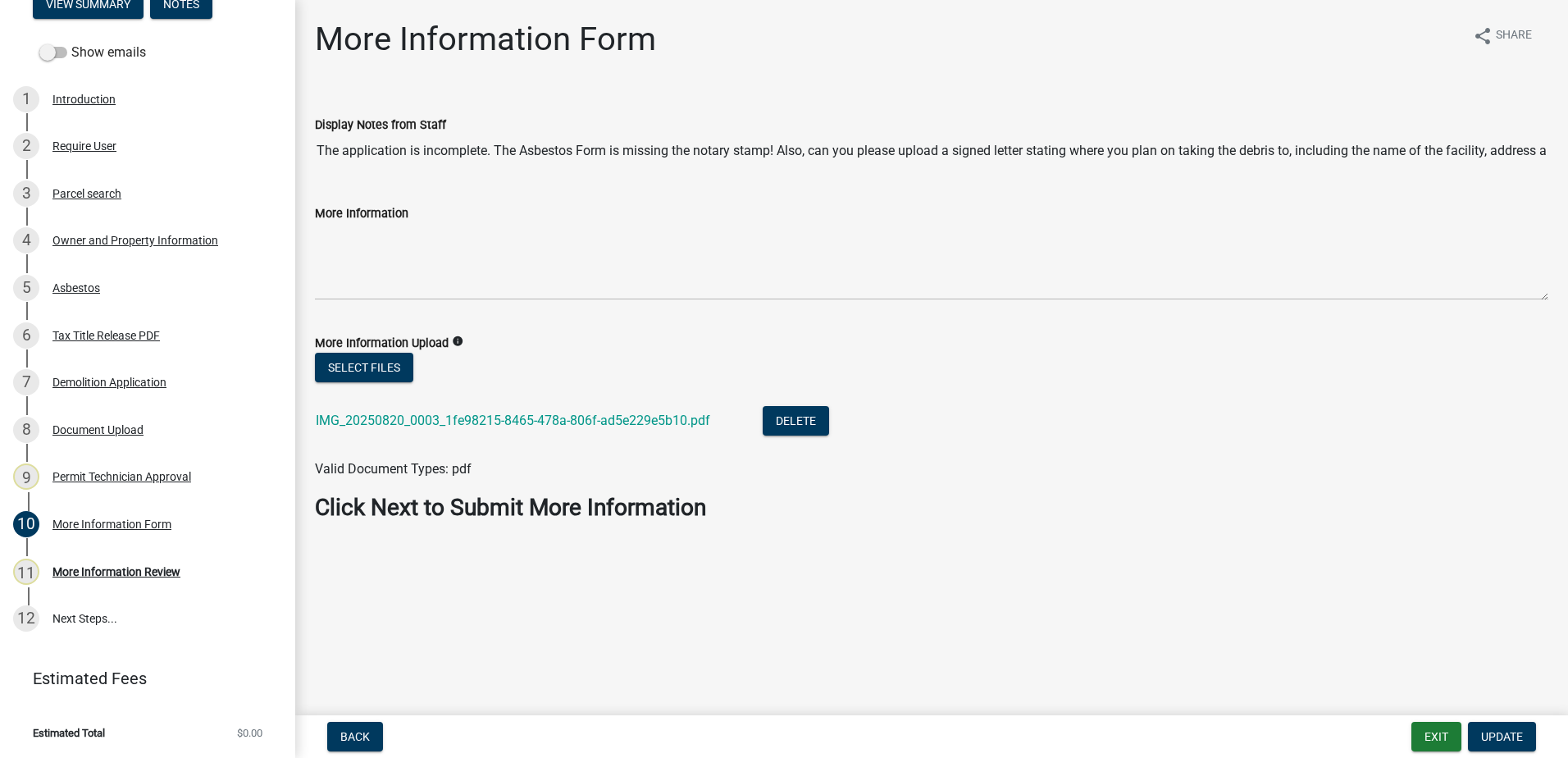
click at [1511, 720] on nav "Back Exit Update" at bounding box center [932, 736] width 1273 height 42
drag, startPoint x: 1506, startPoint y: 732, endPoint x: 1497, endPoint y: 730, distance: 9.2
click at [1504, 732] on span "Update" at bounding box center [1502, 736] width 41 height 13
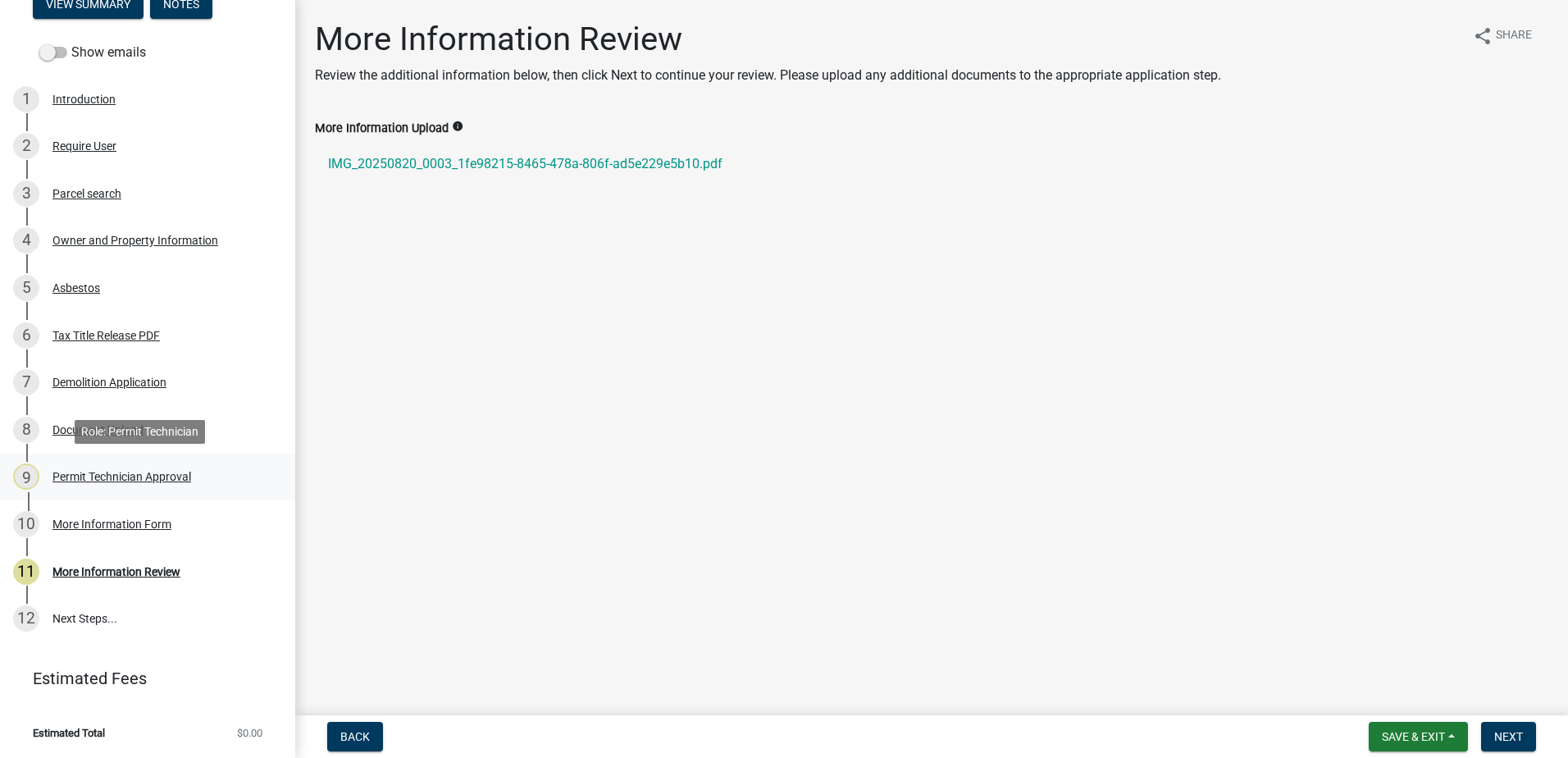
click at [112, 482] on div "Permit Technician Approval" at bounding box center [122, 476] width 138 height 11
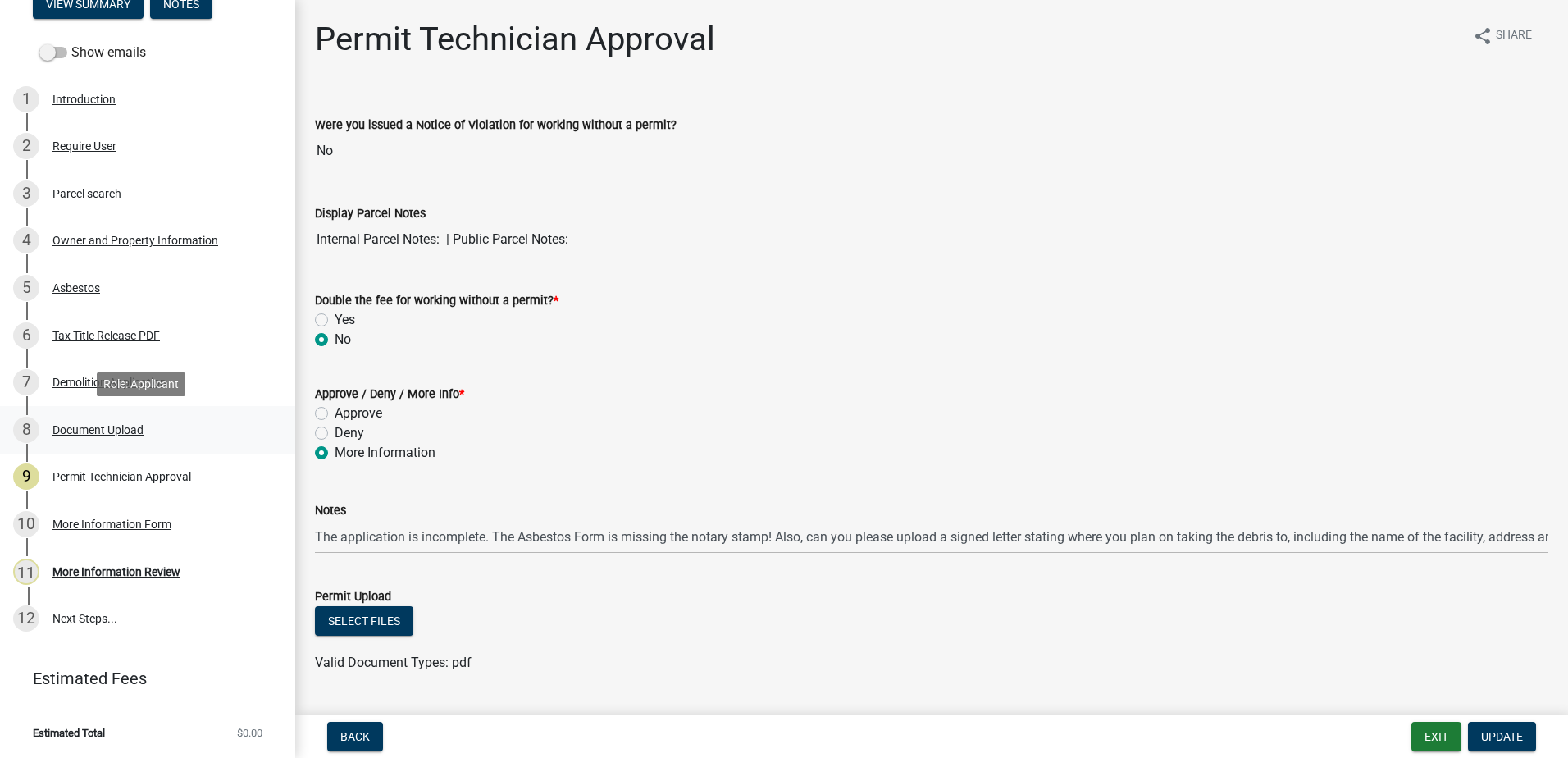
click at [153, 441] on div "8 Document Upload" at bounding box center [141, 430] width 256 height 26
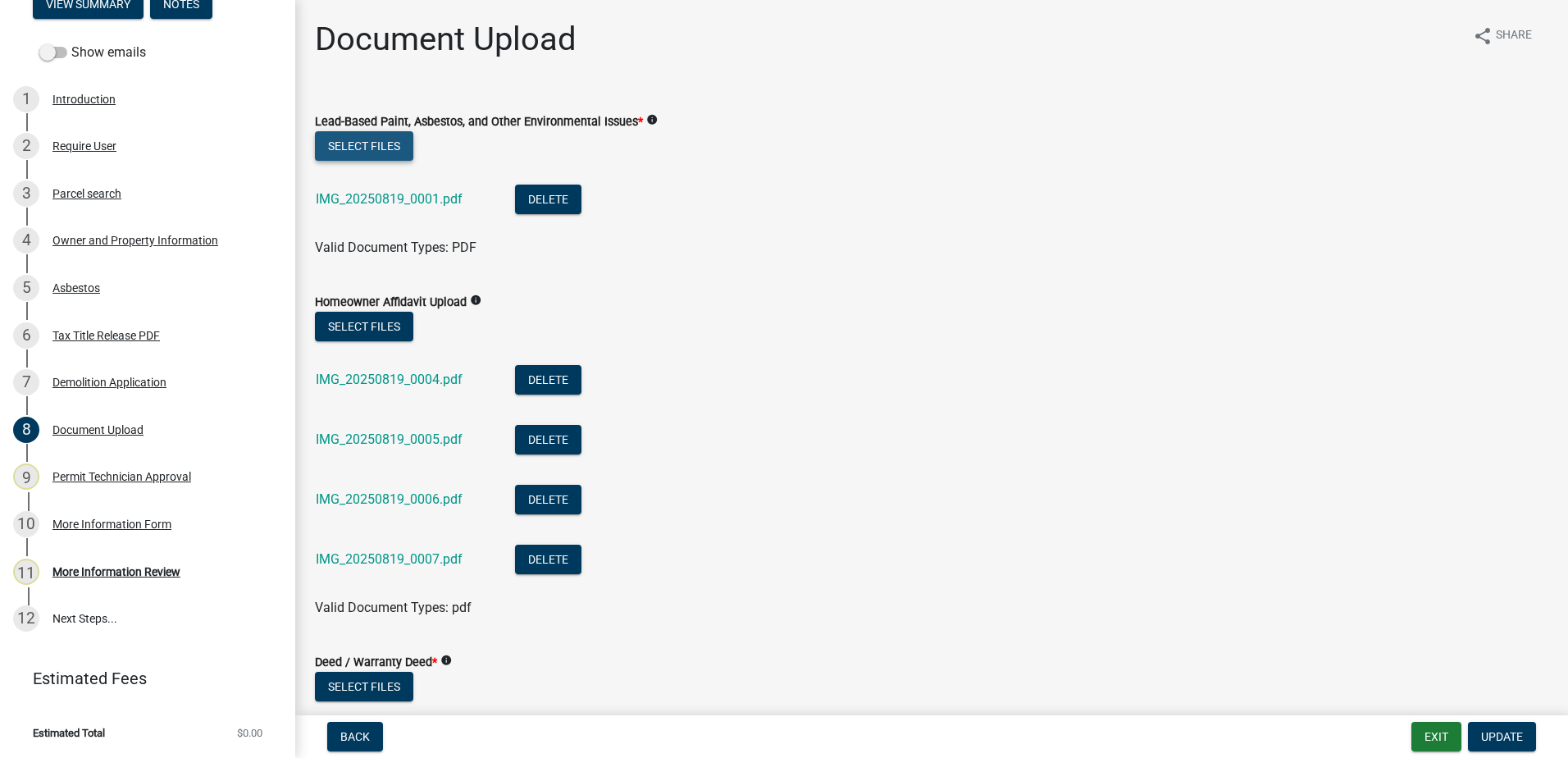
click at [340, 145] on button "Select files" at bounding box center [364, 146] width 99 height 29
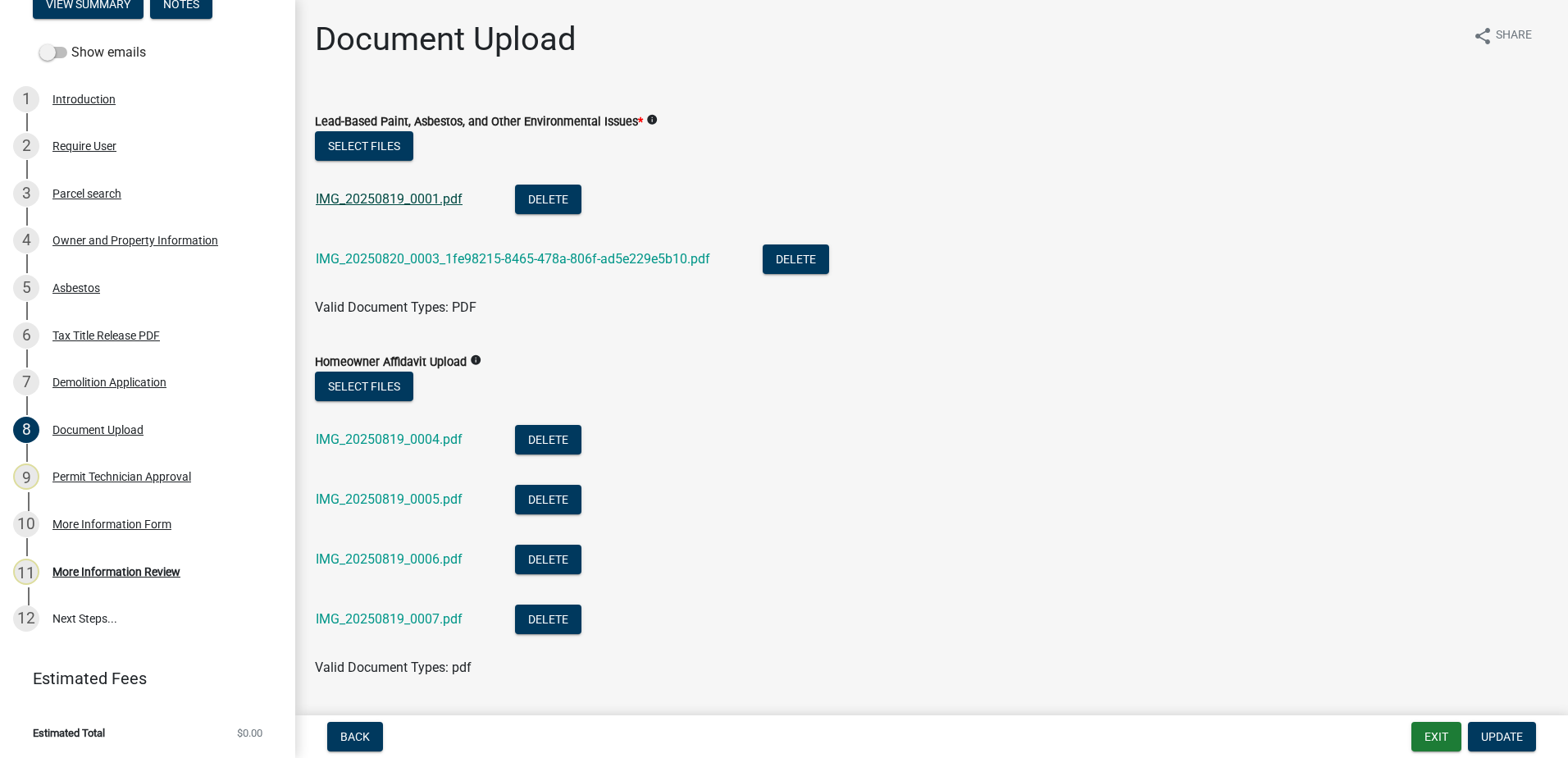
click at [398, 200] on link "IMG_20250819_0001.pdf" at bounding box center [389, 199] width 147 height 16
click at [435, 268] on div "IMG_20250820_0003_1fe98215-8465-478a-806f-ad5e229e5b10.pdf" at bounding box center [526, 261] width 421 height 34
click at [433, 258] on link "IMG_20250820_0003_1fe98215-8465-478a-806f-ad5e229e5b10.pdf" at bounding box center [513, 258] width 394 height 16
click at [562, 192] on button "Delete" at bounding box center [548, 199] width 67 height 29
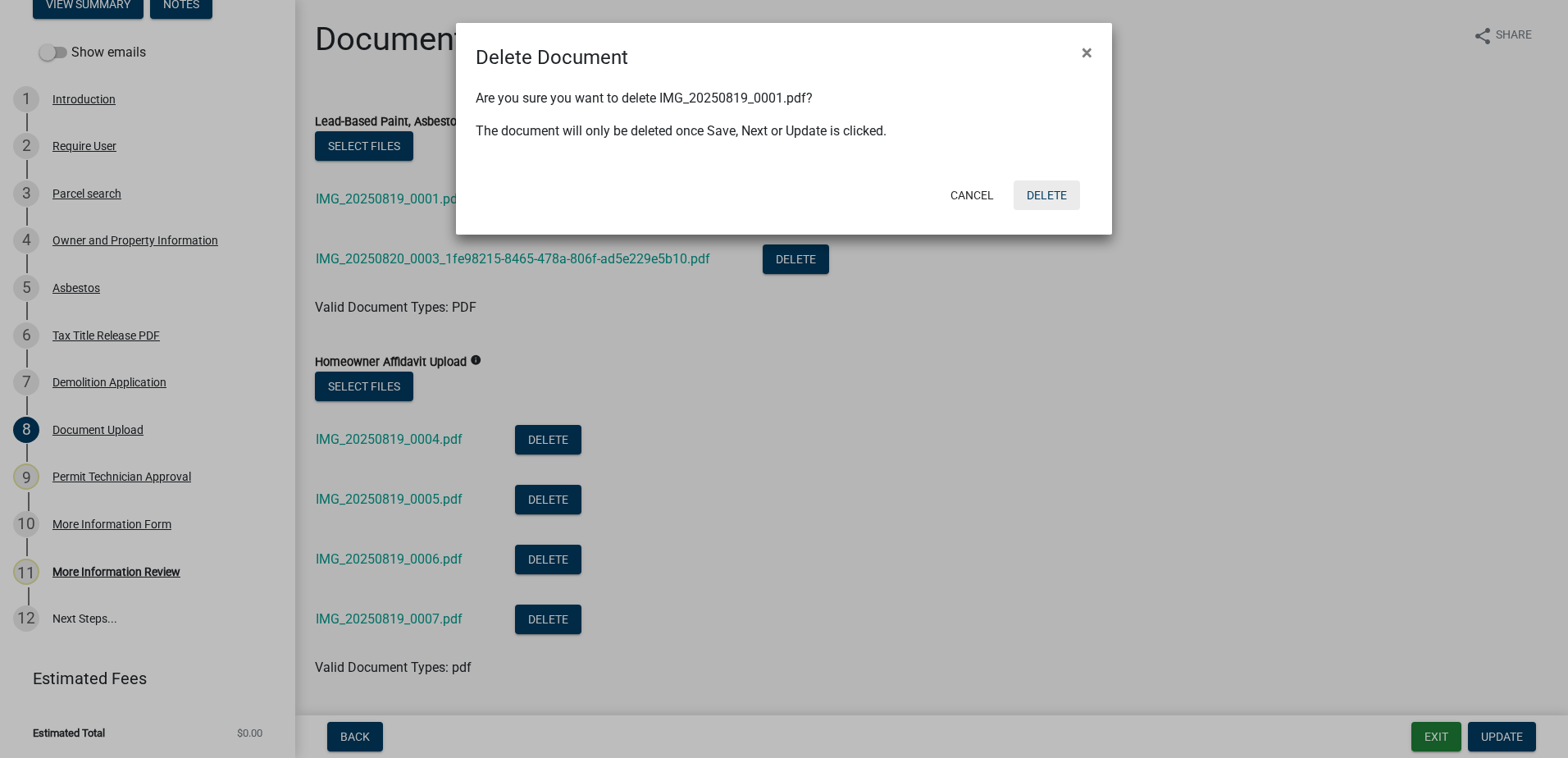
click at [1073, 195] on button "Delete" at bounding box center [1047, 195] width 67 height 29
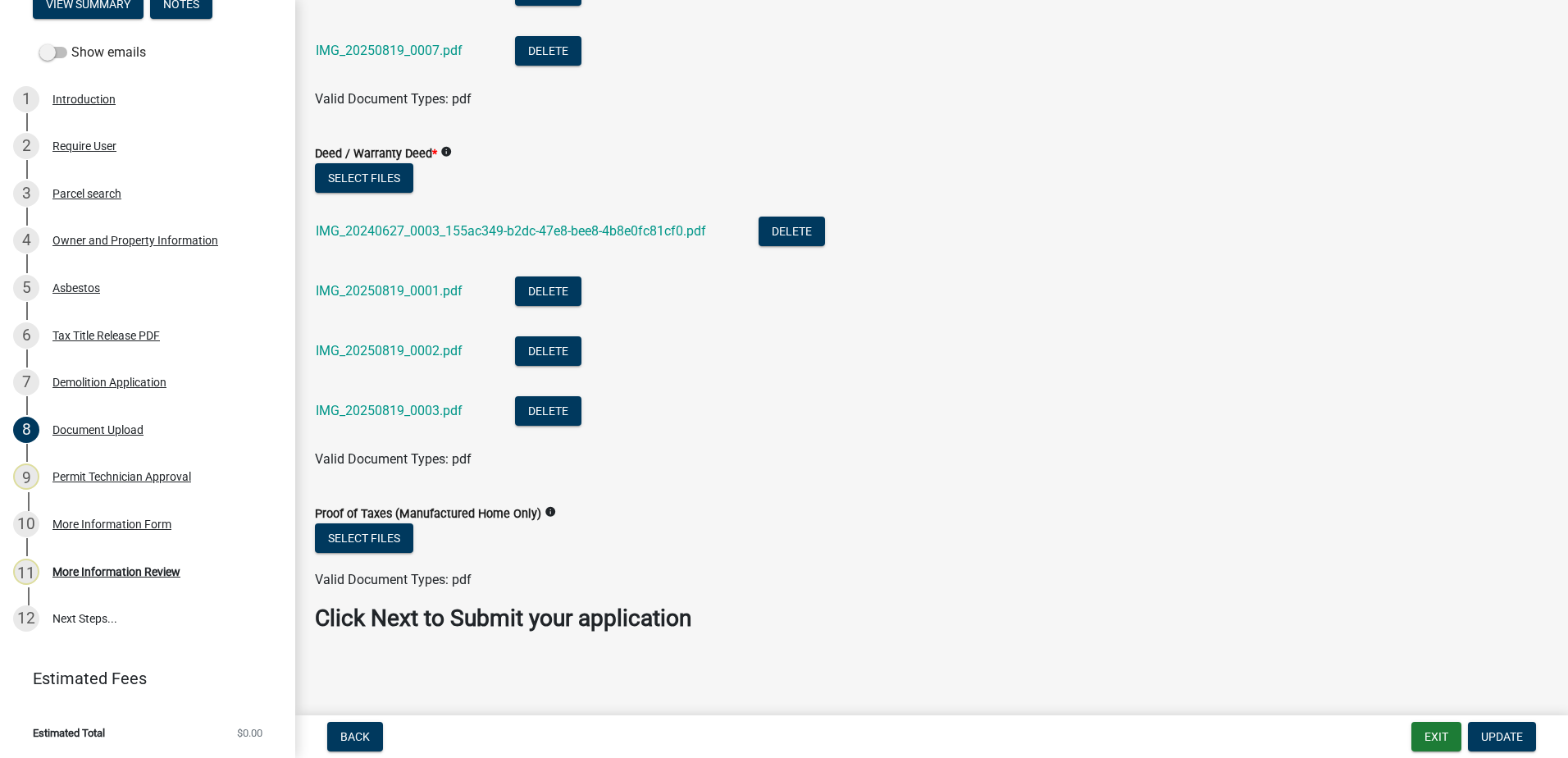
scroll to position [509, 0]
click at [1490, 744] on button "Update" at bounding box center [1501, 736] width 68 height 29
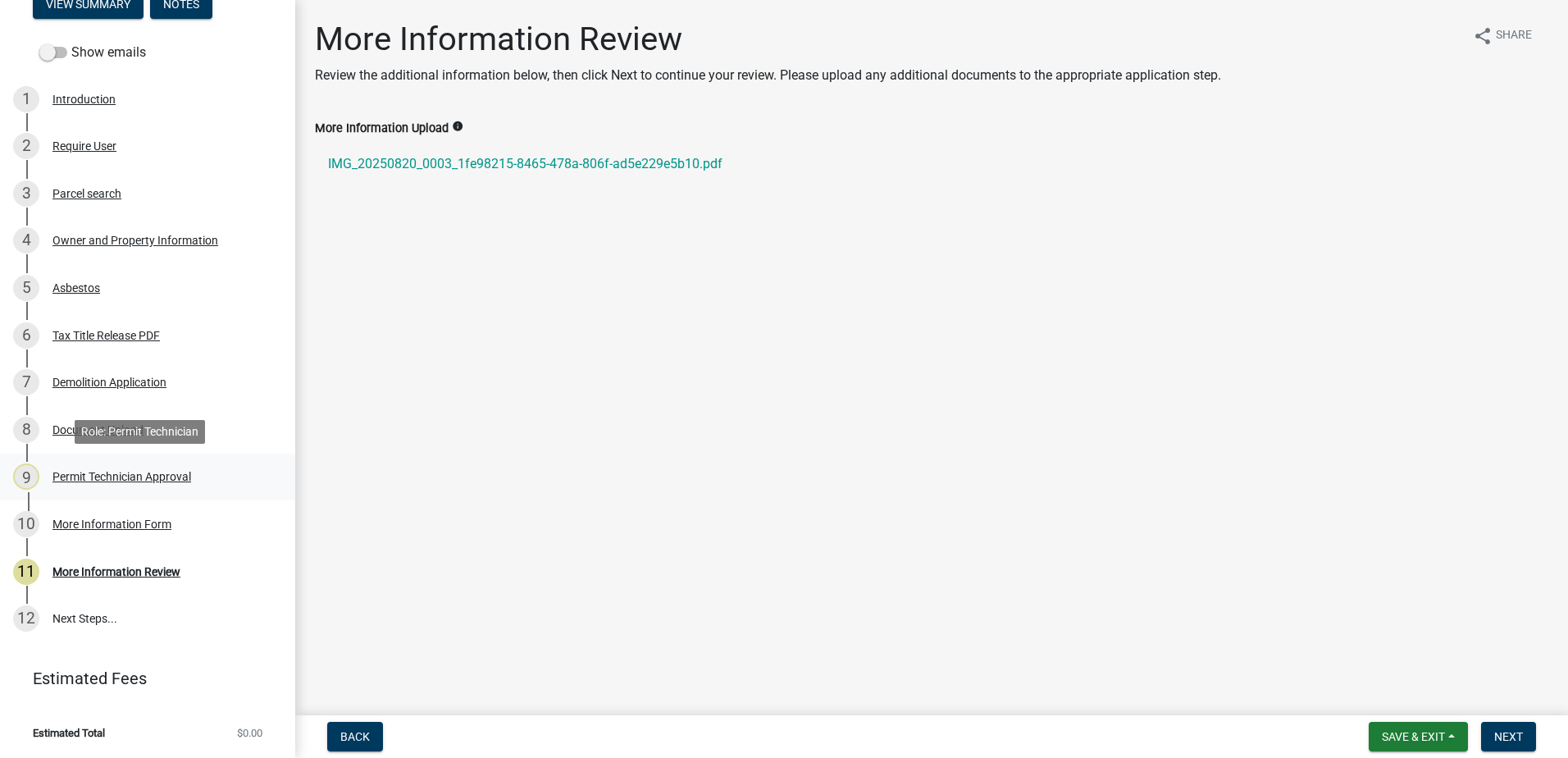
click at [80, 473] on div "Permit Technician Approval" at bounding box center [122, 476] width 138 height 11
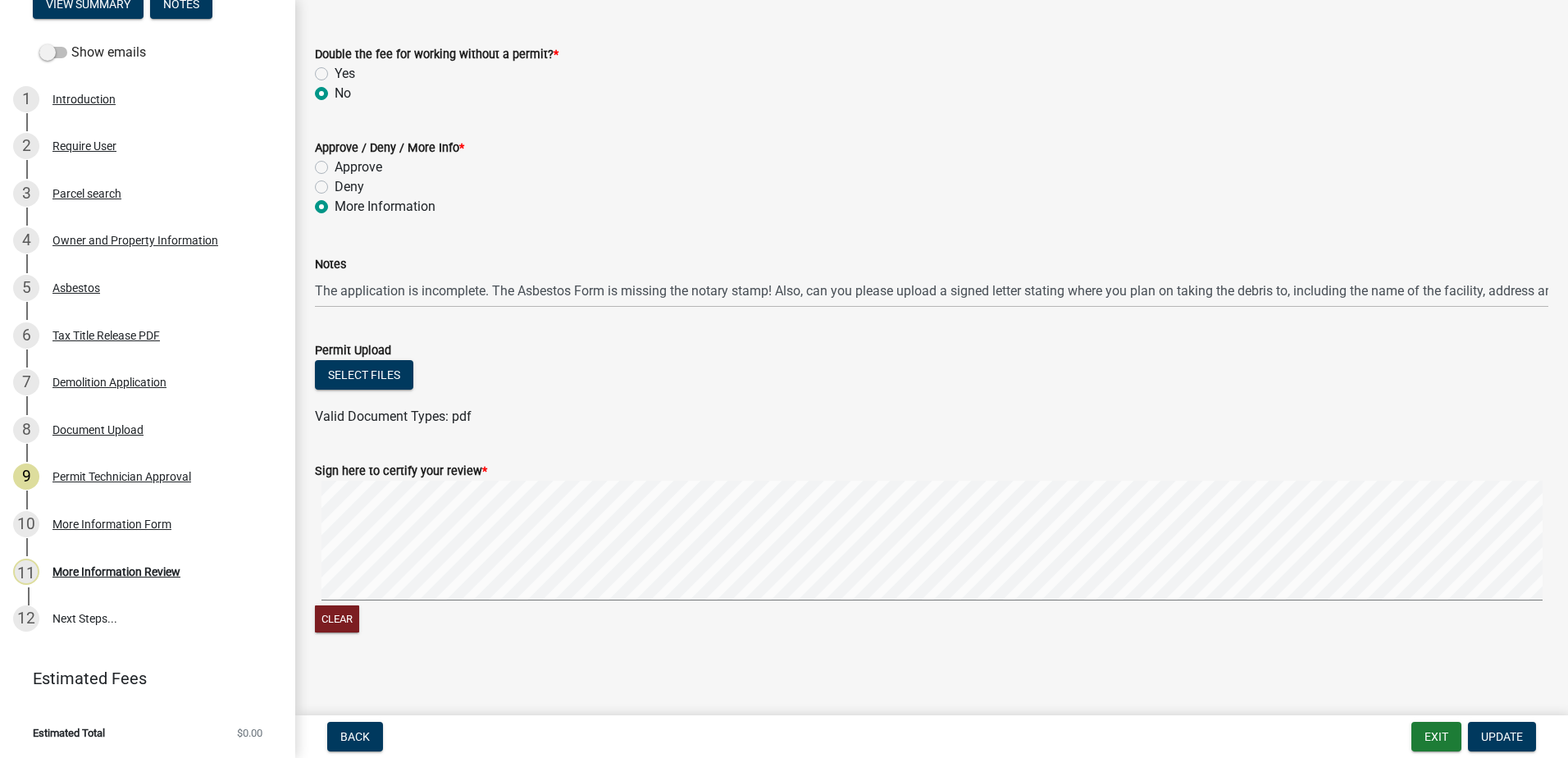
scroll to position [252, 0]
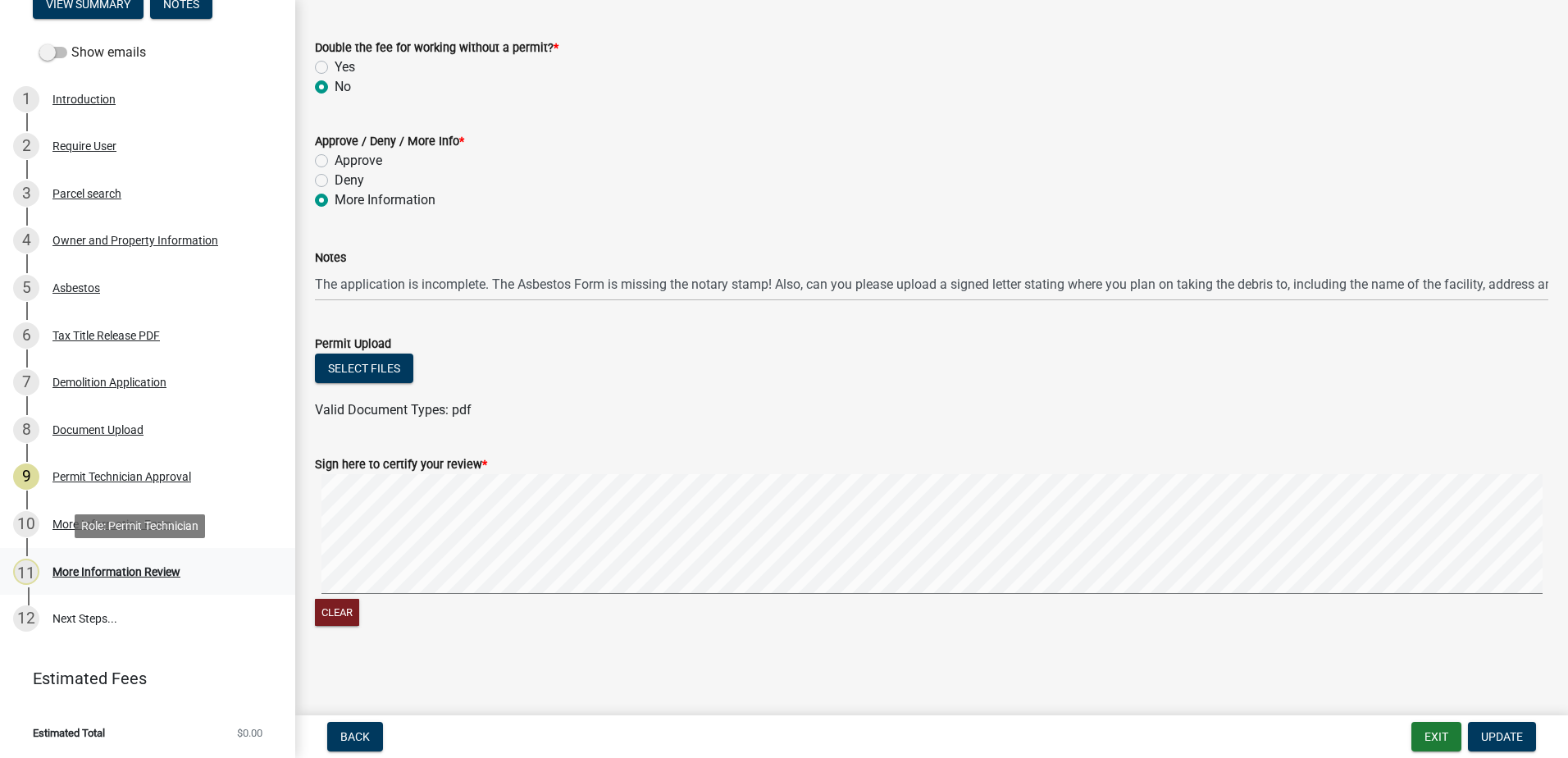
click at [82, 583] on div "11 More Information Review" at bounding box center [141, 571] width 256 height 26
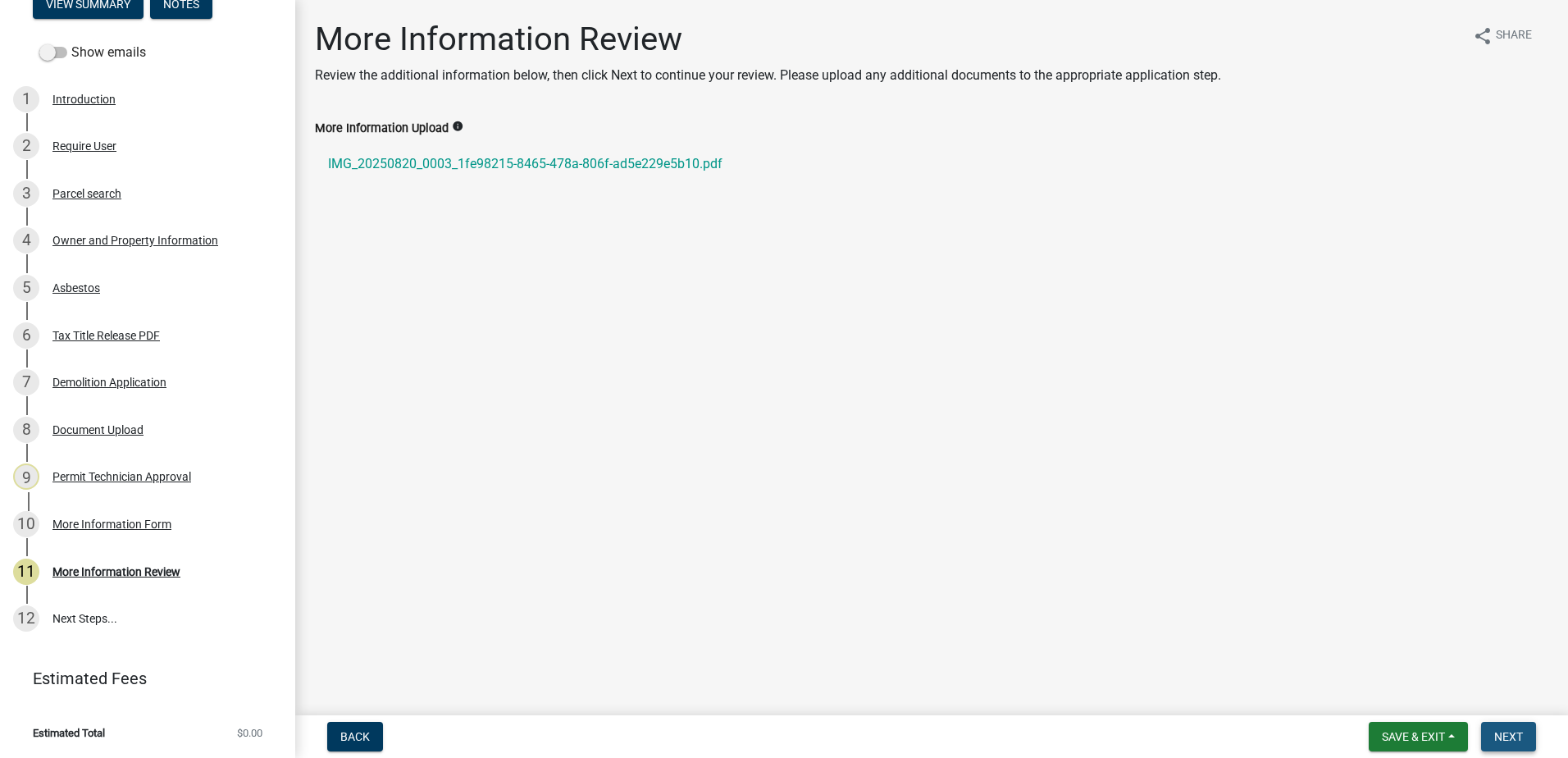
click at [1504, 742] on span "Next" at bounding box center [1508, 736] width 29 height 13
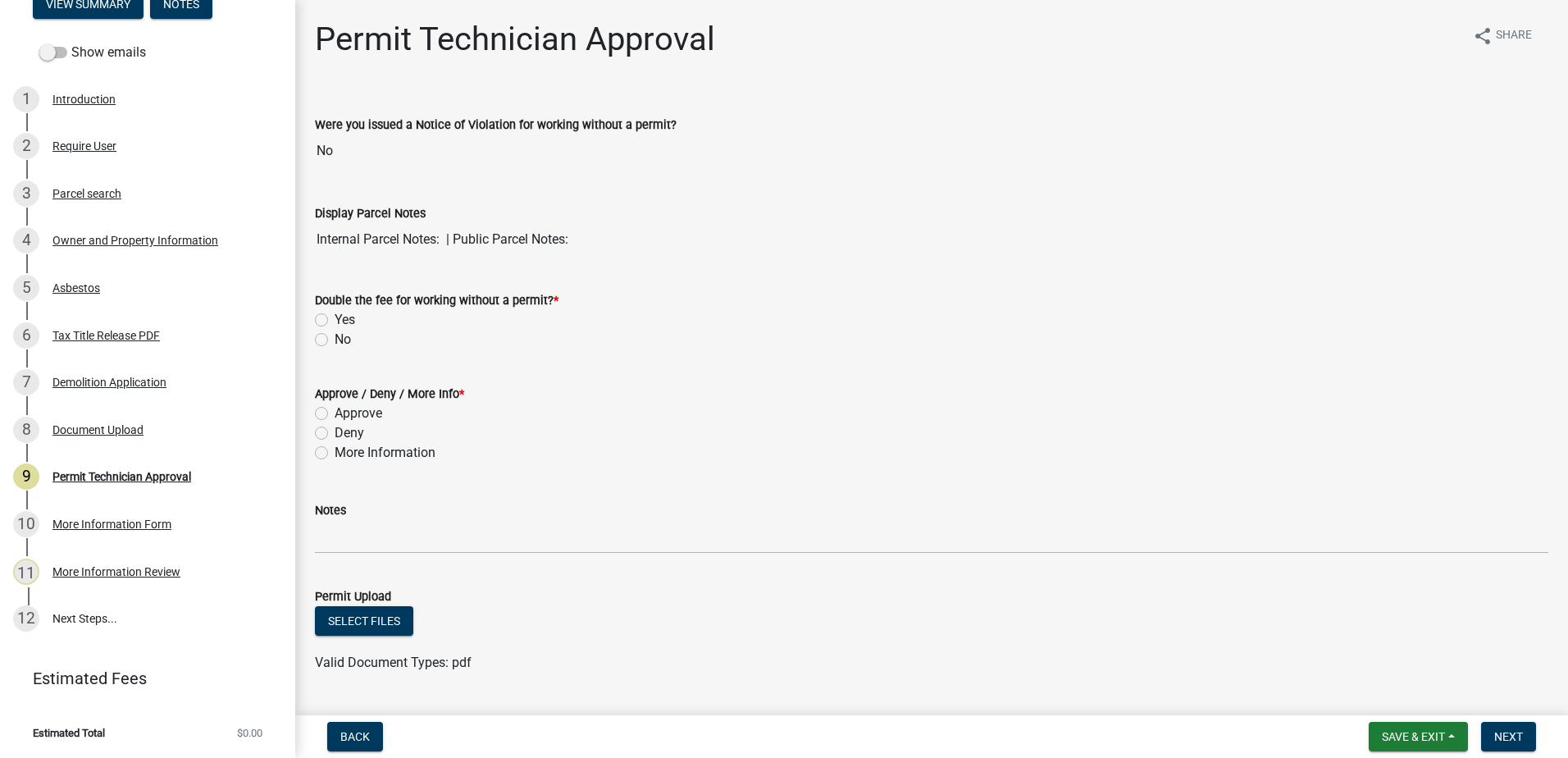
click at [335, 340] on label "No" at bounding box center [342, 339] width 16 height 20
click at [335, 340] on input "No" at bounding box center [340, 334] width 10 height 10
radio input "true"
click at [335, 447] on label "More Information" at bounding box center [385, 452] width 101 height 20
click at [335, 447] on input "More Information" at bounding box center [340, 448] width 10 height 10
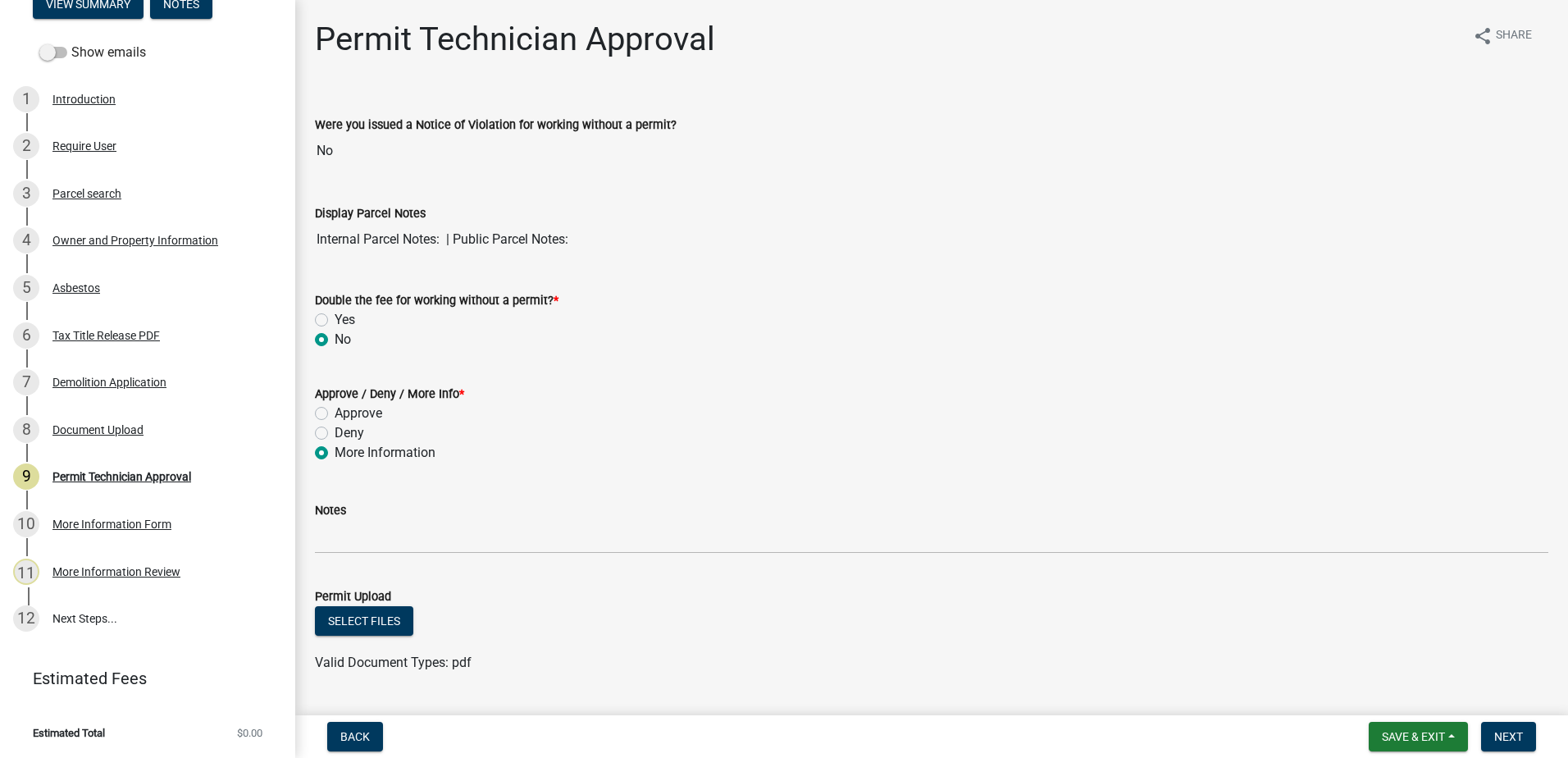
radio input "true"
click at [333, 512] on label "Notes" at bounding box center [330, 510] width 31 height 11
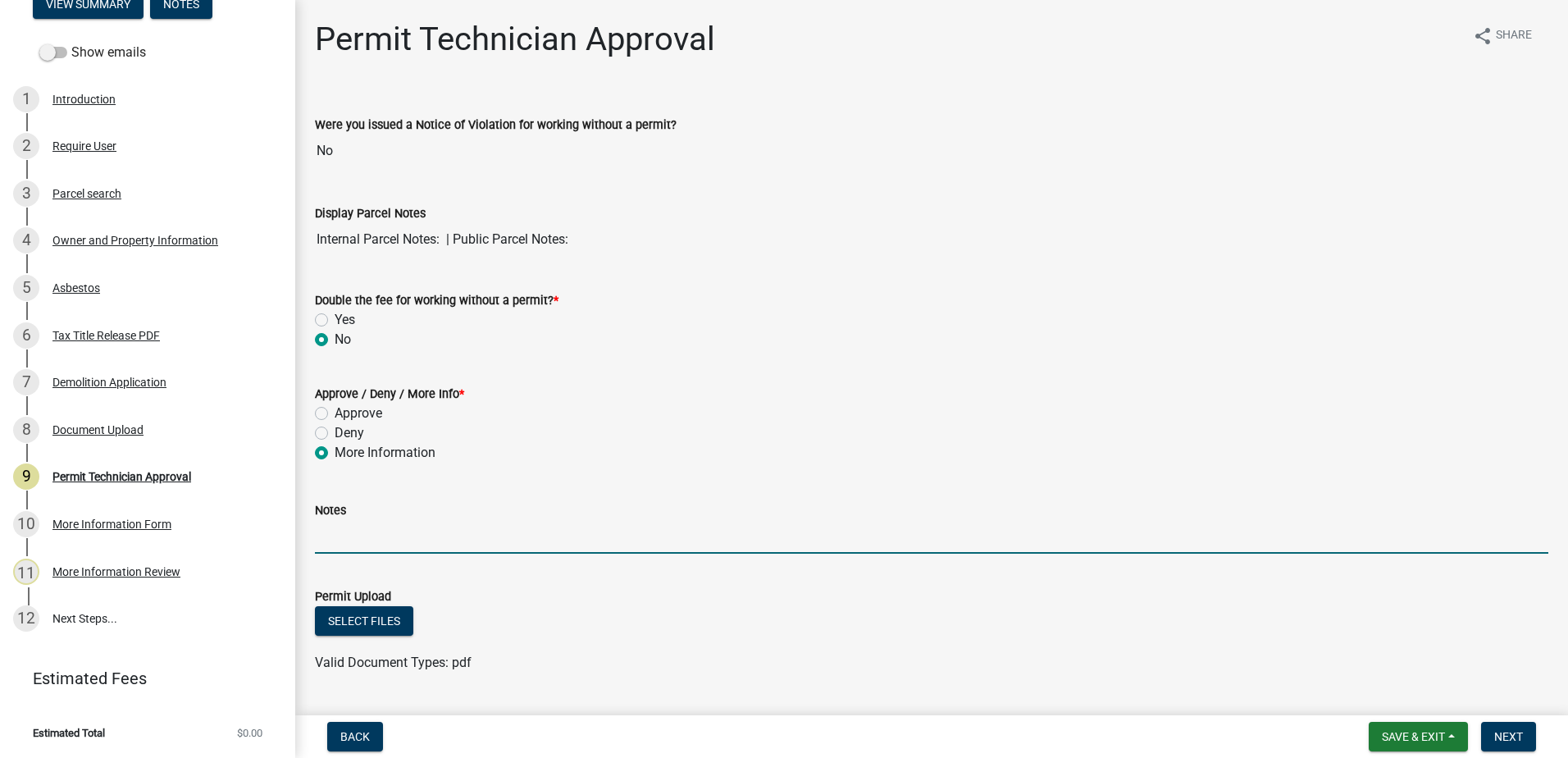
click at [333, 520] on input "Notes" at bounding box center [931, 537] width 1233 height 34
drag, startPoint x: 549, startPoint y: 537, endPoint x: 587, endPoint y: 549, distance: 39.8
click at [587, 549] on input "Please upload a letter stating where you would take the debris to!" at bounding box center [931, 537] width 1233 height 34
click at [732, 538] on input "Please upload a letter stating where you plan to take the debris to!" at bounding box center [931, 537] width 1233 height 34
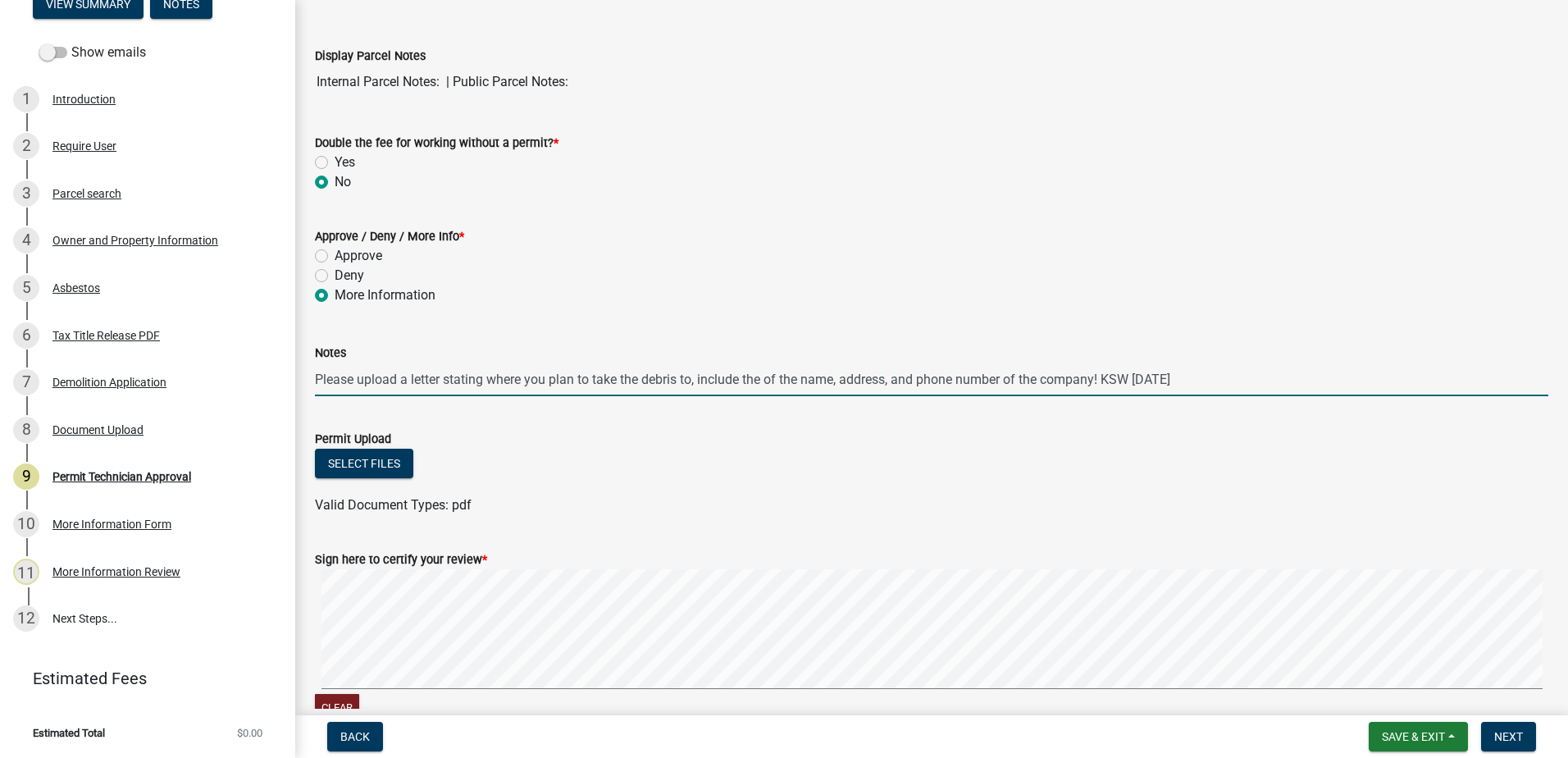
scroll to position [164, 0]
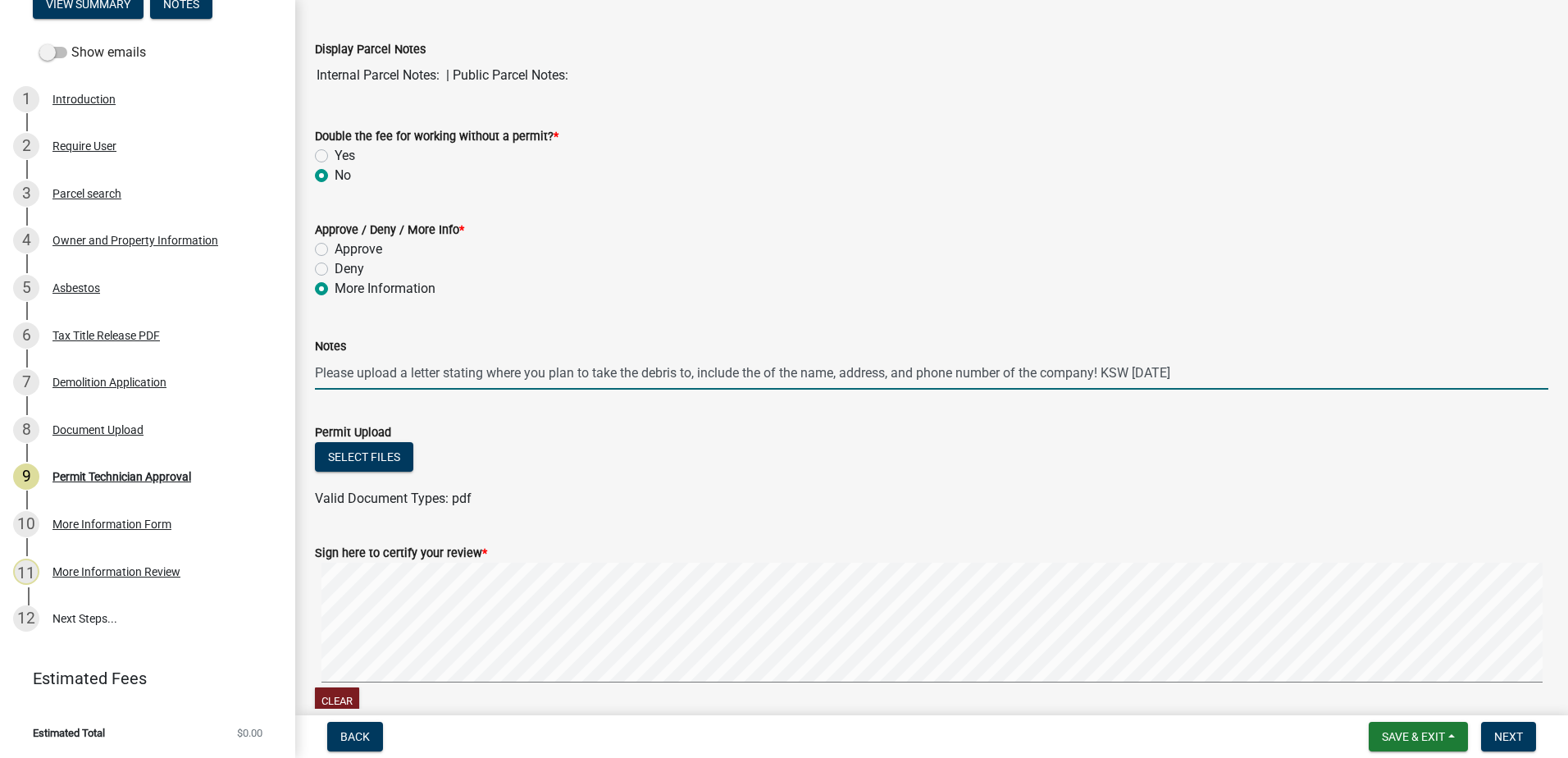
click at [864, 520] on wm-data-entity-input-list "Were you issued a Notice of Violation for working without a permit? No Display …" at bounding box center [931, 331] width 1233 height 806
type input "Please upload a letter stating where you plan to take the debris to, include th…"
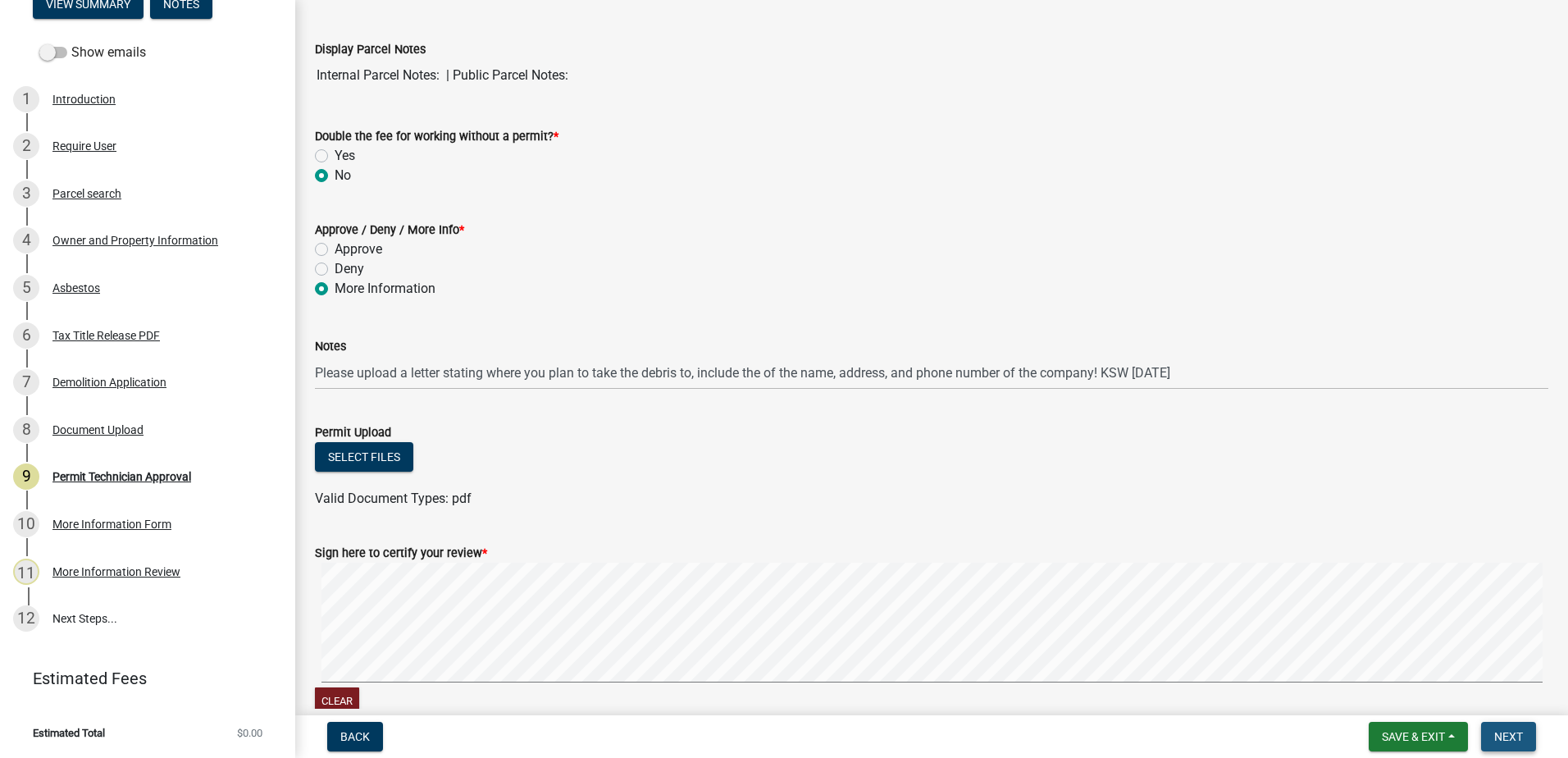
click at [1502, 732] on span "Next" at bounding box center [1508, 736] width 29 height 13
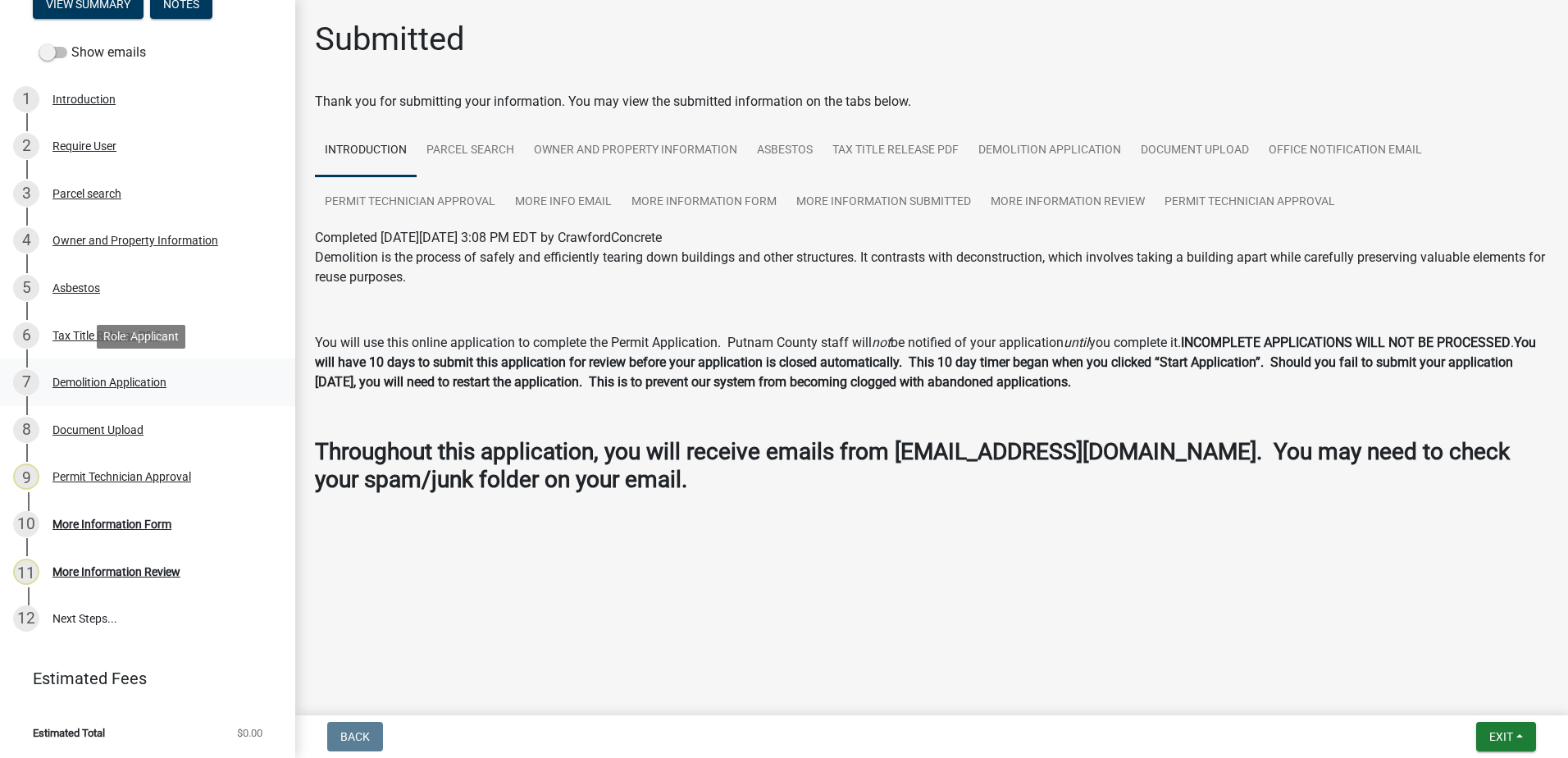
click at [113, 385] on div "Demolition Application" at bounding box center [110, 381] width 114 height 11
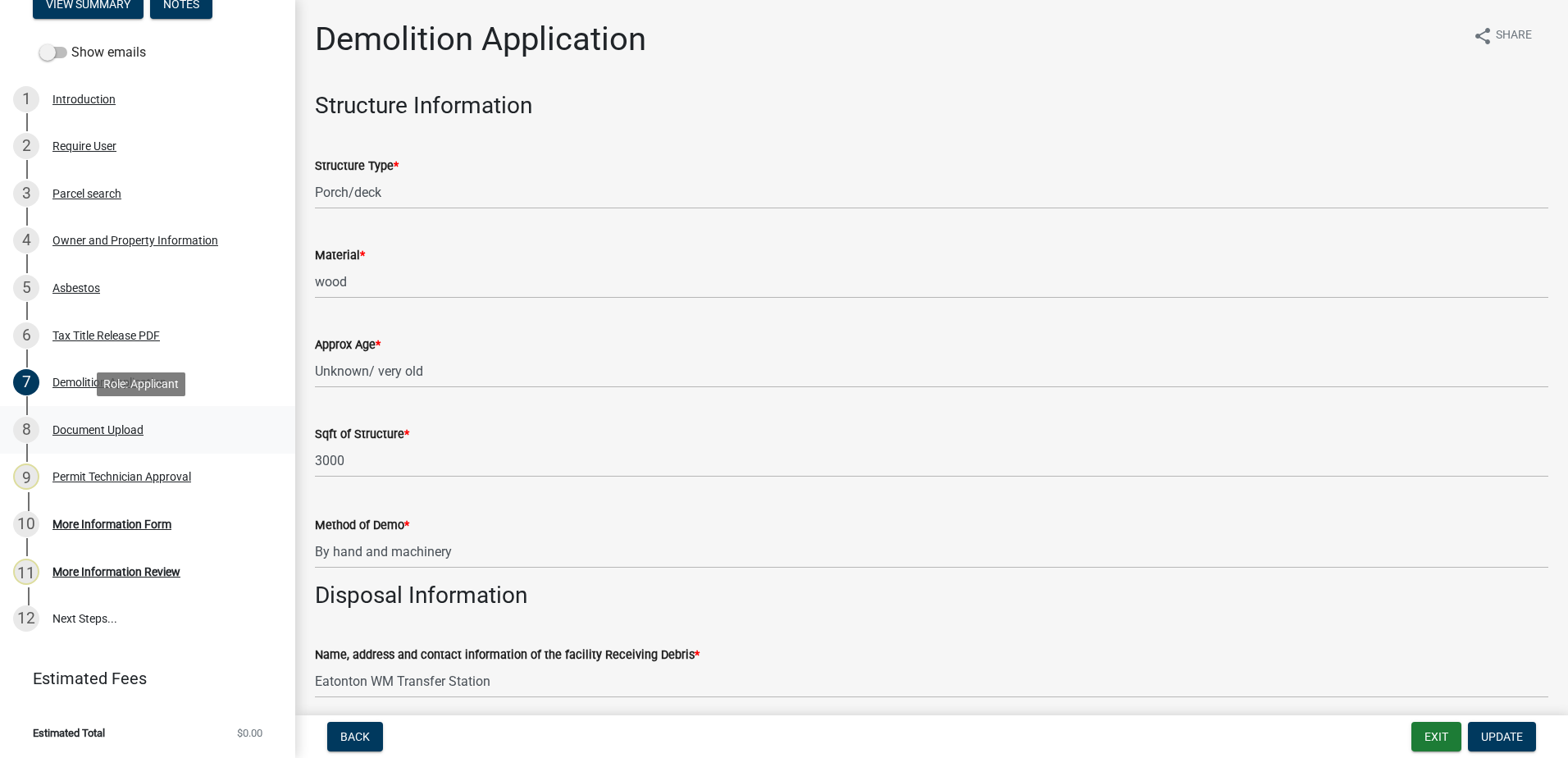
click at [79, 443] on link "8 Document Upload" at bounding box center [148, 430] width 296 height 48
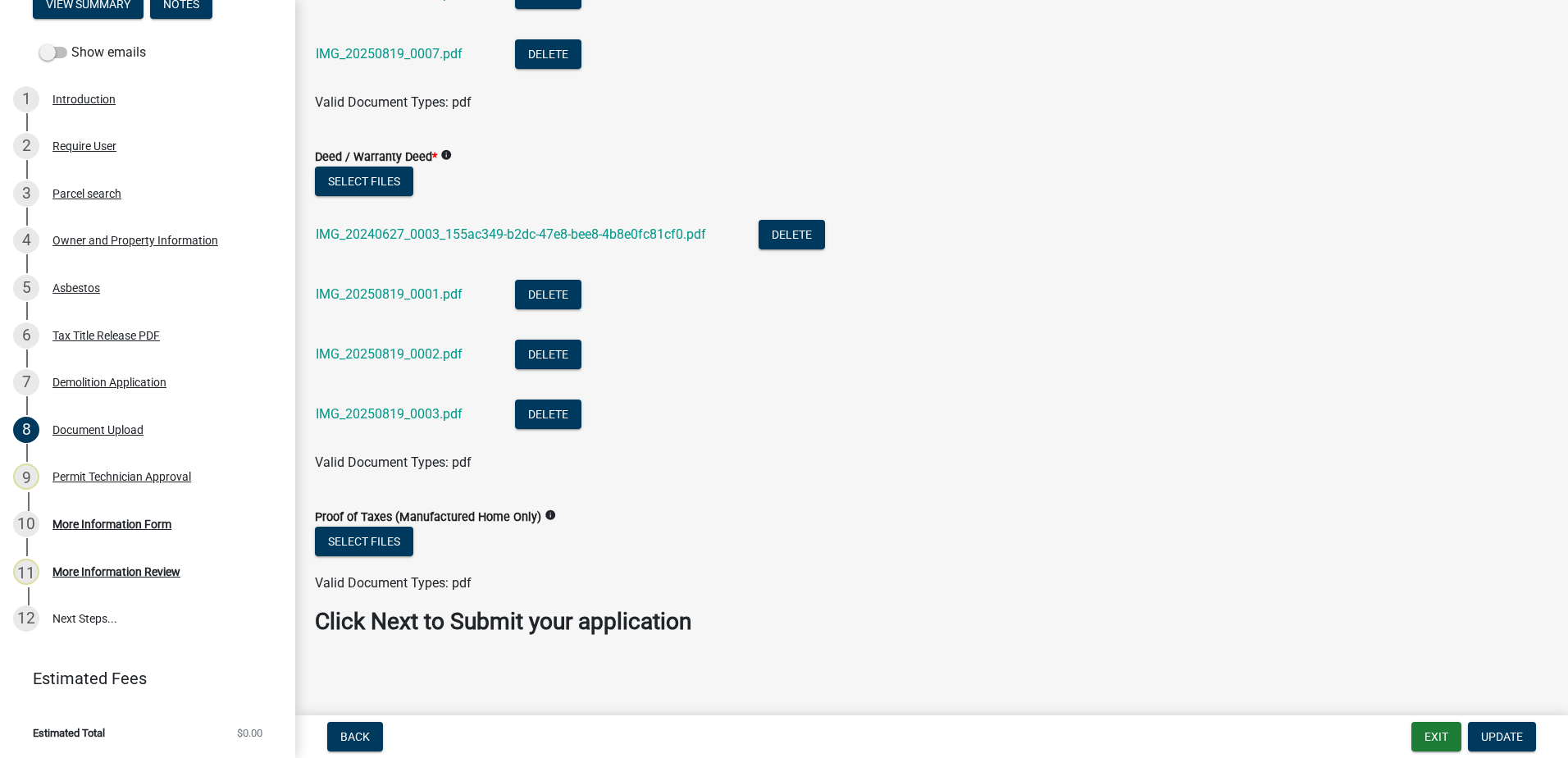
scroll to position [509, 0]
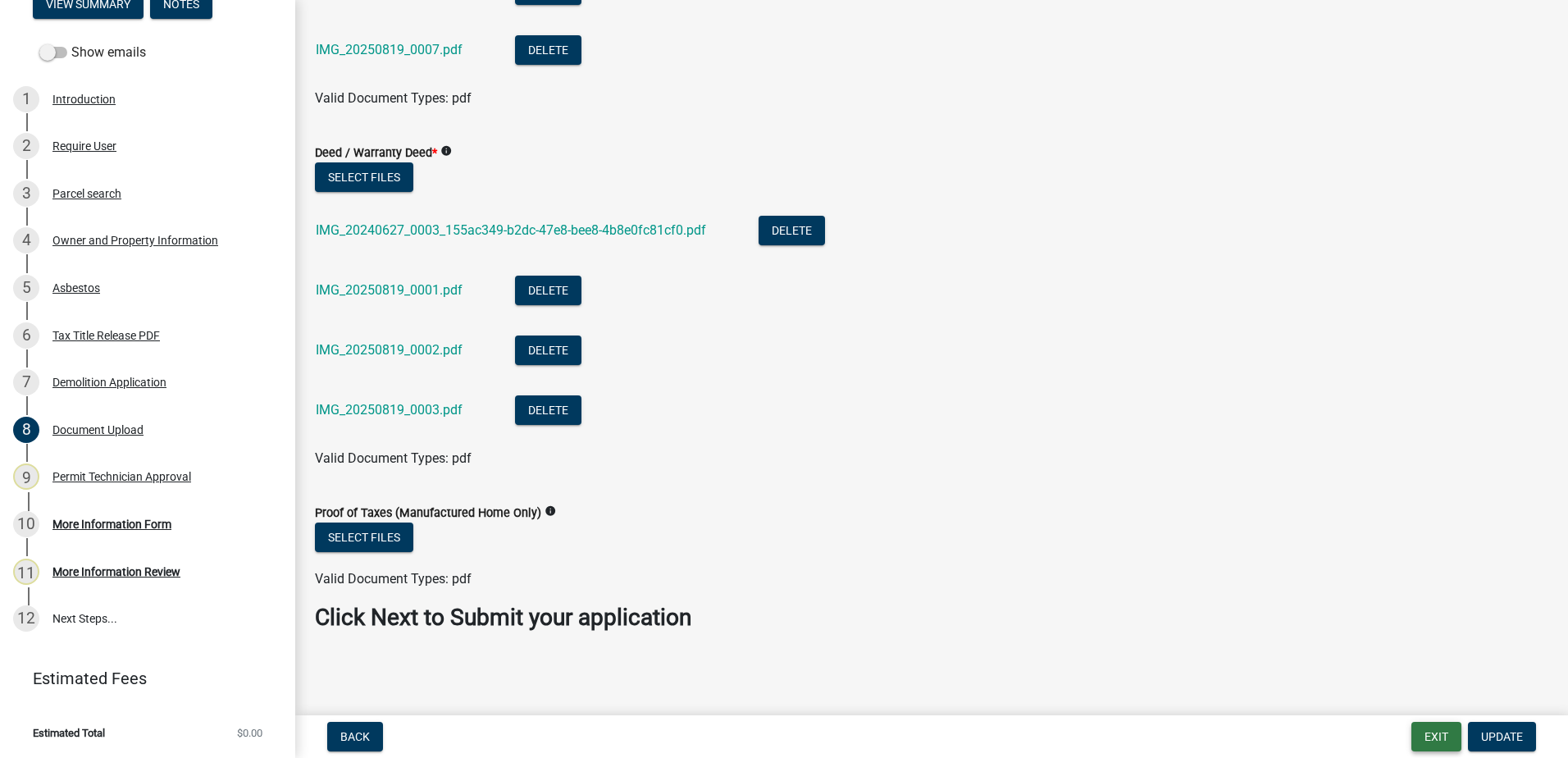
click at [1425, 740] on button "Exit" at bounding box center [1437, 736] width 50 height 29
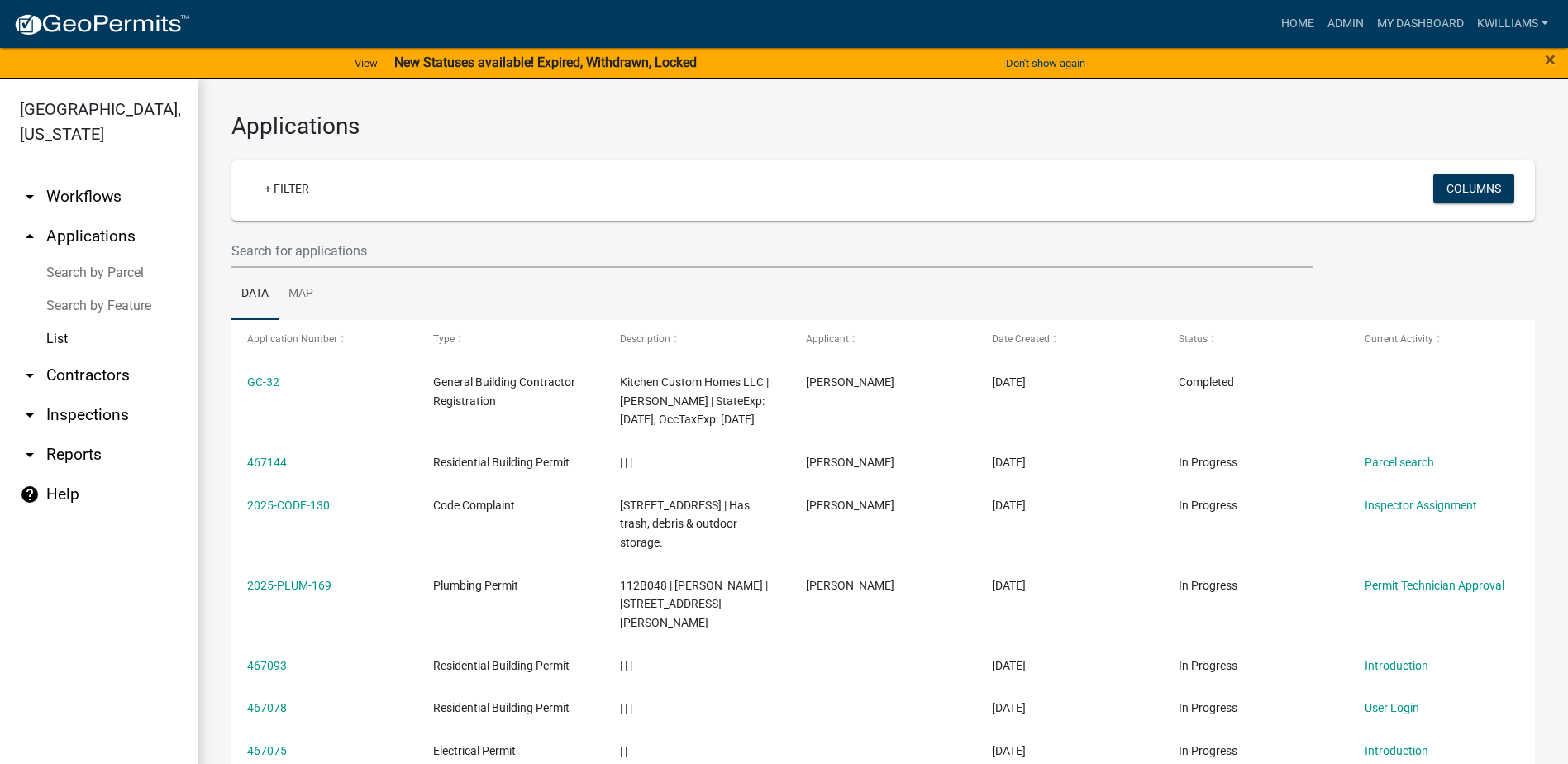
drag, startPoint x: 279, startPoint y: 228, endPoint x: 287, endPoint y: 243, distance: 17.0
click at [287, 242] on wm-filter-builder "+ Filter Columns" at bounding box center [883, 213] width 1303 height 107
click at [292, 254] on input "text" at bounding box center [773, 251] width 1082 height 34
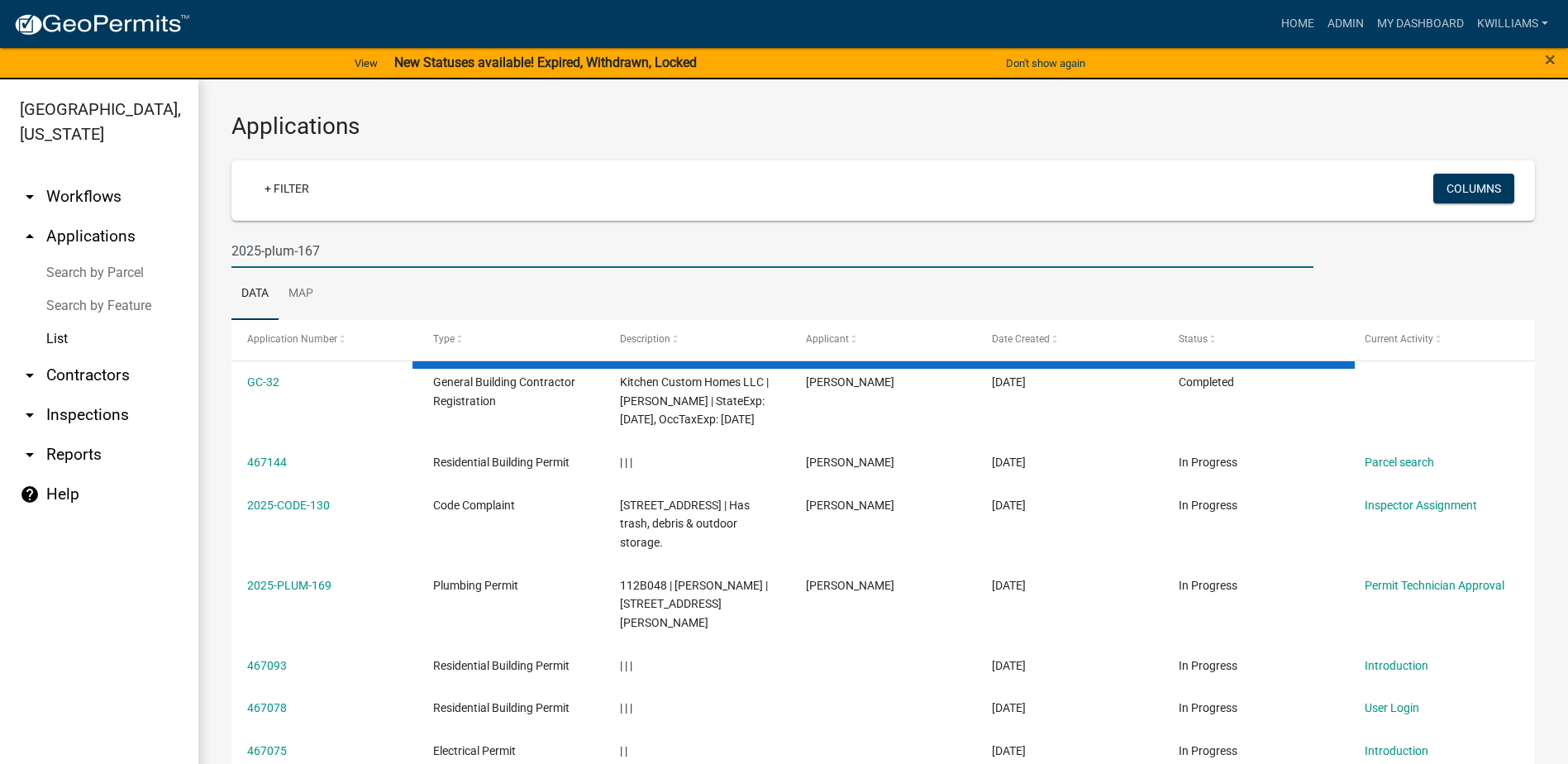
type input "2025-plum-167"
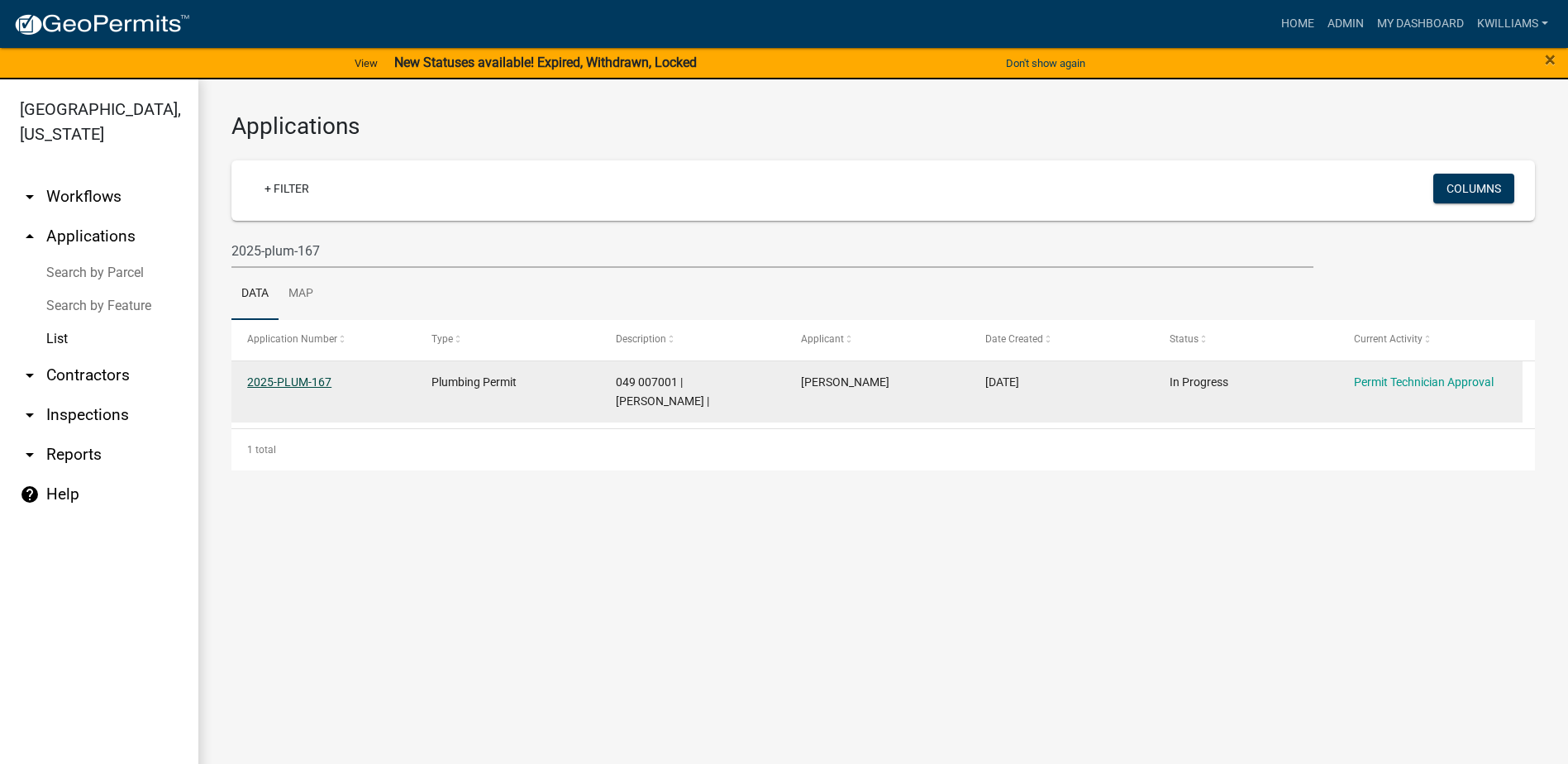
click at [302, 384] on link "2025-PLUM-167" at bounding box center [289, 382] width 84 height 13
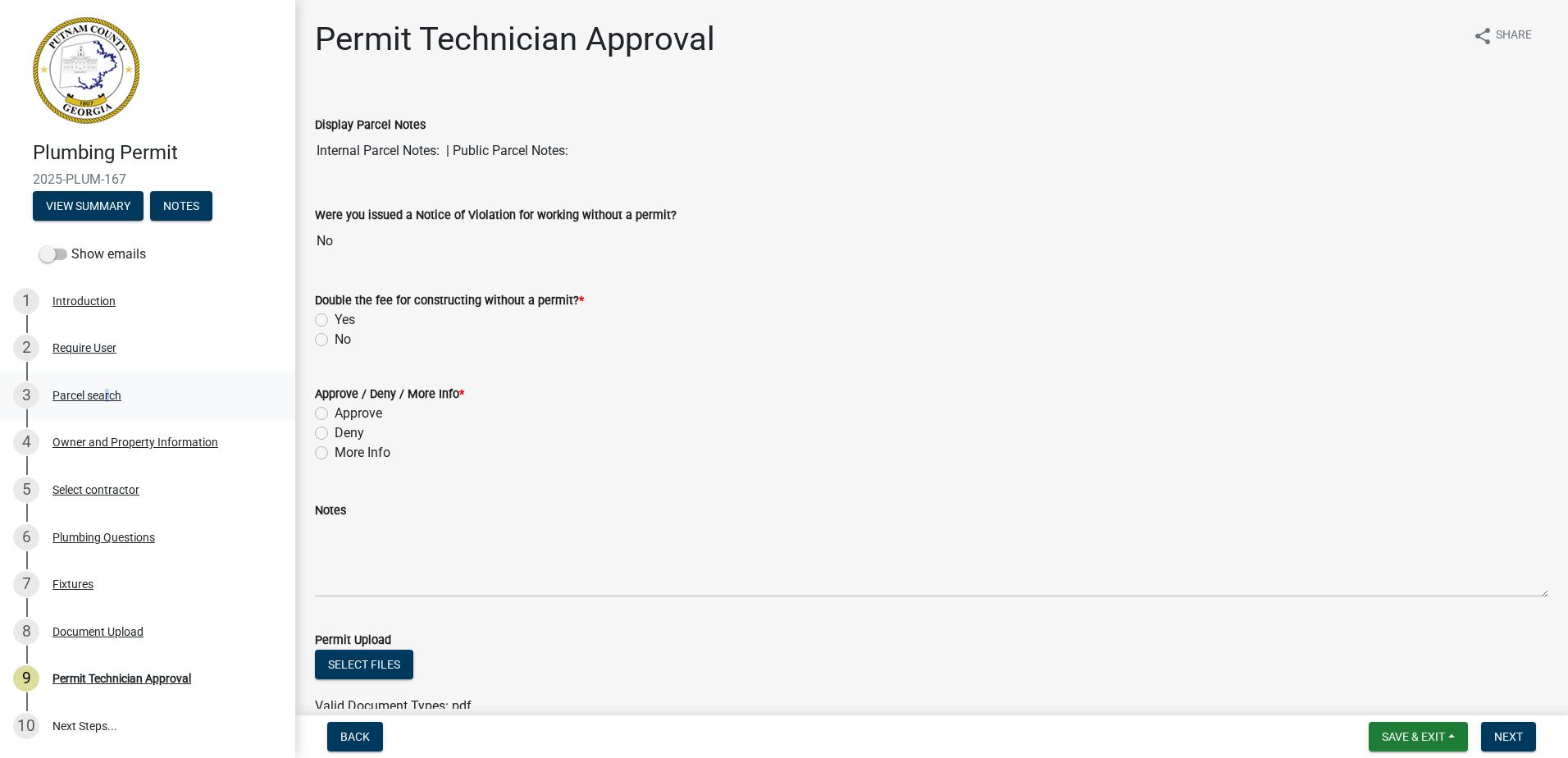
click at [104, 392] on div "Parcel search" at bounding box center [87, 395] width 69 height 11
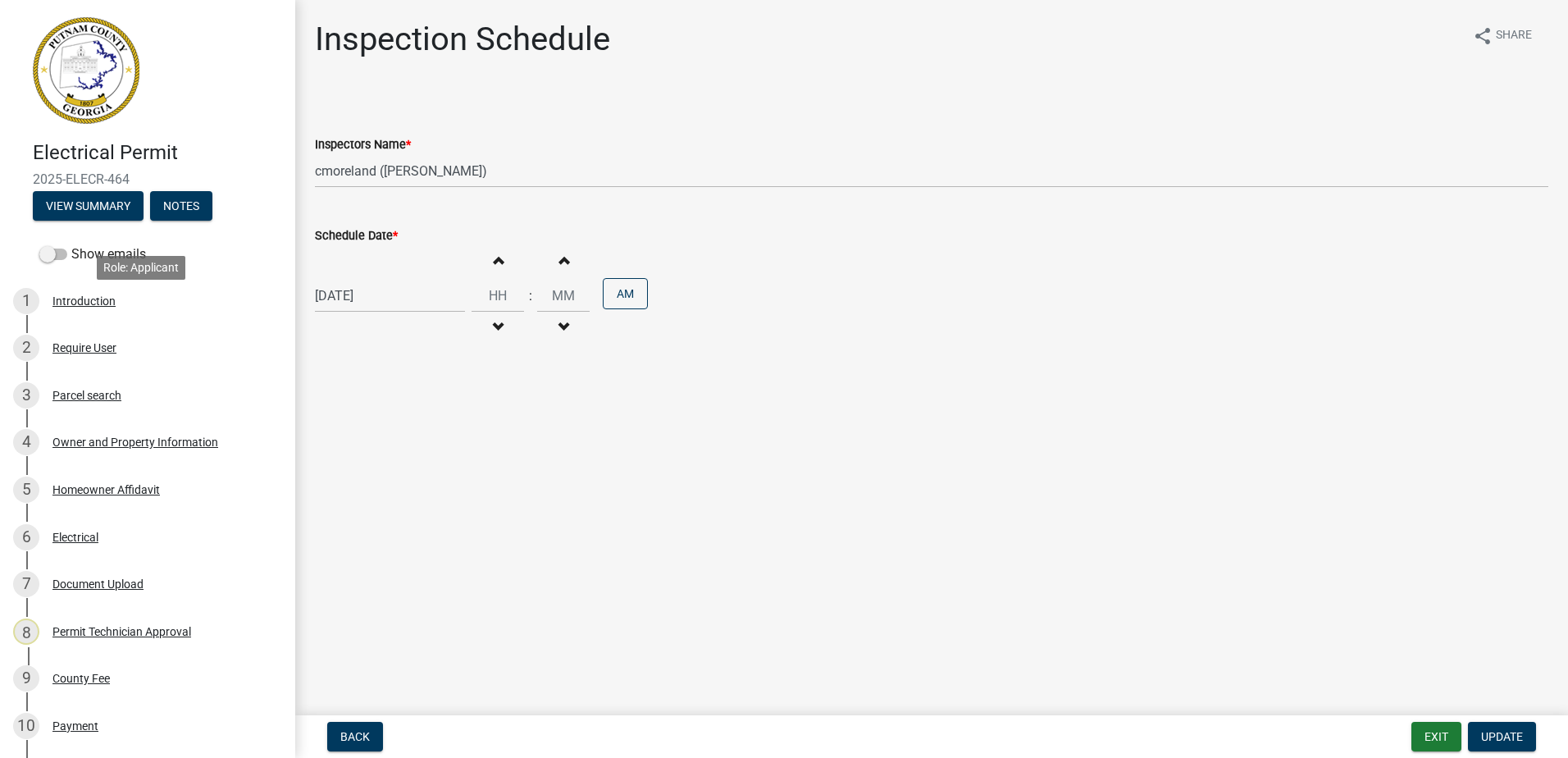
select select "a0ea4169-8540-4a2c-b9f4-cf4c1ffdeb95"
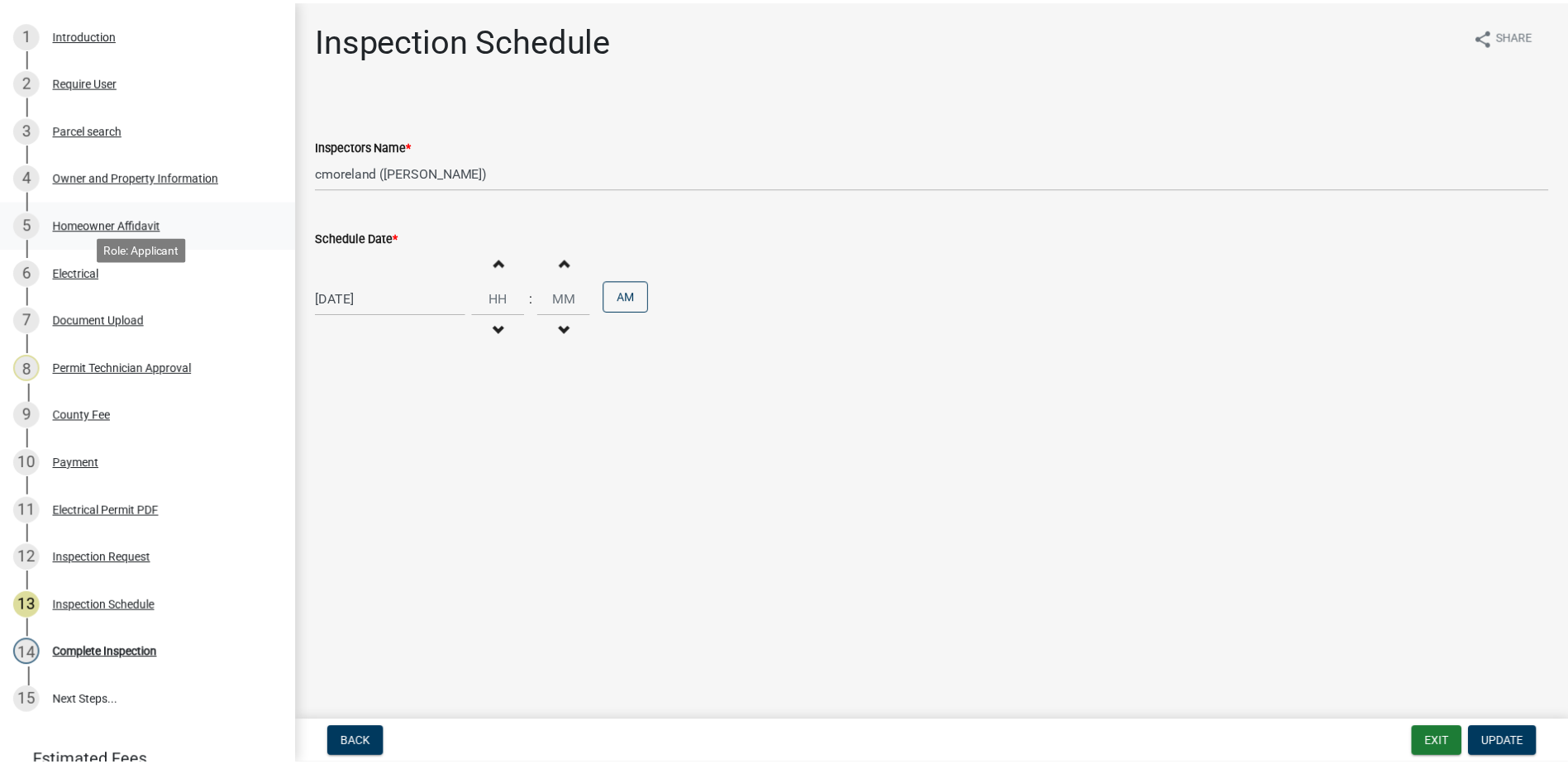
scroll to position [331, 0]
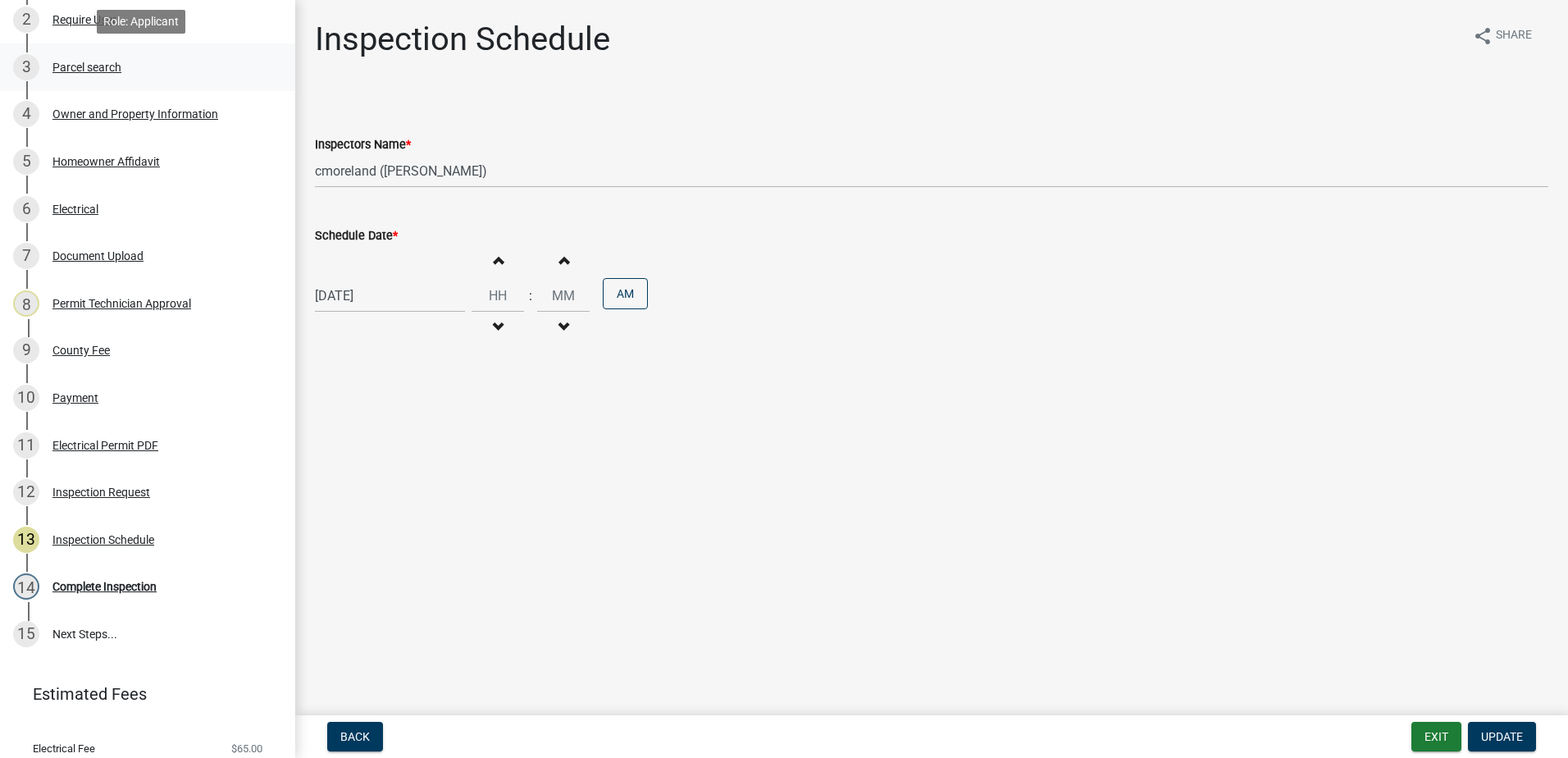
click at [88, 62] on div "Parcel search" at bounding box center [87, 67] width 69 height 11
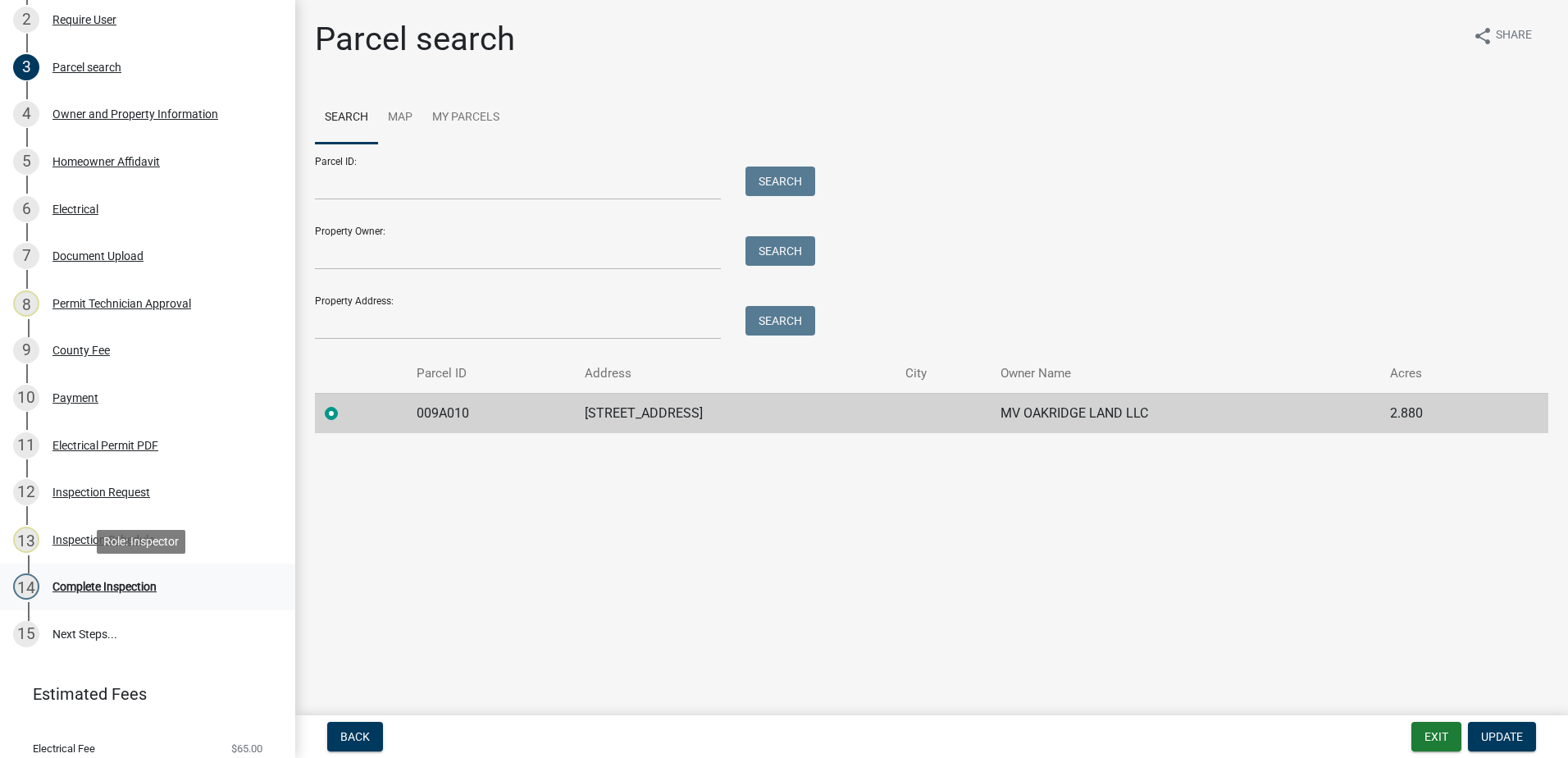
click at [97, 584] on div "Complete Inspection" at bounding box center [105, 586] width 104 height 11
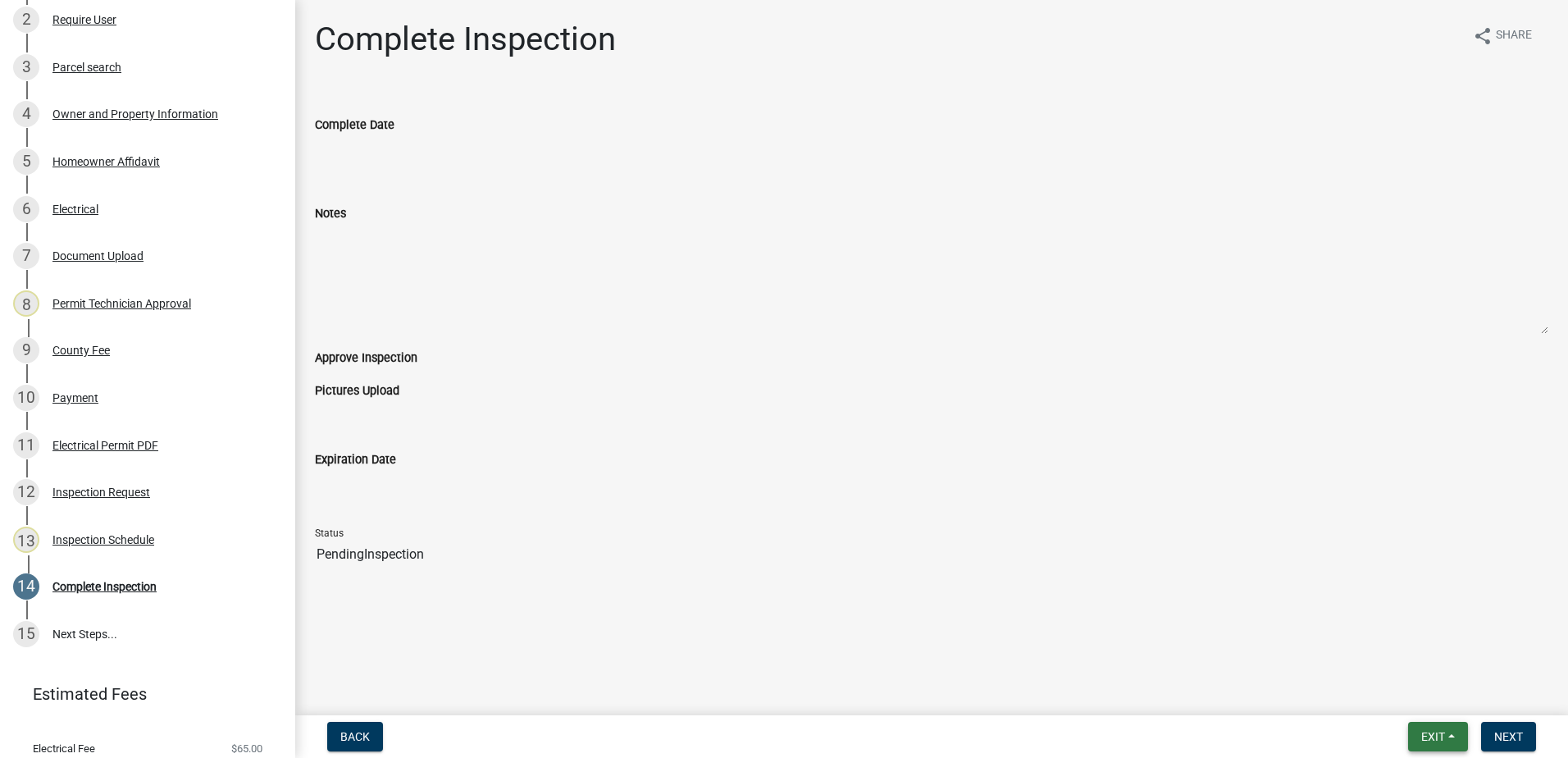
click at [1427, 742] on span "Exit" at bounding box center [1433, 736] width 24 height 13
click at [1423, 700] on button "Save & Exit" at bounding box center [1403, 694] width 131 height 40
